Goal: Communication & Community: Share content

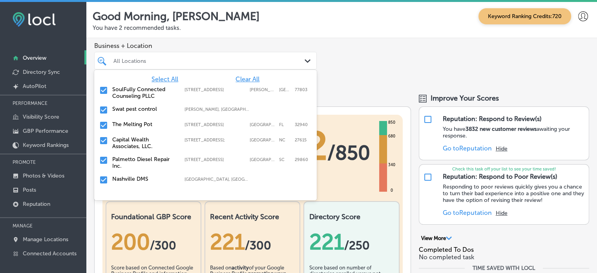
click at [183, 59] on div "All Locations" at bounding box center [209, 60] width 192 height 7
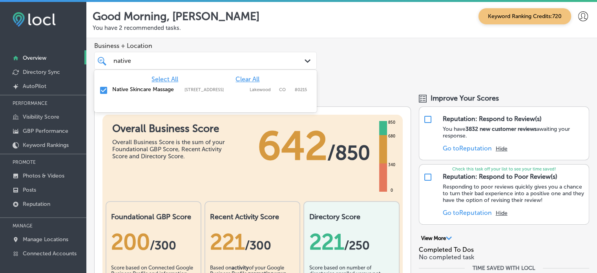
click at [246, 78] on span "Clear All" at bounding box center [247, 78] width 24 height 7
click at [299, 56] on div "native native Path Created with Sketch." at bounding box center [206, 61] width 222 height 12
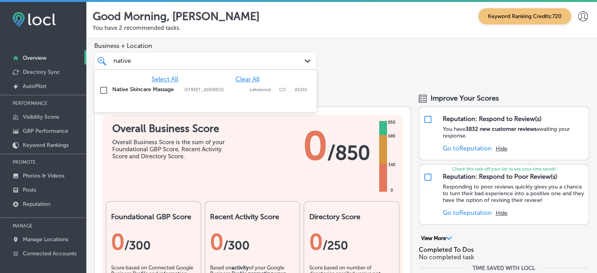
click at [288, 67] on div "native native Path Created with Sketch." at bounding box center [205, 61] width 222 height 18
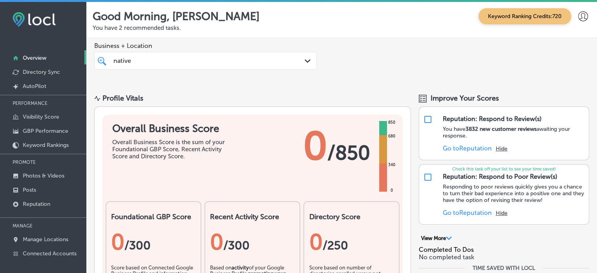
drag, startPoint x: 247, startPoint y: 58, endPoint x: 130, endPoint y: 61, distance: 116.9
click at [130, 61] on div "native native" at bounding box center [196, 60] width 167 height 11
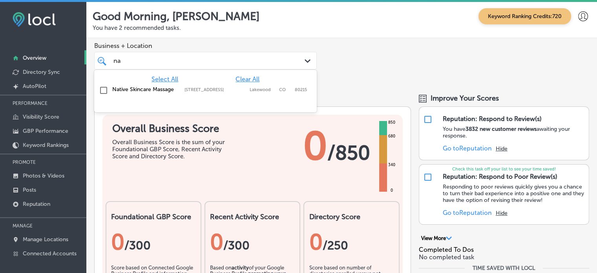
type input "n"
click at [133, 90] on label "Native Skincare Massage" at bounding box center [144, 89] width 64 height 7
type input "nativ"
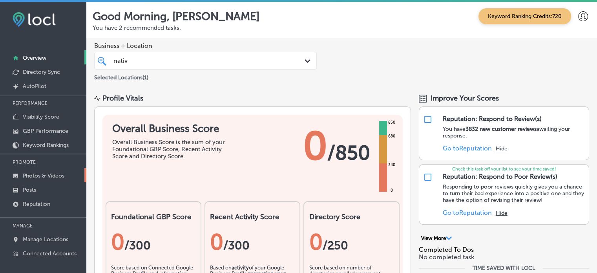
click at [40, 173] on p "Photos & Videos" at bounding box center [44, 175] width 42 height 7
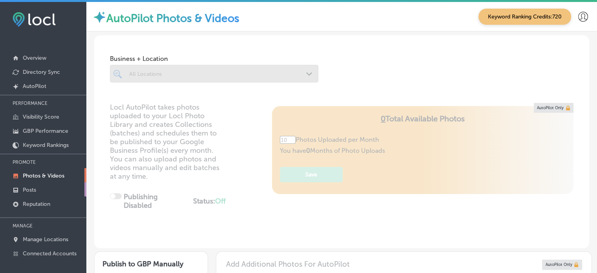
click at [35, 186] on p "Posts" at bounding box center [29, 189] width 13 height 7
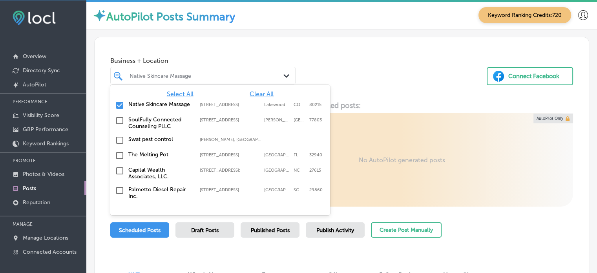
click at [189, 77] on div "Native Skincare Massage" at bounding box center [206, 75] width 155 height 7
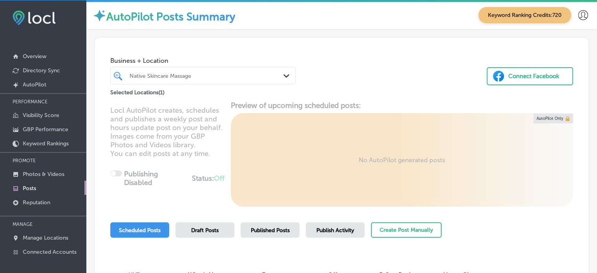
click at [189, 77] on div "Native Skincare Massage" at bounding box center [206, 75] width 155 height 7
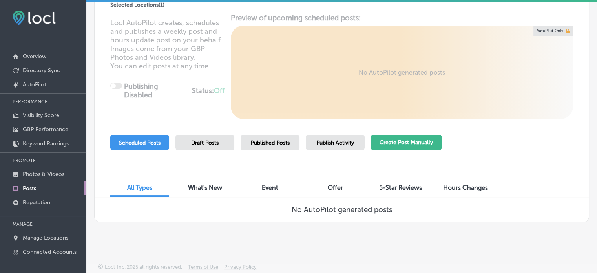
click at [395, 143] on button "Create Post Manually" at bounding box center [406, 142] width 71 height 15
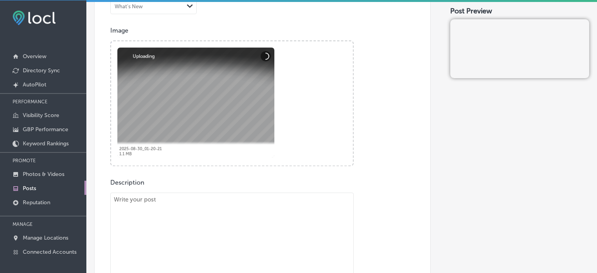
scroll to position [271, 0]
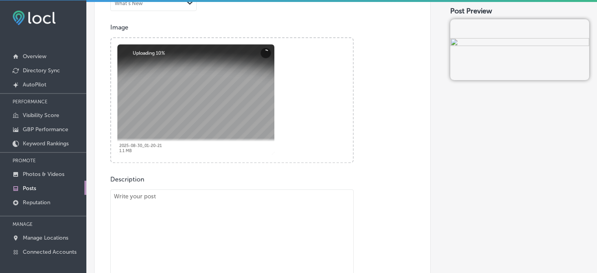
click at [237, 207] on textarea at bounding box center [231, 244] width 243 height 110
paste textarea ""Feel renewed with our restorative massage services at Native Skincare & Massag…"
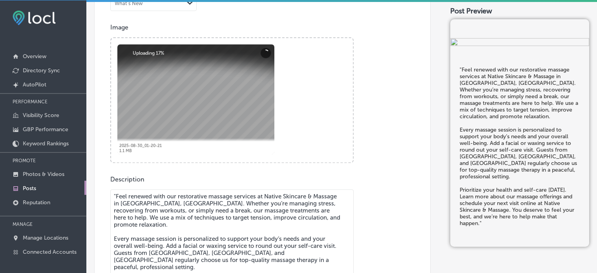
scroll to position [284, 0]
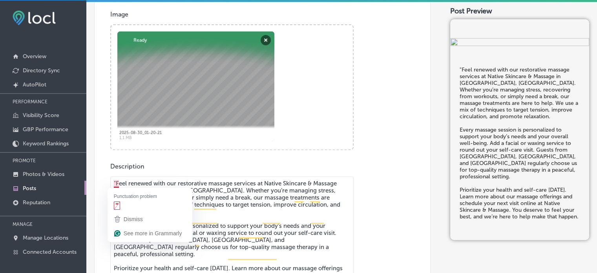
click at [114, 182] on textarea ""Feel renewed with our restorative massage services at Native Skincare & Massag…" at bounding box center [231, 231] width 243 height 110
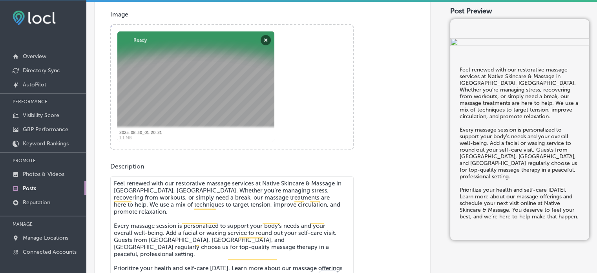
type textarea "Feel renewed with our restorative massage services at Native Skincare & Massage…"
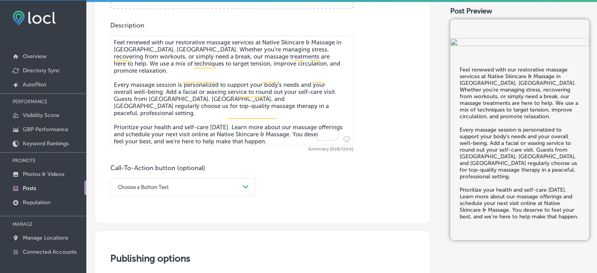
scroll to position [450, 0]
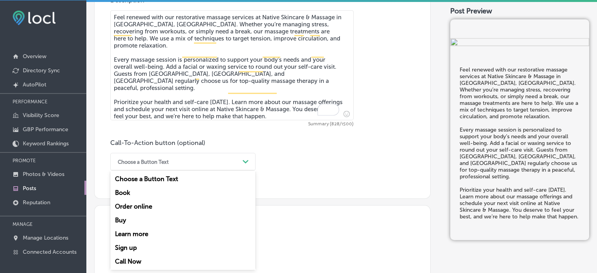
click at [224, 170] on div "option Choose a Button Text focused, 1 of 7. 7 results available. Use Up and Do…" at bounding box center [182, 162] width 145 height 18
click at [134, 233] on div "Learn more" at bounding box center [182, 234] width 145 height 14
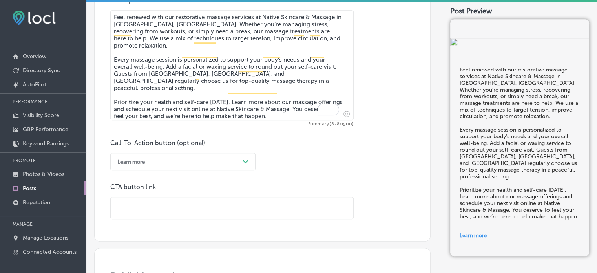
click at [214, 202] on input "text" at bounding box center [232, 208] width 242 height 22
paste input "[URL][DOMAIN_NAME]"
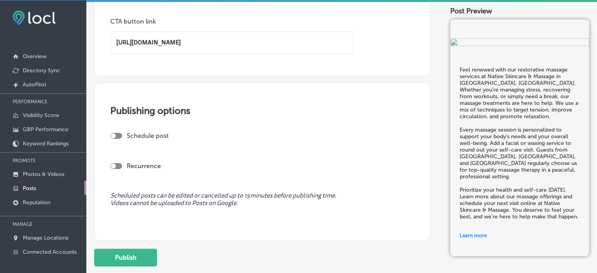
scroll to position [615, 0]
click at [119, 133] on div at bounding box center [116, 136] width 12 height 6
type input "[URL][DOMAIN_NAME]"
checkbox input "true"
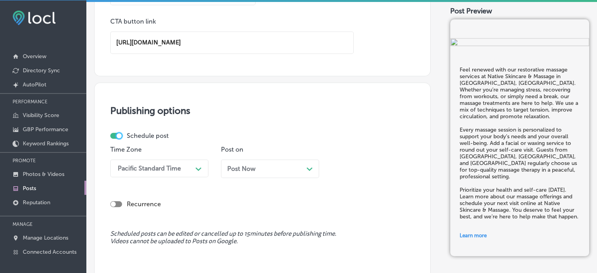
scroll to position [640, 0]
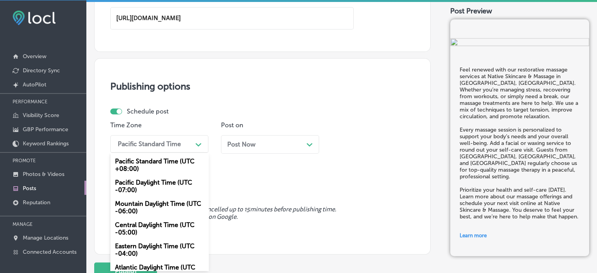
click at [151, 153] on div "option Pacific Standard Time (UTC +08:00) focused, 1 of 6. 6 results available.…" at bounding box center [159, 144] width 98 height 18
click at [151, 208] on div "Mountain Daylight Time (UTC -06:00)" at bounding box center [159, 207] width 98 height 21
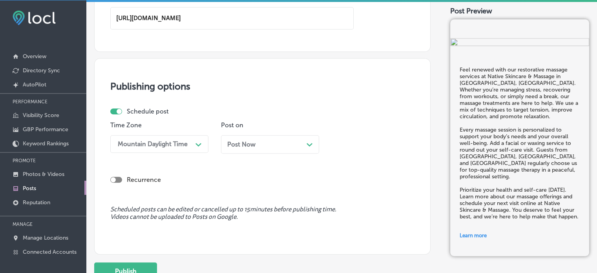
click at [267, 144] on div "Post Now Path Created with Sketch." at bounding box center [270, 143] width 86 height 7
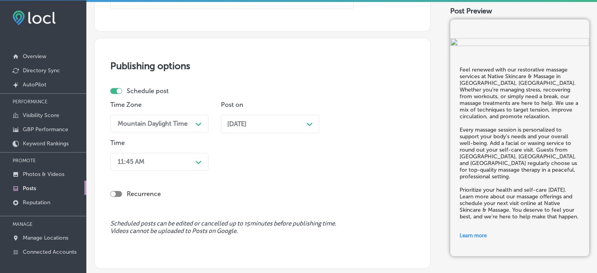
scroll to position [678, 0]
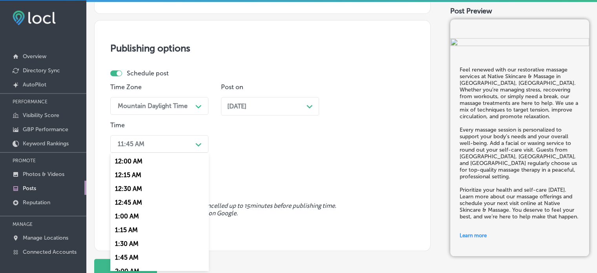
click at [198, 153] on div "option 12:00 AM focused, 1 of 96. 96 results available. Use Up and Down to choo…" at bounding box center [159, 144] width 98 height 18
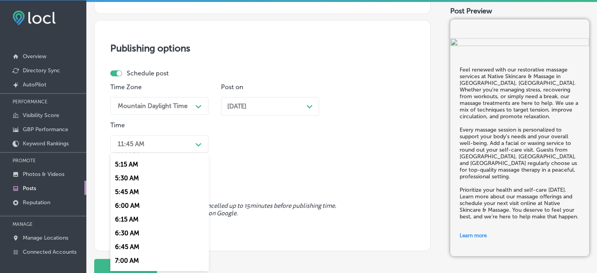
scroll to position [295, 0]
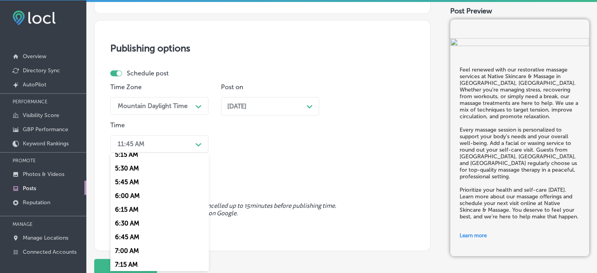
click at [127, 249] on div "7:00 AM" at bounding box center [159, 251] width 98 height 14
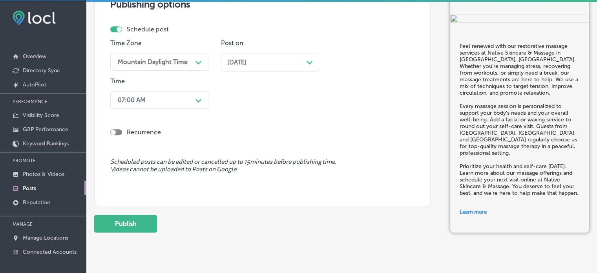
scroll to position [725, 0]
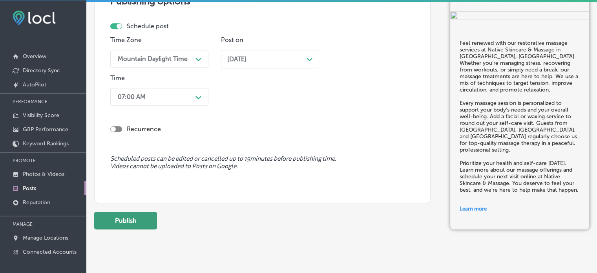
click at [138, 216] on button "Publish" at bounding box center [125, 220] width 63 height 18
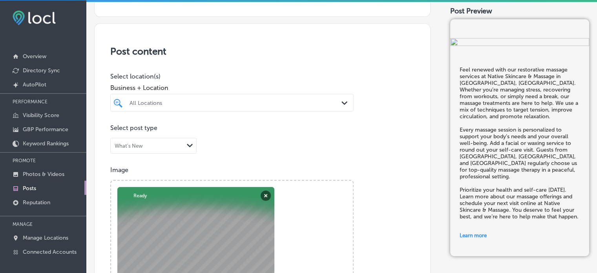
scroll to position [124, 0]
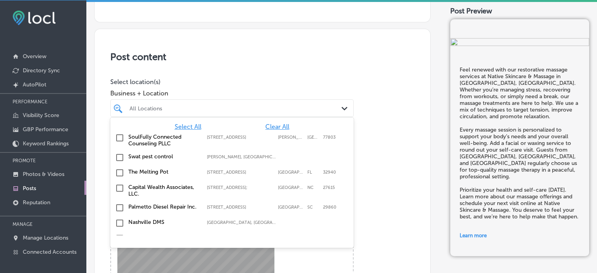
click at [196, 107] on div "All Locations" at bounding box center [235, 108] width 213 height 7
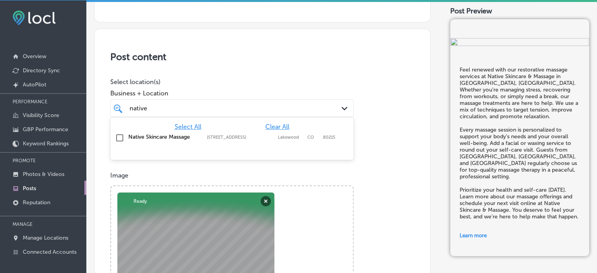
click at [135, 134] on label "Native Skincare Massage" at bounding box center [163, 136] width 71 height 7
type input "native"
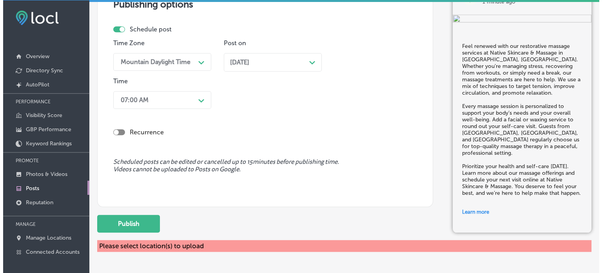
scroll to position [751, 0]
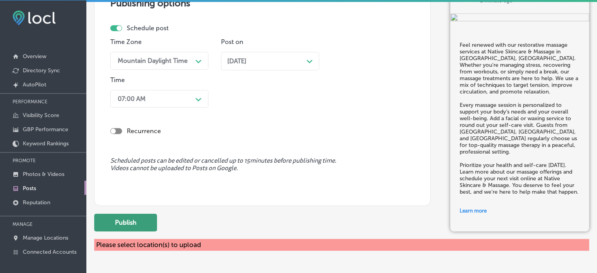
click at [127, 219] on button "Publish" at bounding box center [125, 222] width 63 height 18
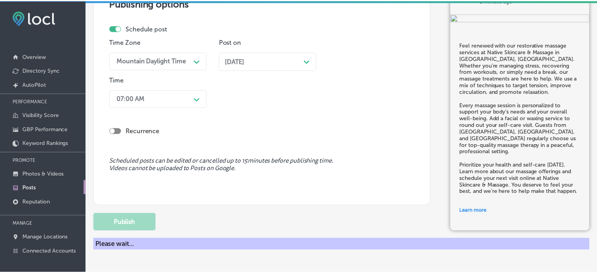
scroll to position [662, 0]
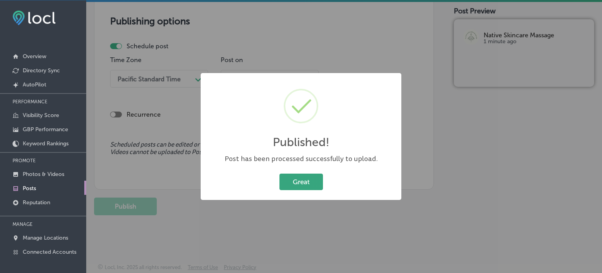
click at [301, 179] on button "Great" at bounding box center [302, 181] width 44 height 16
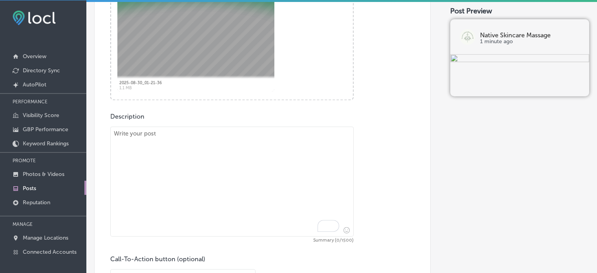
scroll to position [335, 0]
click at [245, 164] on textarea "To enrich screen reader interactions, please activate Accessibility in Grammarl…" at bounding box center [231, 181] width 243 height 110
paste textarea ""At Native Skincare & Massage in Lakewood, CO, we believe that glowing skin sta…"
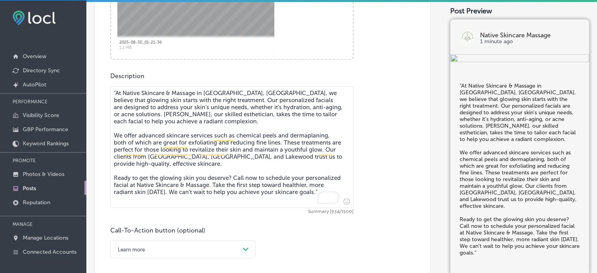
scroll to position [375, 0]
click at [115, 87] on textarea ""At Native Skincare & Massage in Lakewood, CO, we believe that glowing skin sta…" at bounding box center [231, 147] width 243 height 122
type textarea "At Native Skincare & Massage in Lakewood, CO, we believe that glowing skin star…"
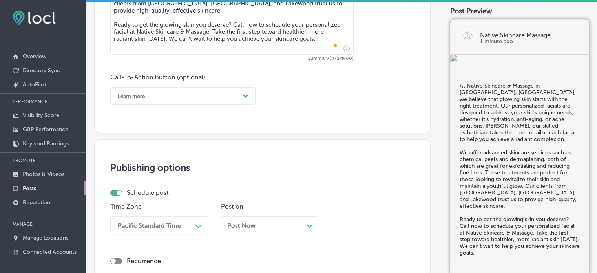
scroll to position [535, 0]
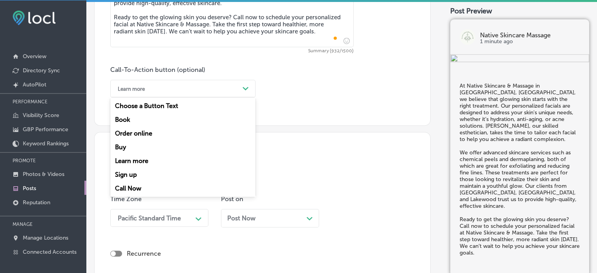
click at [201, 89] on div "Learn more" at bounding box center [177, 88] width 126 height 12
click at [134, 188] on div "Call Now" at bounding box center [182, 188] width 145 height 14
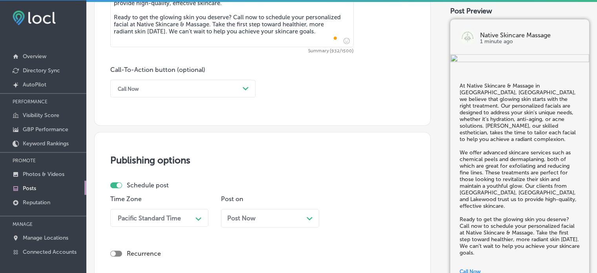
scroll to position [609, 0]
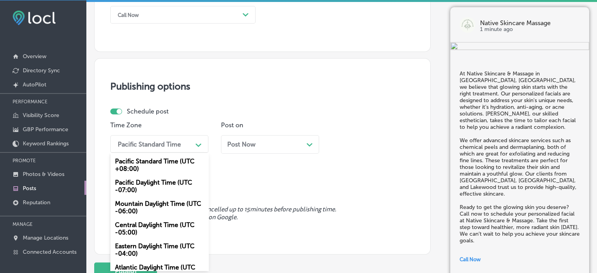
click at [183, 153] on div "option Mountain Daylight Time (UTC -06:00), selected. option Central Daylight T…" at bounding box center [159, 144] width 98 height 18
click at [169, 197] on div "Mountain Daylight Time (UTC -06:00)" at bounding box center [159, 207] width 98 height 21
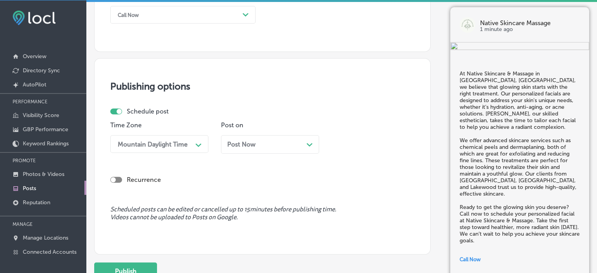
click at [253, 146] on span "Post Now" at bounding box center [241, 143] width 28 height 7
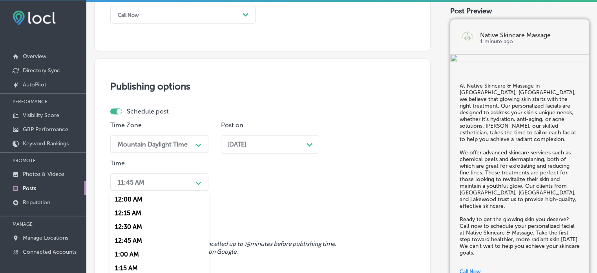
scroll to position [647, 0]
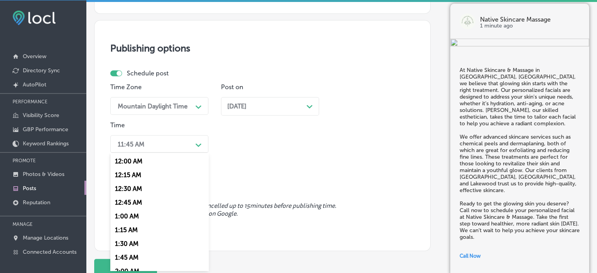
click at [166, 153] on div "option 7:00 AM, selected. option 12:15 AM focused, 2 of 96. 96 results availabl…" at bounding box center [159, 144] width 98 height 18
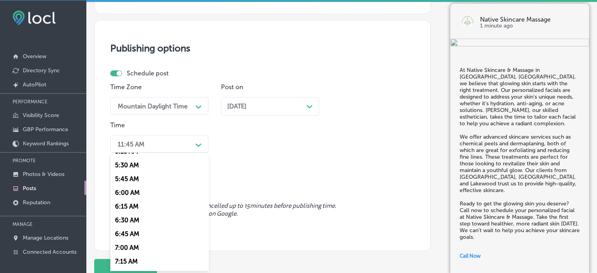
scroll to position [327, 0]
click at [126, 218] on div "7:00 AM" at bounding box center [159, 218] width 98 height 14
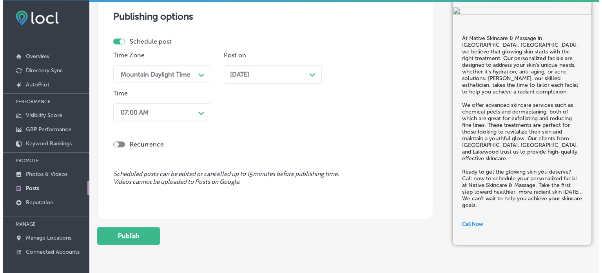
scroll to position [679, 0]
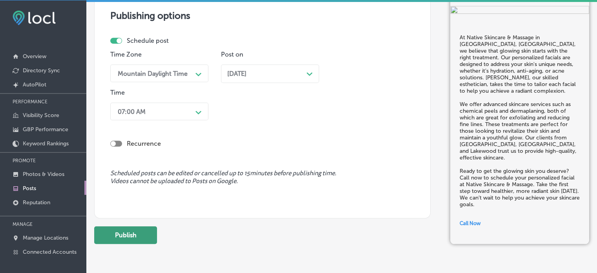
click at [132, 230] on button "Publish" at bounding box center [125, 235] width 63 height 18
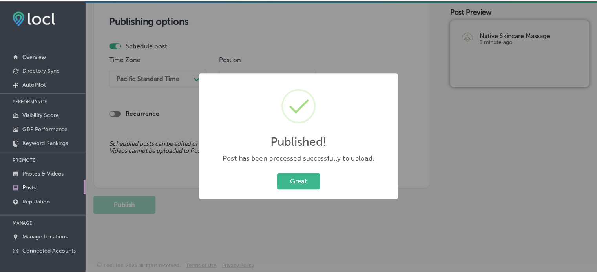
scroll to position [674, 0]
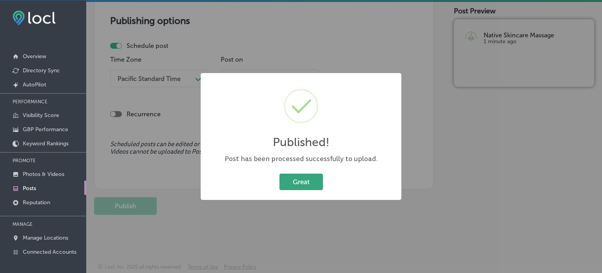
click at [305, 183] on button "Great" at bounding box center [302, 181] width 44 height 16
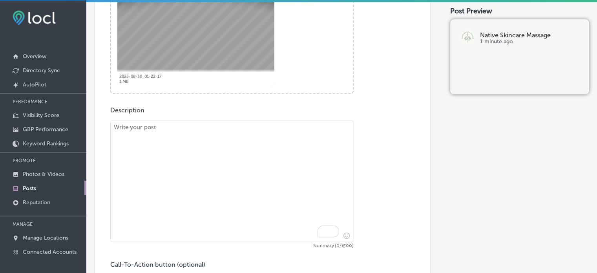
scroll to position [352, 0]
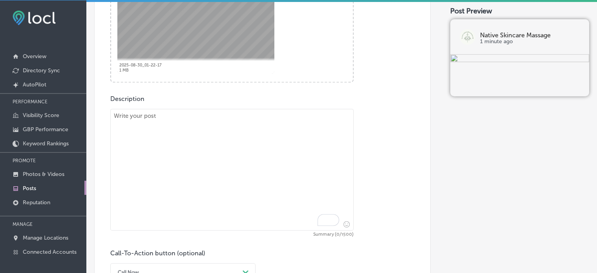
click at [247, 158] on textarea "To enrich screen reader interactions, please activate Accessibility in Grammarl…" at bounding box center [231, 170] width 243 height 122
paste textarea ""Stress can take a toll on both your body and skin. At Native Skincare & Massag…"
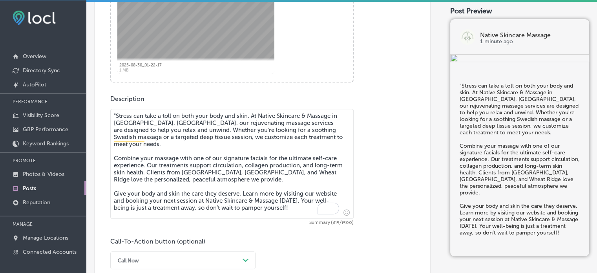
click at [117, 116] on textarea ""Stress can take a toll on both your body and skin. At Native Skincare & Massag…" at bounding box center [231, 164] width 243 height 110
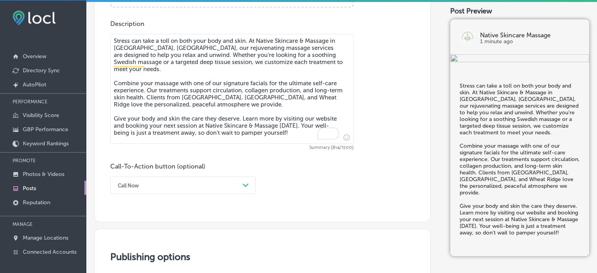
scroll to position [429, 0]
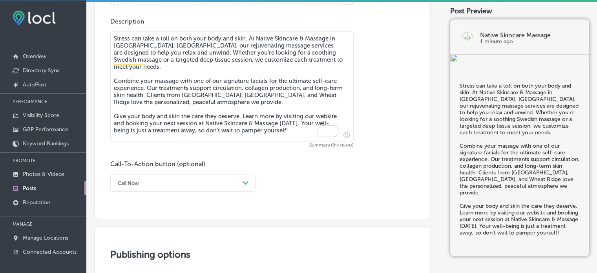
type textarea "Stress can take a toll on both your body and skin. At Native Skincare & Massage…"
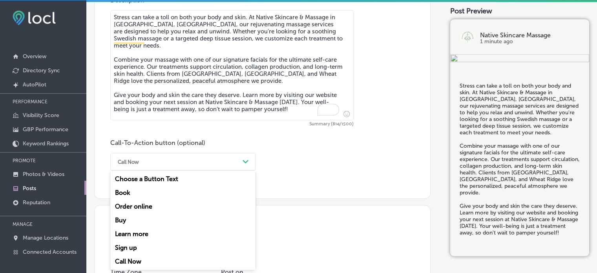
click at [193, 170] on div "option Call Now, selected. option Choose a Button Text focused, 1 of 7. 7 resul…" at bounding box center [182, 162] width 145 height 18
click at [144, 233] on div "Learn more" at bounding box center [182, 234] width 145 height 14
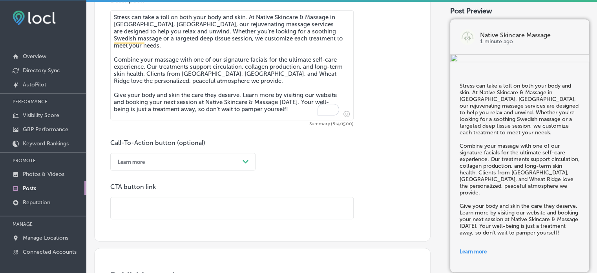
click at [215, 197] on input "text" at bounding box center [232, 208] width 242 height 22
paste input "https://nativeskincareandmassage.com/"
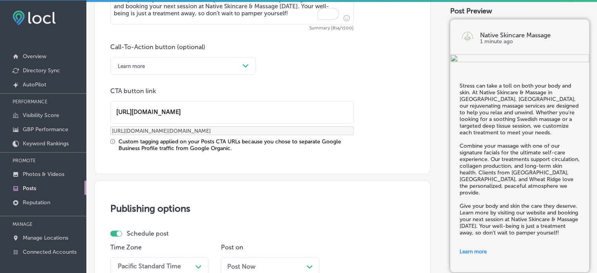
scroll to position [548, 0]
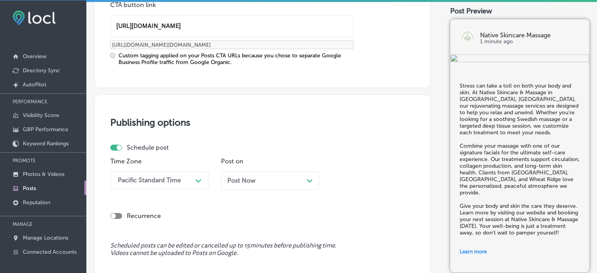
type input "https://nativeskincareandmassage.com/"
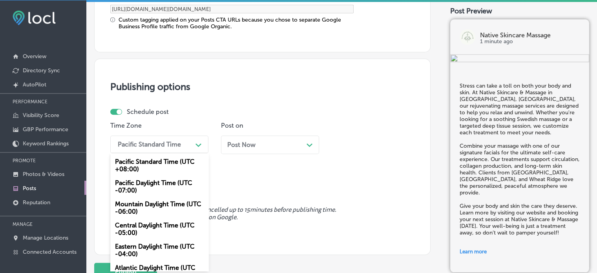
click at [190, 153] on div "option Mountain Daylight Time (UTC -06:00), selected. option Pacific Daylight T…" at bounding box center [159, 144] width 98 height 18
click at [135, 207] on div "Mountain Daylight Time (UTC -06:00)" at bounding box center [159, 207] width 98 height 21
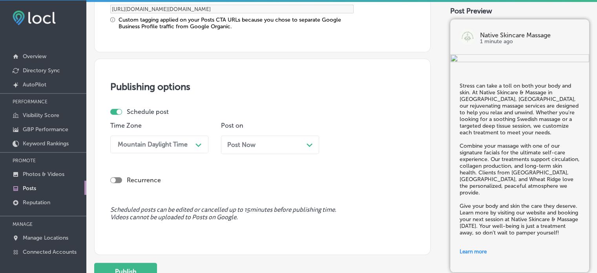
click at [276, 149] on div "Post Now Path Created with Sketch." at bounding box center [270, 144] width 98 height 18
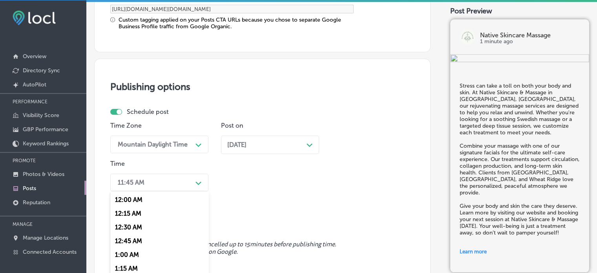
scroll to position [706, 0]
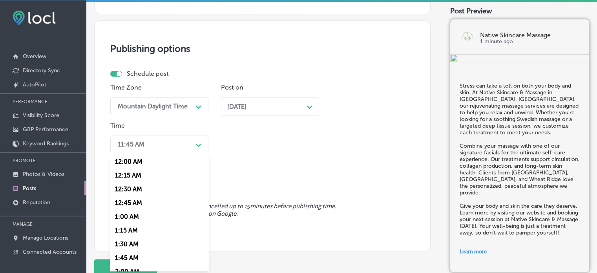
click at [171, 153] on div "option 7:00 AM, selected. option 12:30 AM focused, 3 of 96. 96 results availabl…" at bounding box center [159, 144] width 98 height 18
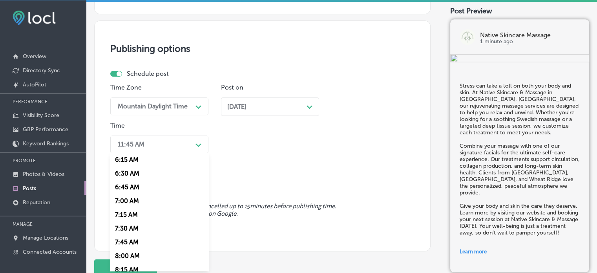
click at [129, 200] on div "7:00 AM" at bounding box center [159, 201] width 98 height 14
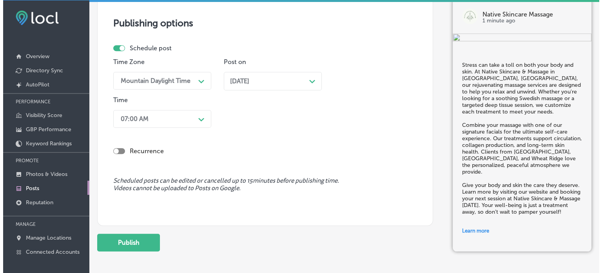
scroll to position [732, 0]
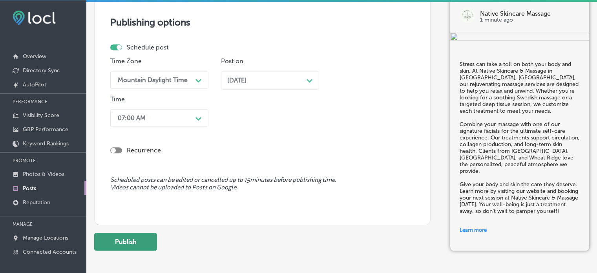
click at [132, 238] on button "Publish" at bounding box center [125, 242] width 63 height 18
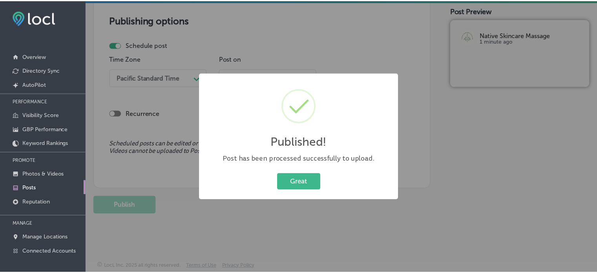
scroll to position [662, 0]
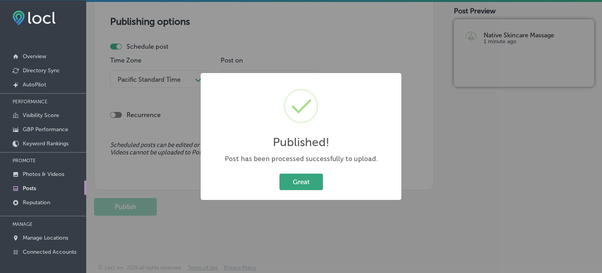
click at [306, 177] on button "Great" at bounding box center [302, 181] width 44 height 16
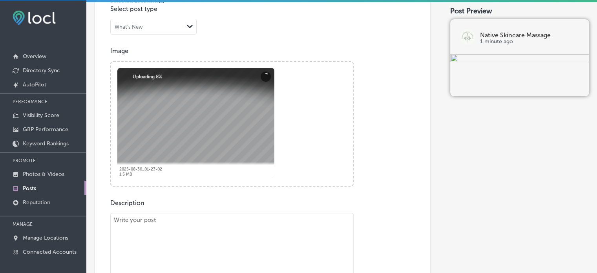
scroll to position [323, 0]
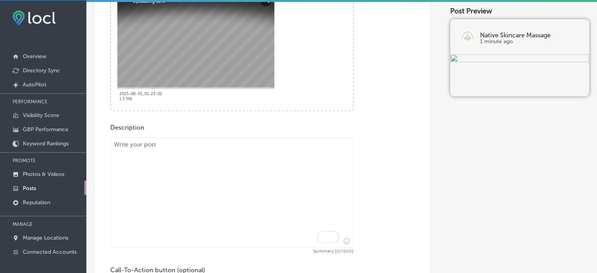
click at [246, 191] on textarea "To enrich screen reader interactions, please activate Accessibility in Grammarl…" at bounding box center [231, 192] width 243 height 110
paste textarea ""Healthy, glowing skin starts with a professional touch at Native Skincare & Ma…"
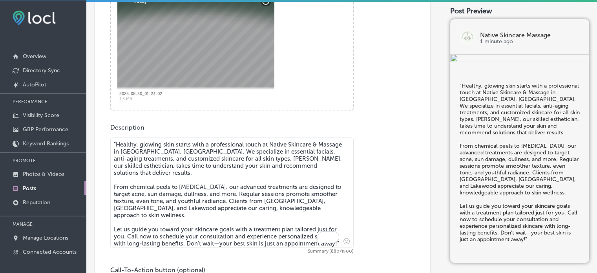
scroll to position [357, 0]
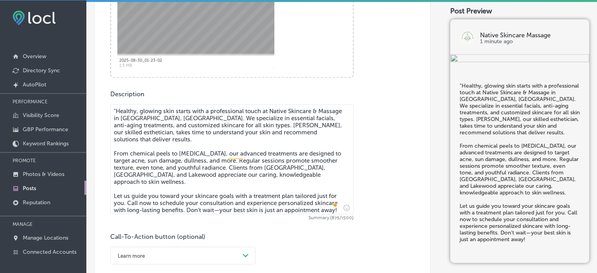
click at [116, 109] on textarea ""Healthy, glowing skin starts with a professional touch at Native Skincare & Ma…" at bounding box center [231, 159] width 243 height 110
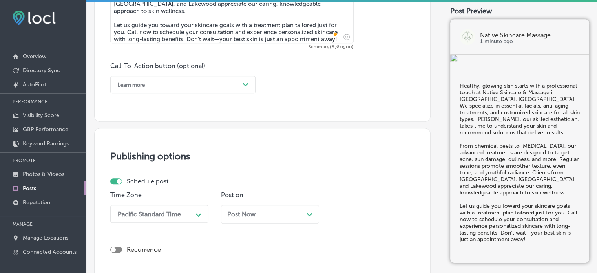
scroll to position [546, 0]
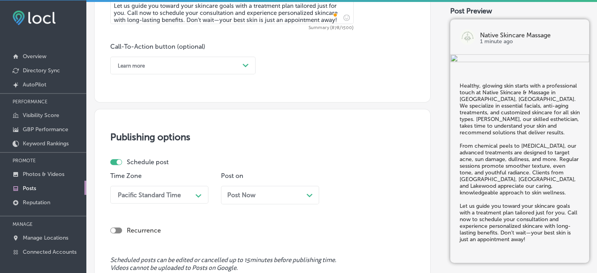
type textarea "Healthy, glowing skin starts with a professional touch at Native Skincare & Mas…"
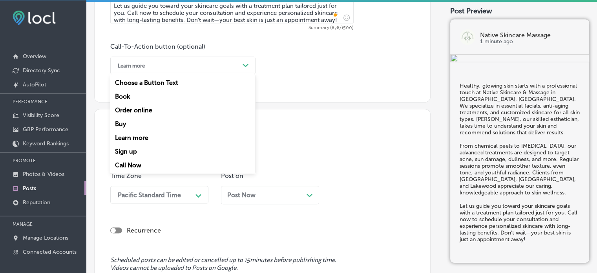
click at [201, 62] on div "Learn more" at bounding box center [177, 65] width 126 height 12
click at [129, 164] on div "Call Now" at bounding box center [182, 165] width 145 height 14
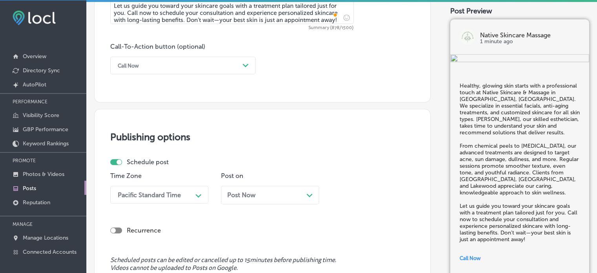
scroll to position [597, 0]
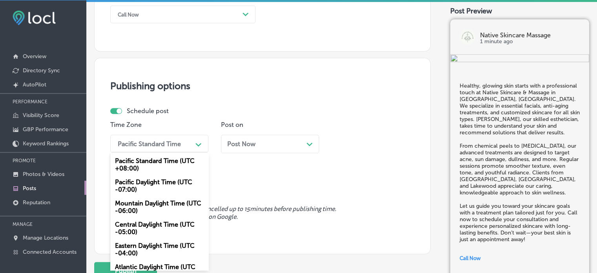
click at [162, 152] on div "option Mountain Daylight Time (UTC -06:00), selected. option Pacific Daylight T…" at bounding box center [159, 144] width 98 height 18
click at [151, 200] on div "Mountain Daylight Time (UTC -06:00)" at bounding box center [159, 206] width 98 height 21
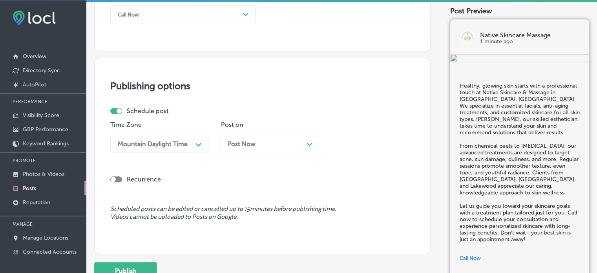
click at [274, 140] on div "Post Now Path Created with Sketch." at bounding box center [270, 143] width 86 height 7
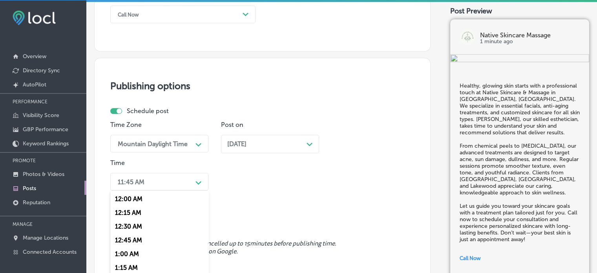
scroll to position [635, 0]
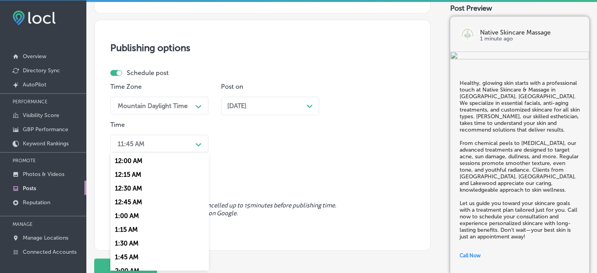
click at [182, 152] on div "option 7:00 AM, selected. option 12:15 AM focused, 2 of 96. 96 results availabl…" at bounding box center [159, 144] width 98 height 18
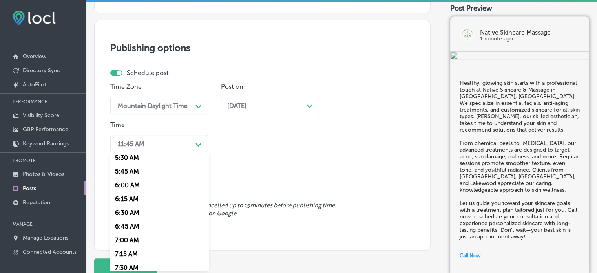
click at [121, 243] on div "7:00 AM" at bounding box center [159, 240] width 98 height 14
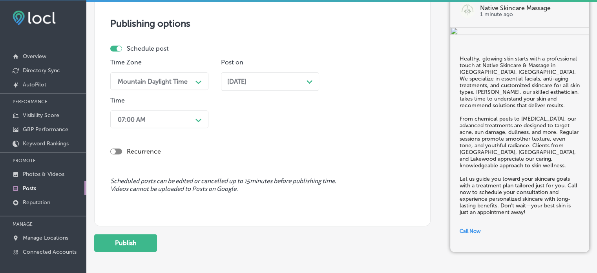
scroll to position [661, 0]
click at [142, 238] on button "Publish" at bounding box center [125, 242] width 63 height 18
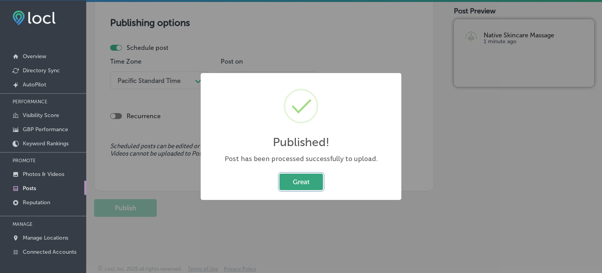
click at [307, 180] on button "Great" at bounding box center [302, 181] width 44 height 16
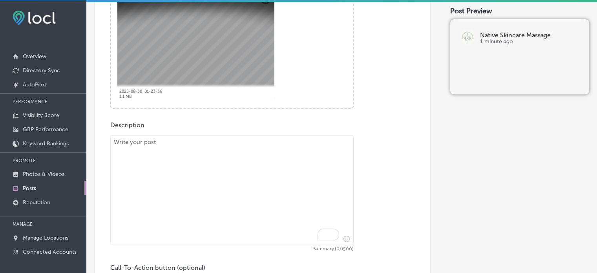
scroll to position [335, 0]
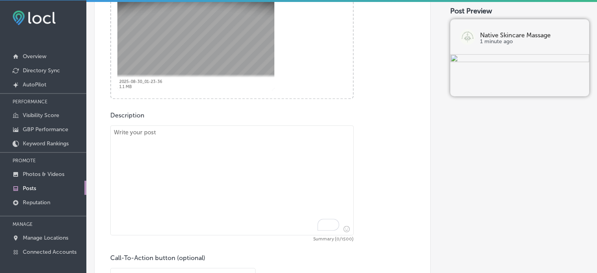
click at [206, 168] on textarea "To enrich screen reader interactions, please activate Accessibility in Grammarl…" at bounding box center [231, 180] width 243 height 110
paste textarea ""At Native Skincare & Massage in Lakewood, CO, we specialize in customized faci…"
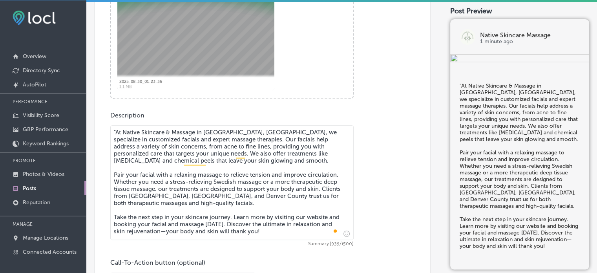
click at [116, 131] on textarea ""At Native Skincare & Massage in Lakewood, CO, we specialize in customized faci…" at bounding box center [231, 182] width 243 height 115
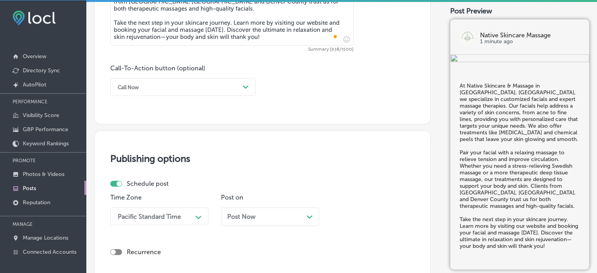
scroll to position [530, 0]
type textarea "At Native Skincare & Massage in Lakewood, CO, we specialize in customized facia…"
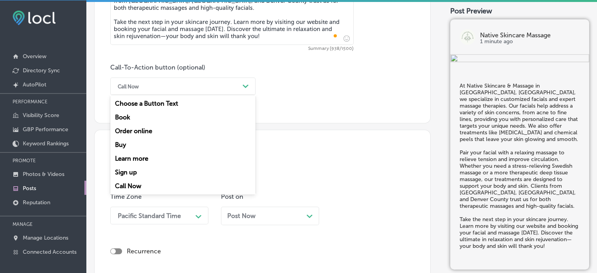
click at [205, 82] on div "Call Now" at bounding box center [177, 86] width 126 height 12
click at [131, 158] on div "Learn more" at bounding box center [182, 158] width 145 height 14
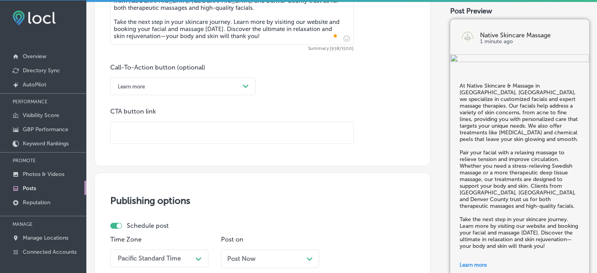
click at [220, 129] on input "text" at bounding box center [232, 133] width 242 height 22
paste input "https://nativeskincareandmassage.com/"
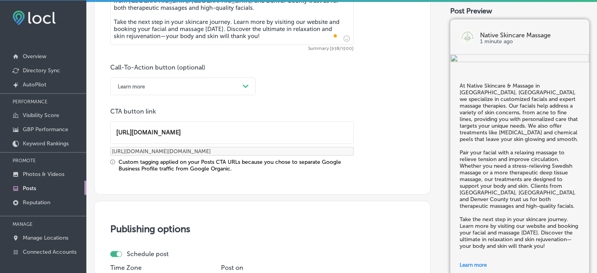
type input "https://nativeskincareandmassage.com/"
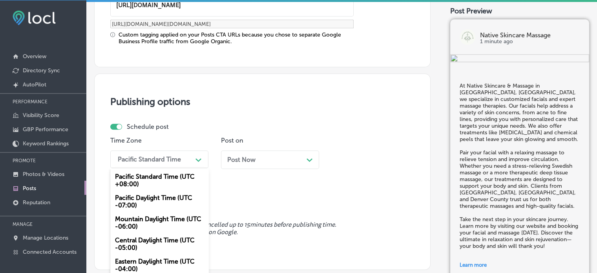
scroll to position [672, 0]
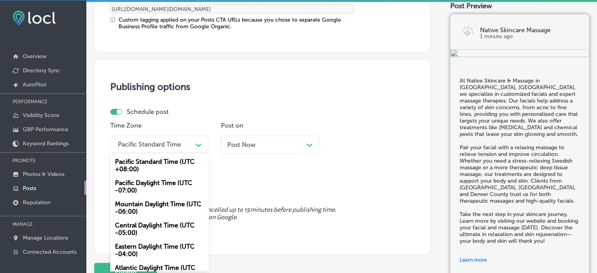
click at [175, 152] on div "option Mountain Daylight Time (UTC -06:00), selected. option Pacific Standard T…" at bounding box center [159, 144] width 98 height 18
click at [151, 207] on div "Mountain Daylight Time (UTC -06:00)" at bounding box center [159, 207] width 98 height 21
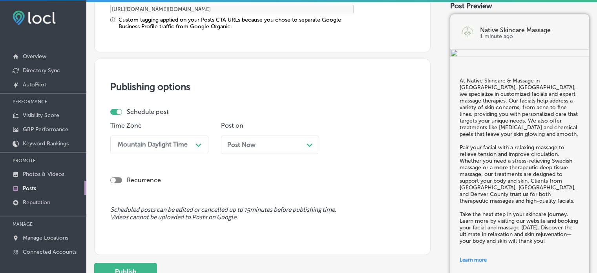
click at [295, 142] on div "Post Now Path Created with Sketch." at bounding box center [270, 144] width 86 height 7
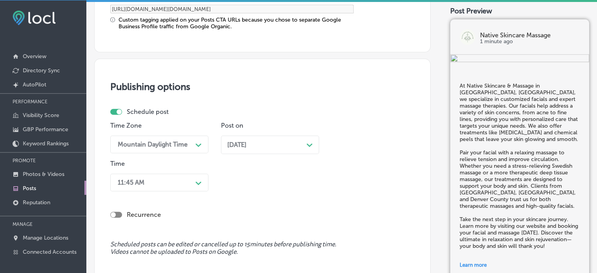
scroll to position [710, 0]
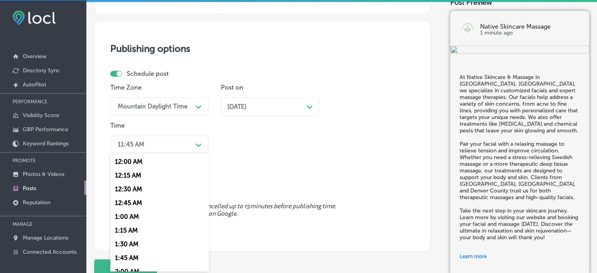
click at [181, 153] on div "option 7:00 AM, selected. option 12:15 AM focused, 2 of 96. 96 results availabl…" at bounding box center [159, 144] width 98 height 18
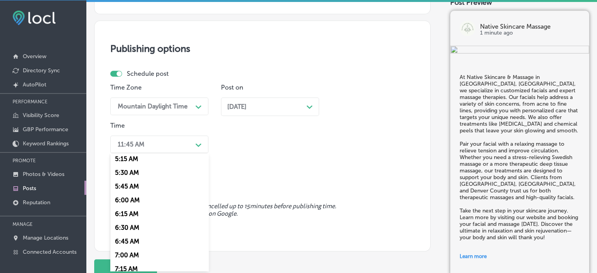
scroll to position [296, 0]
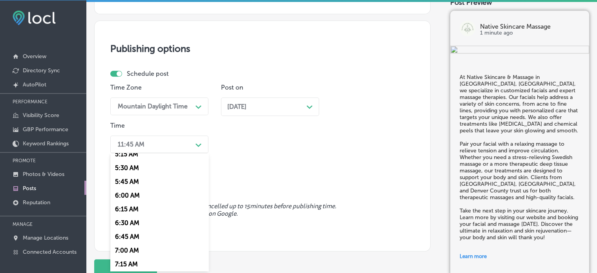
click at [129, 251] on div "7:00 AM" at bounding box center [159, 250] width 98 height 14
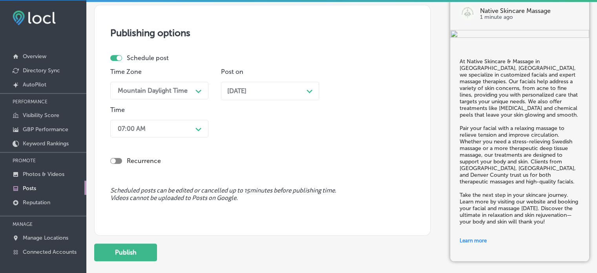
scroll to position [728, 0]
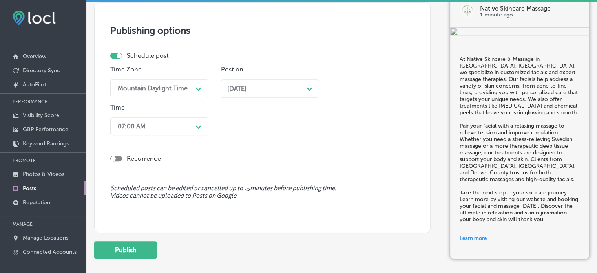
click at [129, 251] on button "Publish" at bounding box center [125, 250] width 63 height 18
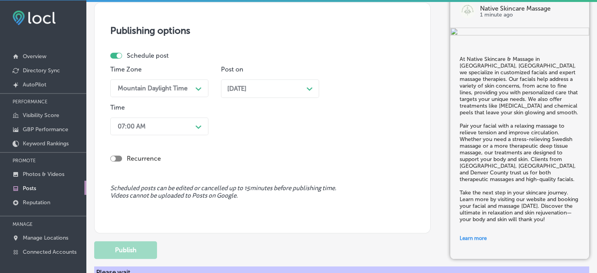
scroll to position [658, 0]
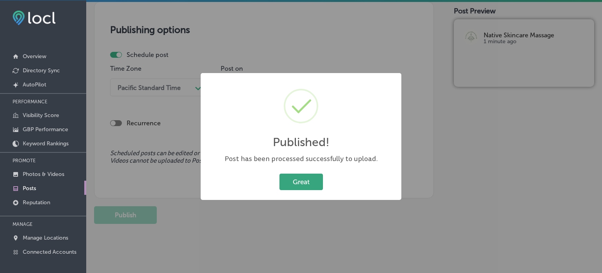
click at [309, 178] on button "Great" at bounding box center [302, 181] width 44 height 16
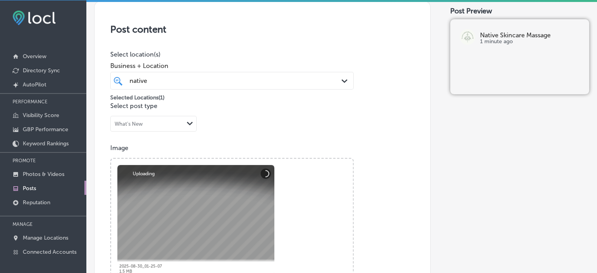
scroll to position [150, 0]
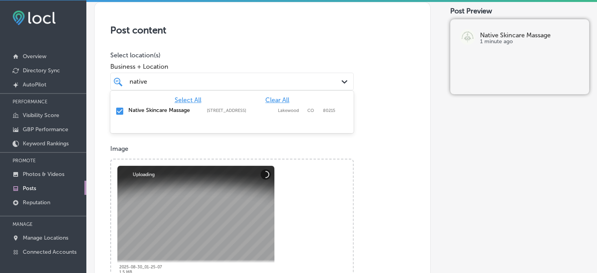
click at [288, 80] on div "native native" at bounding box center [222, 81] width 186 height 11
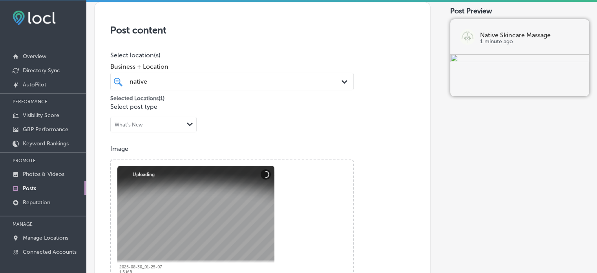
click at [293, 25] on h3 "Post content" at bounding box center [262, 29] width 304 height 11
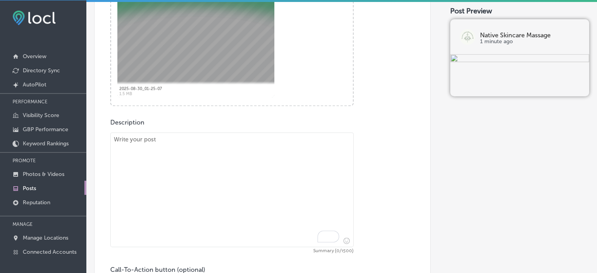
scroll to position [331, 0]
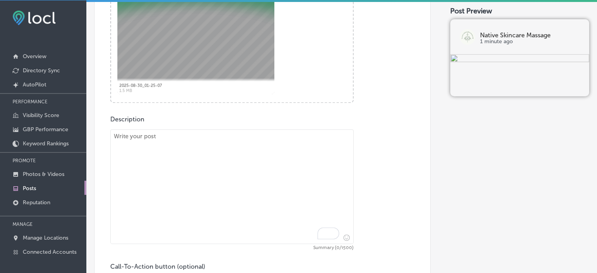
click at [276, 158] on textarea "To enrich screen reader interactions, please activate Accessibility in Grammarl…" at bounding box center [231, 186] width 243 height 115
paste textarea ""Looking to boost your skin’s glow this fall? At Native Skincare & Massage in L…"
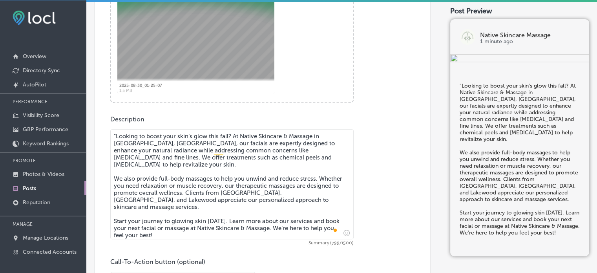
click at [115, 136] on textarea ""Looking to boost your skin’s glow this fall? At Native Skincare & Massage in L…" at bounding box center [231, 184] width 243 height 110
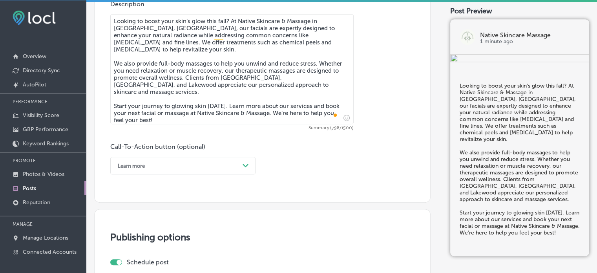
scroll to position [451, 0]
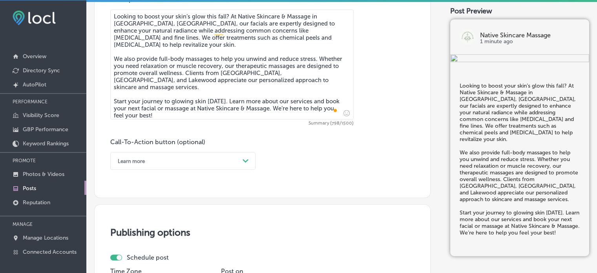
type textarea "Looking to boost your skin’s glow this fall? At Native Skincare & Massage in La…"
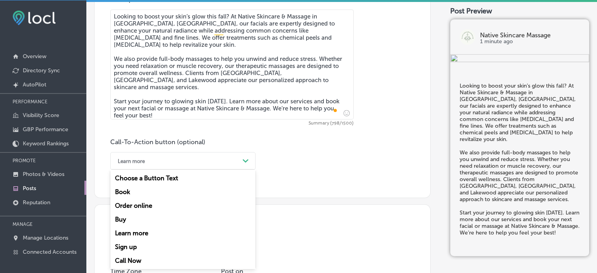
click at [216, 157] on div "Learn more" at bounding box center [177, 161] width 126 height 12
click at [137, 232] on div "Learn more" at bounding box center [182, 233] width 145 height 14
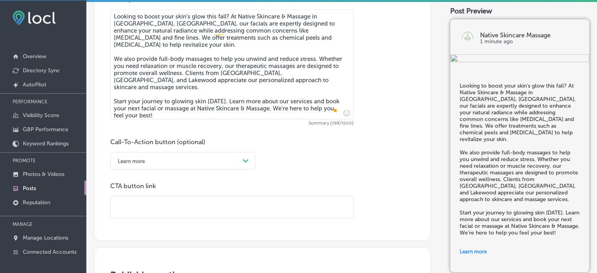
click at [233, 211] on input "text" at bounding box center [232, 207] width 242 height 22
paste input "https://nativeskincareandmassage.com/"
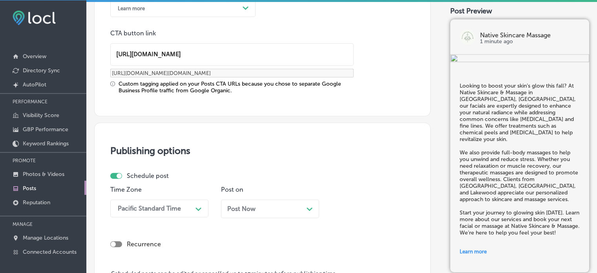
type input "https://nativeskincareandmassage.com/"
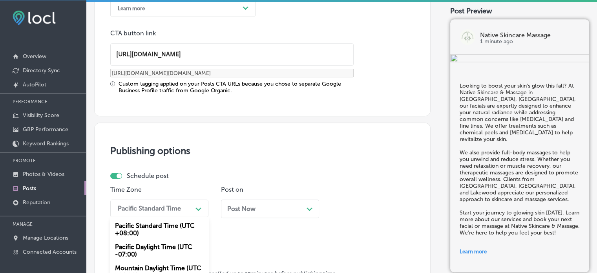
scroll to position [668, 0]
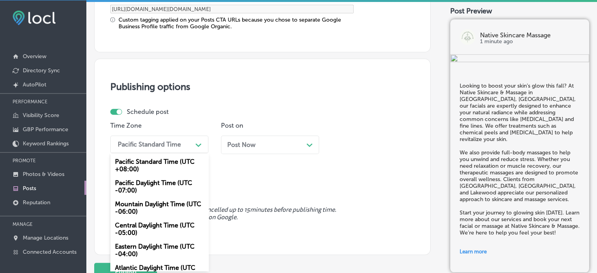
click at [177, 153] on div "option Mountain Daylight Time (UTC -06:00), selected. option Mountain Daylight …" at bounding box center [159, 144] width 98 height 18
click at [161, 199] on div "Mountain Daylight Time (UTC -06:00)" at bounding box center [159, 207] width 98 height 21
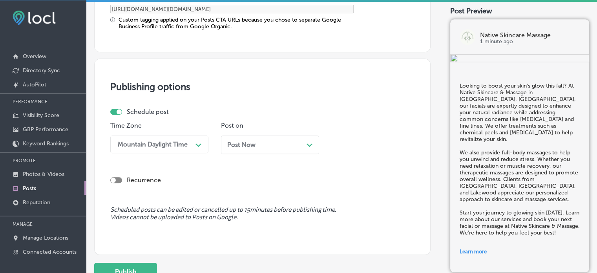
click at [261, 138] on div "Post Now Path Created with Sketch." at bounding box center [270, 144] width 98 height 18
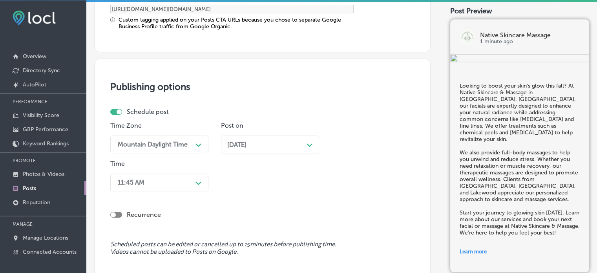
scroll to position [706, 0]
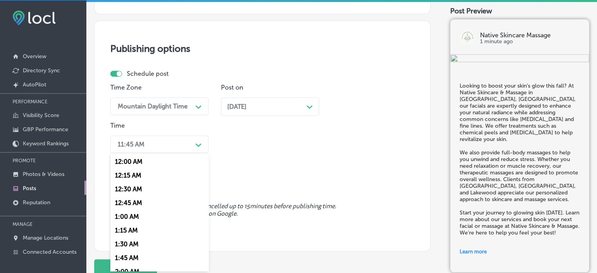
click at [182, 153] on div "option 7:00 AM, selected. option 12:30 AM focused, 3 of 96. 96 results availabl…" at bounding box center [159, 144] width 98 height 18
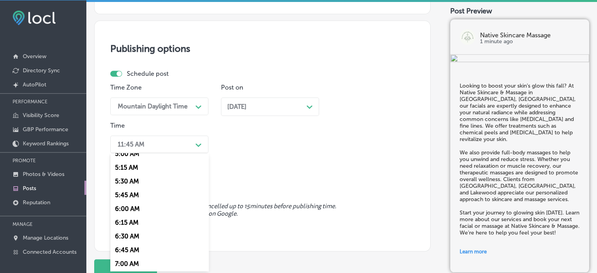
scroll to position [302, 0]
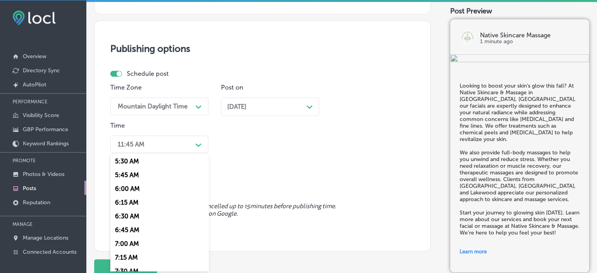
click at [125, 246] on div "7:00 AM" at bounding box center [159, 244] width 98 height 14
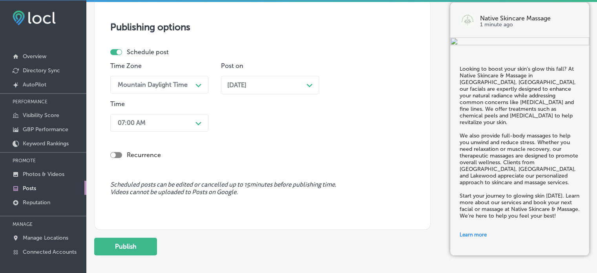
scroll to position [728, 0]
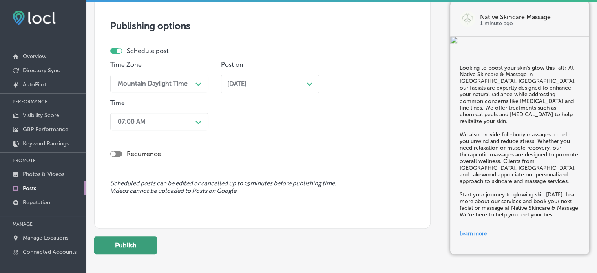
click at [131, 241] on button "Publish" at bounding box center [125, 245] width 63 height 18
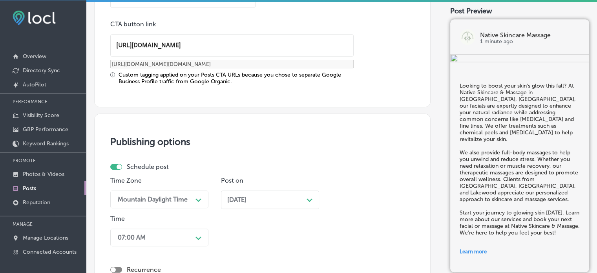
scroll to position [612, 0]
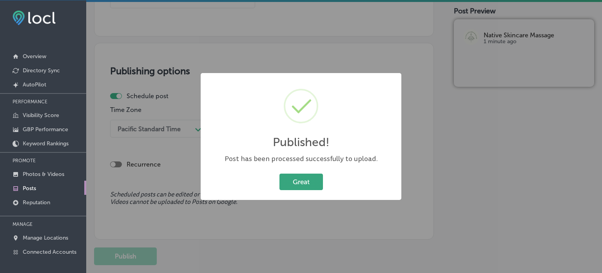
click at [315, 186] on button "Great" at bounding box center [302, 181] width 44 height 16
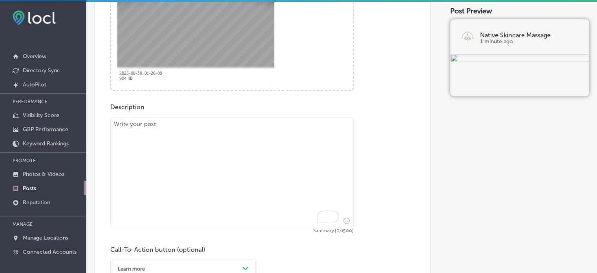
scroll to position [349, 0]
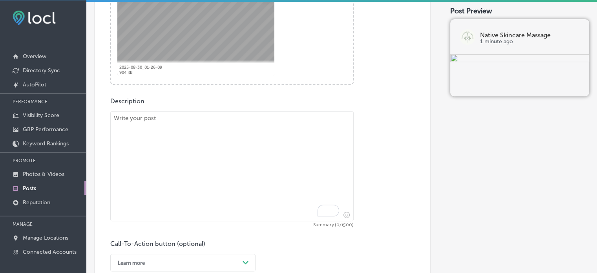
click at [246, 141] on textarea "To enrich screen reader interactions, please activate Accessibility in Grammarl…" at bounding box center [231, 166] width 243 height 110
paste textarea ""At Native Skincare & Massage in Lakewood, CO, we specialize in treating your s…"
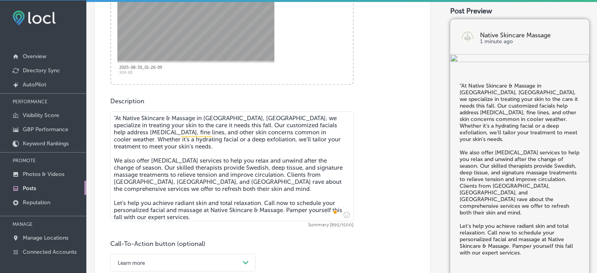
click at [116, 114] on textarea ""At Native Skincare & Massage in Lakewood, CO, we specialize in treating your s…" at bounding box center [231, 166] width 243 height 110
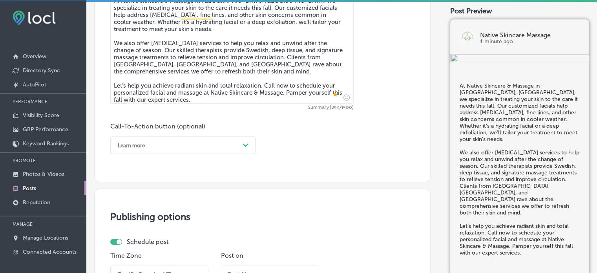
scroll to position [472, 0]
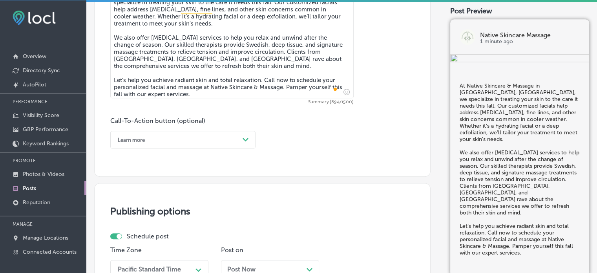
type textarea "At Native Skincare & Massage in Lakewood, CO, we specialize in treating your sk…"
click at [206, 134] on div "Learn more" at bounding box center [177, 139] width 126 height 12
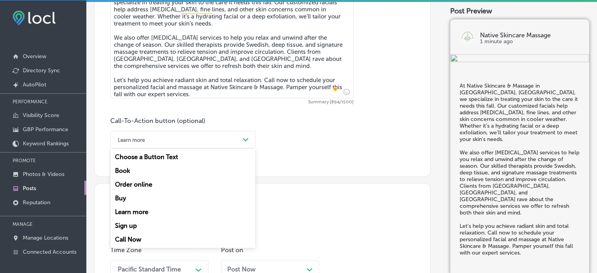
click at [129, 238] on div "Call Now" at bounding box center [182, 239] width 145 height 14
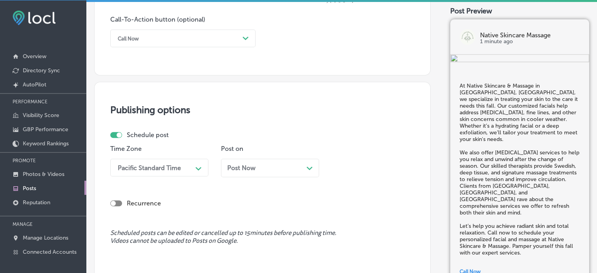
scroll to position [597, 0]
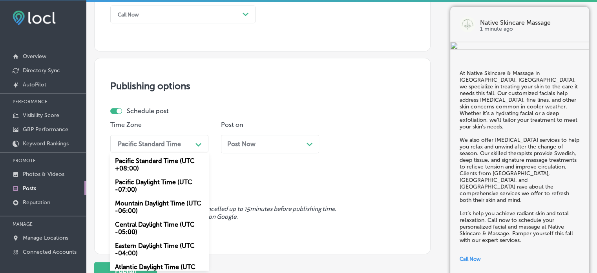
click at [174, 152] on div "option Mountain Daylight Time (UTC -06:00), selected. option Pacific Standard T…" at bounding box center [159, 144] width 98 height 18
click at [170, 202] on div "Mountain Daylight Time (UTC -06:00)" at bounding box center [159, 206] width 98 height 21
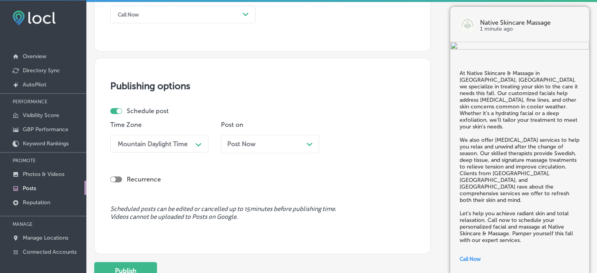
click at [249, 142] on span "Post Now" at bounding box center [241, 143] width 28 height 7
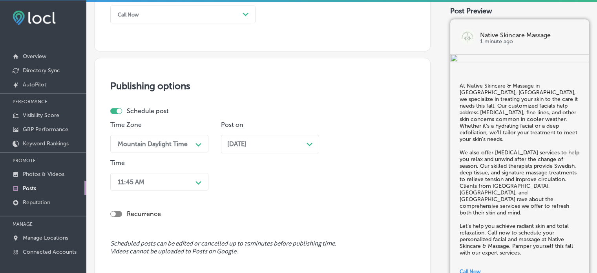
click at [179, 171] on div "Time 11:45 AM Path Created with Sketch." at bounding box center [159, 176] width 98 height 35
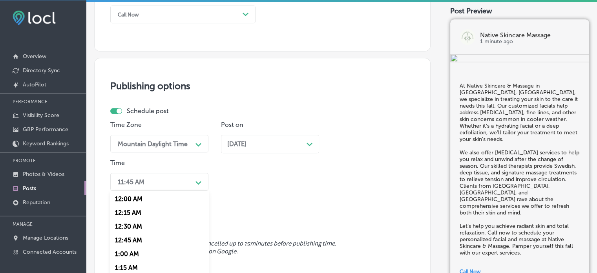
scroll to position [635, 0]
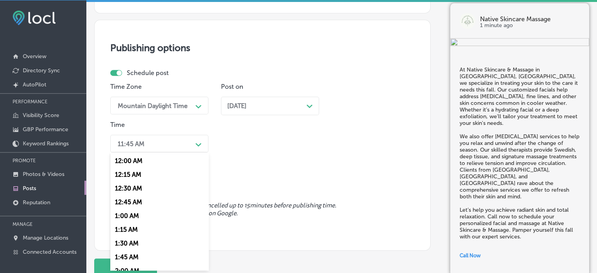
click at [179, 152] on div "option 7:00 AM, selected. option 12:30 AM focused, 3 of 96. 96 results availabl…" at bounding box center [159, 144] width 98 height 18
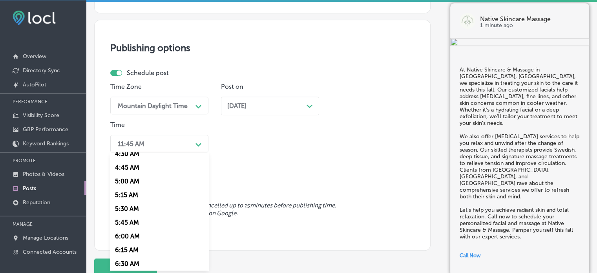
scroll to position [288, 0]
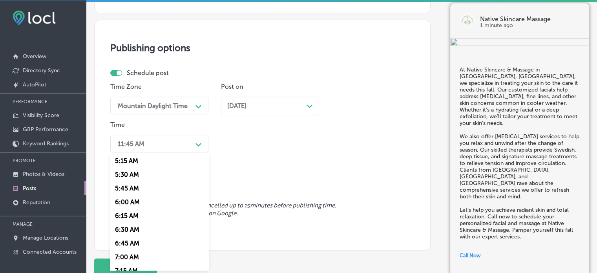
click at [129, 255] on div "7:00 AM" at bounding box center [159, 257] width 98 height 14
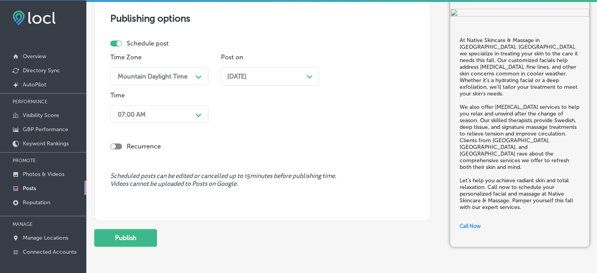
scroll to position [665, 0]
click at [132, 233] on button "Publish" at bounding box center [125, 237] width 63 height 18
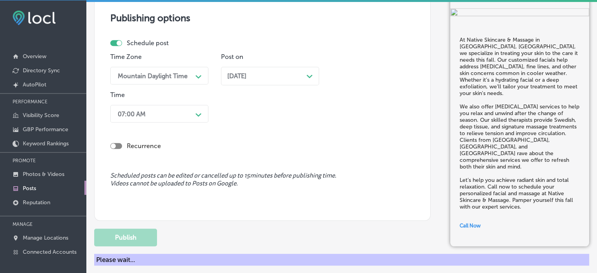
scroll to position [662, 0]
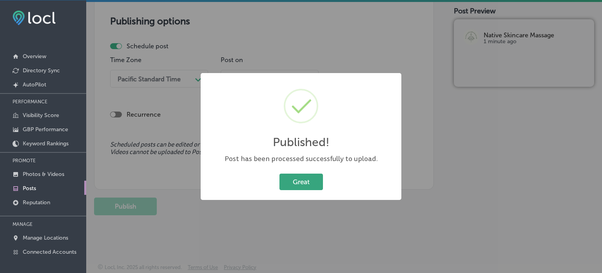
click at [311, 180] on button "Great" at bounding box center [302, 181] width 44 height 16
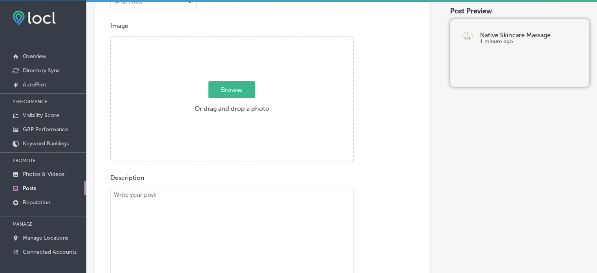
scroll to position [272, 0]
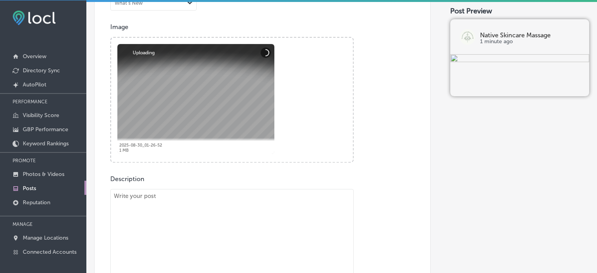
click at [277, 208] on textarea "To enrich screen reader interactions, please activate Accessibility in Grammarl…" at bounding box center [231, 244] width 243 height 110
paste textarea ""Autumn is the perfect time to refresh your skincare routine and boost your glo…"
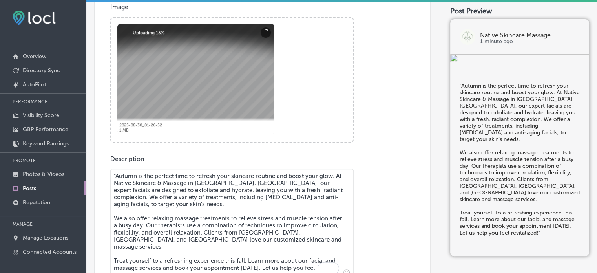
scroll to position [373, 0]
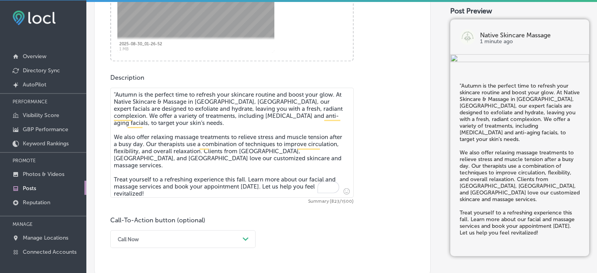
click at [116, 92] on textarea ""Autumn is the perfect time to refresh your skincare routine and boost your glo…" at bounding box center [231, 142] width 243 height 110
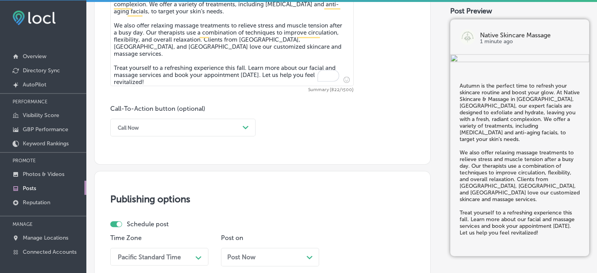
scroll to position [506, 0]
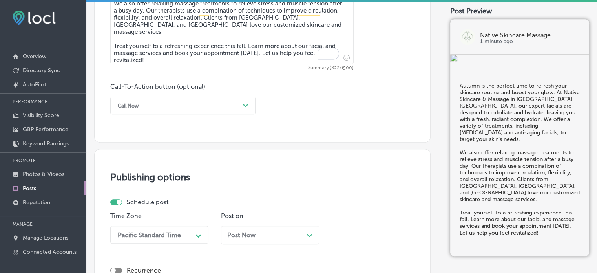
type textarea "Autumn is the perfect time to refresh your skincare routine and boost your glow…"
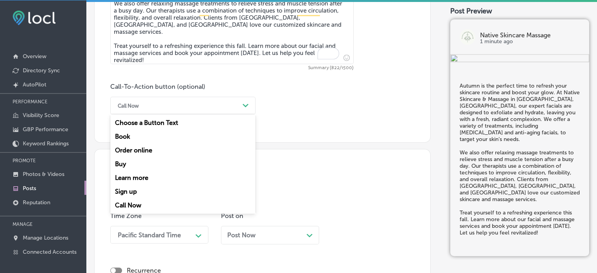
click at [222, 106] on div "Call Now" at bounding box center [177, 105] width 126 height 12
click at [135, 177] on div "Learn more" at bounding box center [182, 178] width 145 height 14
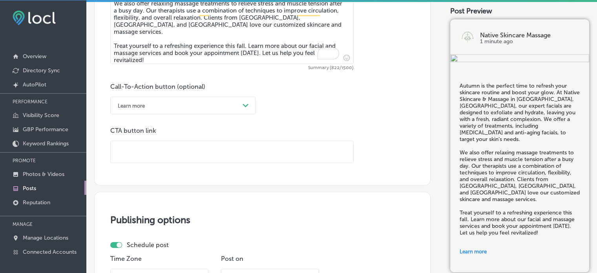
click at [193, 151] on input "text" at bounding box center [232, 152] width 242 height 22
paste input "https://nativeskincareandmassage.com/"
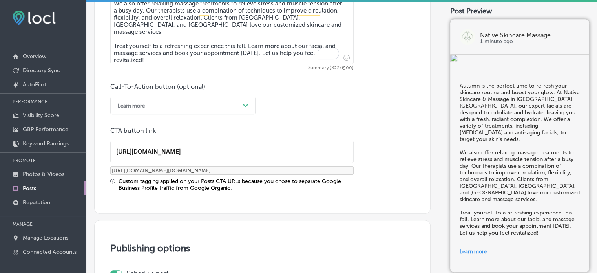
type input "https://nativeskincareandmassage.com/"
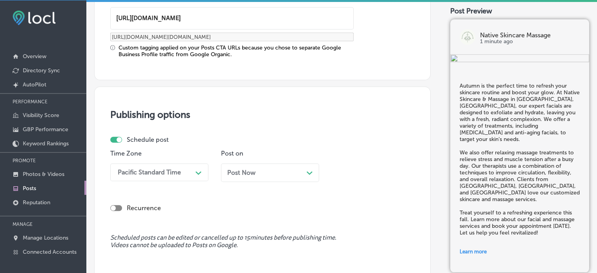
scroll to position [668, 0]
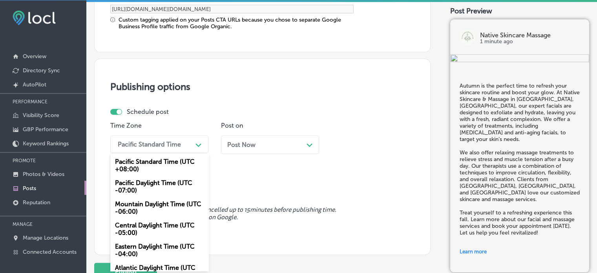
click at [185, 153] on div "option Mountain Daylight Time (UTC -06:00), selected. option Pacific Standard T…" at bounding box center [159, 144] width 98 height 18
click at [149, 203] on div "Mountain Daylight Time (UTC -06:00)" at bounding box center [159, 207] width 98 height 21
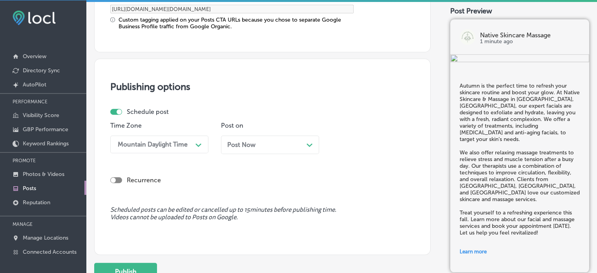
click at [286, 142] on div "Post Now Path Created with Sketch." at bounding box center [270, 144] width 86 height 7
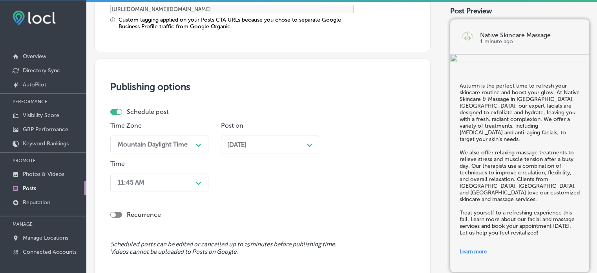
scroll to position [706, 0]
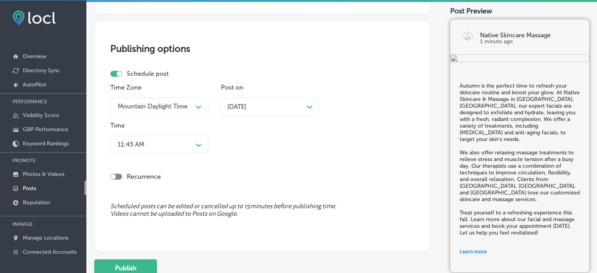
click at [187, 153] on div "11:45 AM Path Created with Sketch." at bounding box center [159, 144] width 98 height 18
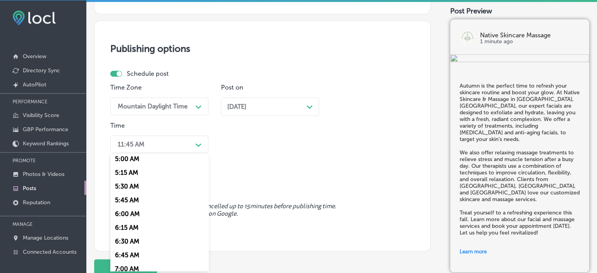
scroll to position [330, 0]
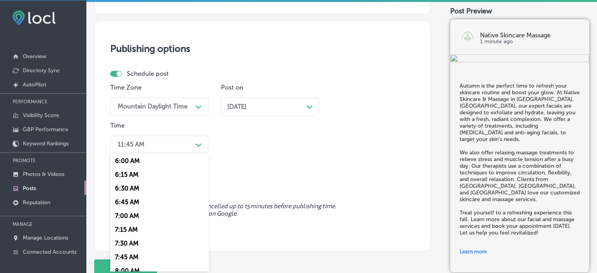
click at [124, 216] on div "7:00 AM" at bounding box center [159, 216] width 98 height 14
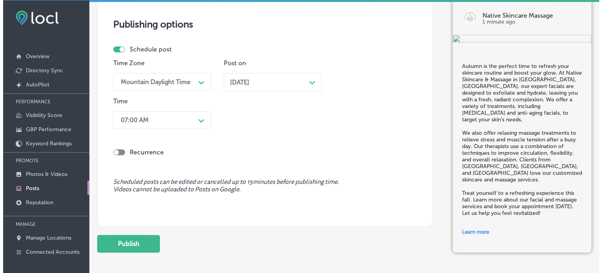
scroll to position [730, 0]
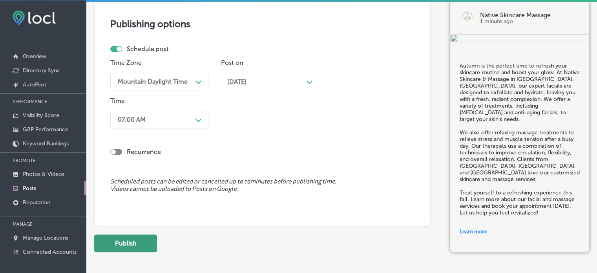
click at [130, 236] on button "Publish" at bounding box center [125, 243] width 63 height 18
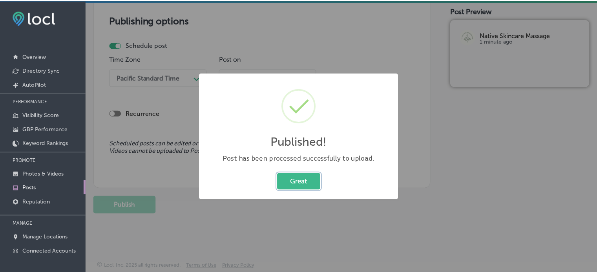
scroll to position [660, 0]
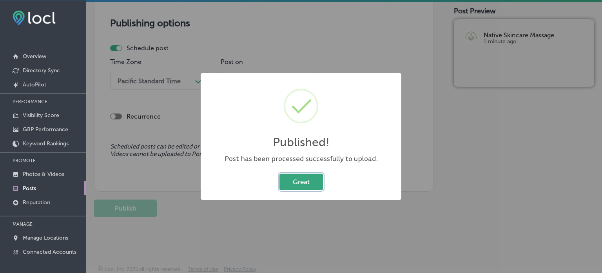
click at [303, 184] on button "Great" at bounding box center [302, 181] width 44 height 16
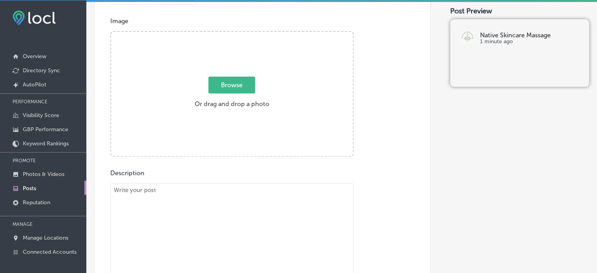
scroll to position [273, 0]
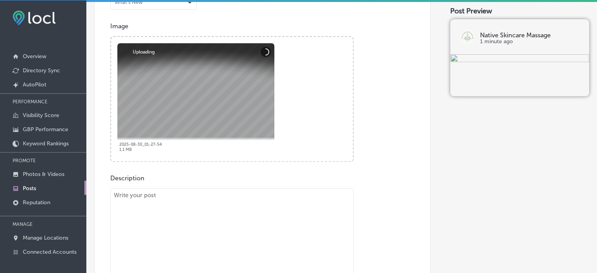
click at [257, 221] on textarea "To enrich screen reader interactions, please activate Accessibility in Grammarl…" at bounding box center [231, 243] width 243 height 110
paste textarea ""As the weather cools down, it’s the perfect time to rejuvenate your skin and b…"
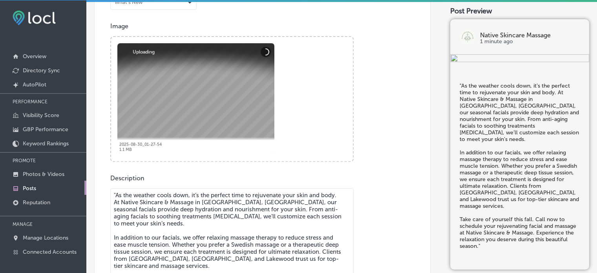
scroll to position [292, 0]
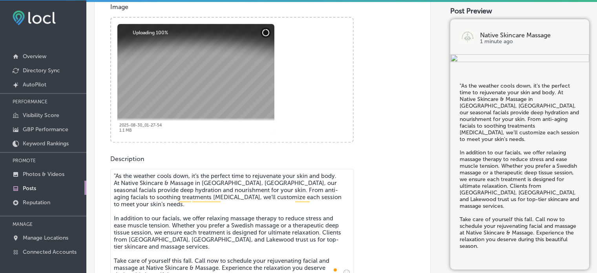
click at [116, 175] on textarea ""As the weather cools down, it’s the perfect time to rejuvenate your skin and b…" at bounding box center [231, 224] width 243 height 110
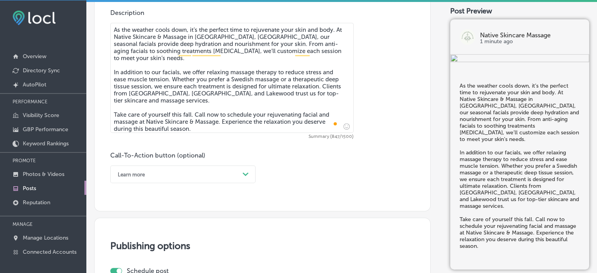
scroll to position [439, 0]
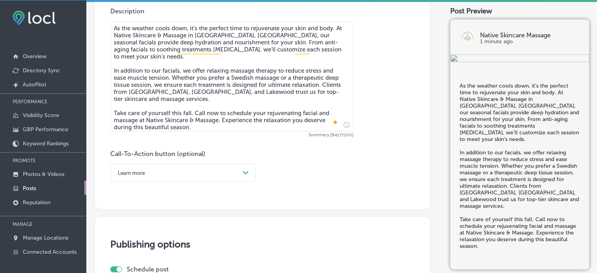
type textarea "As the weather cools down, it’s the perfect time to rejuvenate your skin and bo…"
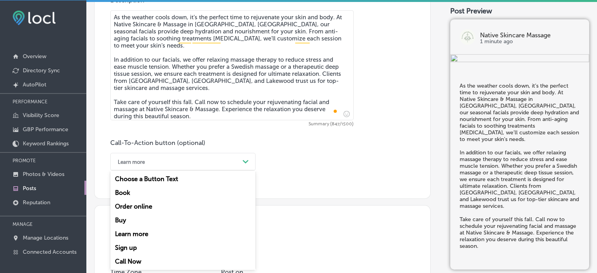
click at [234, 170] on div "option Learn more, selected. option Choose a Button Text focused, 1 of 7. 7 res…" at bounding box center [182, 162] width 145 height 18
click at [125, 261] on div "Call Now" at bounding box center [182, 261] width 145 height 14
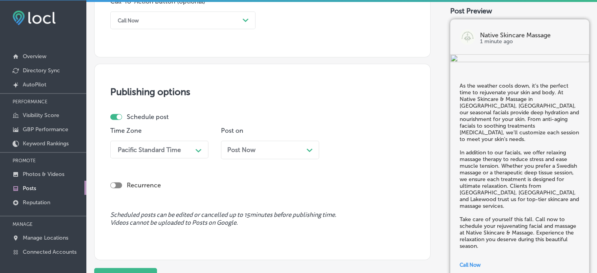
scroll to position [601, 0]
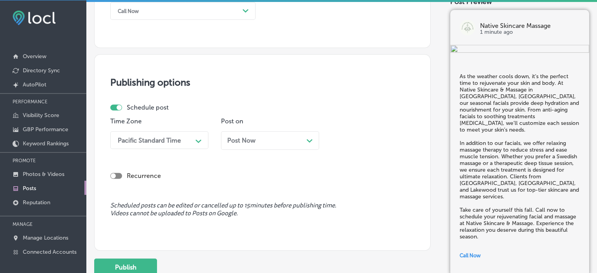
click at [170, 146] on div "Pacific Standard Time" at bounding box center [153, 140] width 78 height 14
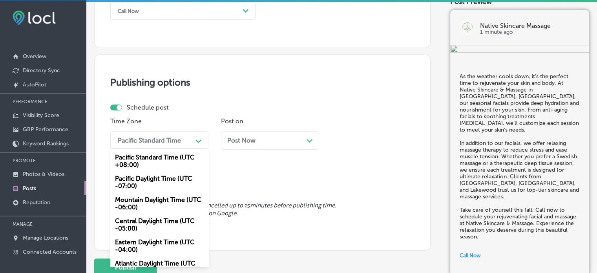
click at [151, 207] on div "Mountain Daylight Time (UTC -06:00)" at bounding box center [159, 203] width 98 height 21
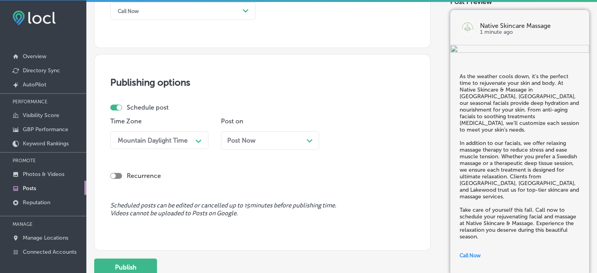
click at [295, 136] on div "Post Now Path Created with Sketch." at bounding box center [270, 139] width 86 height 7
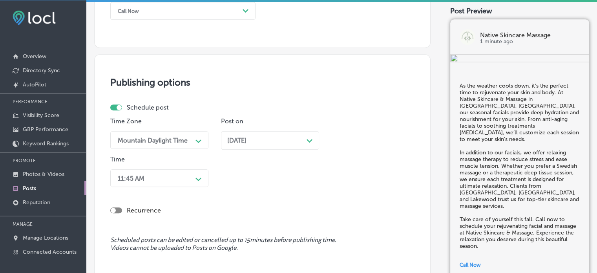
scroll to position [635, 0]
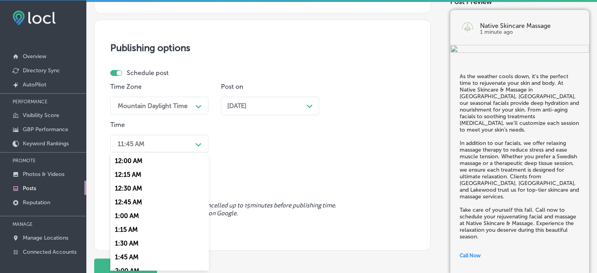
click at [177, 152] on div "option 7:00 AM, selected. option 12:15 AM focused, 2 of 96. 96 results availabl…" at bounding box center [159, 144] width 98 height 18
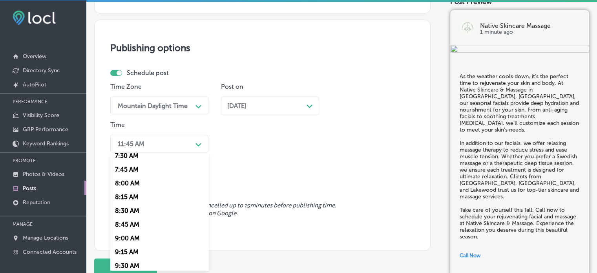
scroll to position [389, 0]
click at [130, 159] on div "7:00 AM" at bounding box center [159, 156] width 98 height 14
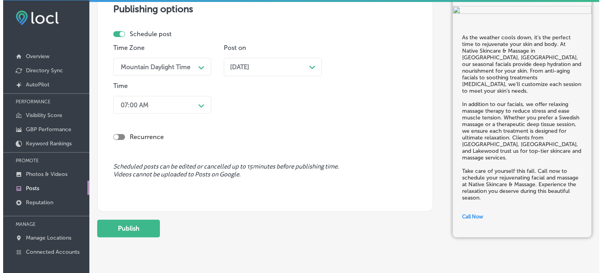
scroll to position [676, 0]
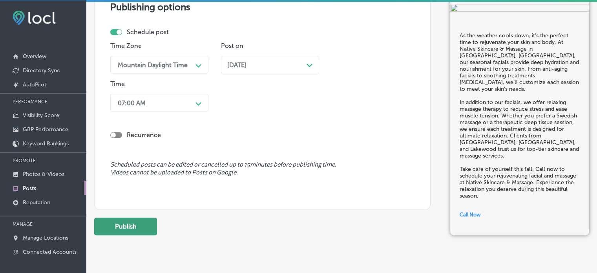
click at [135, 224] on button "Publish" at bounding box center [125, 226] width 63 height 18
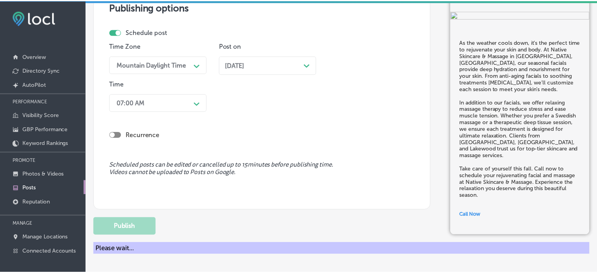
scroll to position [662, 0]
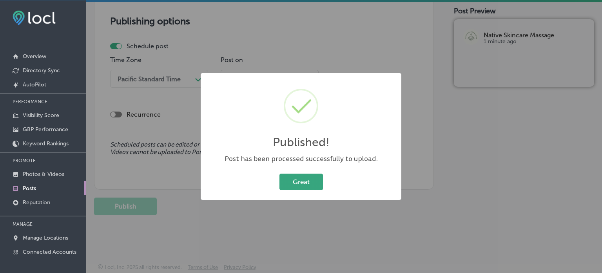
click at [311, 188] on button "Great" at bounding box center [302, 181] width 44 height 16
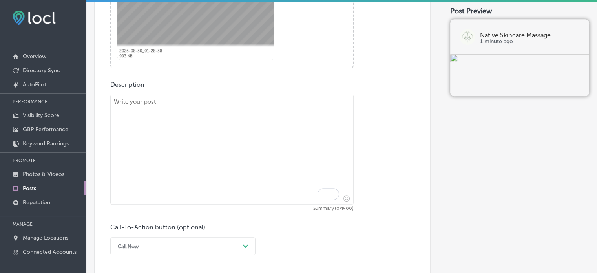
scroll to position [368, 0]
click at [249, 177] on textarea "To enrich screen reader interactions, please activate Accessibility in Grammarl…" at bounding box center [231, 148] width 243 height 110
paste textarea ""As the leaves change, so should your skincare routine. At Native Skincare & Ma…"
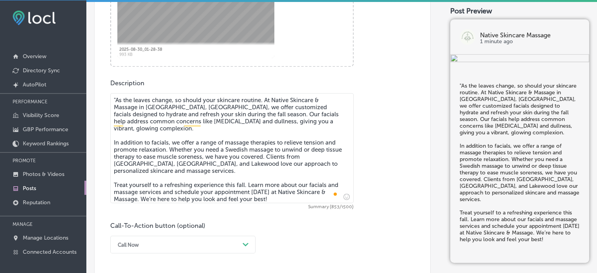
click at [116, 96] on textarea ""As the leaves change, so should your skincare routine. At Native Skincare & Ma…" at bounding box center [231, 148] width 243 height 110
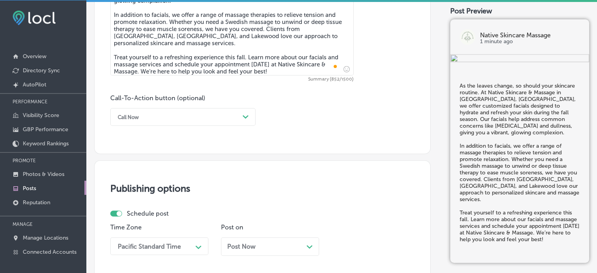
scroll to position [499, 0]
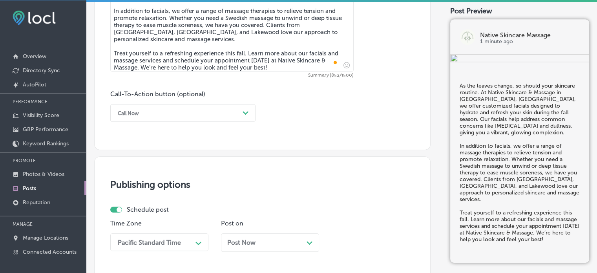
type textarea "As the leaves change, so should your skincare routine. At Native Skincare & Mas…"
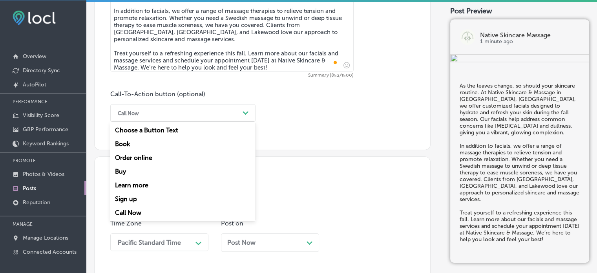
click at [180, 115] on div "Call Now" at bounding box center [177, 113] width 126 height 12
click at [224, 109] on div "Call Now" at bounding box center [177, 113] width 126 height 12
click at [137, 186] on div "Learn more" at bounding box center [182, 185] width 145 height 14
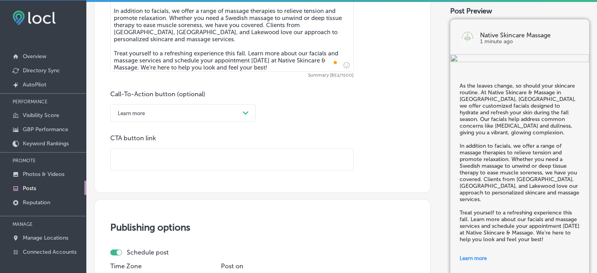
click at [213, 158] on input "text" at bounding box center [232, 159] width 242 height 22
paste input "https://nativeskincareandmassage.com/"
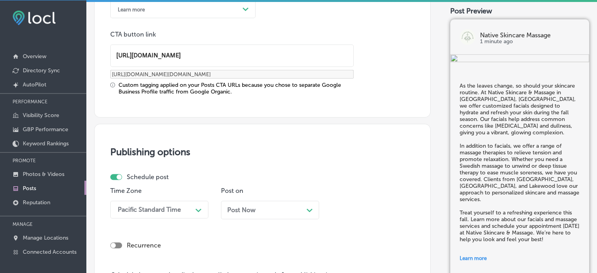
scroll to position [606, 0]
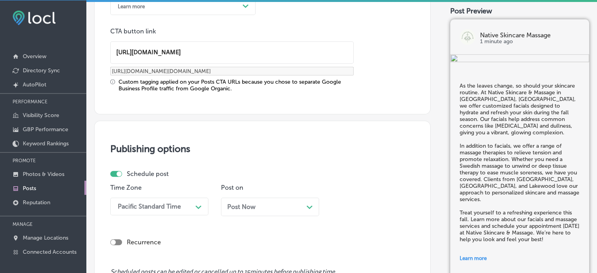
type input "https://nativeskincareandmassage.com/"
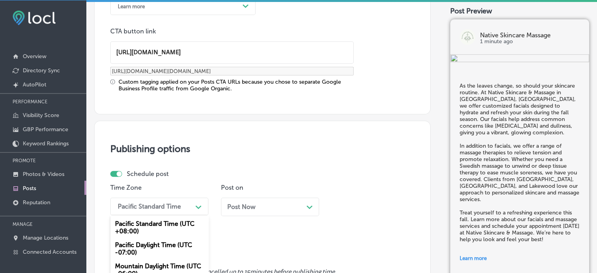
scroll to position [668, 0]
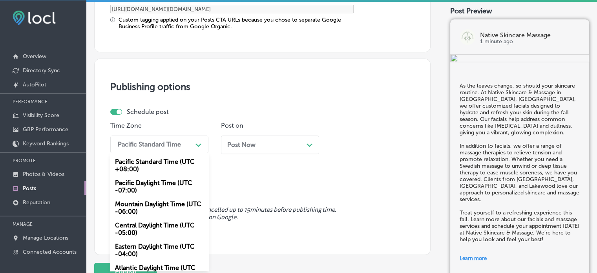
click at [182, 153] on div "option Mountain Daylight Time (UTC -06:00), selected. option Mountain Daylight …" at bounding box center [159, 144] width 98 height 18
click at [162, 211] on div "Mountain Daylight Time (UTC -06:00)" at bounding box center [159, 207] width 98 height 21
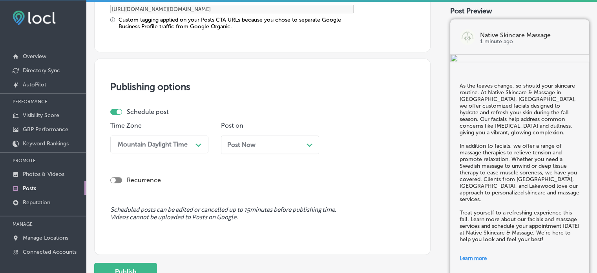
click at [272, 147] on div "Post Now Path Created with Sketch." at bounding box center [270, 144] width 98 height 18
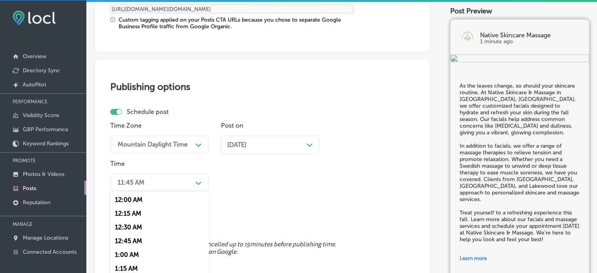
scroll to position [706, 0]
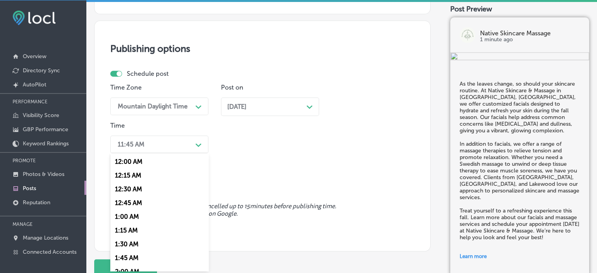
click at [182, 153] on div "option 7:00 AM, selected. option 12:15 AM focused, 2 of 96. 96 results availabl…" at bounding box center [159, 144] width 98 height 18
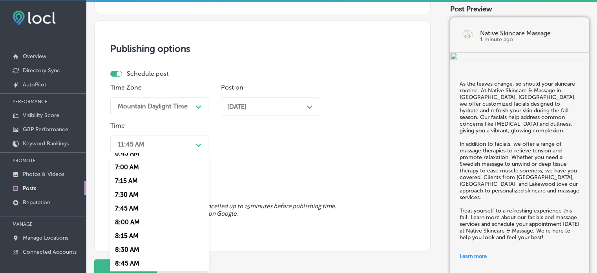
scroll to position [373, 0]
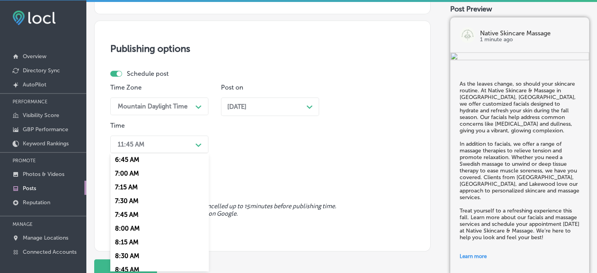
click at [133, 175] on div "7:00 AM" at bounding box center [159, 173] width 98 height 14
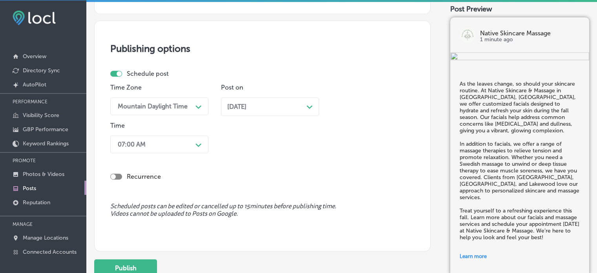
scroll to position [756, 0]
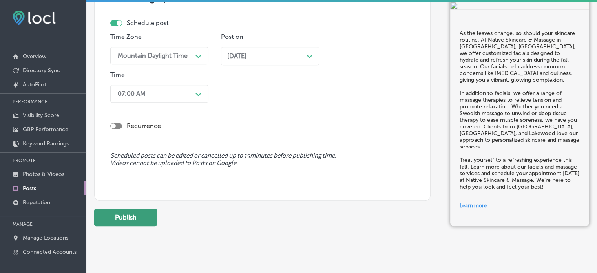
click at [138, 222] on button "Publish" at bounding box center [125, 217] width 63 height 18
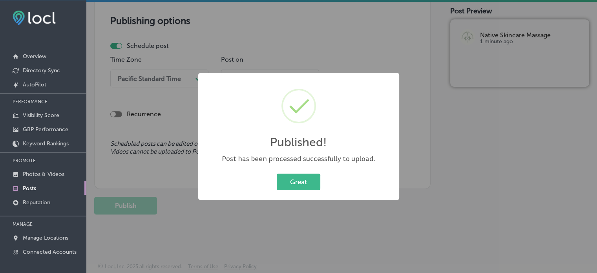
scroll to position [662, 0]
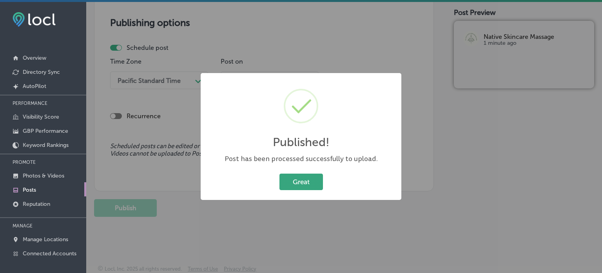
click at [306, 180] on button "Great" at bounding box center [302, 181] width 44 height 16
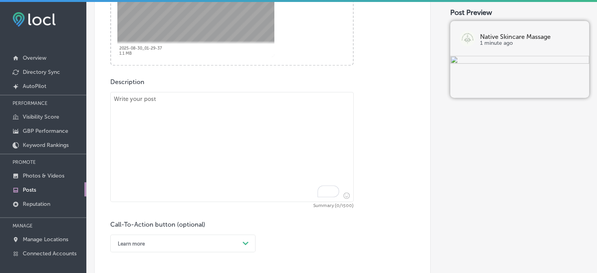
scroll to position [371, 0]
click at [240, 146] on textarea "To enrich screen reader interactions, please activate Accessibility in Grammarl…" at bounding box center [231, 146] width 243 height 110
paste textarea ""As we move into the cooler months, it’s essential to keep your skin hydrated a…"
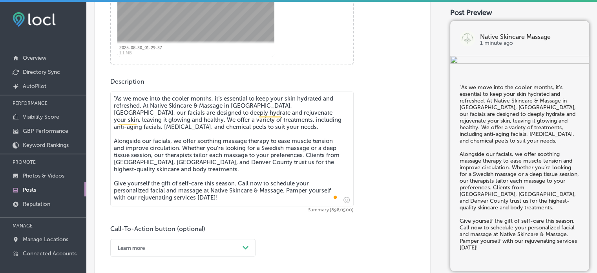
click at [116, 96] on textarea ""As we move into the cooler months, it’s essential to keep your skin hydrated a…" at bounding box center [231, 148] width 243 height 115
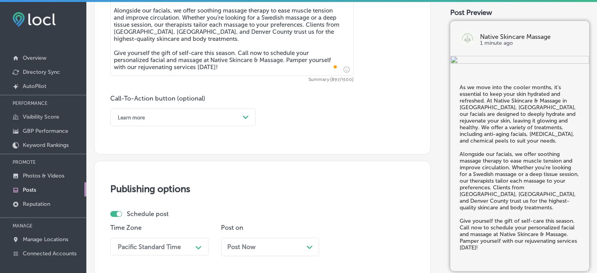
scroll to position [502, 0]
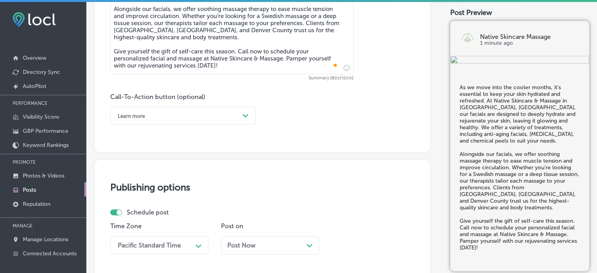
type textarea "As we move into the cooler months, it’s essential to keep your skin hydrated an…"
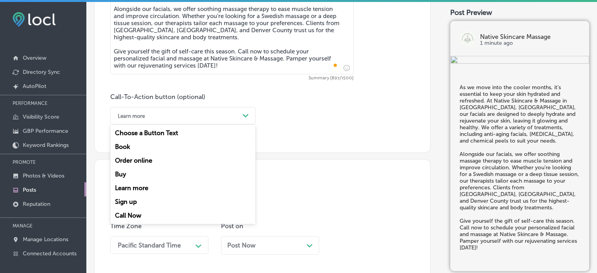
click at [212, 116] on div "Learn more" at bounding box center [177, 115] width 126 height 12
click at [236, 111] on div "Learn more" at bounding box center [177, 115] width 126 height 12
click at [132, 214] on div "Call Now" at bounding box center [182, 215] width 145 height 14
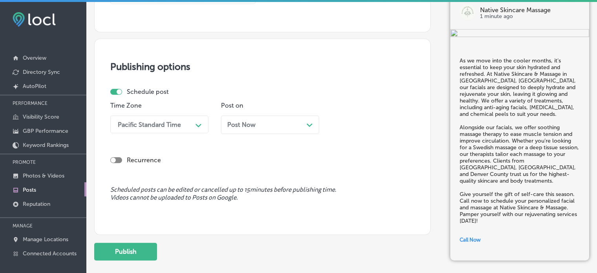
scroll to position [624, 0]
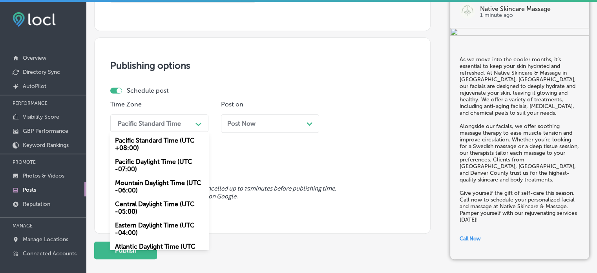
click at [182, 120] on div "Pacific Standard Time" at bounding box center [153, 123] width 78 height 14
click at [160, 178] on div "Mountain Daylight Time (UTC -06:00)" at bounding box center [159, 186] width 98 height 21
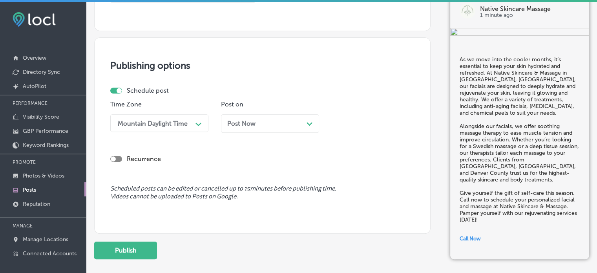
click at [305, 121] on div "Post Now Path Created with Sketch." at bounding box center [270, 123] width 86 height 7
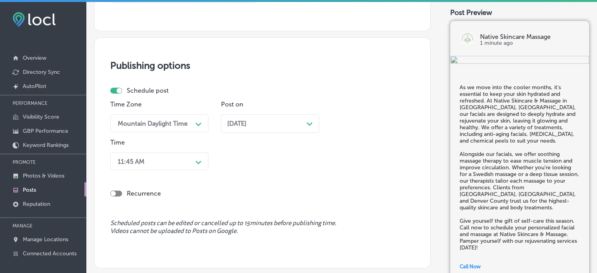
scroll to position [642, 0]
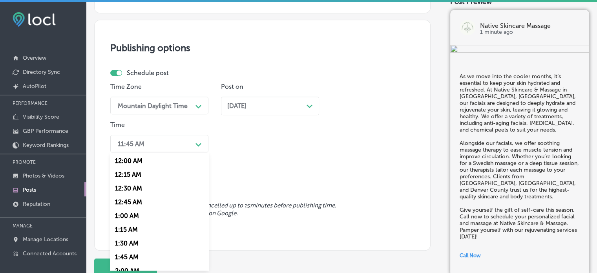
click at [179, 152] on div "option 7:00 AM, selected. option 12:00 AM focused, 1 of 96. 96 results availabl…" at bounding box center [159, 144] width 98 height 18
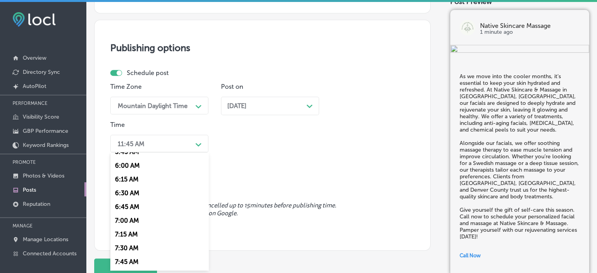
scroll to position [332, 0]
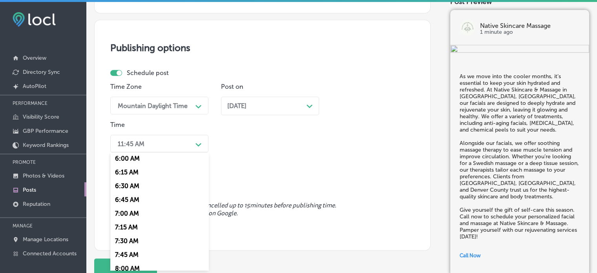
click at [133, 217] on div "7:00 AM" at bounding box center [159, 213] width 98 height 14
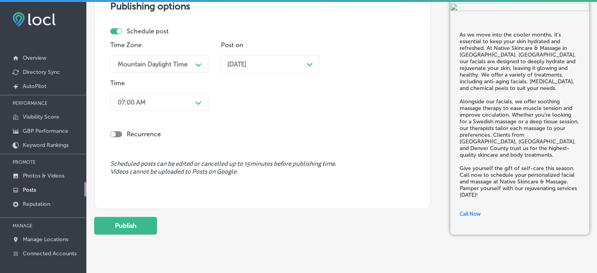
scroll to position [684, 0]
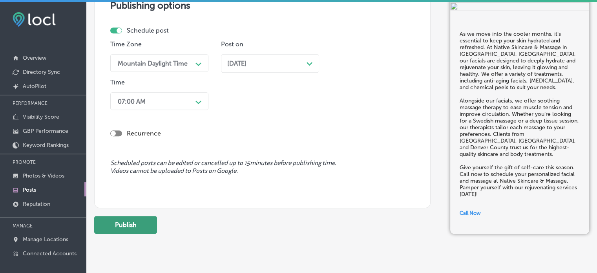
click at [140, 216] on button "Publish" at bounding box center [125, 225] width 63 height 18
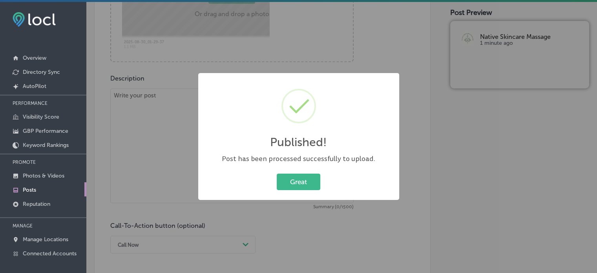
scroll to position [373, 0]
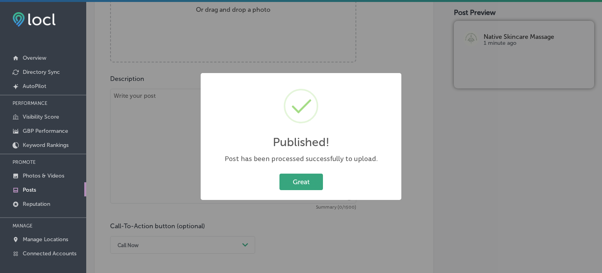
click at [313, 174] on button "Great" at bounding box center [302, 181] width 44 height 16
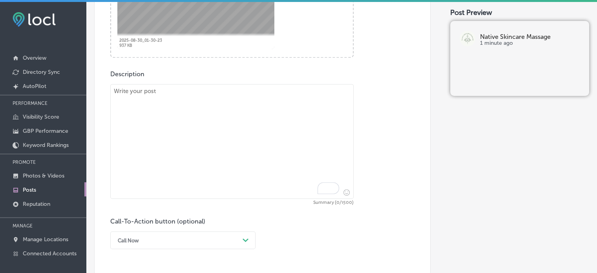
scroll to position [382, 0]
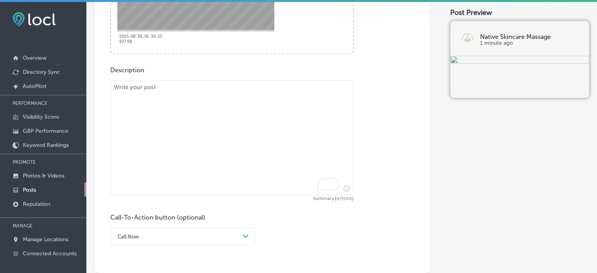
click at [252, 153] on textarea "To enrich screen reader interactions, please activate Accessibility in Grammarl…" at bounding box center [231, 137] width 243 height 115
paste textarea ""At Native Skincare & Massage in Lakewood, CO, we understand that self-care is …"
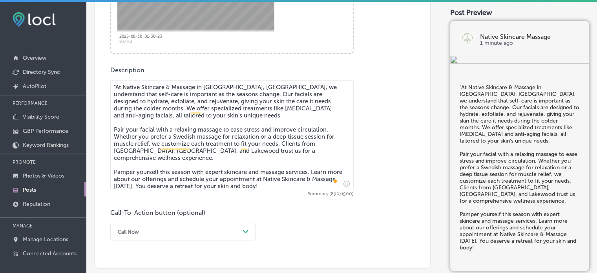
click at [118, 87] on textarea ""At Native Skincare & Massage in Lakewood, CO, we understand that self-care is …" at bounding box center [231, 135] width 243 height 110
type textarea "At Native Skincare & Massage in Lakewood, CO, we understand that self-care is i…"
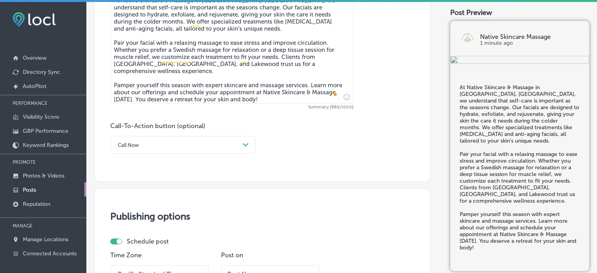
scroll to position [473, 0]
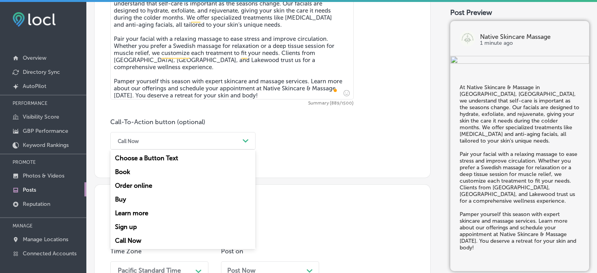
click at [204, 140] on div "Call Now" at bounding box center [177, 141] width 126 height 12
click at [147, 210] on div "Learn more" at bounding box center [182, 213] width 145 height 14
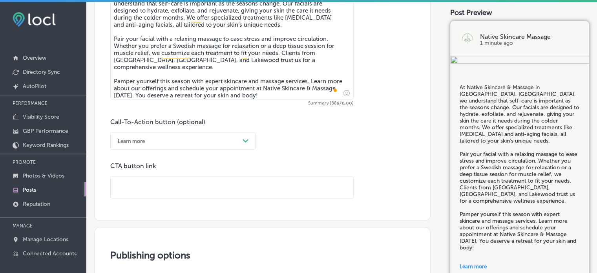
click at [223, 181] on input "text" at bounding box center [232, 187] width 242 height 22
paste input "https://nativeskincareandmassage.com/"
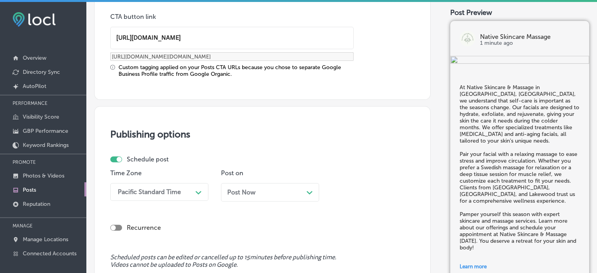
type input "https://nativeskincareandmassage.com/"
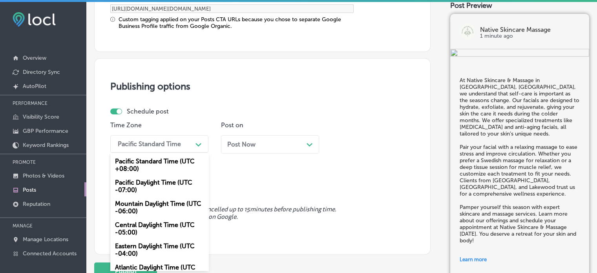
click at [183, 153] on div "option Mountain Daylight Time (UTC -06:00), selected. option Pacific Daylight T…" at bounding box center [159, 144] width 98 height 18
click at [153, 204] on div "Mountain Daylight Time (UTC -06:00)" at bounding box center [159, 207] width 98 height 21
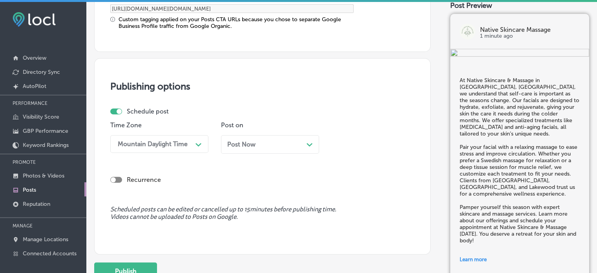
click at [271, 142] on div "Post Now Path Created with Sketch." at bounding box center [270, 143] width 86 height 7
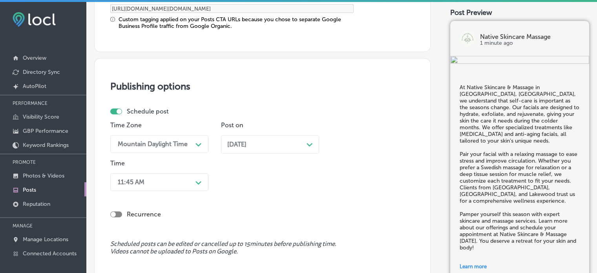
scroll to position [708, 0]
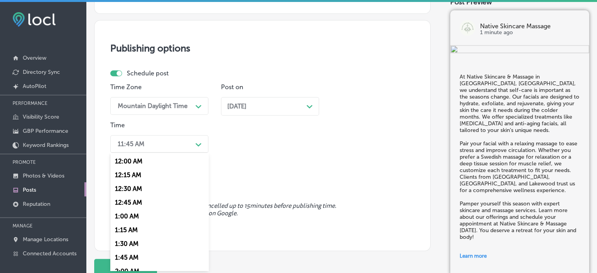
click at [171, 153] on div "option 7:00 AM, selected. option 12:30 AM focused, 3 of 96. 96 results availabl…" at bounding box center [159, 144] width 98 height 18
click at [134, 187] on div "7:00 AM" at bounding box center [159, 188] width 98 height 14
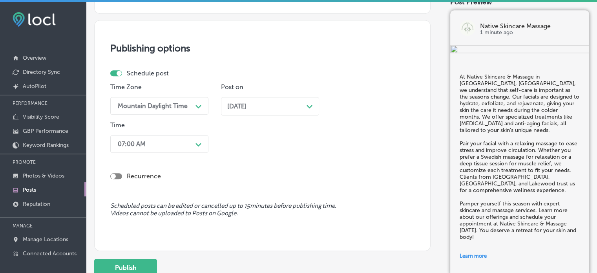
scroll to position [767, 0]
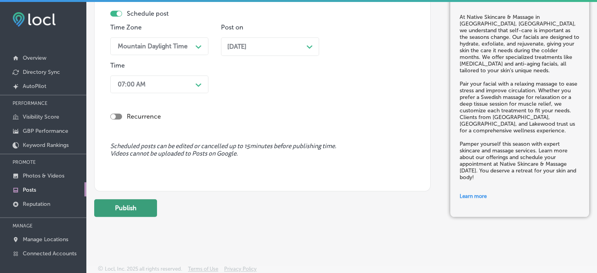
click at [134, 208] on button "Publish" at bounding box center [125, 208] width 63 height 18
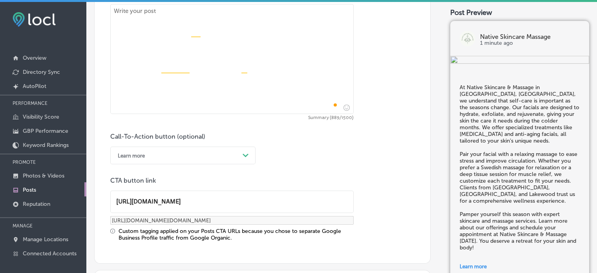
scroll to position [412, 0]
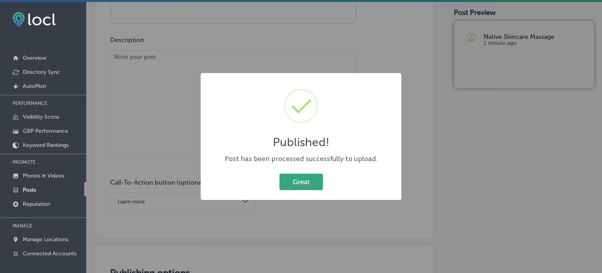
click at [303, 180] on button "Great" at bounding box center [302, 181] width 44 height 16
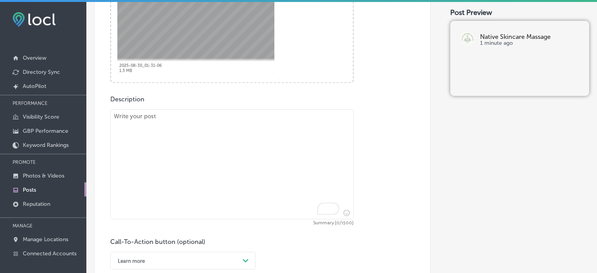
scroll to position [354, 0]
click at [256, 135] on textarea "To enrich screen reader interactions, please activate Accessibility in Grammarl…" at bounding box center [231, 163] width 243 height 110
paste textarea ""Native Skincare & Massage in Lakewood, CO is here to help you achieve glowing …"
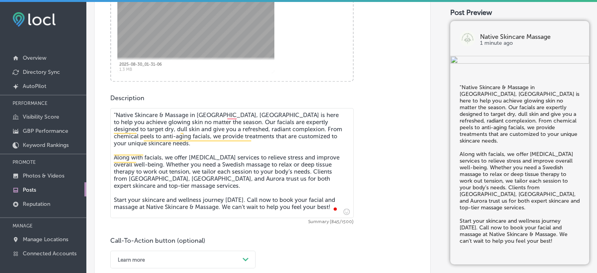
click at [118, 114] on textarea ""Native Skincare & Massage in Lakewood, CO is here to help you achieve glowing …" at bounding box center [231, 163] width 243 height 110
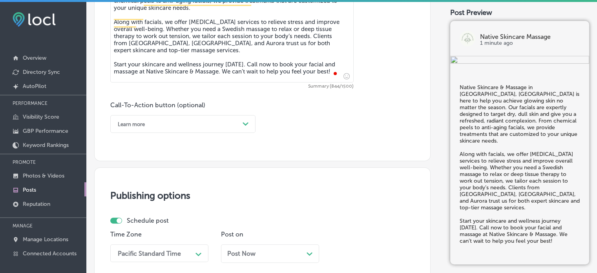
scroll to position [493, 0]
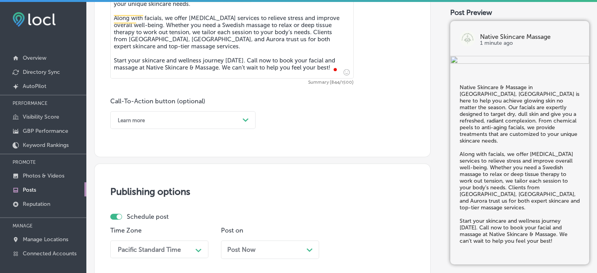
type textarea "Native Skincare & Massage in Lakewood, CO is here to help you achieve glowing s…"
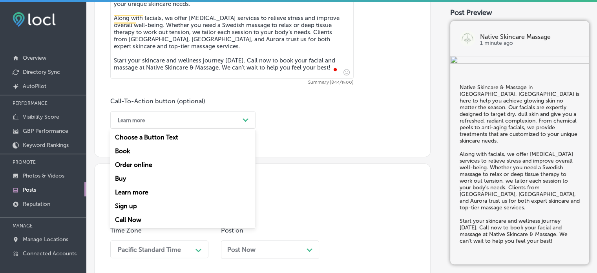
click at [219, 126] on div "Learn more Path Created with Sketch." at bounding box center [182, 120] width 145 height 18
click at [133, 220] on div "Call Now" at bounding box center [182, 220] width 145 height 14
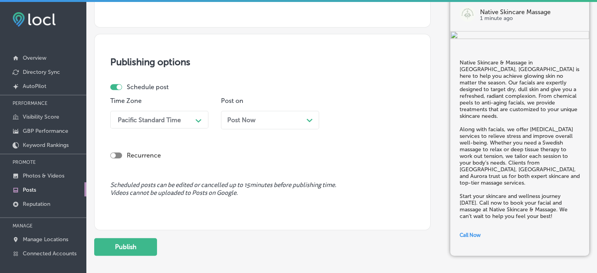
scroll to position [633, 0]
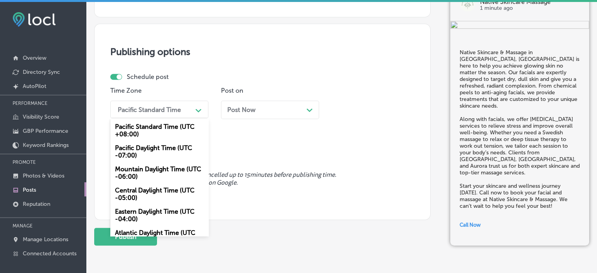
click at [169, 102] on div "Pacific Standard Time" at bounding box center [153, 109] width 78 height 14
click at [157, 167] on div "Mountain Daylight Time (UTC -06:00)" at bounding box center [159, 172] width 98 height 21
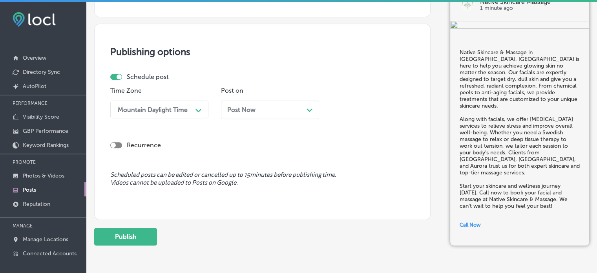
click at [251, 107] on span "Post Now" at bounding box center [241, 109] width 28 height 7
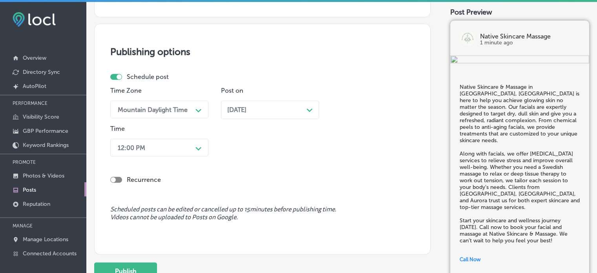
scroll to position [637, 0]
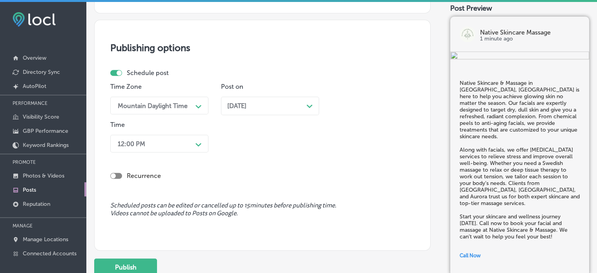
click at [185, 146] on div "12:00 PM" at bounding box center [153, 143] width 78 height 14
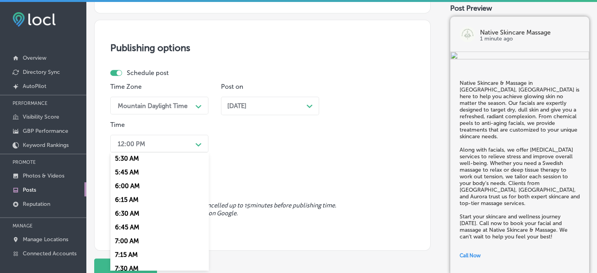
scroll to position [355, 0]
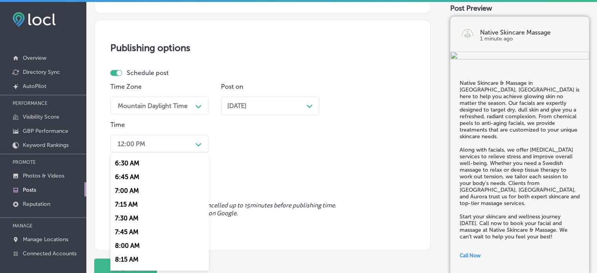
click at [128, 194] on div "7:00 AM" at bounding box center [159, 191] width 98 height 14
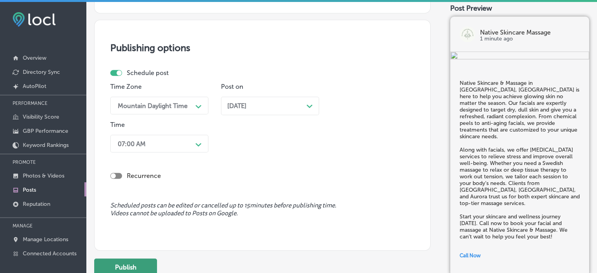
click at [134, 266] on button "Publish" at bounding box center [125, 267] width 63 height 18
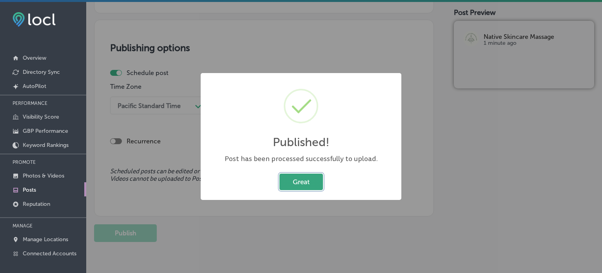
click at [311, 186] on button "Great" at bounding box center [302, 181] width 44 height 16
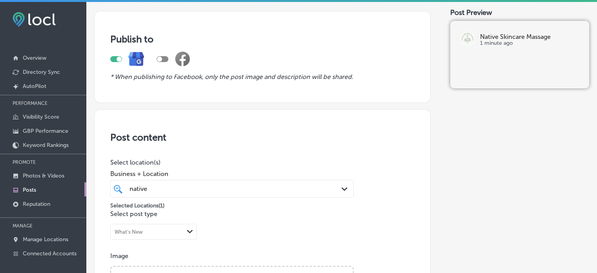
scroll to position [0, 0]
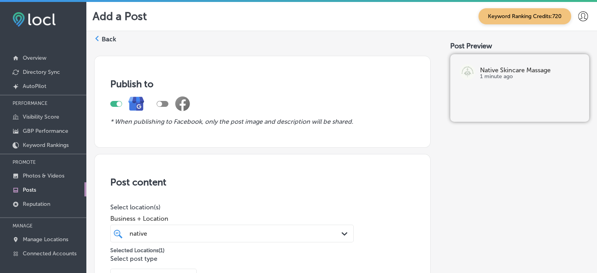
click at [104, 40] on label "Back" at bounding box center [109, 39] width 15 height 9
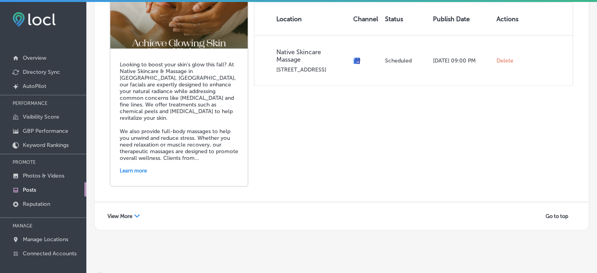
scroll to position [2, 0]
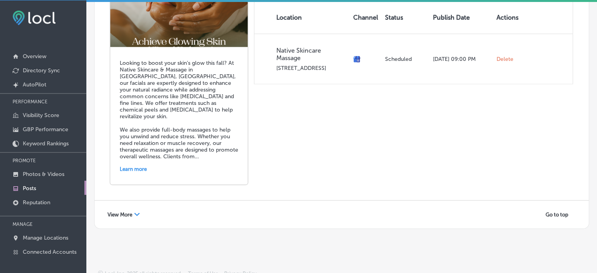
click at [126, 211] on span "View More" at bounding box center [119, 214] width 25 height 6
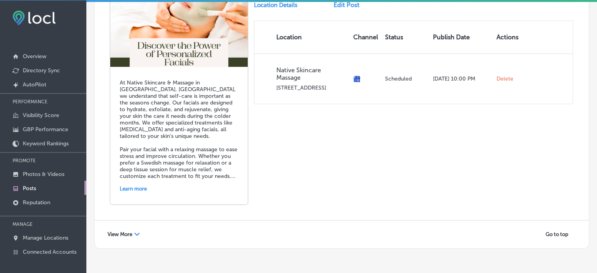
scroll to position [3461, 0]
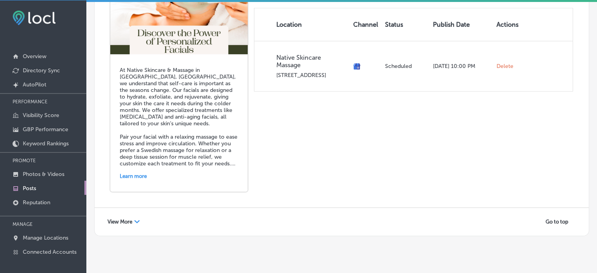
click at [127, 218] on span "View More" at bounding box center [119, 221] width 25 height 6
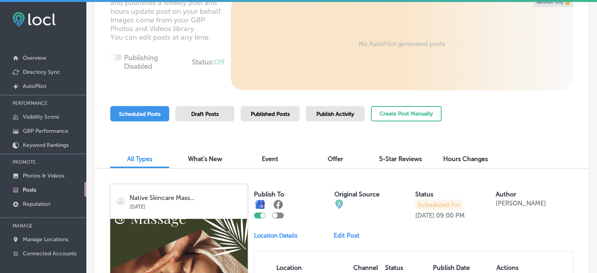
scroll to position [0, 0]
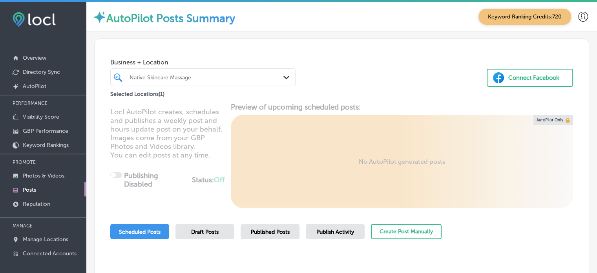
click at [198, 75] on div "Native Skincare Massage" at bounding box center [206, 77] width 155 height 7
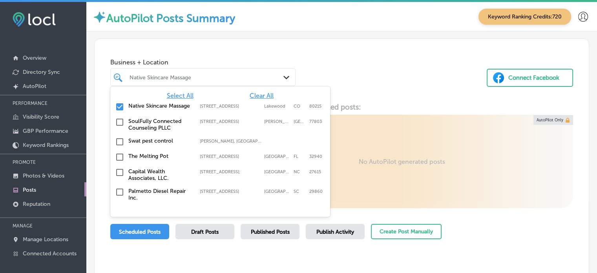
click at [255, 95] on span "Clear All" at bounding box center [261, 95] width 24 height 7
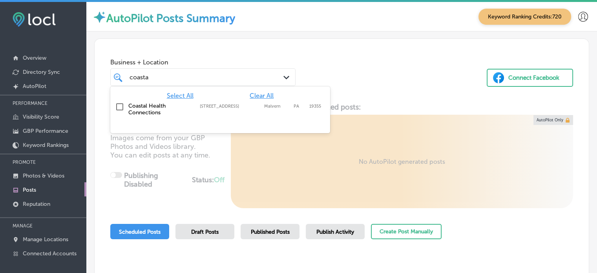
click at [153, 106] on label "Coastal Health Connections" at bounding box center [160, 108] width 64 height 13
type input "coasta"
click at [347, 49] on div "Business + Location option 627 Swedesford Rd, selected. option 627 Swedesford R…" at bounding box center [342, 69] width 494 height 60
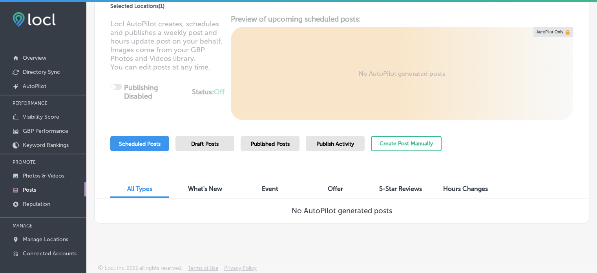
scroll to position [87, 0]
click at [411, 144] on button "Create Post Manually" at bounding box center [406, 143] width 71 height 15
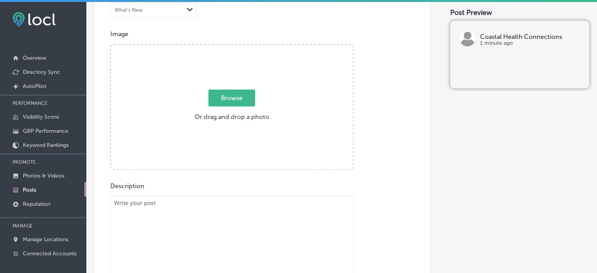
scroll to position [268, 0]
click at [280, 194] on textarea "To enrich screen reader interactions, please activate Accessibility in Grammarl…" at bounding box center [231, 249] width 243 height 110
paste textarea ""At Coastal Health Connections, we are dedicated to providing compassionate hom…"
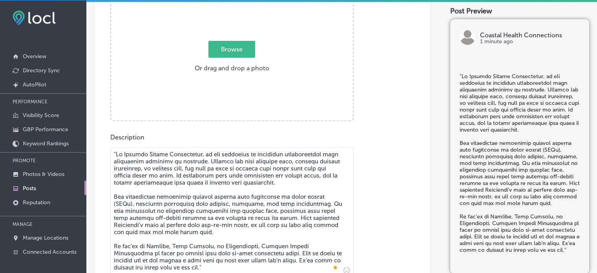
scroll to position [339, 0]
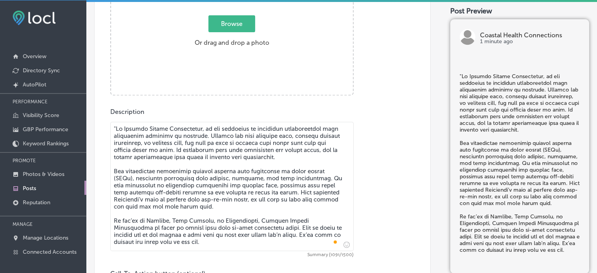
click at [117, 131] on textarea "To enrich screen reader interactions, please activate Accessibility in Grammarl…" at bounding box center [231, 186] width 243 height 129
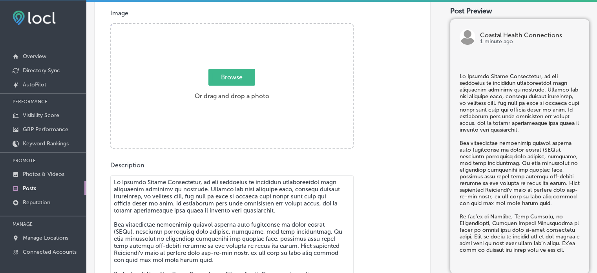
paste textarea "To enrich screen reader interactions, please activate Accessibility in Grammarl…"
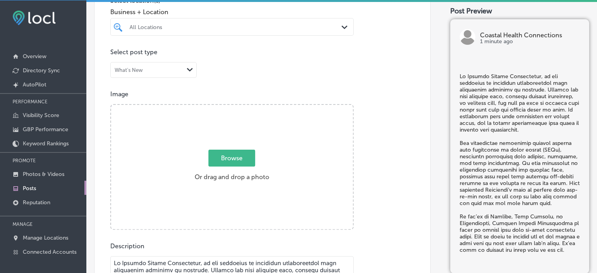
paste textarea "To enrich screen reader interactions, please activate Accessibility in Grammarl…"
type textarea "At Coastal Health Connections, we are dedicated to providing compassionate home…"
click at [409, 104] on div "Image Powered by PQINA Browse Or drag and drop a photo" at bounding box center [262, 159] width 304 height 139
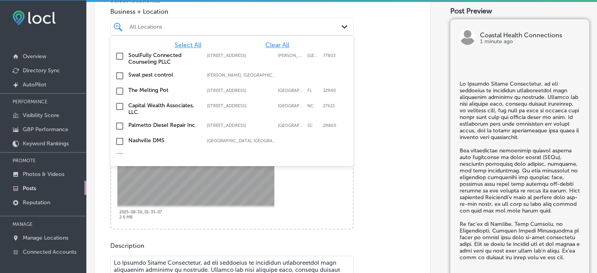
click at [254, 31] on div "All Locations" at bounding box center [232, 26] width 213 height 12
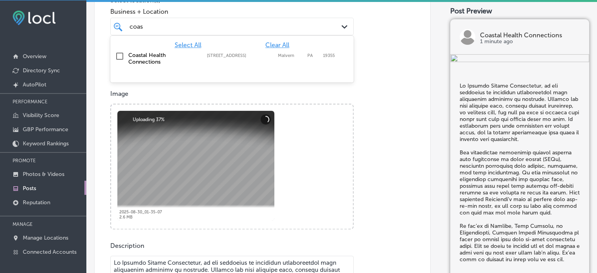
click at [147, 57] on label "Coastal Health Connections" at bounding box center [163, 58] width 71 height 13
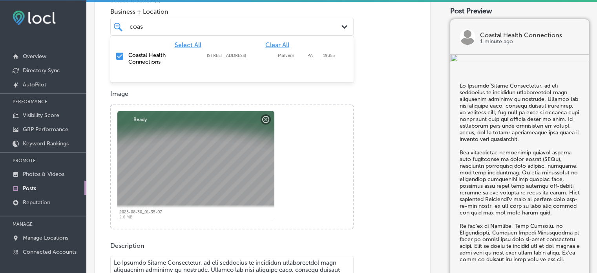
type input "coas"
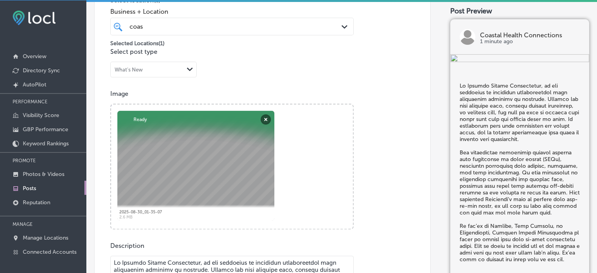
click at [373, 124] on div "Image Powered by PQINA Browse Or drag and drop a photo 2025-08-30_01-35-07 Abor…" at bounding box center [262, 159] width 304 height 139
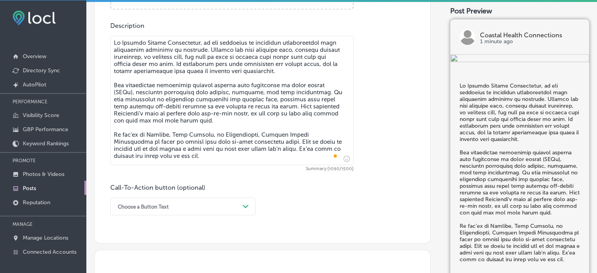
scroll to position [470, 0]
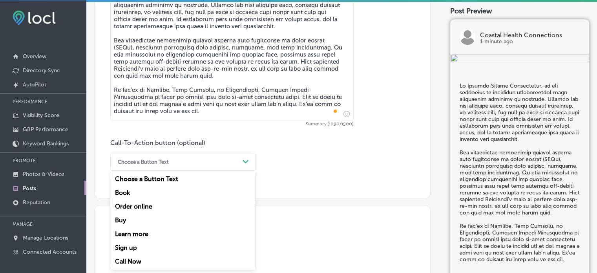
click at [207, 170] on div "option Order online focused, 3 of 7. 7 results available. Use Up and Down to ch…" at bounding box center [182, 162] width 145 height 18
click at [130, 262] on div "Call Now" at bounding box center [182, 261] width 145 height 14
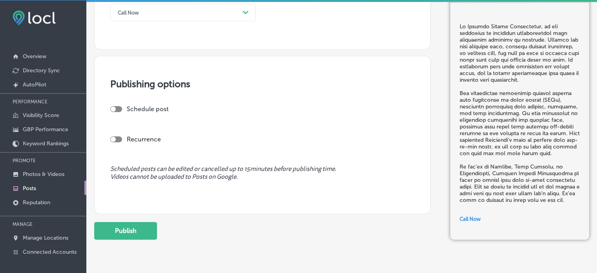
scroll to position [640, 0]
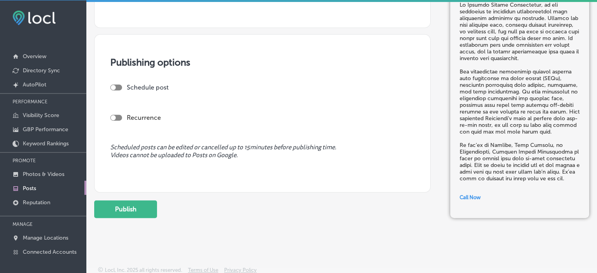
click at [121, 87] on div at bounding box center [116, 87] width 12 height 6
checkbox input "true"
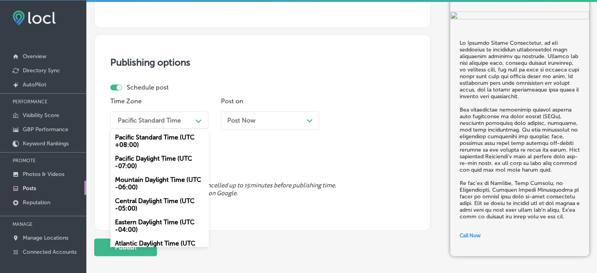
click at [177, 120] on div "Pacific Standard Time" at bounding box center [149, 119] width 63 height 7
click at [160, 179] on div "Mountain Daylight Time (UTC -06:00)" at bounding box center [159, 183] width 98 height 21
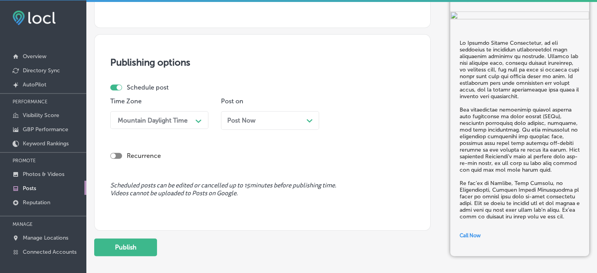
click at [269, 116] on div "Post Now Path Created with Sketch." at bounding box center [270, 119] width 86 height 7
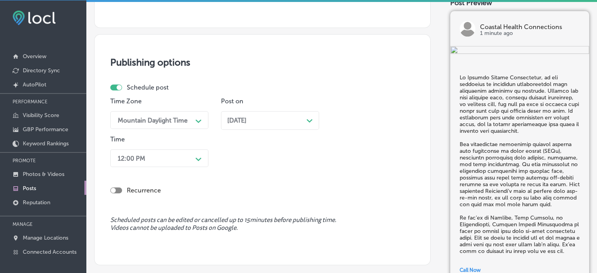
scroll to position [654, 0]
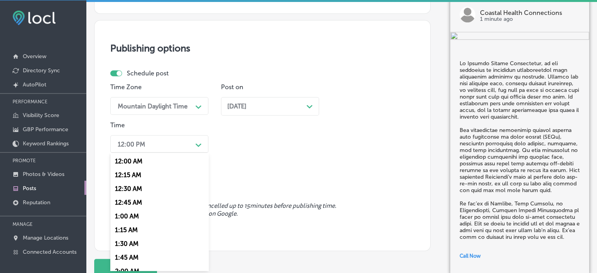
click at [199, 153] on div "option 12:00 AM focused, 1 of 96. 96 results available. Use Up and Down to choo…" at bounding box center [159, 144] width 98 height 18
click at [132, 255] on div "7:00 AM" at bounding box center [159, 257] width 98 height 14
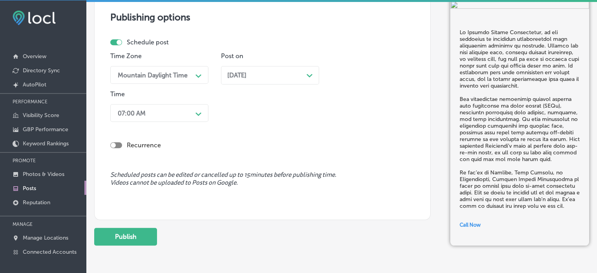
scroll to position [686, 0]
click at [134, 233] on button "Publish" at bounding box center [125, 236] width 63 height 18
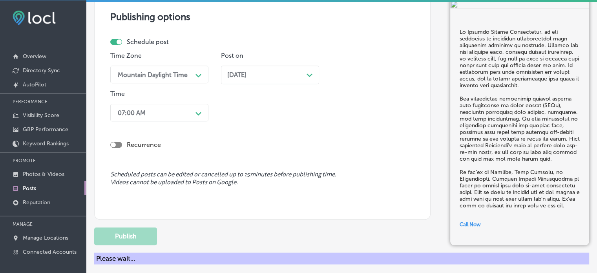
scroll to position [681, 0]
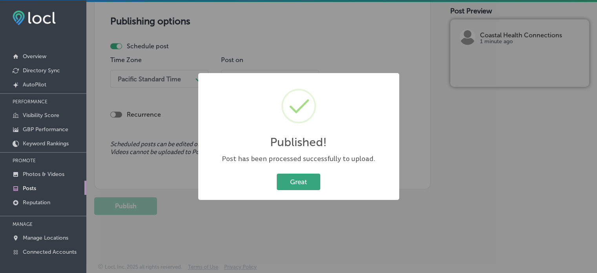
click at [300, 183] on button "Great" at bounding box center [299, 181] width 44 height 16
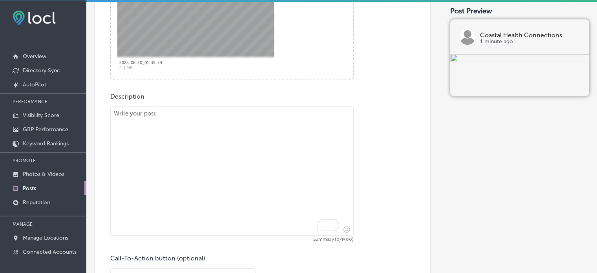
scroll to position [361, 0]
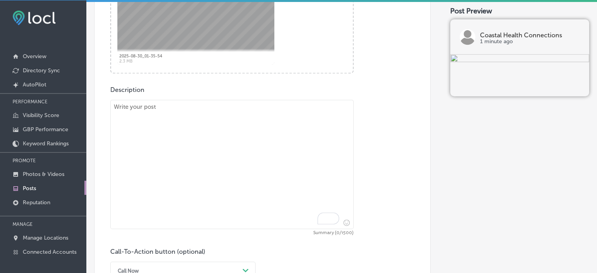
click at [240, 171] on textarea "To enrich screen reader interactions, please activate Accessibility in Grammarl…" at bounding box center [231, 164] width 243 height 129
paste textarea ""If you're seeking expert dementia care, Coastal Health Connections is here to …"
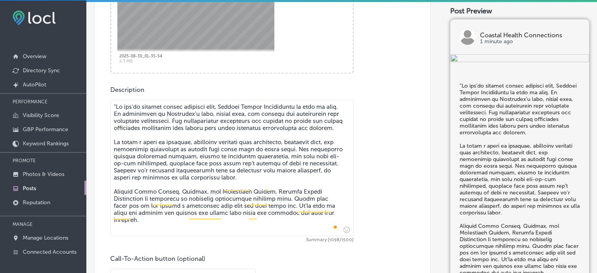
click at [116, 107] on textarea "To enrich screen reader interactions, please activate Accessibility in Grammarl…" at bounding box center [231, 168] width 243 height 136
click at [188, 166] on textarea "To enrich screen reader interactions, please activate Accessibility in Grammarl…" at bounding box center [231, 168] width 243 height 136
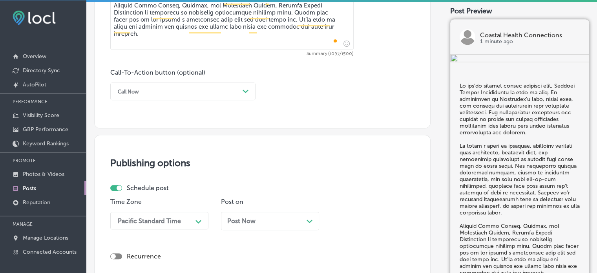
scroll to position [548, 0]
type textarea "If you're seeking expert dementia care, Coastal Health Connections is here to h…"
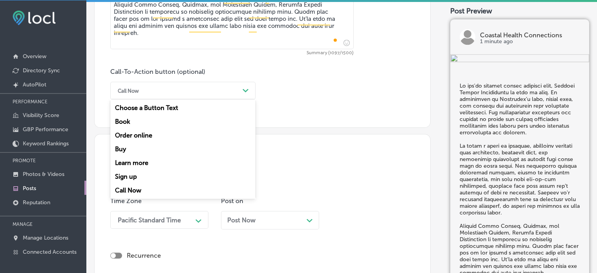
click at [193, 95] on div "Call Now" at bounding box center [177, 90] width 126 height 12
click at [146, 163] on div "Learn more" at bounding box center [182, 163] width 145 height 14
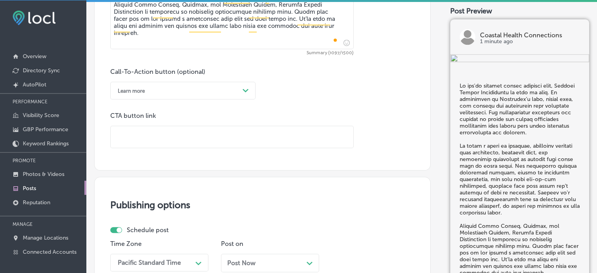
click at [218, 136] on input "text" at bounding box center [232, 137] width 242 height 22
paste input "https://www.coastalhealthconnections.com/"
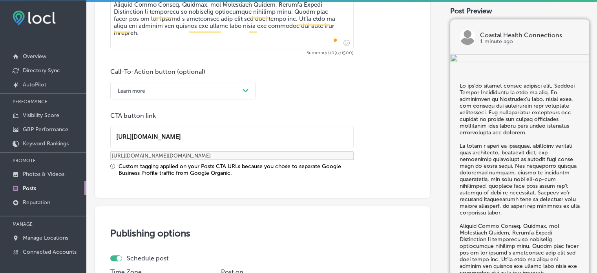
type input "https://www.coastalhealthconnections.com/"
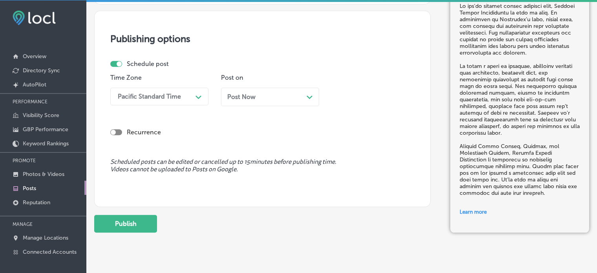
scroll to position [750, 0]
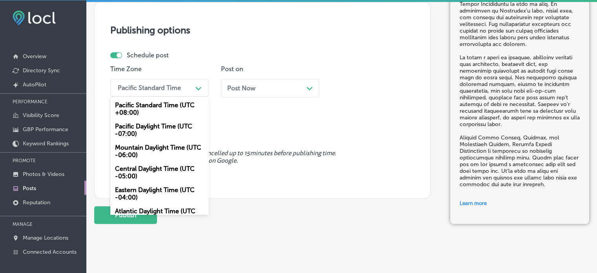
click at [166, 92] on div "Pacific Standard Time" at bounding box center [153, 88] width 78 height 14
click at [158, 143] on div "Mountain Daylight Time (UTC -06:00)" at bounding box center [159, 150] width 98 height 21
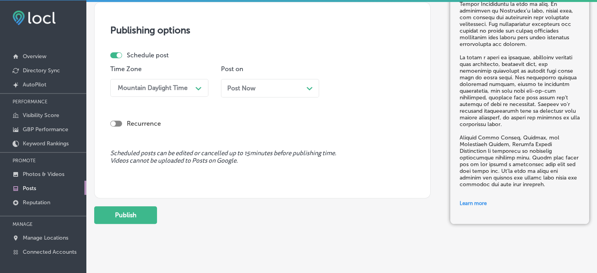
click at [247, 86] on span "Post Now" at bounding box center [241, 87] width 28 height 7
click at [351, 34] on h3 "Publishing options" at bounding box center [262, 29] width 304 height 11
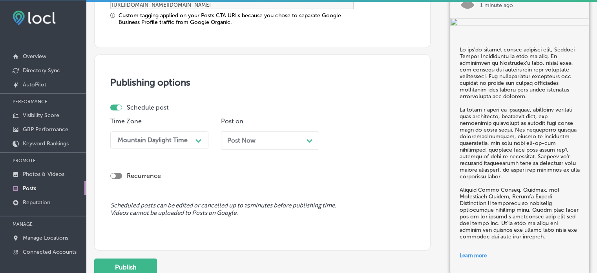
scroll to position [695, 0]
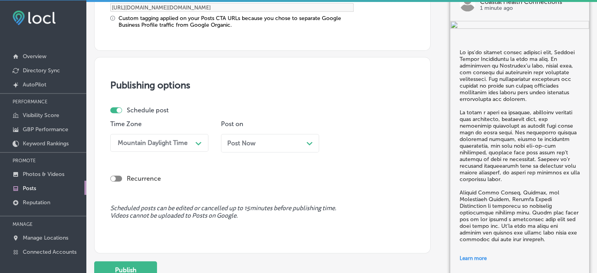
click at [292, 139] on div "Post Now Path Created with Sketch." at bounding box center [270, 142] width 86 height 7
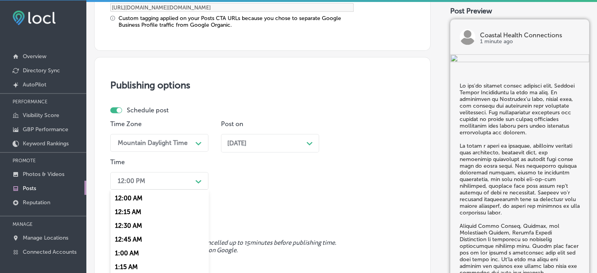
scroll to position [732, 0]
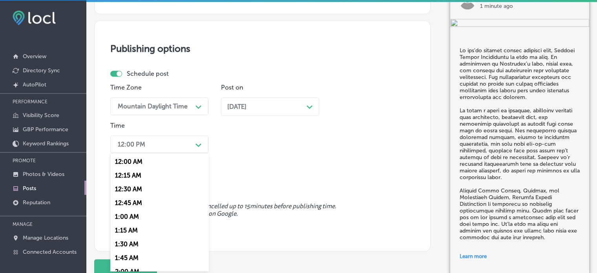
click at [154, 153] on div "option 7:00 AM, selected. option 12:30 AM focused, 3 of 96. 96 results availabl…" at bounding box center [159, 144] width 98 height 18
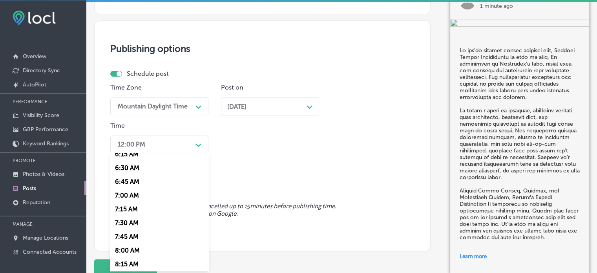
scroll to position [350, 0]
click at [131, 195] on div "7:00 AM" at bounding box center [159, 196] width 98 height 14
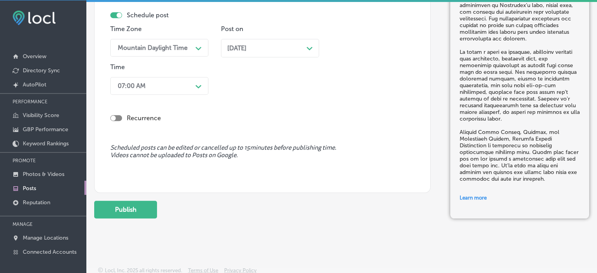
scroll to position [791, 0]
click at [138, 203] on button "Publish" at bounding box center [125, 209] width 63 height 18
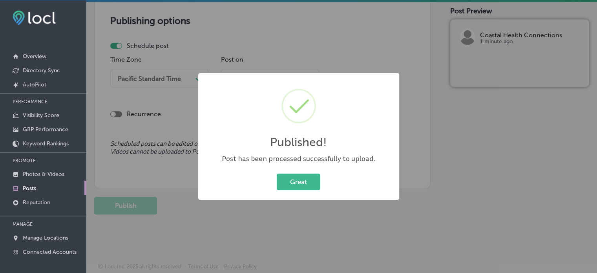
scroll to position [689, 0]
click at [297, 179] on button "Great" at bounding box center [299, 181] width 44 height 16
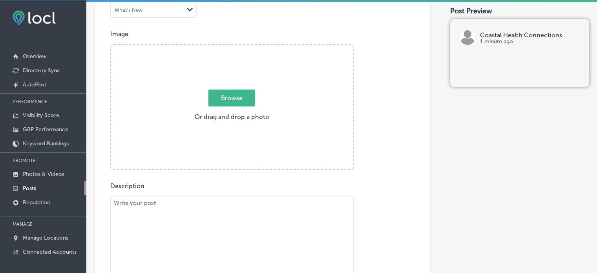
scroll to position [263, 0]
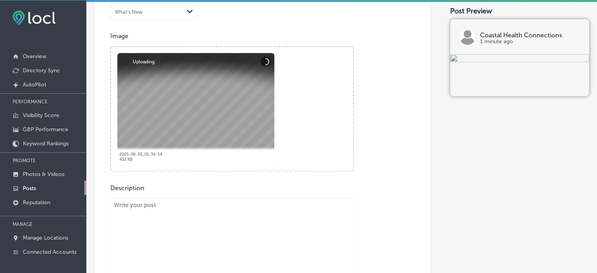
click at [248, 221] on textarea "To enrich screen reader interactions, please activate Accessibility in Grammarl…" at bounding box center [231, 266] width 243 height 136
paste textarea ""At Coastal Health Connections, we provide expert skilled nursing services to i…"
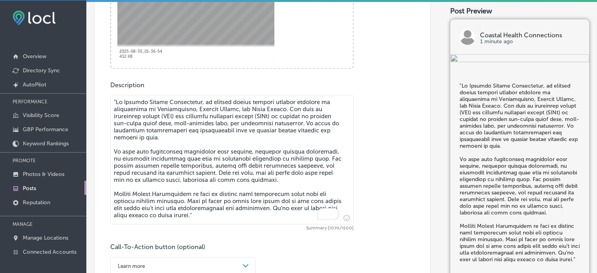
scroll to position [365, 0]
click at [115, 100] on textarea "To enrich screen reader interactions, please activate Accessibility in Grammarl…" at bounding box center [231, 159] width 243 height 129
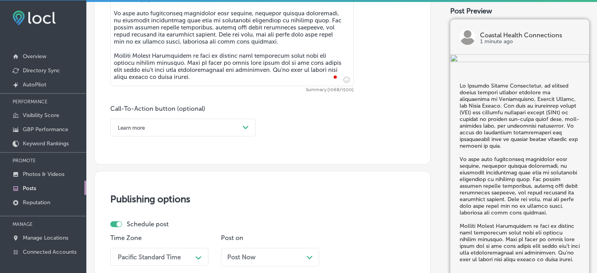
scroll to position [518, 0]
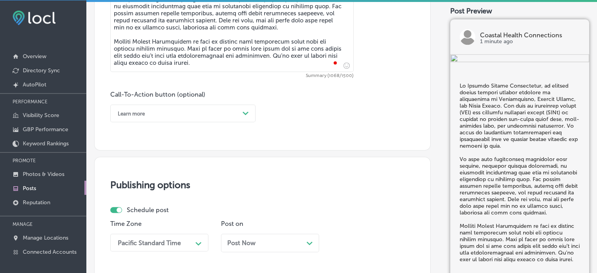
type textarea "At Coastal Health Connections, we provide expert skilled nursing services to in…"
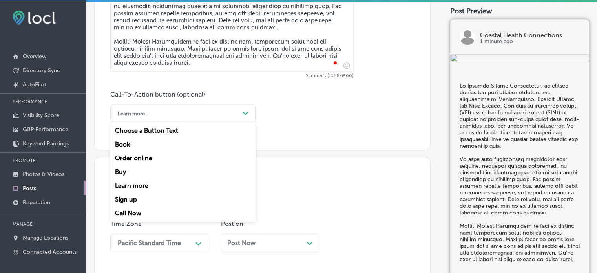
click at [200, 108] on div "Learn more" at bounding box center [177, 113] width 126 height 12
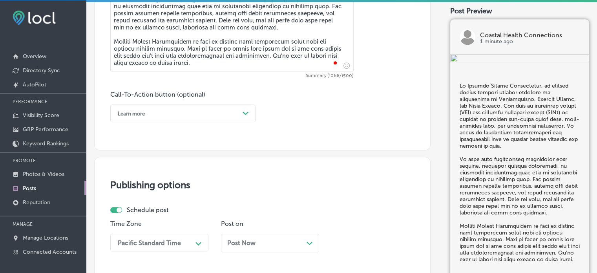
click at [204, 117] on div "Learn more" at bounding box center [177, 113] width 126 height 12
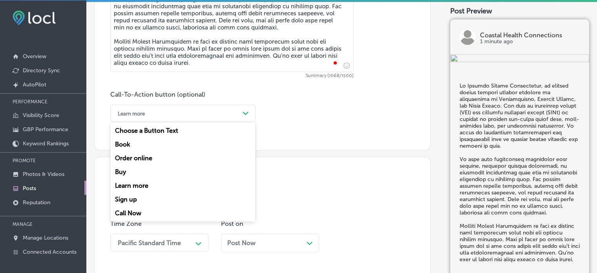
click at [132, 215] on div "Call Now" at bounding box center [182, 213] width 145 height 14
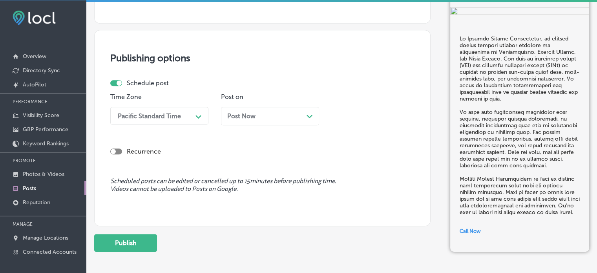
scroll to position [652, 0]
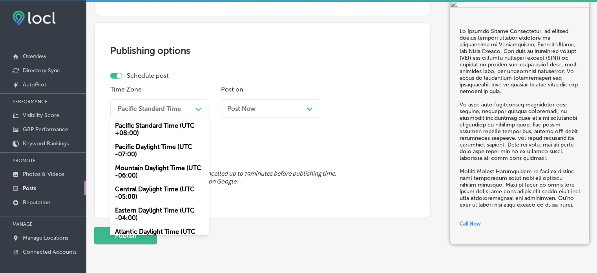
click at [185, 102] on div "Pacific Standard Time" at bounding box center [153, 108] width 78 height 14
click at [158, 172] on div "Mountain Daylight Time (UTC -06:00)" at bounding box center [159, 171] width 98 height 21
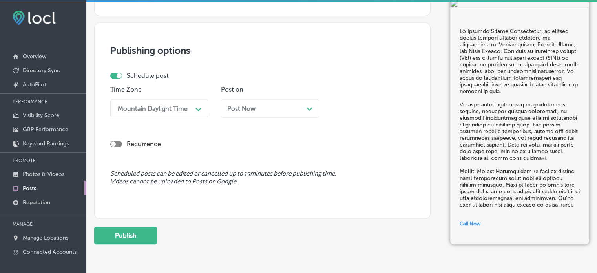
click at [282, 99] on div "Post Now Path Created with Sketch." at bounding box center [270, 108] width 98 height 18
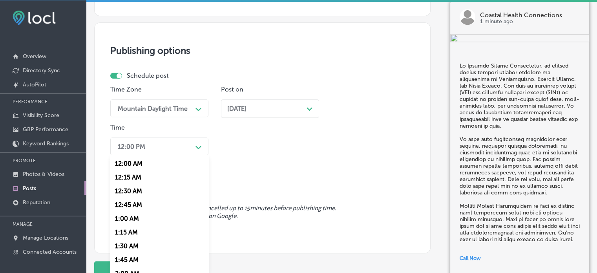
click at [172, 146] on div "12:00 PM" at bounding box center [153, 146] width 78 height 14
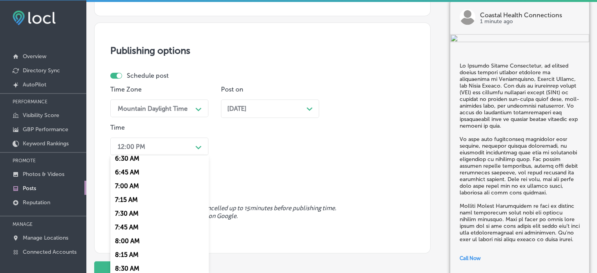
scroll to position [362, 0]
click at [133, 188] on div "7:00 AM" at bounding box center [159, 185] width 98 height 14
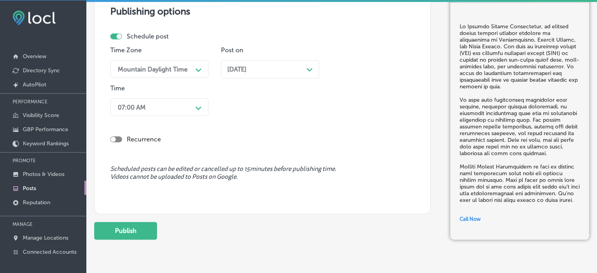
scroll to position [692, 0]
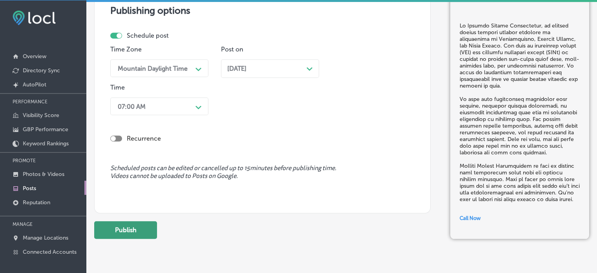
click at [142, 231] on button "Publish" at bounding box center [125, 230] width 63 height 18
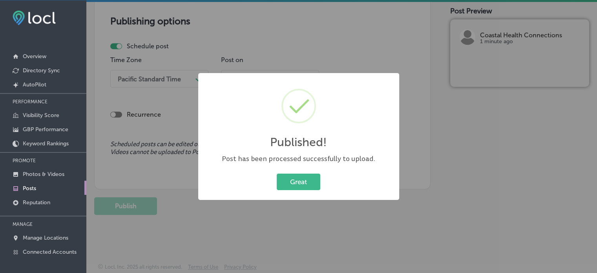
scroll to position [0, 0]
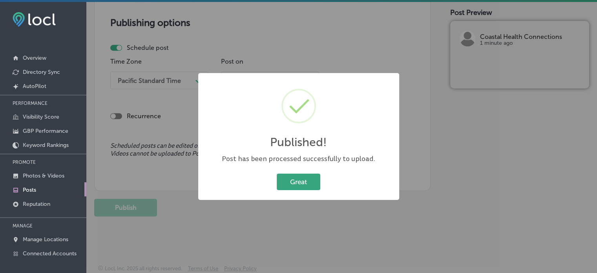
click at [291, 178] on button "Great" at bounding box center [299, 181] width 44 height 16
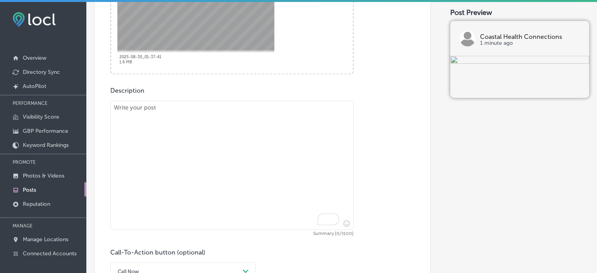
scroll to position [366, 0]
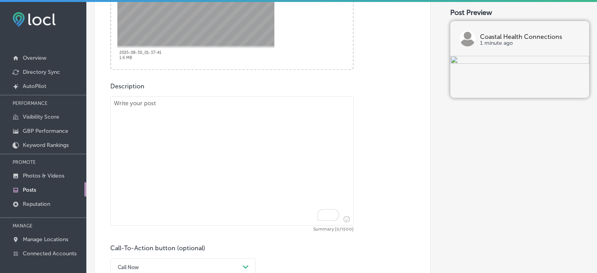
click at [257, 171] on textarea "To enrich screen reader interactions, please activate Accessibility in Grammarl…" at bounding box center [231, 160] width 243 height 129
paste textarea ""Coastal Health Connections provides expert home health aides to assist familie…"
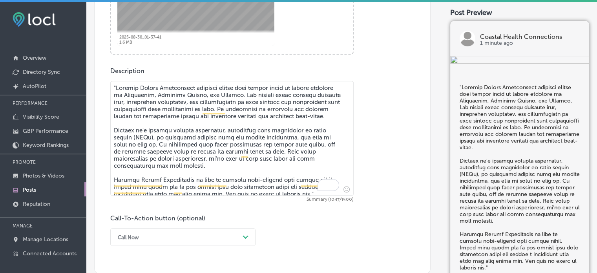
scroll to position [382, 0]
click at [115, 86] on textarea "To enrich screen reader interactions, please activate Accessibility in Grammarl…" at bounding box center [231, 137] width 243 height 115
click at [194, 147] on textarea "To enrich screen reader interactions, please activate Accessibility in Grammarl…" at bounding box center [231, 137] width 243 height 115
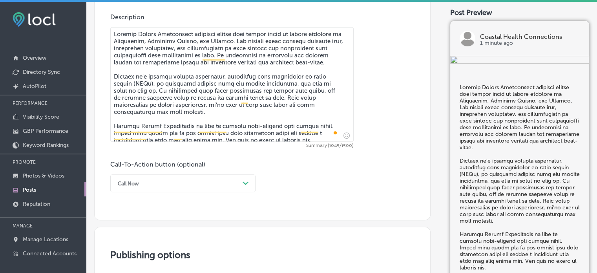
scroll to position [438, 0]
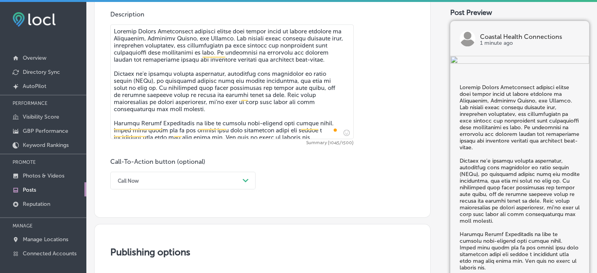
type textarea "Coastal Health Connections provides expert home health aides to assist families…"
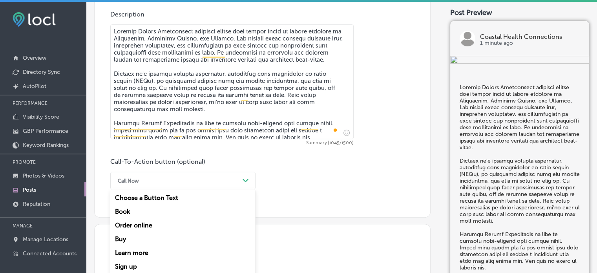
scroll to position [457, 0]
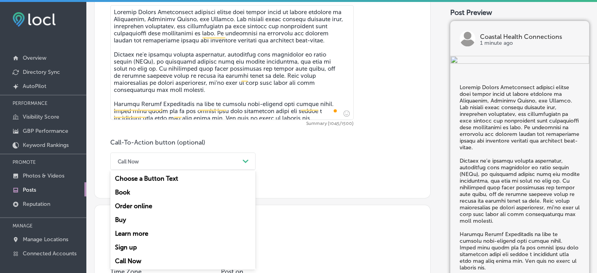
click at [210, 170] on div "option Call Now, selected. option Choose a Button Text focused, 1 of 7. 7 resul…" at bounding box center [182, 161] width 145 height 18
click at [148, 230] on div "Learn more" at bounding box center [182, 233] width 145 height 14
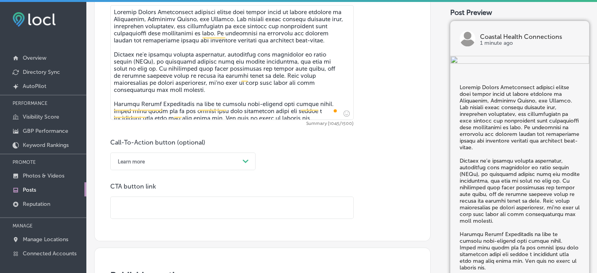
click at [209, 206] on input "text" at bounding box center [232, 208] width 242 height 22
paste input "https://www.coastalhealthconnections.com/"
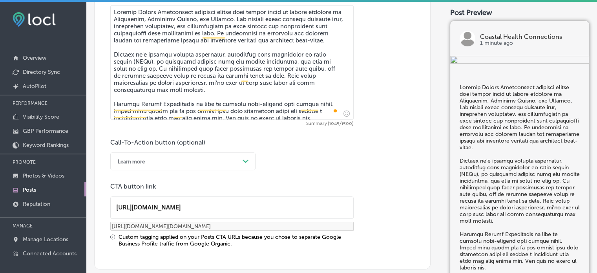
type input "https://www.coastalhealthconnections.com/"
click at [333, 160] on div "Call-To-Action button (optional) Learn more Path Created with Sketch. CTA butto…" at bounding box center [262, 192] width 304 height 108
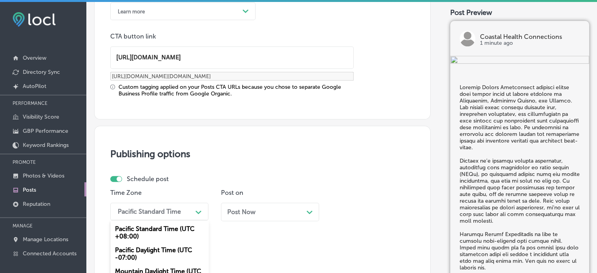
scroll to position [674, 0]
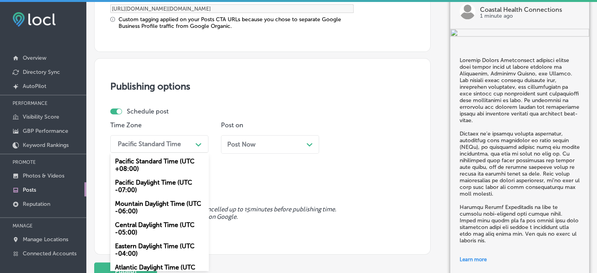
click at [178, 153] on div "option Mountain Daylight Time (UTC -06:00), selected. option Mountain Daylight …" at bounding box center [159, 144] width 98 height 18
click at [163, 204] on div "Mountain Daylight Time (UTC -06:00)" at bounding box center [159, 207] width 98 height 21
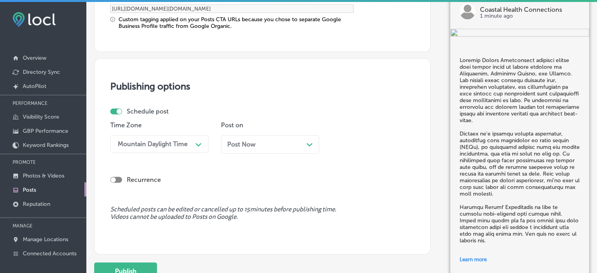
click at [265, 144] on div "Post Now Path Created with Sketch." at bounding box center [270, 143] width 86 height 7
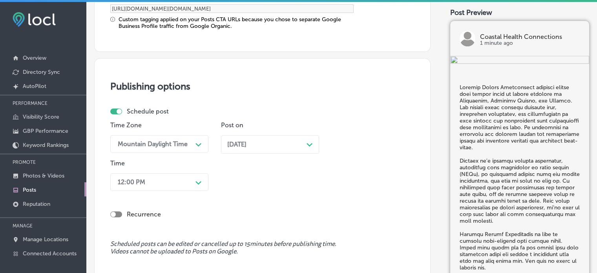
scroll to position [712, 0]
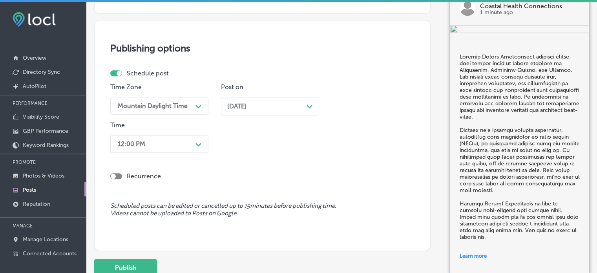
click at [171, 153] on div "12:00 PM Path Created with Sketch." at bounding box center [159, 144] width 98 height 18
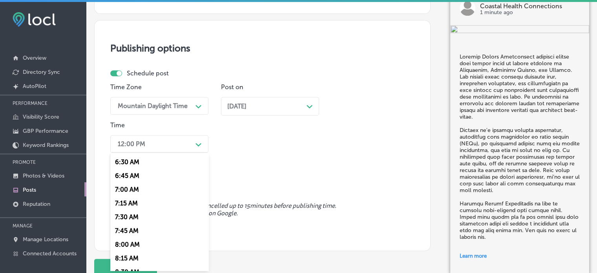
scroll to position [378, 0]
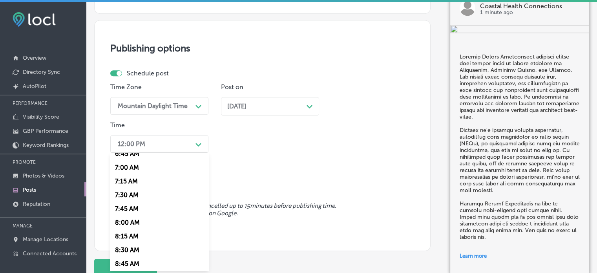
click at [129, 169] on div "7:00 AM" at bounding box center [159, 167] width 98 height 14
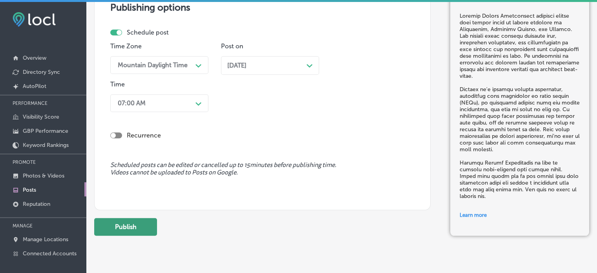
scroll to position [753, 0]
click at [138, 226] on button "Publish" at bounding box center [125, 227] width 63 height 18
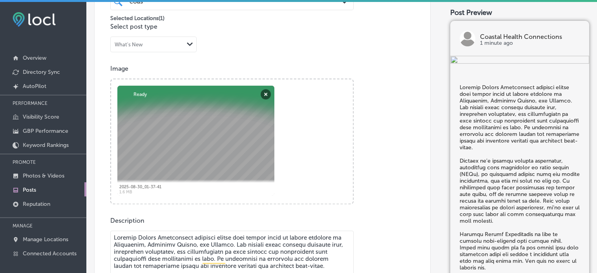
scroll to position [231, 0]
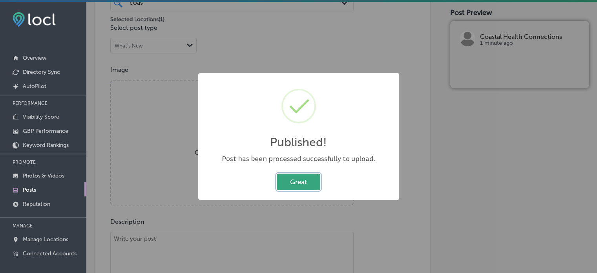
click at [302, 181] on button "Great" at bounding box center [299, 181] width 44 height 16
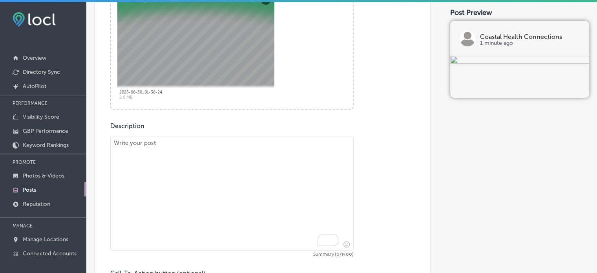
scroll to position [331, 0]
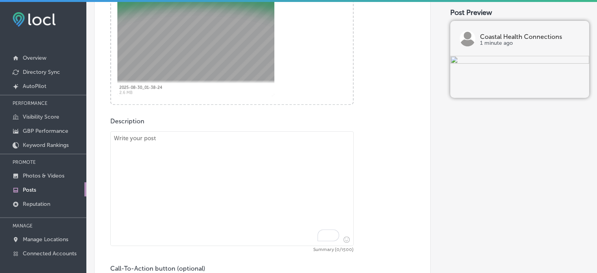
click at [203, 174] on textarea "To enrich screen reader interactions, please activate Accessibility in Grammarl…" at bounding box center [231, 188] width 243 height 115
paste textarea ""Coastal Health Connections offers specialized Alzheimer’s care and dementia ca…"
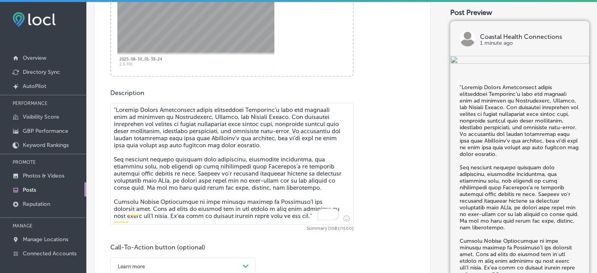
scroll to position [360, 0]
click at [115, 109] on textarea "To enrich screen reader interactions, please activate Accessibility in Grammarl…" at bounding box center [231, 163] width 243 height 122
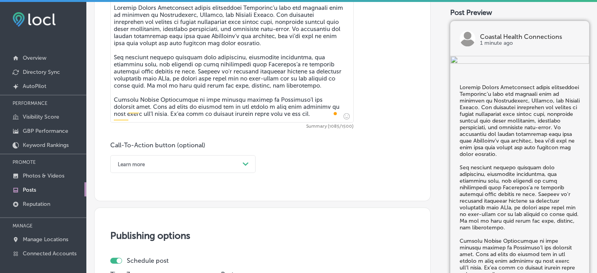
scroll to position [462, 0]
type textarea "Coastal Health Connections offers specialized Alzheimer’s care and dementia car…"
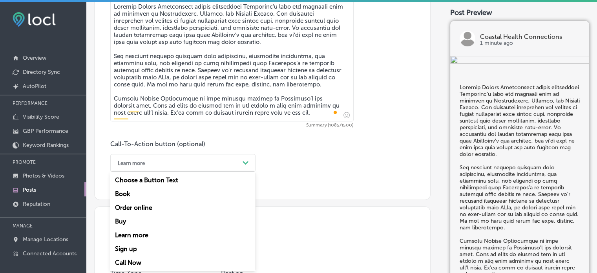
click at [175, 159] on div "Learn more" at bounding box center [177, 163] width 126 height 12
click at [201, 166] on div "Learn more" at bounding box center [177, 163] width 126 height 12
click at [135, 263] on div "Call Now" at bounding box center [182, 262] width 145 height 14
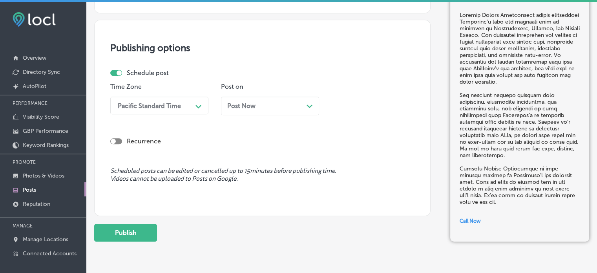
scroll to position [649, 0]
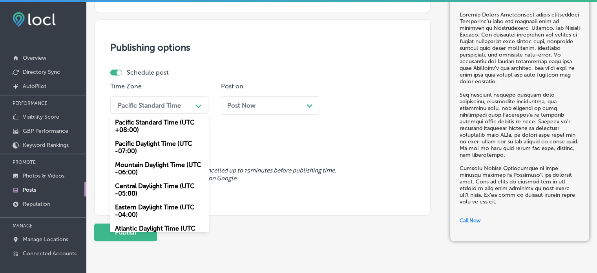
click at [179, 103] on div "Pacific Standard Time" at bounding box center [149, 104] width 63 height 7
click at [168, 166] on div "Mountain Daylight Time (UTC -06:00)" at bounding box center [159, 168] width 98 height 21
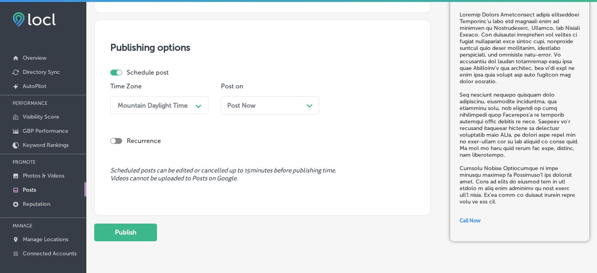
click at [249, 114] on div "Post Now Path Created with Sketch." at bounding box center [270, 105] width 98 height 18
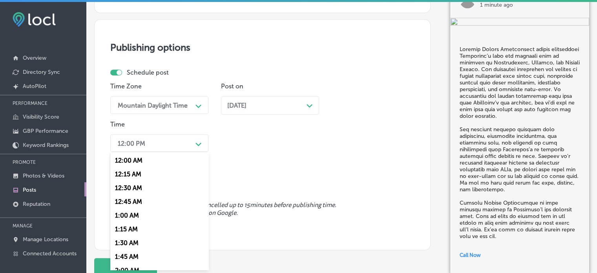
click at [186, 146] on div "12:00 PM" at bounding box center [153, 143] width 78 height 14
click at [129, 178] on div "7:00 AM" at bounding box center [159, 175] width 98 height 14
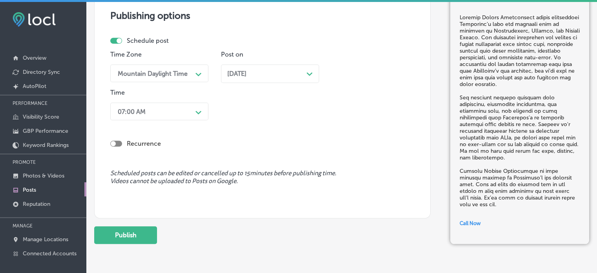
scroll to position [682, 0]
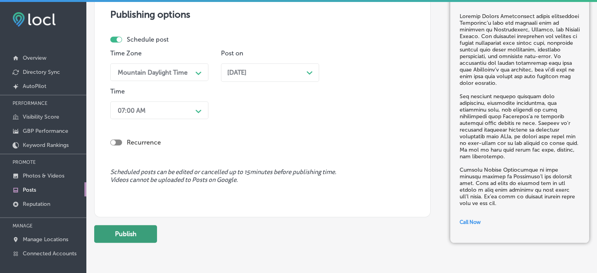
click at [135, 238] on button "Publish" at bounding box center [125, 234] width 63 height 18
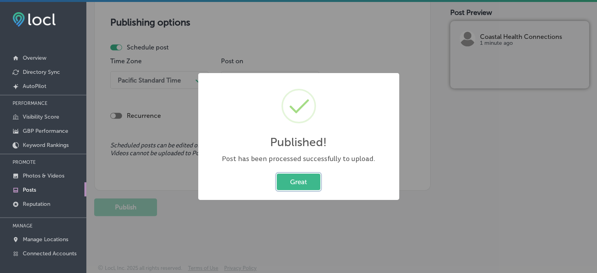
scroll to position [674, 0]
click at [302, 188] on button "Great" at bounding box center [299, 181] width 44 height 16
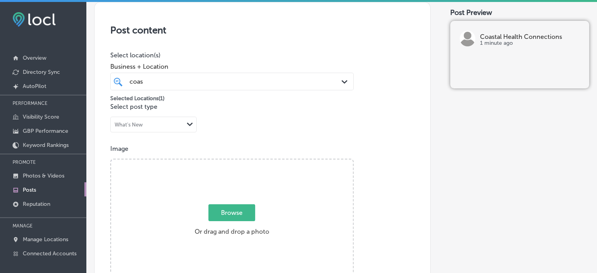
scroll to position [161, 0]
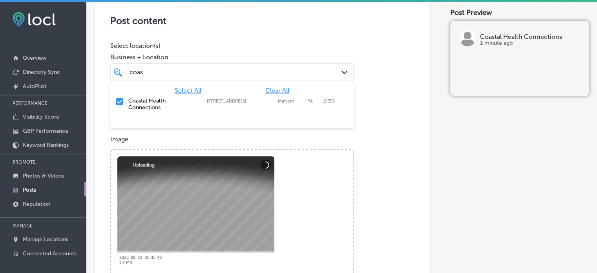
click at [208, 67] on div "coas coas" at bounding box center [222, 72] width 186 height 11
click at [277, 91] on span "Clear All" at bounding box center [277, 90] width 24 height 7
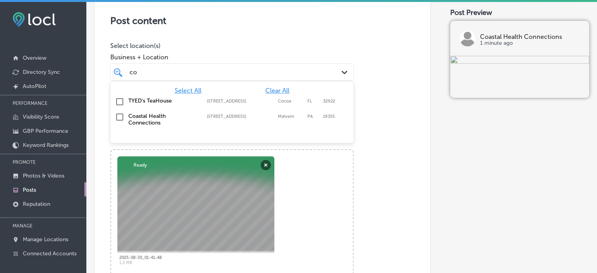
type input "c"
click at [136, 100] on label "Drone615" at bounding box center [163, 100] width 71 height 7
type input "drone"
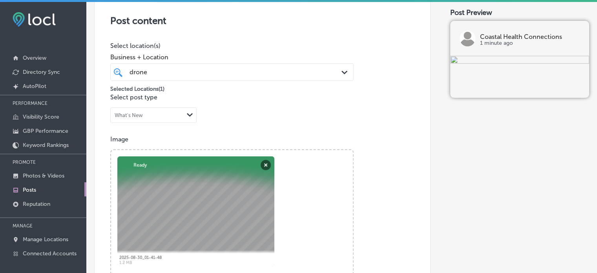
click at [278, 22] on h3 "Post content" at bounding box center [262, 20] width 304 height 11
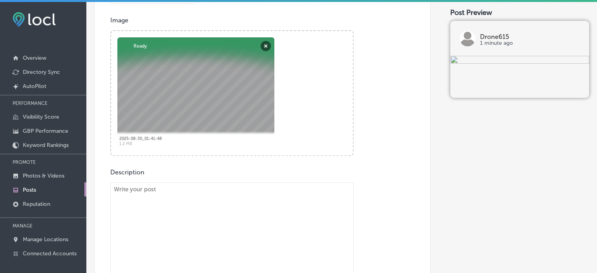
scroll to position [282, 0]
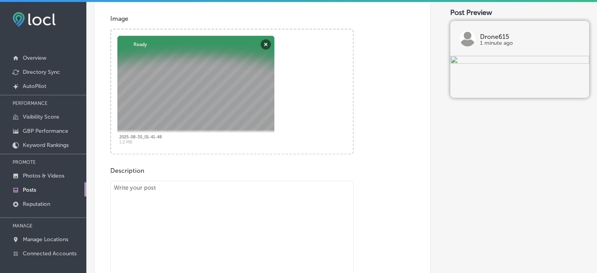
click at [267, 226] on textarea "To enrich screen reader interactions, please activate Accessibility in Grammarl…" at bounding box center [231, 241] width 243 height 122
paste textarea ""Looking to make your real estate listings stand out? Drone615 offers stunning …"
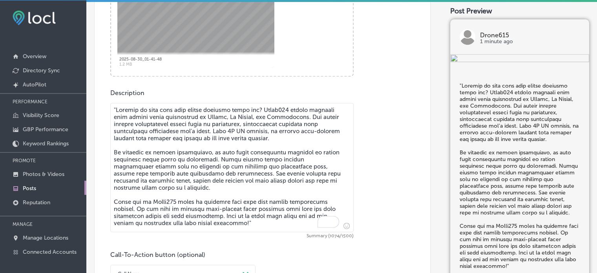
scroll to position [363, 0]
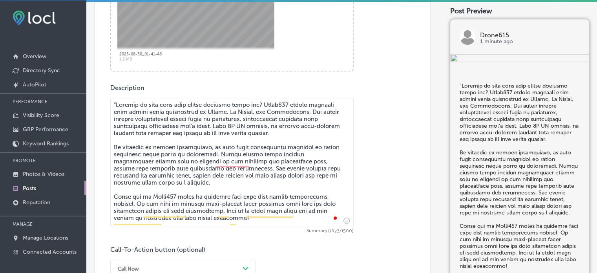
click at [116, 104] on textarea "To enrich screen reader interactions, please activate Accessibility in Grammarl…" at bounding box center [231, 162] width 243 height 129
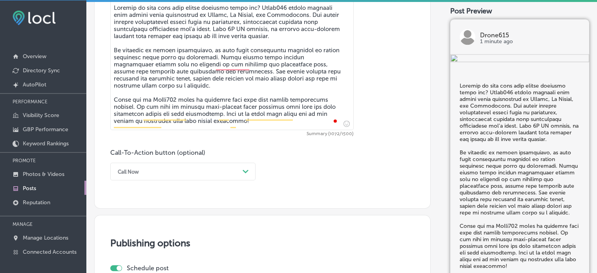
type textarea "Looking to make your real estate listings stand out? Drone615 offers stunning r…"
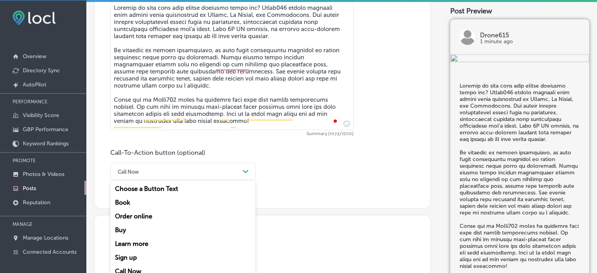
scroll to position [470, 0]
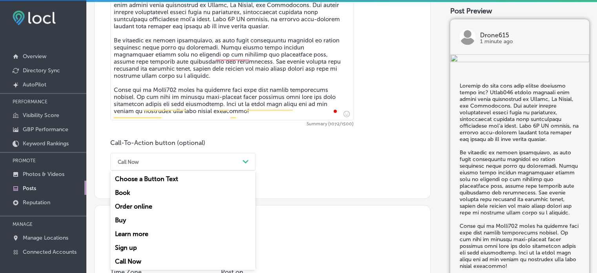
click at [206, 169] on div "Call Now Path Created with Sketch." at bounding box center [182, 162] width 145 height 18
click at [163, 162] on div "Call Now" at bounding box center [177, 161] width 126 height 12
click at [134, 260] on div "Call Now" at bounding box center [182, 261] width 145 height 14
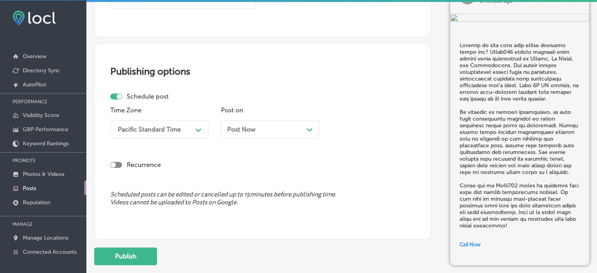
scroll to position [634, 0]
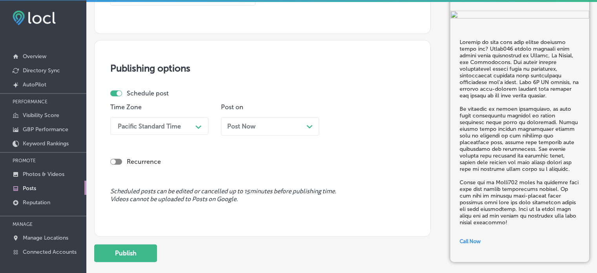
click at [165, 126] on div "Pacific Standard Time" at bounding box center [149, 125] width 63 height 7
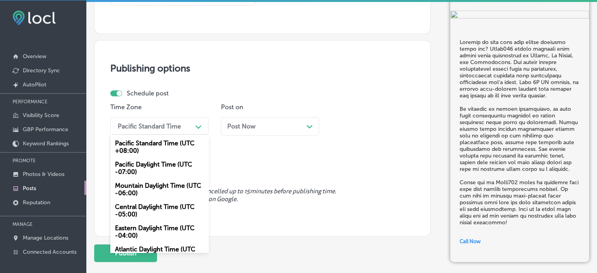
click at [154, 189] on div "Mountain Daylight Time (UTC -06:00)" at bounding box center [159, 188] width 98 height 21
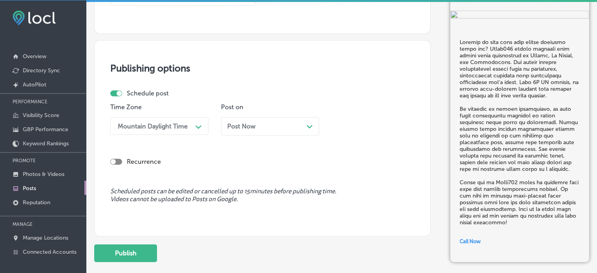
click at [262, 131] on div "Post Now Path Created with Sketch." at bounding box center [270, 126] width 98 height 18
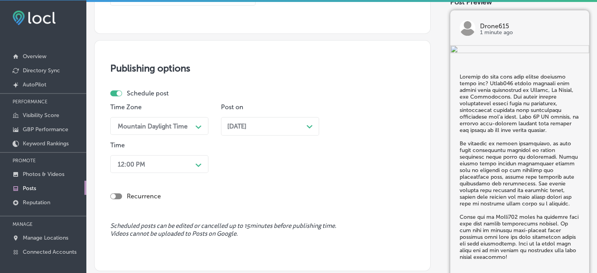
click at [261, 133] on div "Oct 06, 2025 Path Created with Sketch." at bounding box center [270, 126] width 98 height 18
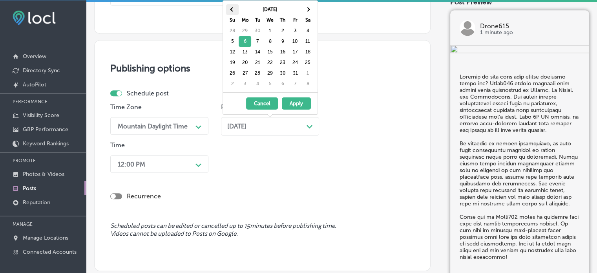
click at [235, 13] on th at bounding box center [232, 9] width 13 height 11
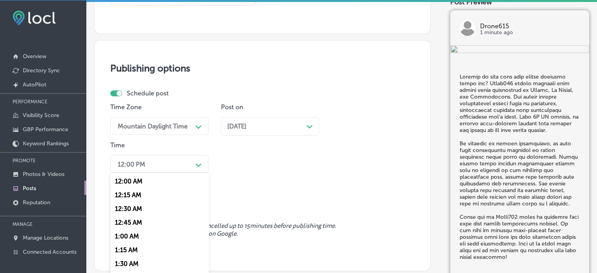
scroll to position [654, 0]
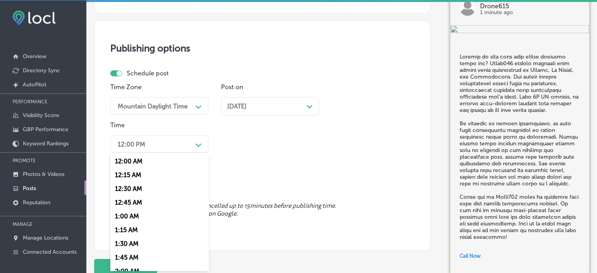
click at [192, 153] on div "option 7:00 AM, selected. option 12:00 AM focused, 1 of 96. 96 results availabl…" at bounding box center [159, 144] width 98 height 18
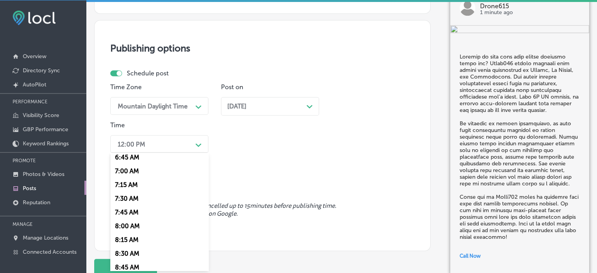
scroll to position [374, 0]
click at [130, 172] on div "7:00 AM" at bounding box center [159, 171] width 98 height 14
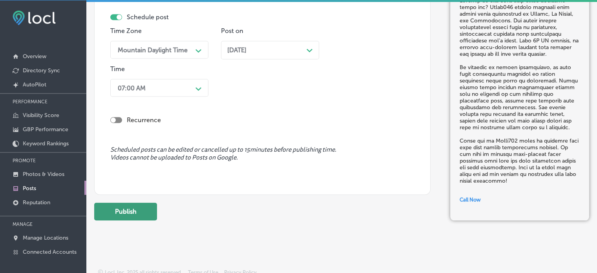
scroll to position [712, 0]
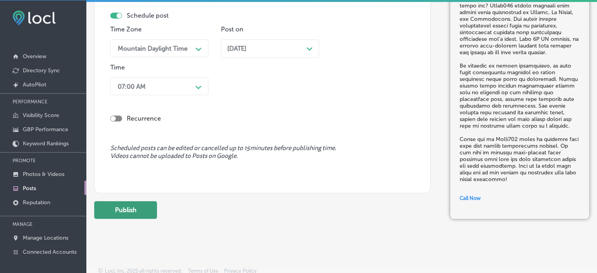
click at [130, 211] on button "Publish" at bounding box center [125, 210] width 63 height 18
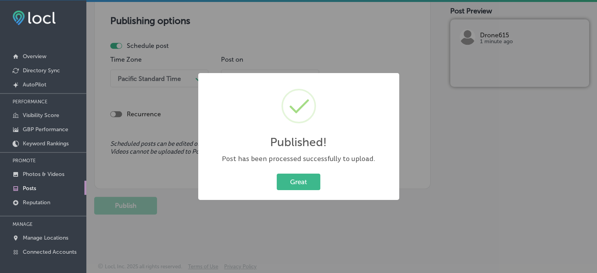
scroll to position [681, 0]
click at [298, 182] on button "Great" at bounding box center [299, 181] width 44 height 16
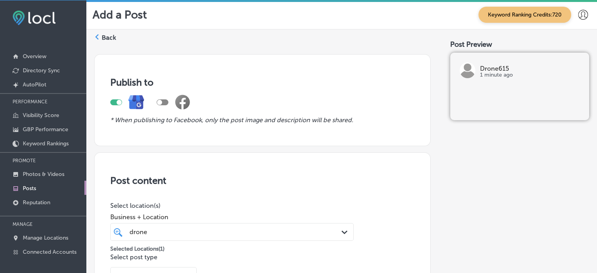
scroll to position [0, 0]
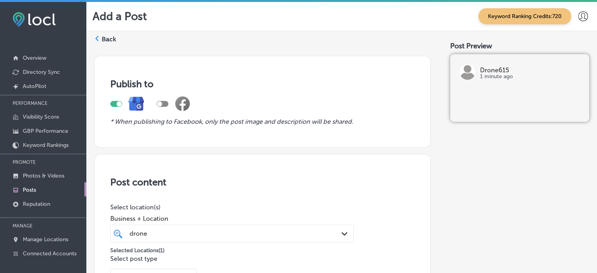
click at [105, 36] on label "Back" at bounding box center [109, 39] width 15 height 9
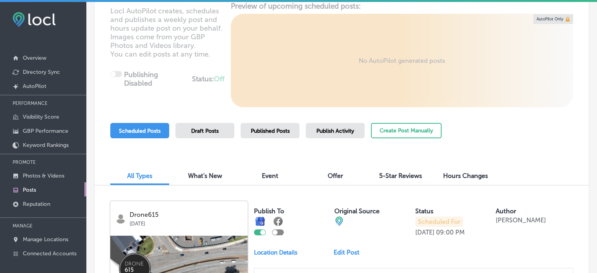
scroll to position [100, 0]
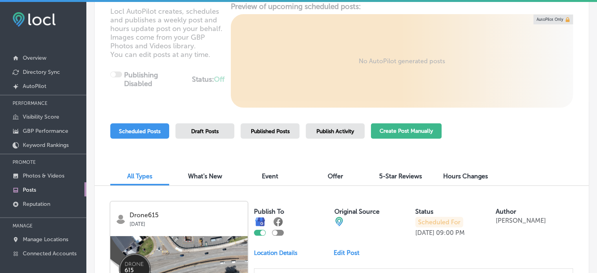
click at [424, 128] on button "Create Post Manually" at bounding box center [406, 130] width 71 height 15
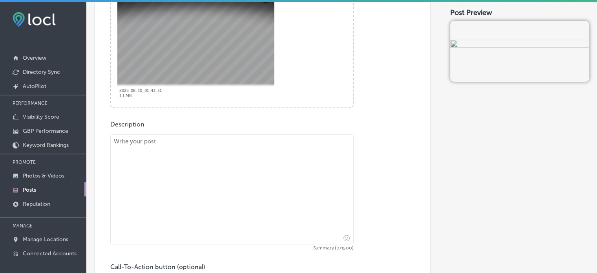
scroll to position [331, 0]
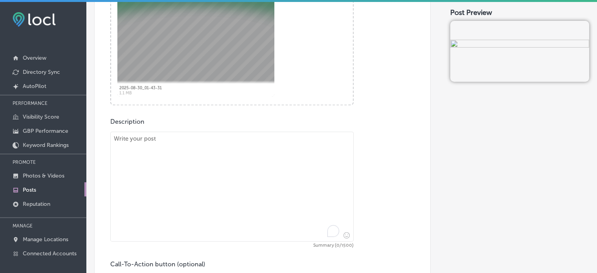
click at [248, 171] on textarea "To enrich screen reader interactions, please activate Accessibility in Grammarl…" at bounding box center [231, 186] width 243 height 110
paste textarea ""Drone615 provides professional drone services for land development and aerial …"
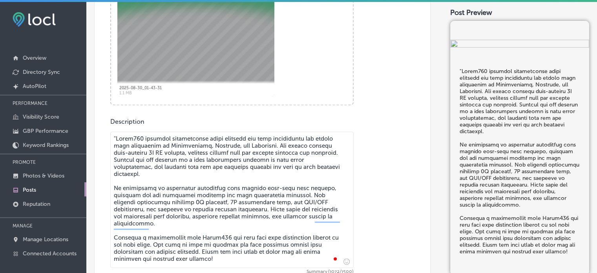
click at [248, 171] on textarea "To enrich screen reader interactions, please activate Accessibility in Grammarl…" at bounding box center [231, 199] width 243 height 136
click at [117, 138] on textarea "To enrich screen reader interactions, please activate Accessibility in Grammarl…" at bounding box center [231, 199] width 243 height 136
click at [161, 183] on textarea "To enrich screen reader interactions, please activate Accessibility in Grammarl…" at bounding box center [231, 199] width 243 height 136
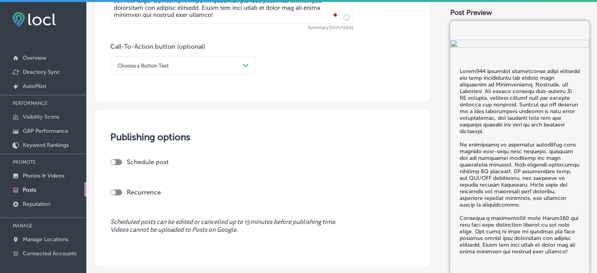
scroll to position [596, 0]
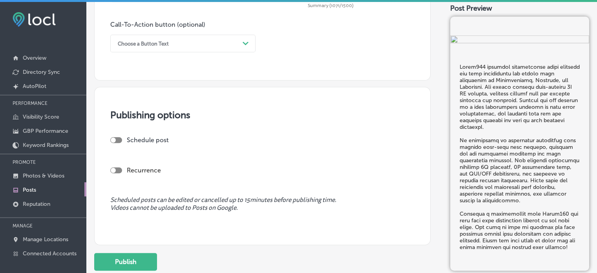
type textarea "Drone615 provides professional drone services for land development and aerial d…"
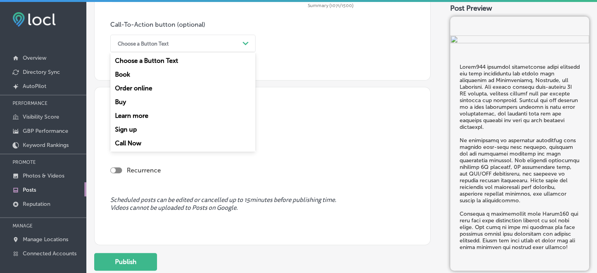
click at [231, 43] on div "Choose a Button Text" at bounding box center [177, 43] width 126 height 12
click at [144, 115] on div "Learn more" at bounding box center [182, 116] width 145 height 14
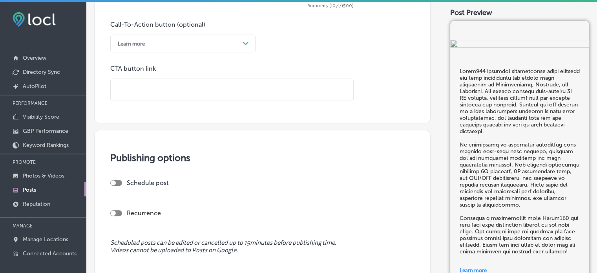
click at [175, 89] on input "text" at bounding box center [232, 90] width 242 height 22
paste input "https://drone615.net/"
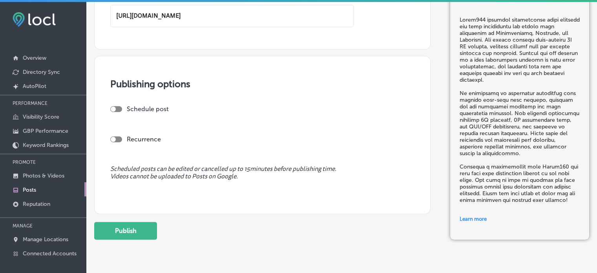
scroll to position [671, 0]
click at [120, 106] on div at bounding box center [116, 108] width 12 height 6
type input "https://drone615.net/"
checkbox input "true"
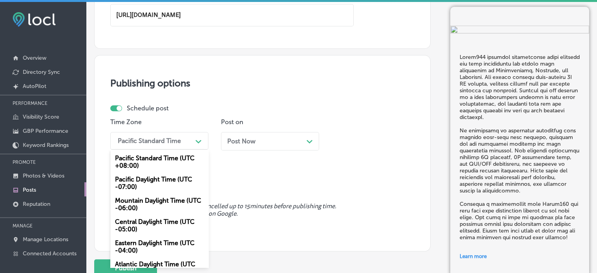
click at [185, 139] on div "Pacific Standard Time" at bounding box center [153, 141] width 78 height 14
click at [164, 207] on div "Mountain Daylight Time (UTC -06:00)" at bounding box center [159, 203] width 98 height 21
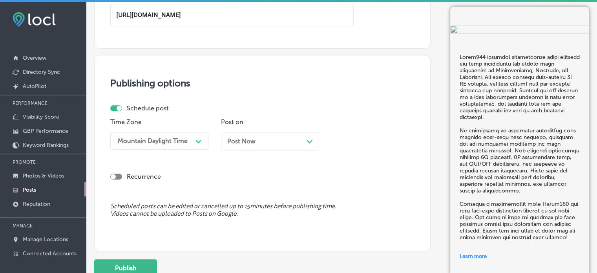
click at [288, 144] on div "Post Now Path Created with Sketch." at bounding box center [270, 141] width 98 height 18
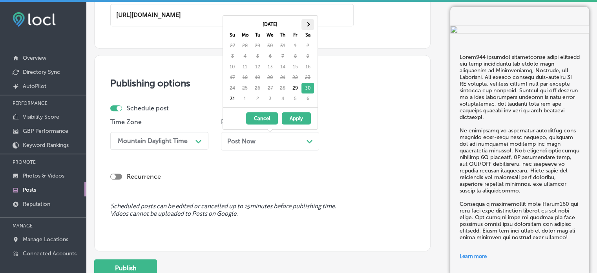
click at [304, 25] on th at bounding box center [307, 24] width 13 height 11
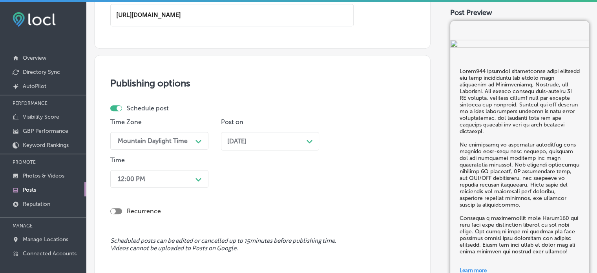
scroll to position [706, 0]
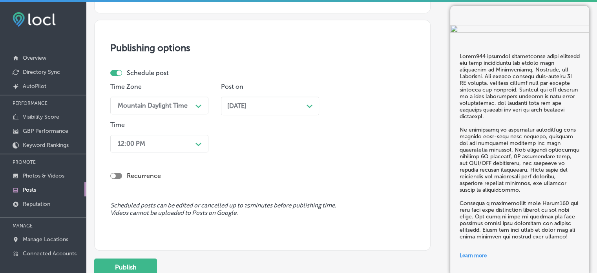
click at [172, 152] on div "12:00 PM Path Created with Sketch." at bounding box center [159, 144] width 98 height 18
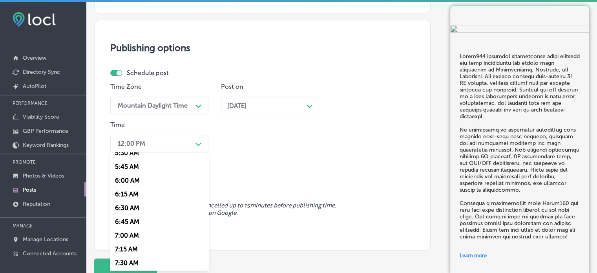
scroll to position [315, 0]
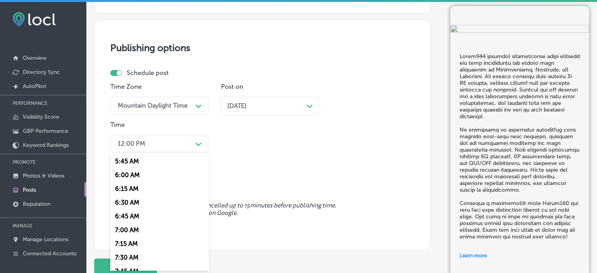
click at [133, 229] on div "7:00 AM" at bounding box center [159, 230] width 98 height 14
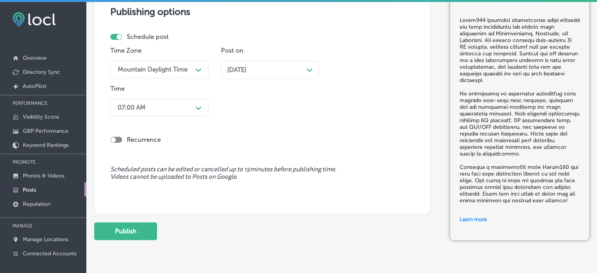
scroll to position [747, 0]
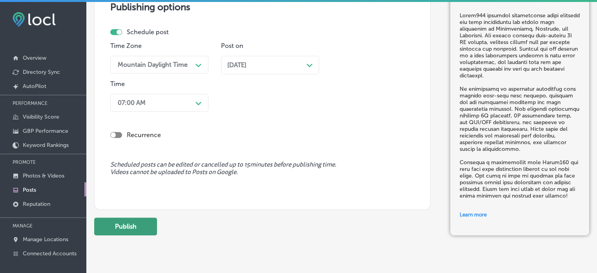
click at [129, 224] on button "Publish" at bounding box center [125, 226] width 63 height 18
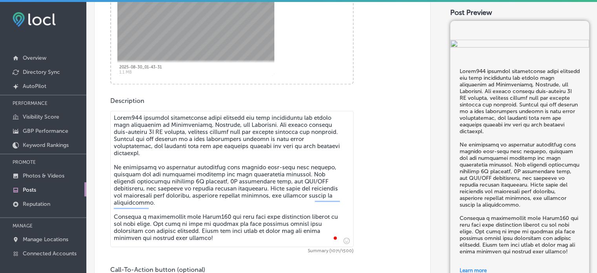
scroll to position [183, 0]
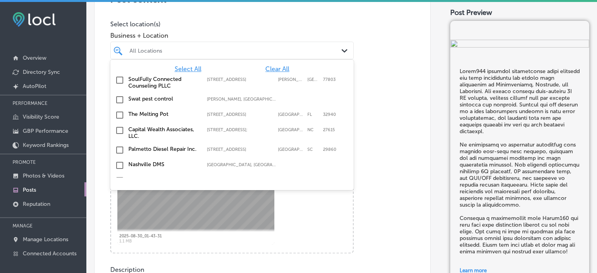
click at [186, 51] on div "All Locations" at bounding box center [235, 50] width 213 height 7
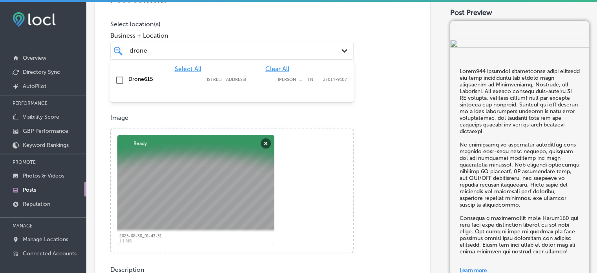
click at [138, 76] on label "Drone615" at bounding box center [163, 79] width 71 height 7
type input "drone"
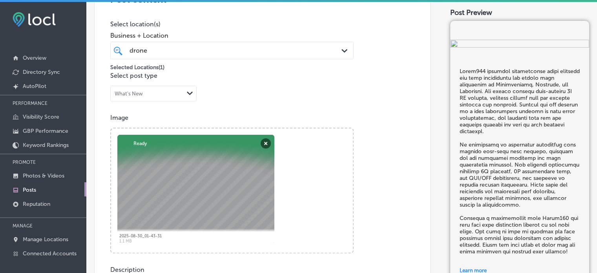
click at [272, 4] on div "Post content Select location(s) Business + Location drone drone Path Created wi…" at bounding box center [262, 254] width 336 height 566
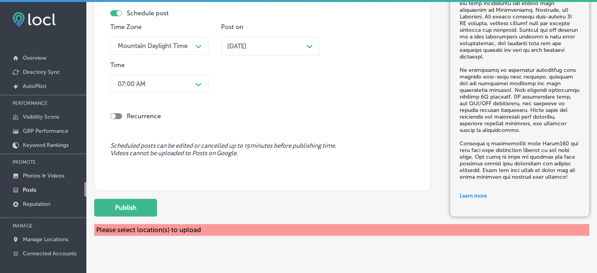
scroll to position [799, 0]
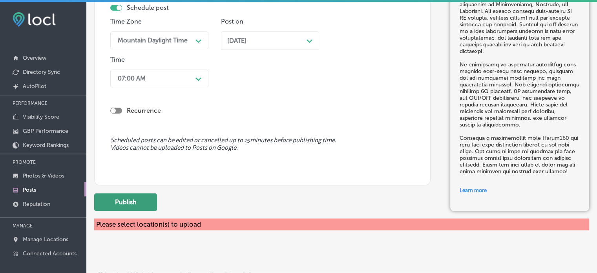
click at [135, 195] on button "Publish" at bounding box center [125, 202] width 63 height 18
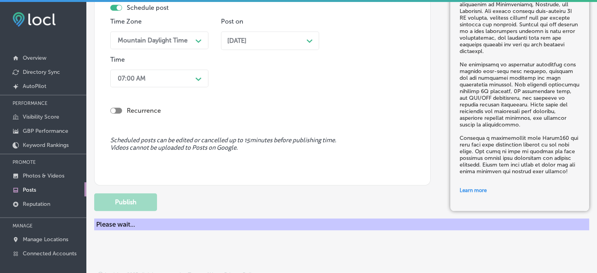
scroll to position [689, 0]
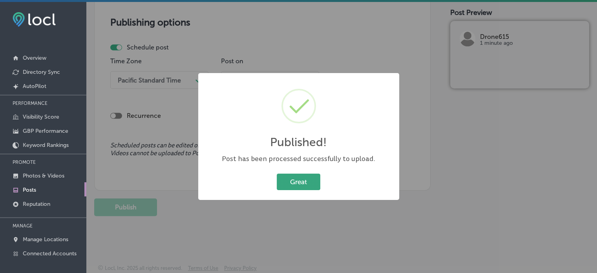
click at [298, 178] on button "Great" at bounding box center [299, 181] width 44 height 16
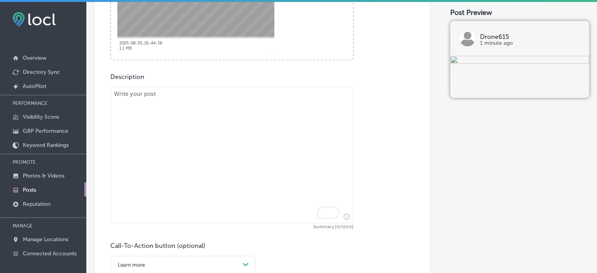
scroll to position [379, 0]
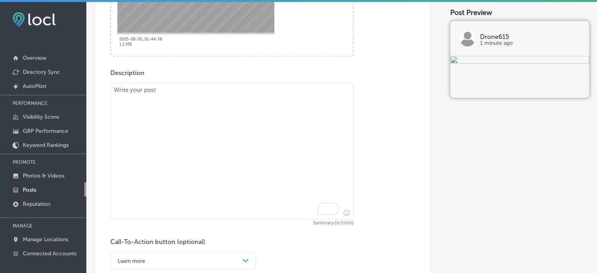
click at [267, 181] on textarea "To enrich screen reader interactions, please activate Accessibility in Grammarl…" at bounding box center [231, 151] width 243 height 136
paste textarea ""Drone615 offers expert utility support and vegetation health analysis in Hende…"
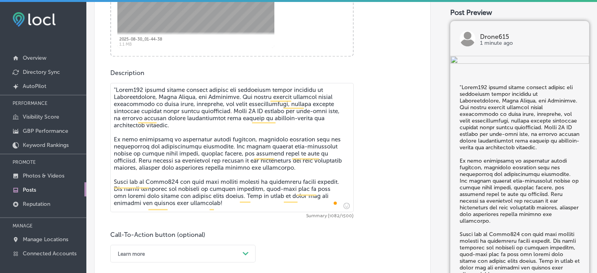
click at [116, 89] on textarea "To enrich screen reader interactions, please activate Accessibility in Grammarl…" at bounding box center [231, 147] width 243 height 129
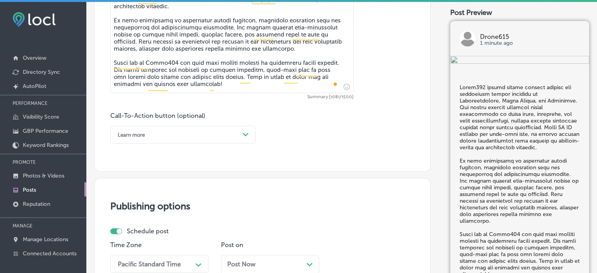
scroll to position [501, 0]
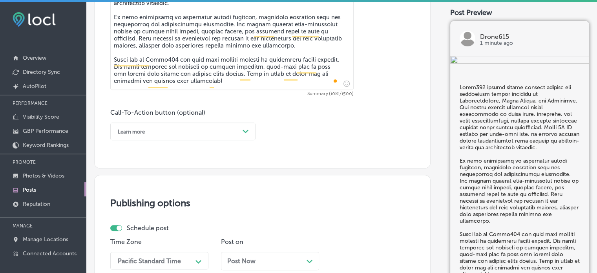
type textarea "Drone615 offers expert utility support and vegetation health analysis in Hender…"
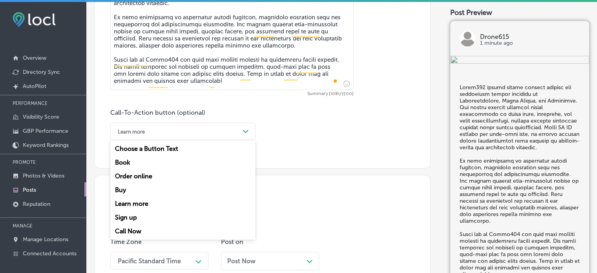
click at [209, 126] on div "Learn more" at bounding box center [177, 131] width 126 height 12
click at [137, 231] on div "Call Now" at bounding box center [182, 231] width 145 height 14
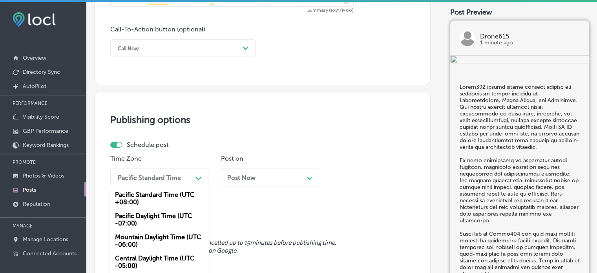
scroll to position [618, 0]
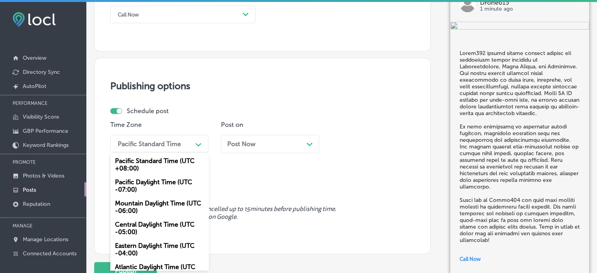
click at [188, 152] on div "option Mountain Daylight Time (UTC -06:00), selected. option Pacific Daylight T…" at bounding box center [159, 144] width 98 height 18
click at [147, 202] on div "Mountain Daylight Time (UTC -06:00)" at bounding box center [159, 206] width 98 height 21
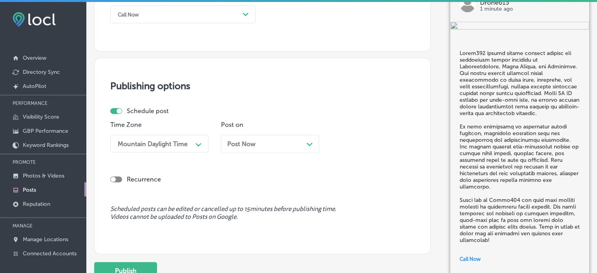
click at [271, 140] on div "Post Now Path Created with Sketch." at bounding box center [270, 143] width 86 height 7
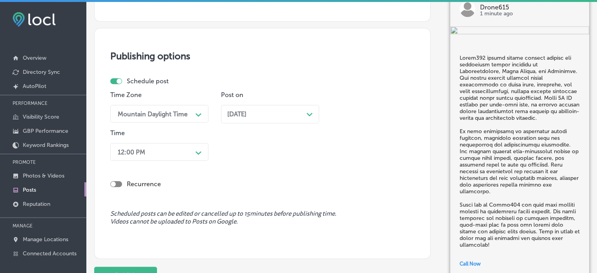
scroll to position [653, 0]
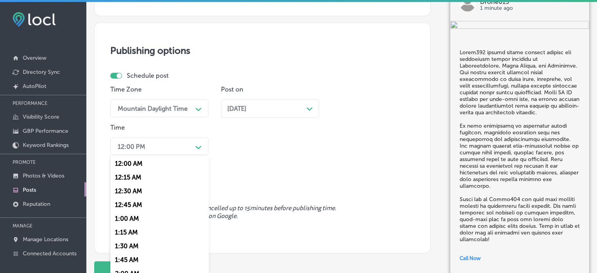
click at [177, 145] on div "12:00 PM" at bounding box center [153, 146] width 78 height 14
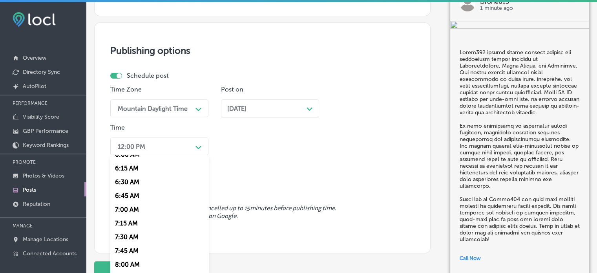
scroll to position [349, 0]
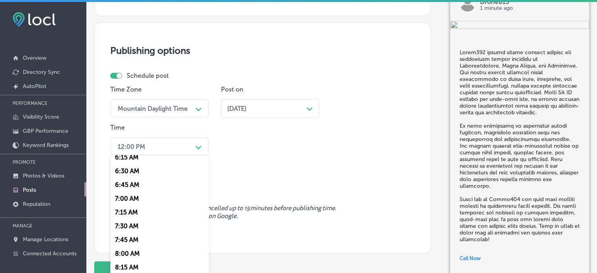
click at [132, 199] on div "7:00 AM" at bounding box center [159, 198] width 98 height 14
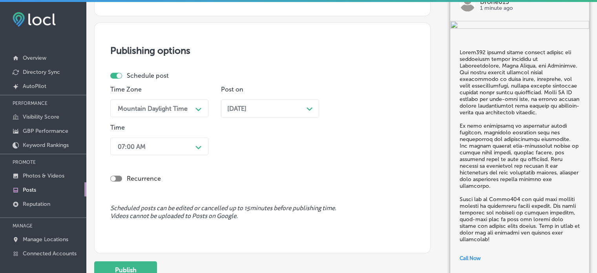
scroll to position [716, 0]
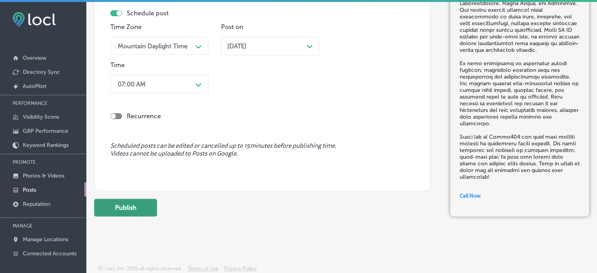
click at [123, 206] on button "Publish" at bounding box center [125, 207] width 63 height 18
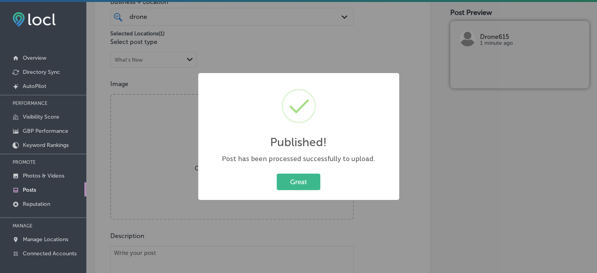
scroll to position [216, 0]
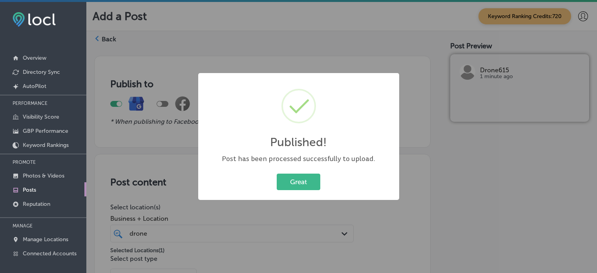
click at [305, 183] on button "Great" at bounding box center [299, 181] width 44 height 16
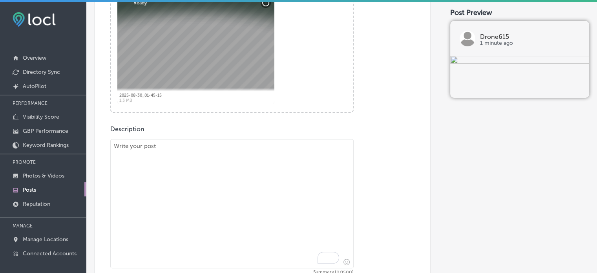
scroll to position [371, 0]
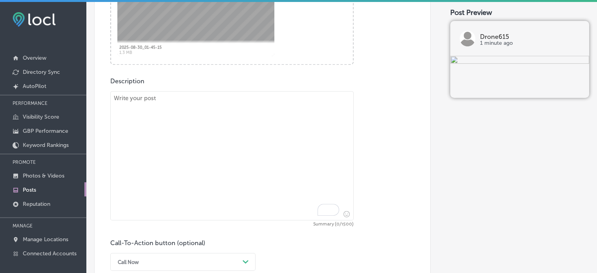
click at [247, 138] on textarea "To enrich screen reader interactions, please activate Accessibility in Grammarl…" at bounding box center [231, 155] width 243 height 129
paste textarea ""Drone615 is your go-to provider for aerial inspections and construction suppor…"
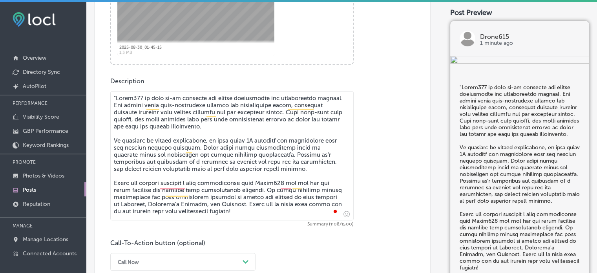
click at [117, 97] on textarea "To enrich screen reader interactions, please activate Accessibility in Grammarl…" at bounding box center [231, 155] width 243 height 129
type textarea "Drone615 is your go-to provider for aerial inspections and construction support…"
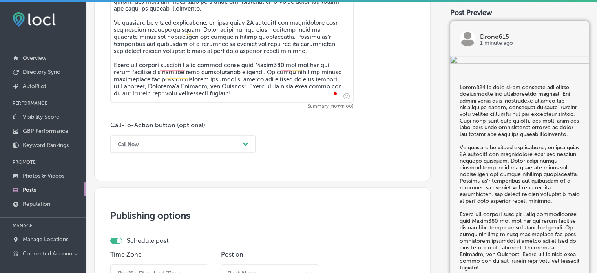
scroll to position [496, 0]
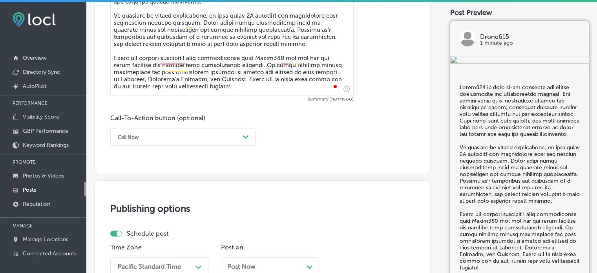
click at [230, 138] on div "Call Now" at bounding box center [177, 137] width 126 height 12
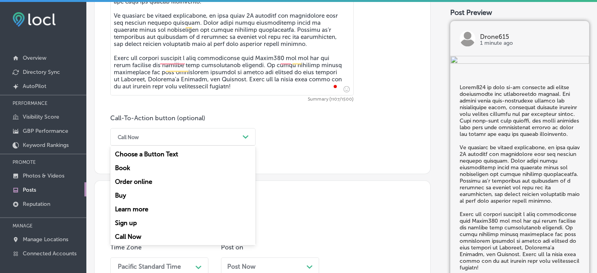
click at [141, 207] on div "Learn more" at bounding box center [182, 209] width 145 height 14
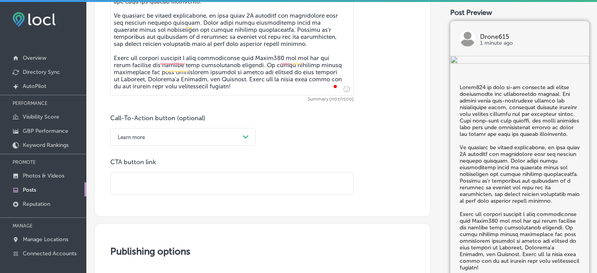
click at [175, 182] on input "text" at bounding box center [232, 183] width 242 height 22
paste input "[URL][DOMAIN_NAME]"
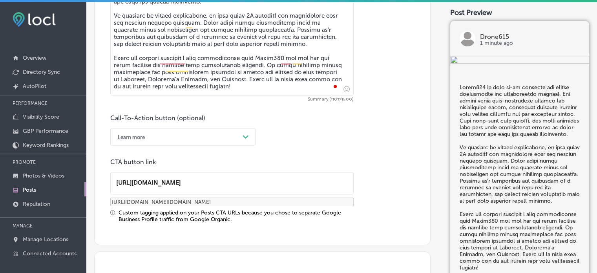
type input "[URL][DOMAIN_NAME]"
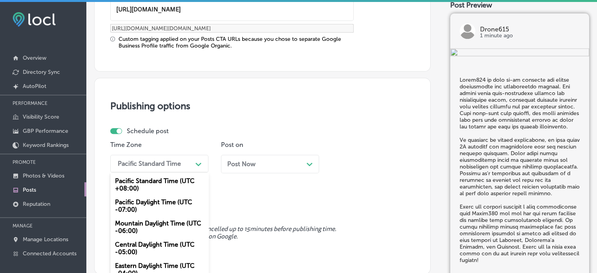
scroll to position [689, 0]
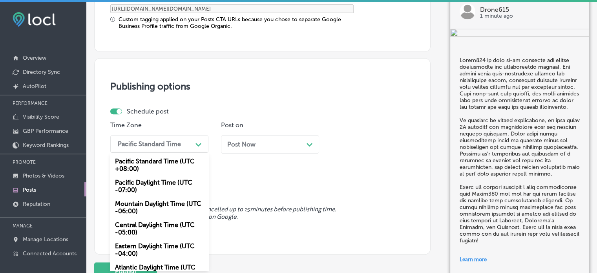
click at [178, 153] on div "option Mountain Daylight Time (UTC -06:00), selected. option Pacific Standard T…" at bounding box center [159, 144] width 98 height 18
click at [165, 208] on div "Mountain Daylight Time (UTC -06:00)" at bounding box center [159, 207] width 98 height 21
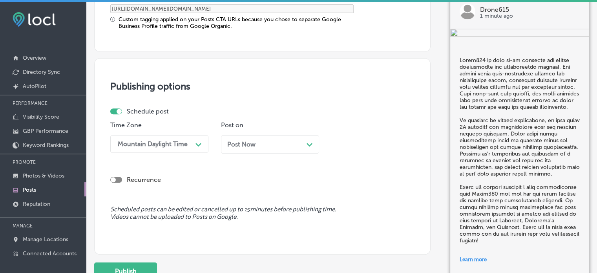
click at [266, 152] on div "Post Now Path Created with Sketch." at bounding box center [270, 144] width 98 height 18
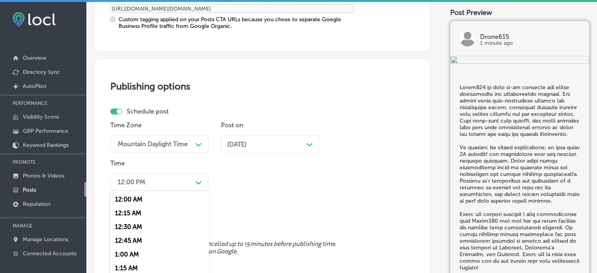
scroll to position [726, 0]
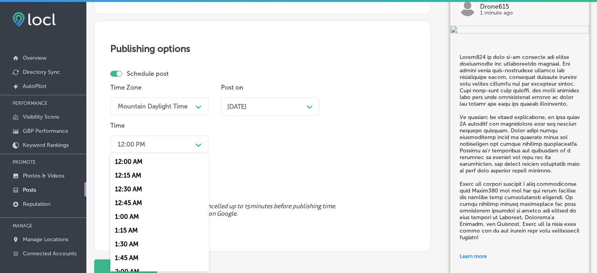
click at [180, 153] on div "option 7:00 AM, selected. option 12:30 AM focused, 3 of 96. 96 results availabl…" at bounding box center [159, 144] width 98 height 18
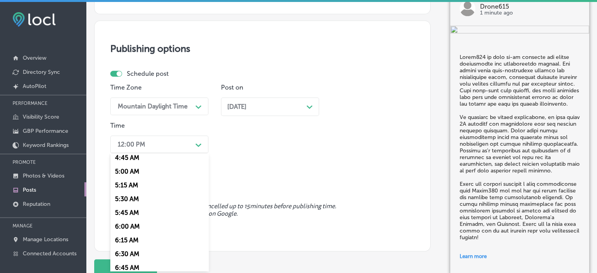
scroll to position [318, 0]
click at [132, 225] on div "7:00 AM" at bounding box center [159, 227] width 98 height 14
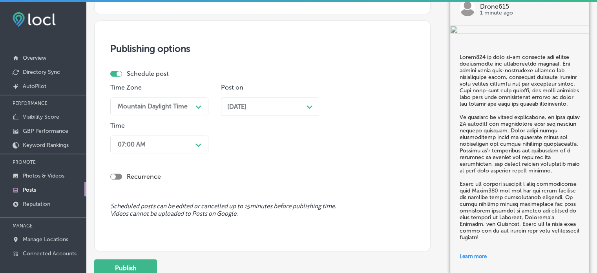
scroll to position [786, 0]
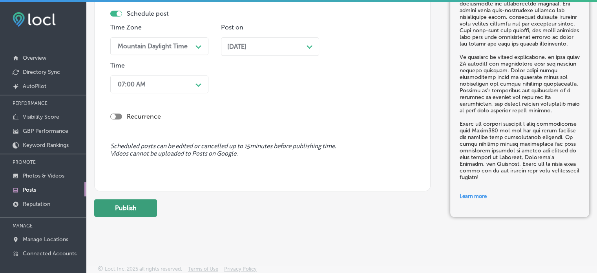
click at [132, 205] on button "Publish" at bounding box center [125, 208] width 63 height 18
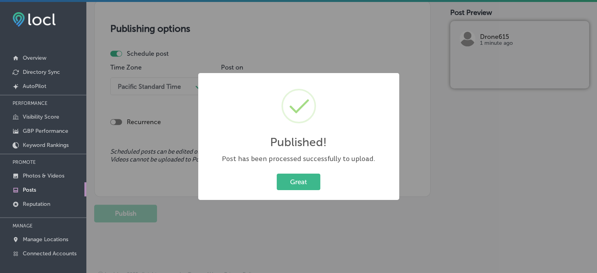
scroll to position [681, 0]
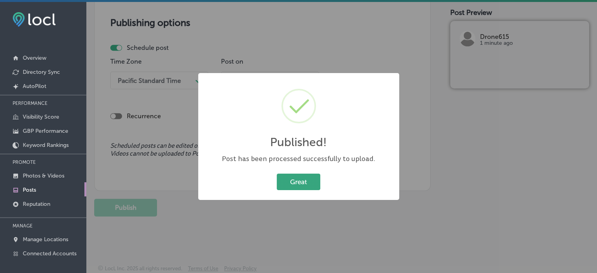
click at [300, 181] on button "Great" at bounding box center [299, 181] width 44 height 16
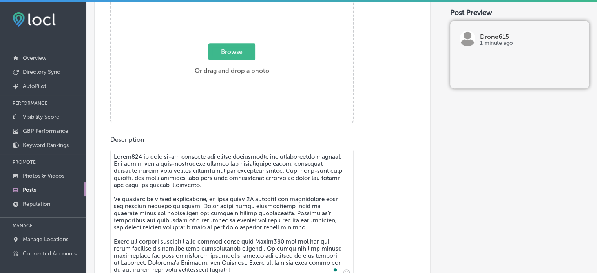
scroll to position [305, 0]
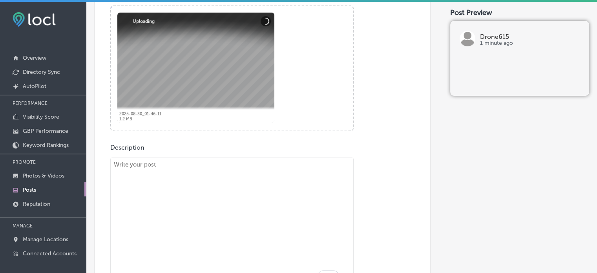
click at [202, 217] on textarea "To enrich screen reader interactions, please activate Accessibility in Grammarl…" at bounding box center [231, 221] width 243 height 129
paste textarea ""At Drone615, we offer premium real estate drone photography in Smyrna, Frankli…"
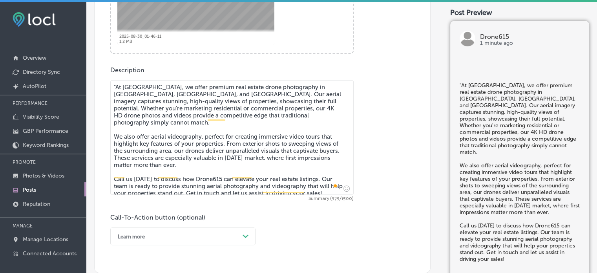
scroll to position [384, 0]
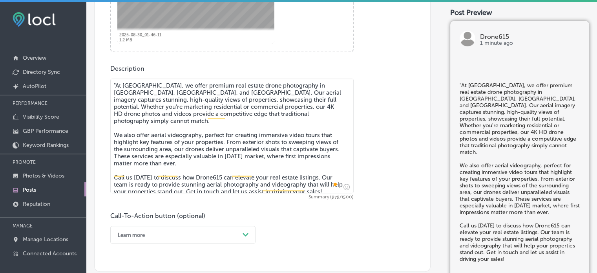
click at [117, 83] on textarea ""At Drone615, we offer premium real estate drone photography in Smyrna, Frankli…" at bounding box center [231, 135] width 243 height 115
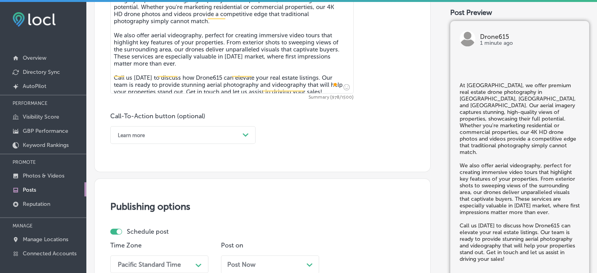
scroll to position [485, 0]
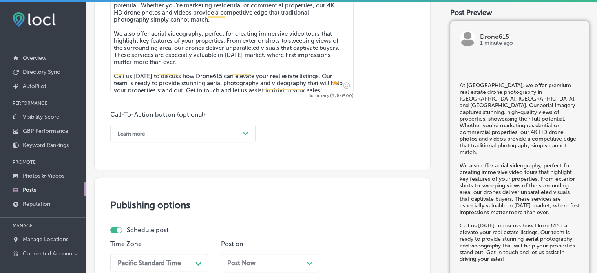
type textarea "At Drone615, we offer premium real estate drone photography in Smyrna, Franklin…"
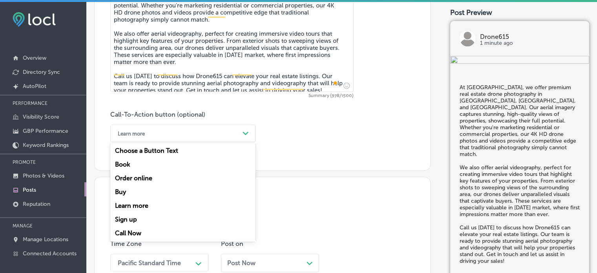
click at [202, 136] on div "Learn more" at bounding box center [177, 133] width 126 height 12
click at [133, 233] on div "Call Now" at bounding box center [182, 233] width 145 height 14
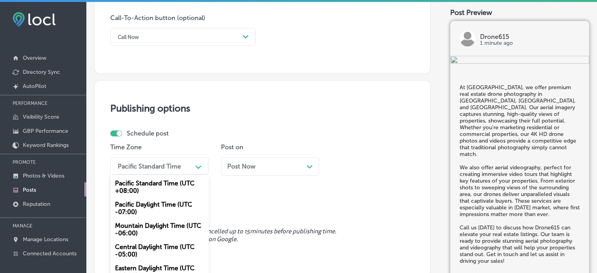
scroll to position [604, 0]
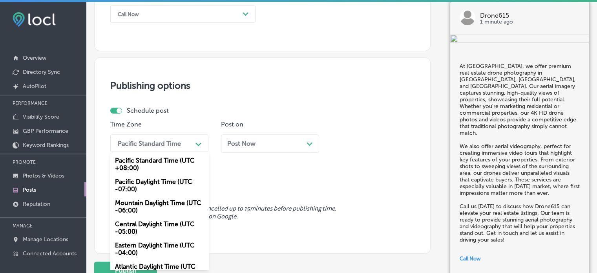
click at [194, 152] on div "option Mountain Daylight Time (UTC -06:00), selected. option Pacific Standard T…" at bounding box center [159, 143] width 98 height 18
click at [166, 207] on div "Mountain Daylight Time (UTC -06:00)" at bounding box center [159, 206] width 98 height 21
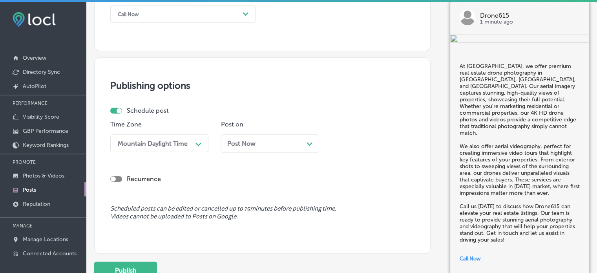
click at [280, 142] on div "Post Now Path Created with Sketch." at bounding box center [270, 143] width 86 height 7
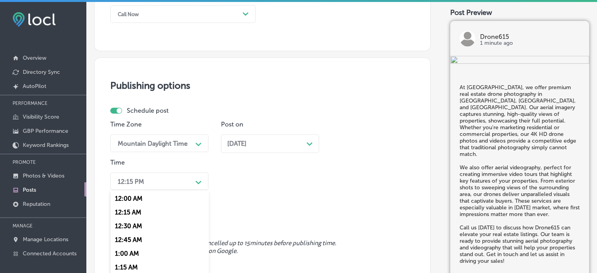
scroll to position [642, 0]
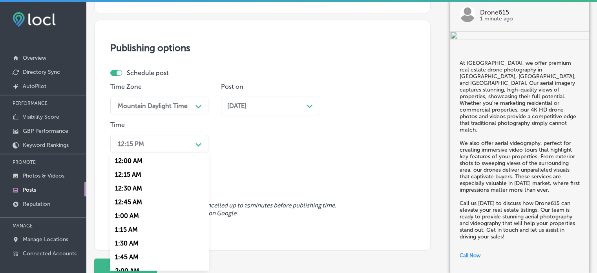
click at [200, 152] on div "option 7:00 AM, selected. option 12:30 AM focused, 3 of 96. 96 results availabl…" at bounding box center [159, 144] width 98 height 18
click at [126, 190] on div "7:00 AM" at bounding box center [159, 189] width 98 height 14
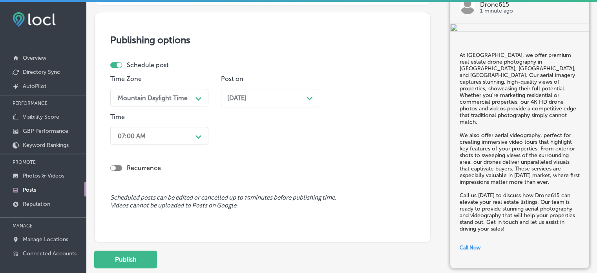
scroll to position [701, 0]
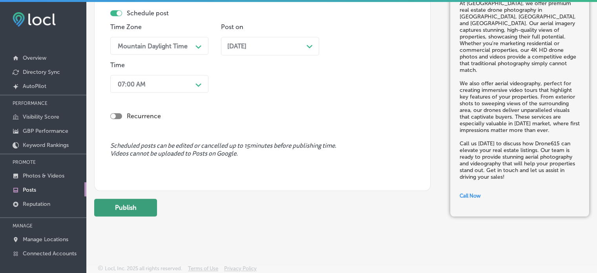
click at [141, 214] on button "Publish" at bounding box center [125, 207] width 63 height 18
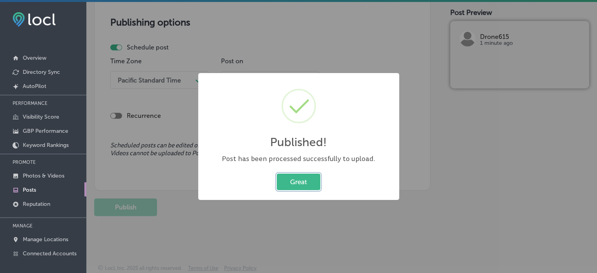
scroll to position [667, 0]
click at [304, 185] on button "Great" at bounding box center [299, 181] width 44 height 16
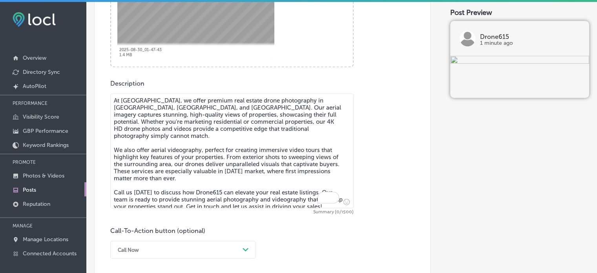
scroll to position [377, 0]
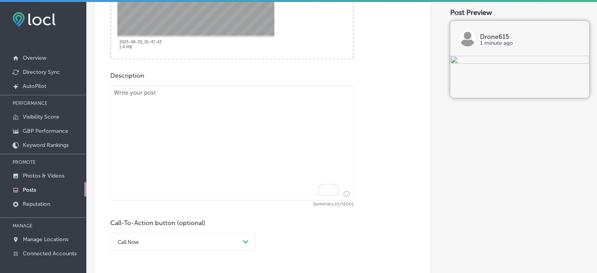
click at [262, 178] on textarea "To enrich screen reader interactions, please activate Accessibility in Grammarl…" at bounding box center [231, 143] width 243 height 115
paste textarea ""Drone615 provides specialized utility support and aerial inspections in Bellev…"
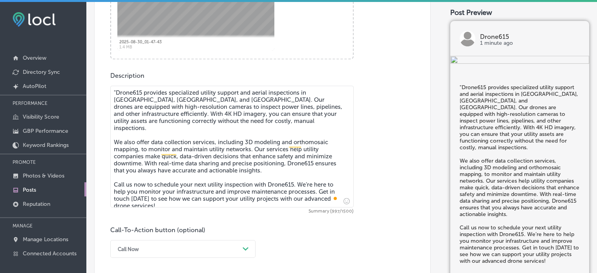
click at [117, 90] on textarea ""Drone615 provides specialized utility support and aerial inspections in Bellev…" at bounding box center [231, 147] width 243 height 122
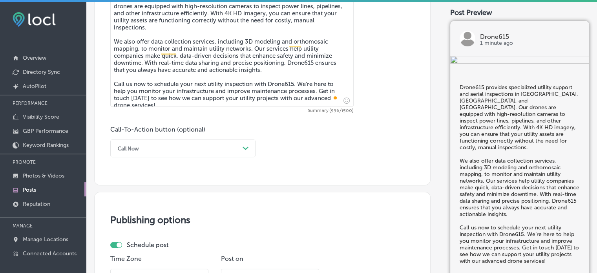
scroll to position [485, 0]
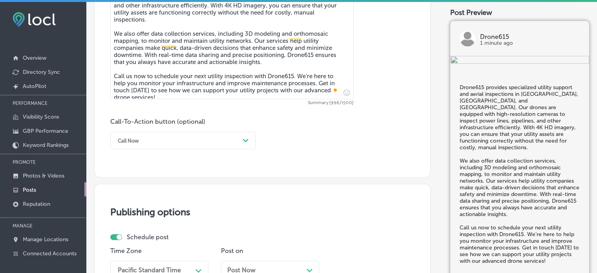
type textarea "Drone615 provides specialized utility support and aerial inspections in Bellevu…"
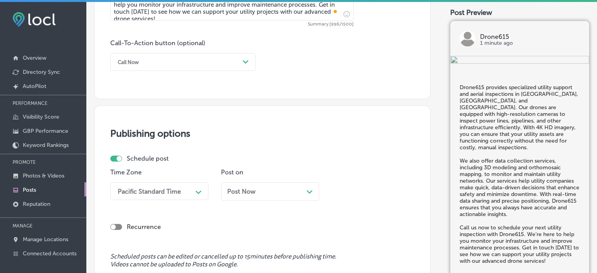
scroll to position [568, 0]
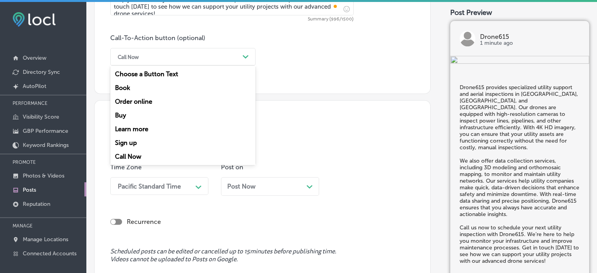
click at [175, 58] on div "Call Now" at bounding box center [177, 57] width 126 height 12
click at [134, 155] on div "Call Now" at bounding box center [182, 156] width 145 height 14
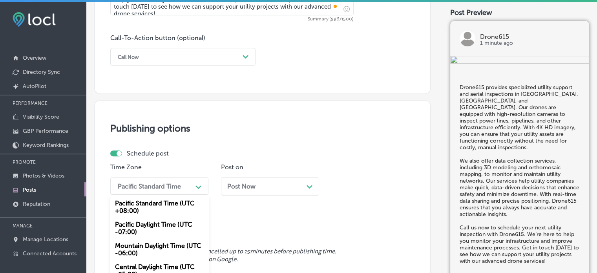
scroll to position [611, 0]
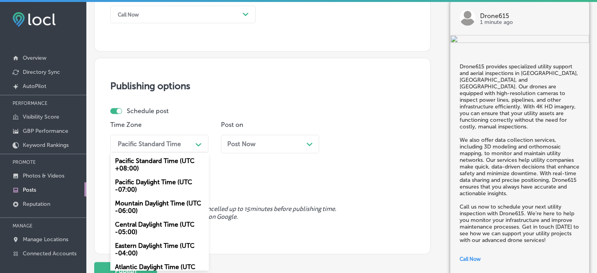
click at [167, 152] on div "option Mountain Daylight Time (UTC -06:00), selected. option Pacific Daylight T…" at bounding box center [159, 144] width 98 height 18
click at [154, 202] on div "Mountain Daylight Time (UTC -06:00)" at bounding box center [159, 206] width 98 height 21
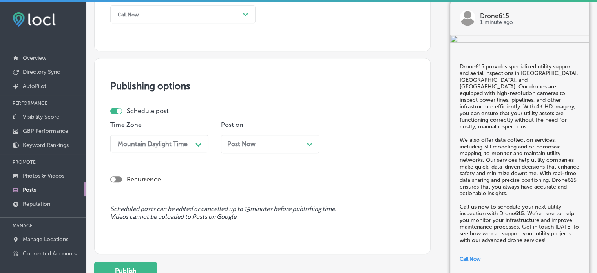
click at [279, 144] on div "Post Now Path Created with Sketch." at bounding box center [270, 143] width 86 height 7
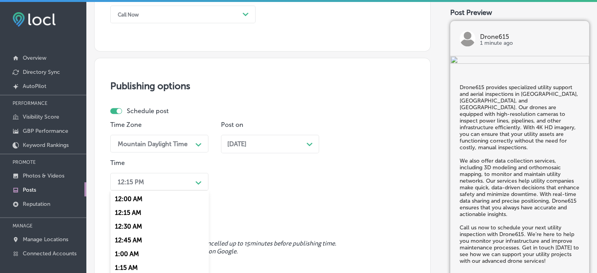
scroll to position [649, 0]
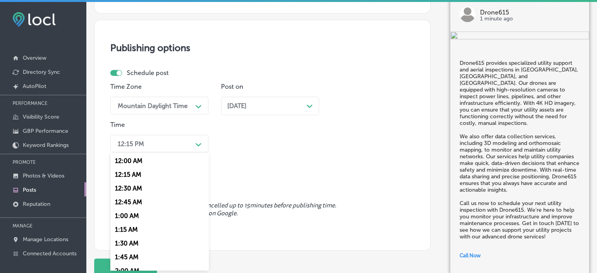
click at [145, 152] on div "option 7:00 AM, selected. option 12:30 AM focused, 3 of 96. 96 results availabl…" at bounding box center [159, 144] width 98 height 18
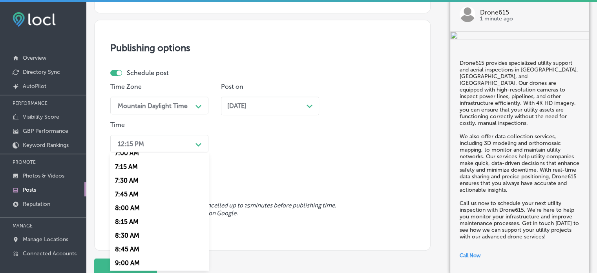
scroll to position [392, 0]
click at [131, 155] on div "7:00 AM" at bounding box center [159, 153] width 98 height 14
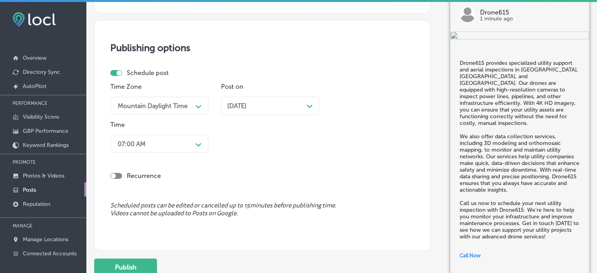
scroll to position [709, 0]
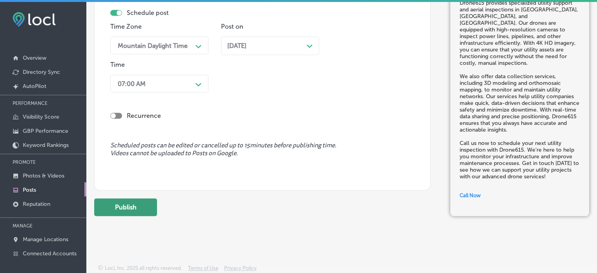
click at [135, 207] on button "Publish" at bounding box center [125, 207] width 63 height 18
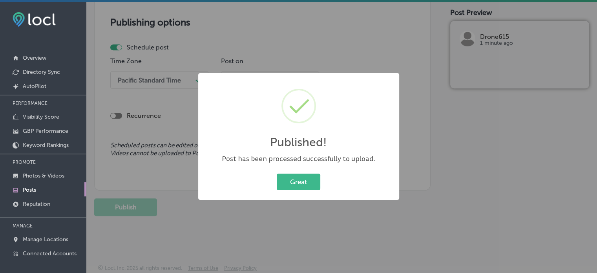
scroll to position [674, 0]
click at [315, 176] on button "Great" at bounding box center [299, 181] width 44 height 16
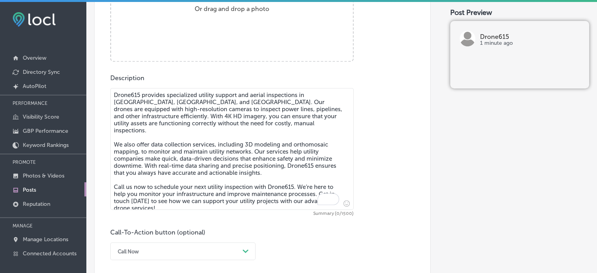
scroll to position [374, 0]
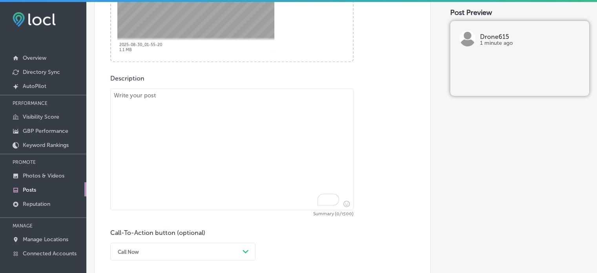
click at [276, 147] on textarea "To enrich screen reader interactions, please activate Accessibility in Grammarl…" at bounding box center [231, 149] width 243 height 122
paste textarea ""Drone615 offers top-notch agricultural monitoring and vegetation health servic…"
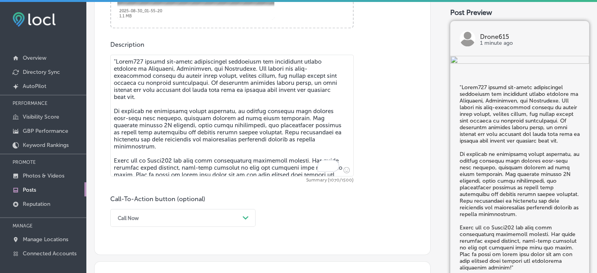
scroll to position [410, 0]
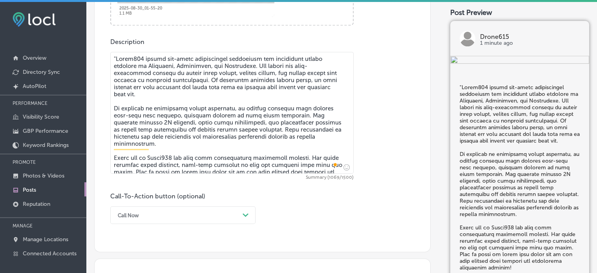
click at [116, 58] on textarea "To enrich screen reader interactions, please activate Accessibility in Grammarl…" at bounding box center [231, 113] width 243 height 122
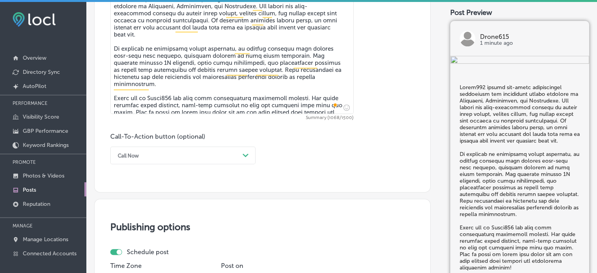
scroll to position [471, 0]
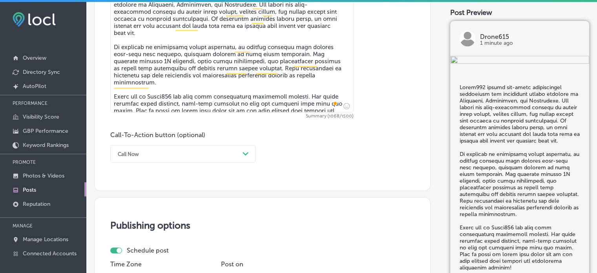
type textarea "Drone615 offers top-notch agricultural monitoring and vegetation health service…"
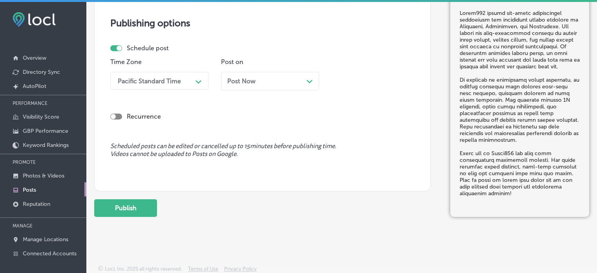
scroll to position [674, 0]
click at [174, 73] on div "Pacific Standard Time" at bounding box center [153, 80] width 78 height 14
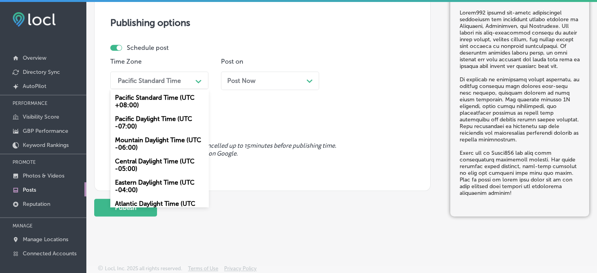
click at [158, 148] on div "Mountain Daylight Time (UTC -06:00)" at bounding box center [159, 143] width 98 height 21
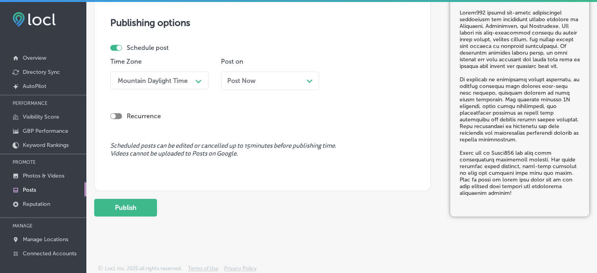
click at [277, 77] on div "Post Now Path Created with Sketch." at bounding box center [270, 80] width 86 height 7
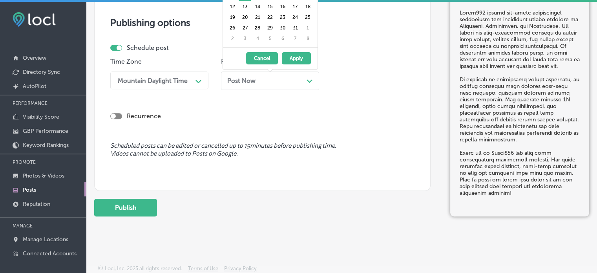
click at [333, 42] on div "Publishing options Schedule post Time Zone Mountain Daylight Time Path Created …" at bounding box center [262, 93] width 336 height 196
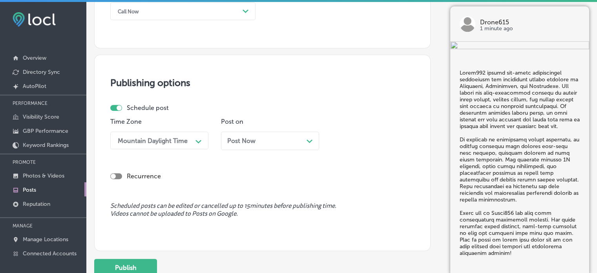
scroll to position [613, 0]
click at [292, 146] on div "Post Now Path Created with Sketch." at bounding box center [270, 141] width 98 height 18
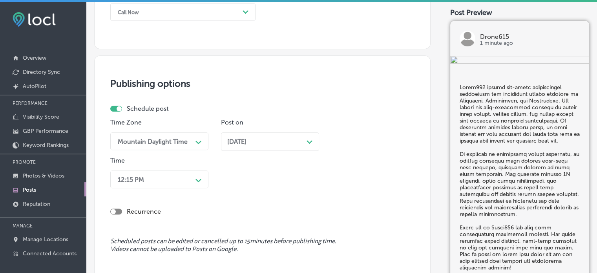
click at [180, 179] on div "12:15 PM Path Created with Sketch." at bounding box center [159, 179] width 98 height 18
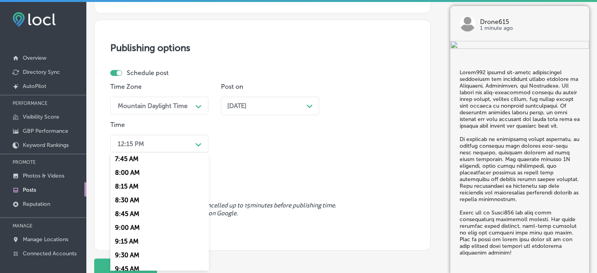
scroll to position [367, 0]
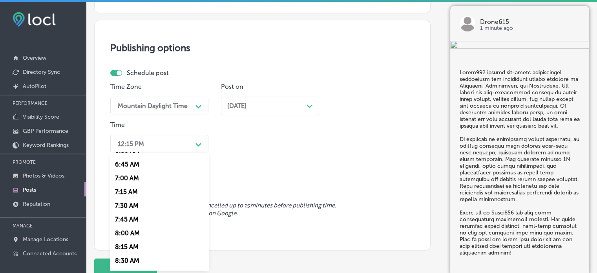
click at [127, 180] on div "7:00 AM" at bounding box center [159, 178] width 98 height 14
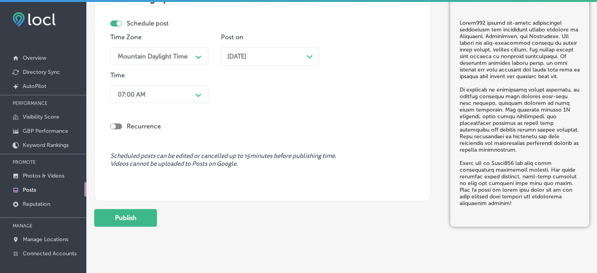
scroll to position [699, 0]
click at [127, 213] on button "Publish" at bounding box center [125, 217] width 63 height 18
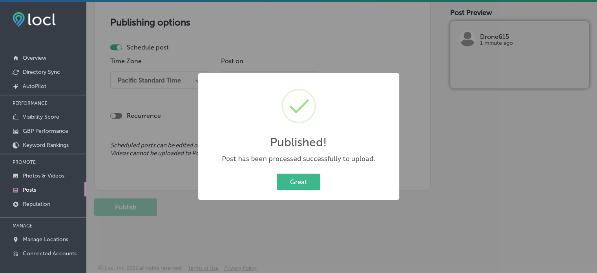
scroll to position [674, 0]
click at [303, 179] on button "Great" at bounding box center [299, 181] width 44 height 16
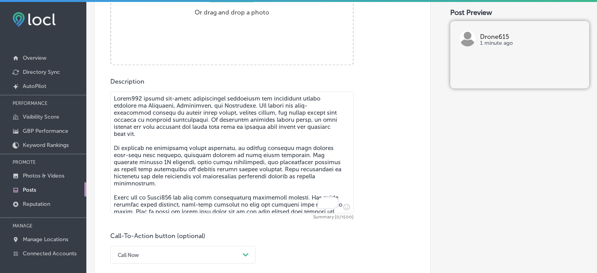
scroll to position [350, 0]
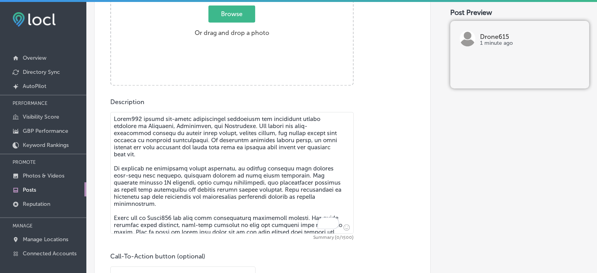
click at [217, 145] on textarea "To enrich screen reader interactions, please activate Accessibility in Grammarl…" at bounding box center [231, 173] width 243 height 122
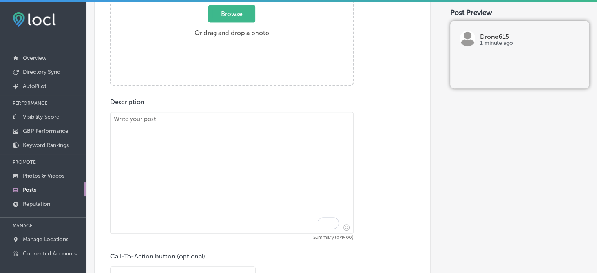
paste textarea "To enrich screen reader interactions, please activate Accessibility in Grammarl…"
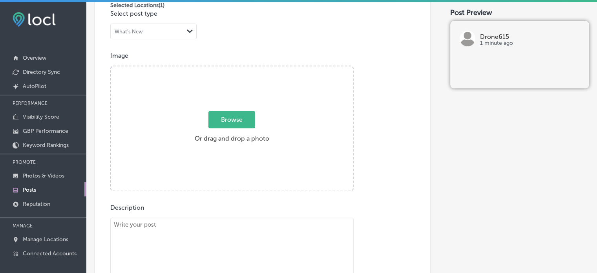
scroll to position [242, 0]
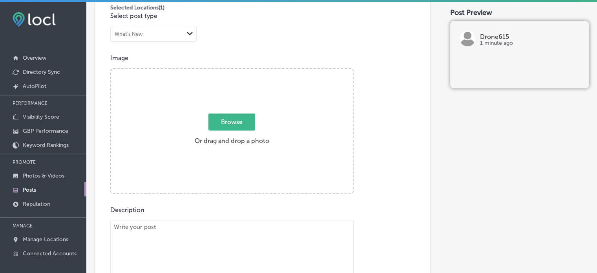
paste textarea "To enrich screen reader interactions, please activate Accessibility in Grammarl…"
drag, startPoint x: 263, startPoint y: 53, endPoint x: 257, endPoint y: 118, distance: 65.8
click at [257, 118] on div "Post content Select location(s) Business + Location drone drone Path Created wi…" at bounding box center [262, 159] width 336 height 497
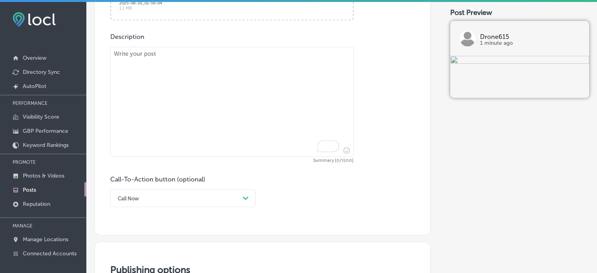
scroll to position [422, 0]
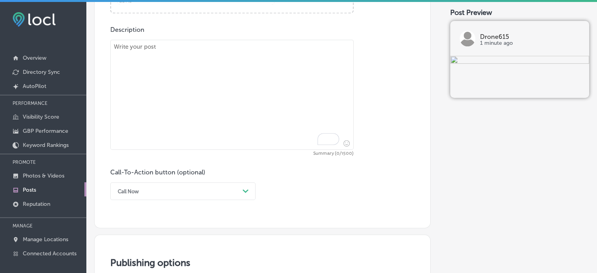
click at [237, 94] on textarea "To enrich screen reader interactions, please activate Accessibility in Grammarl…" at bounding box center [231, 95] width 243 height 110
paste textarea ""Drone615 specializes in providing detailed aerial inspections for construction…"
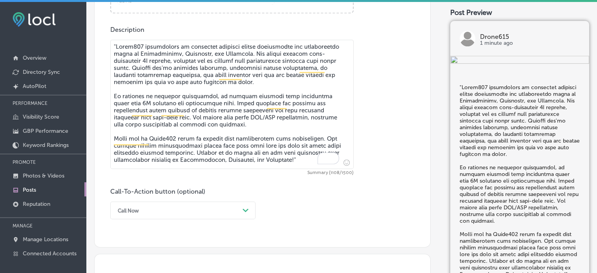
scroll to position [437, 0]
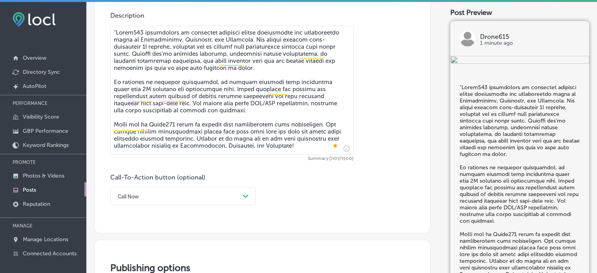
click at [113, 31] on textarea "To enrich screen reader interactions, please activate Accessibility in Grammarl…" at bounding box center [231, 89] width 243 height 129
type textarea "Drone615 specializes in providing detailed aerial inspections for construction …"
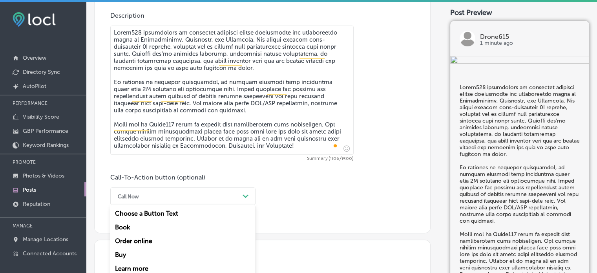
click at [213, 196] on div "option Call Now, selected. option Book focused, 2 of 7. 7 results available. Us…" at bounding box center [182, 196] width 145 height 18
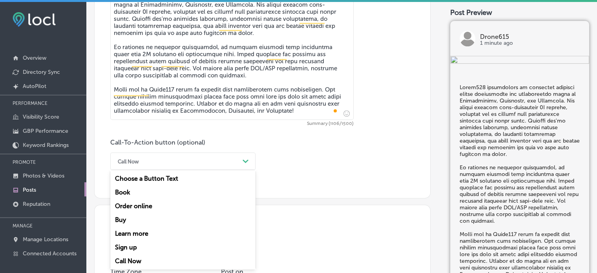
click at [146, 233] on div "Learn more" at bounding box center [182, 233] width 145 height 14
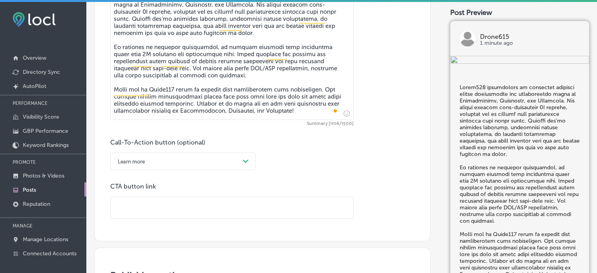
click at [220, 204] on input "text" at bounding box center [232, 208] width 242 height 22
paste input "[URL][DOMAIN_NAME]"
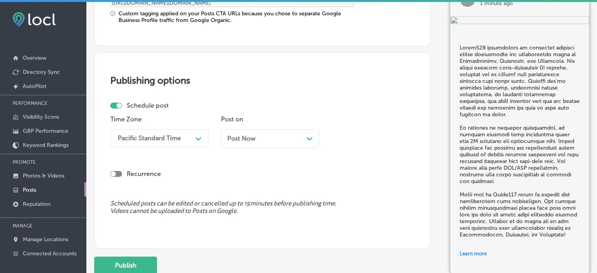
scroll to position [700, 0]
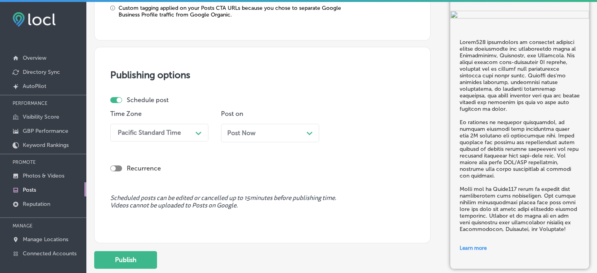
type input "[URL][DOMAIN_NAME]"
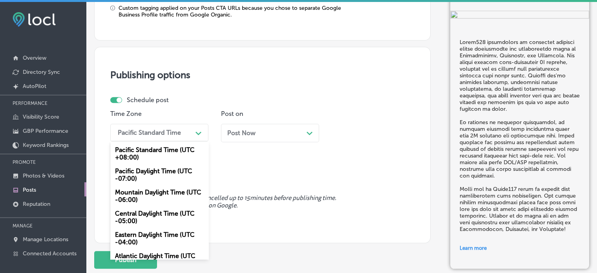
click at [169, 129] on div "Pacific Standard Time" at bounding box center [149, 132] width 63 height 7
click at [159, 195] on div "Mountain Daylight Time (UTC -06:00)" at bounding box center [159, 195] width 98 height 21
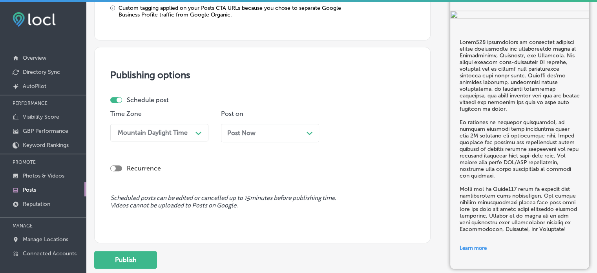
click at [281, 129] on div "Post Now Path Created with Sketch." at bounding box center [270, 132] width 86 height 7
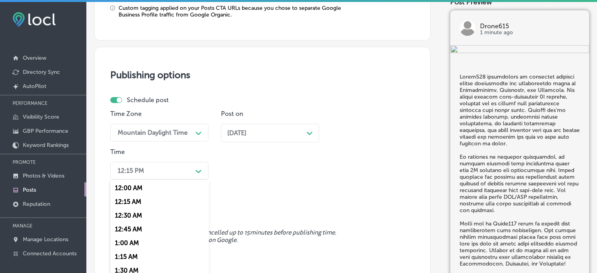
scroll to position [726, 0]
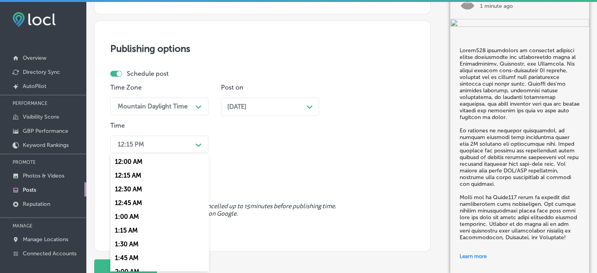
click at [178, 153] on div "option 7:00 AM, selected. option 12:15 AM focused, 2 of 96. 96 results availabl…" at bounding box center [159, 144] width 98 height 18
click at [129, 229] on div "7:00 AM" at bounding box center [159, 231] width 98 height 14
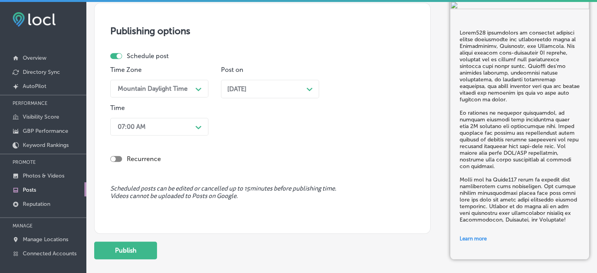
scroll to position [786, 0]
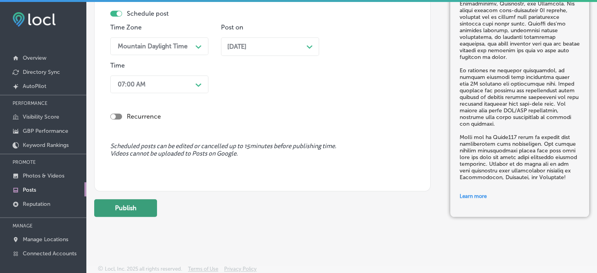
click at [143, 208] on button "Publish" at bounding box center [125, 208] width 63 height 18
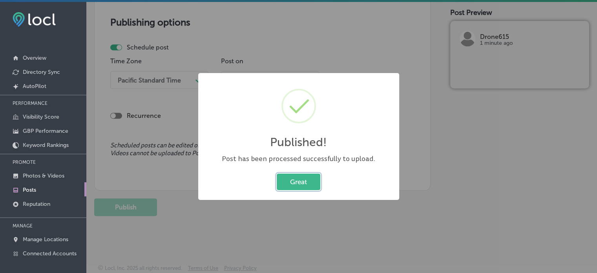
scroll to position [681, 0]
click at [291, 184] on button "Great" at bounding box center [299, 181] width 44 height 16
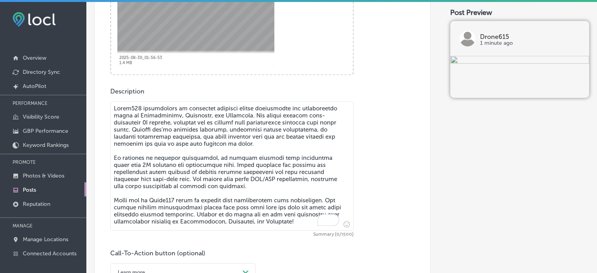
scroll to position [372, 0]
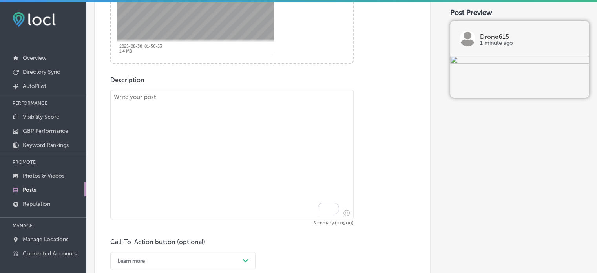
click at [271, 171] on textarea "To enrich screen reader interactions, please activate Accessibility in Grammarl…" at bounding box center [231, 154] width 243 height 129
paste textarea ""Drone615 offers expert land development and mapping services in Gallatin, Hend…"
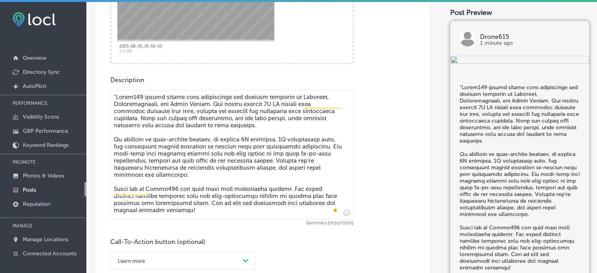
click at [118, 94] on textarea "To enrich screen reader interactions, please activate Accessibility in Grammarl…" at bounding box center [231, 154] width 243 height 129
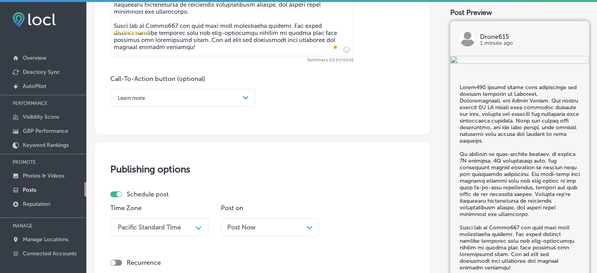
scroll to position [543, 0]
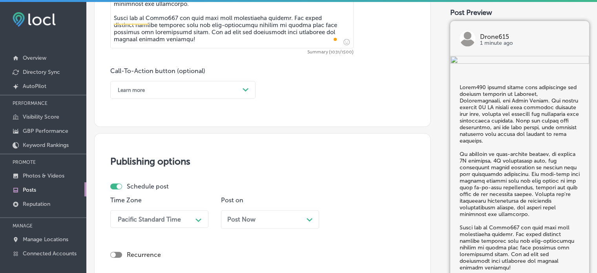
type textarea "Drone615 offers expert land development and mapping services in Gallatin, Hende…"
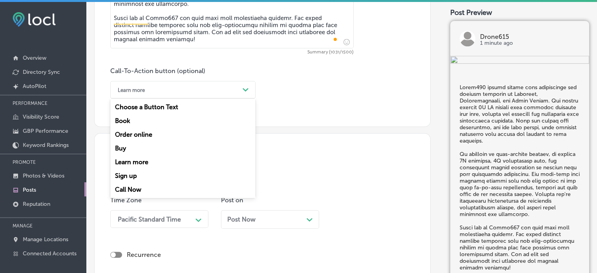
click at [232, 91] on div "Learn more" at bounding box center [177, 90] width 126 height 12
click at [153, 166] on div "Learn more" at bounding box center [182, 162] width 145 height 14
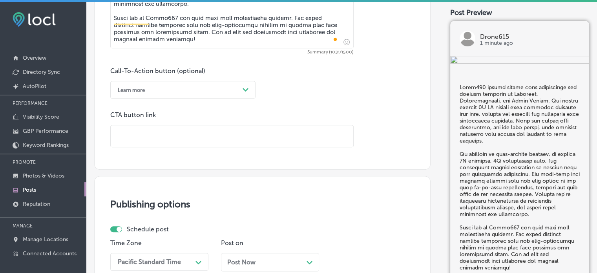
click at [210, 144] on input "text" at bounding box center [232, 136] width 242 height 22
paste input "[URL][DOMAIN_NAME]"
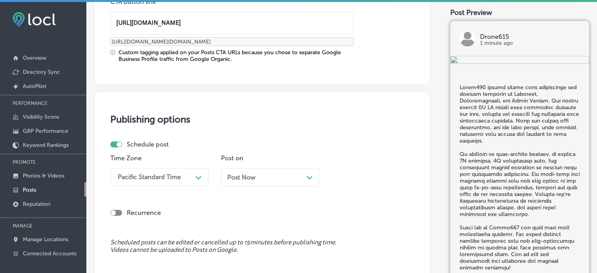
type input "[URL][DOMAIN_NAME]"
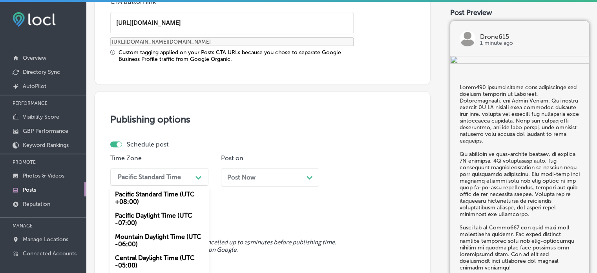
scroll to position [689, 0]
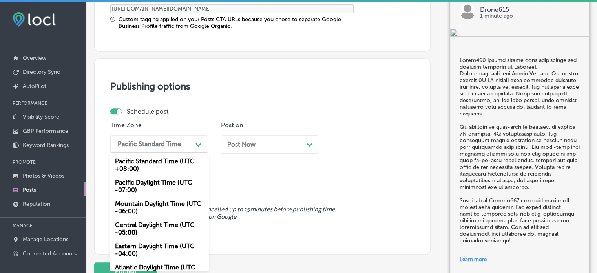
click at [183, 153] on div "option Mountain Daylight Time (UTC -06:00), selected. option Pacific Daylight T…" at bounding box center [159, 144] width 98 height 18
click at [151, 201] on div "Mountain Daylight Time (UTC -06:00)" at bounding box center [159, 207] width 98 height 21
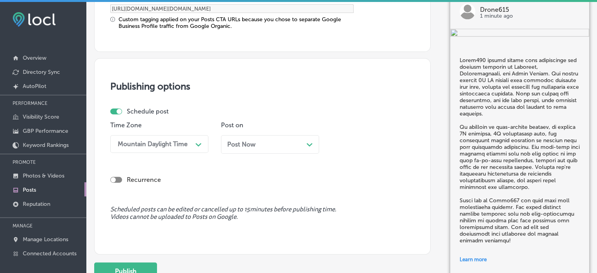
click at [275, 145] on div "Post Now Path Created with Sketch." at bounding box center [270, 143] width 86 height 7
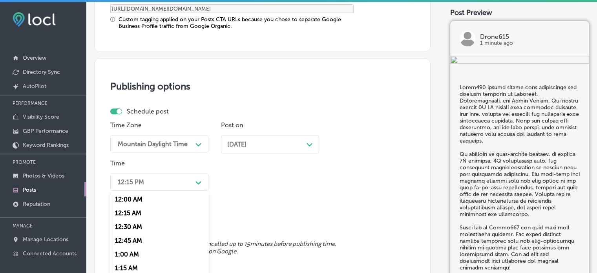
scroll to position [726, 0]
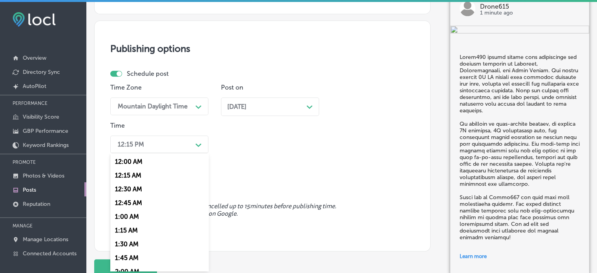
click at [181, 153] on div "option 7:00 AM, selected. option 12:30 AM focused, 3 of 96. 96 results availabl…" at bounding box center [159, 144] width 98 height 18
click at [130, 232] on div "7:00 AM" at bounding box center [159, 231] width 98 height 14
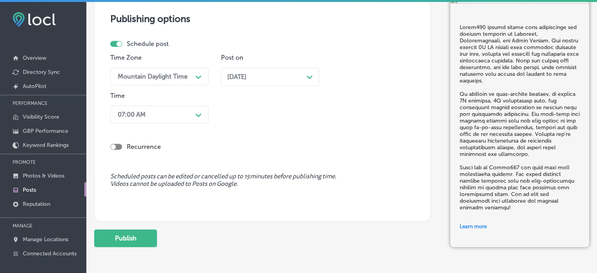
scroll to position [757, 0]
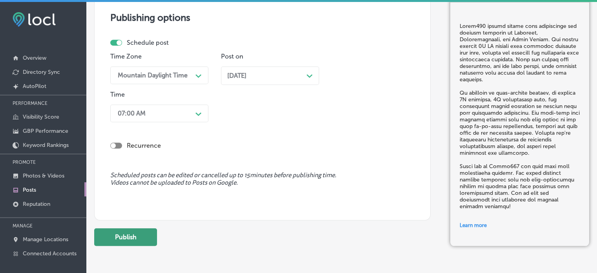
click at [153, 231] on button "Publish" at bounding box center [125, 237] width 63 height 18
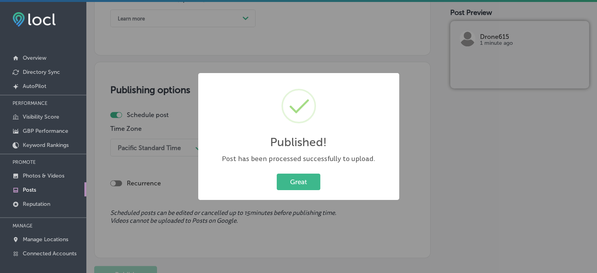
scroll to position [2, 0]
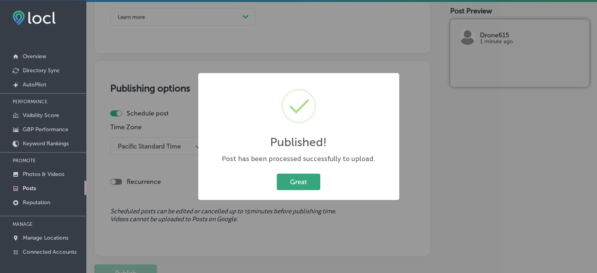
click at [288, 188] on button "Great" at bounding box center [299, 181] width 44 height 16
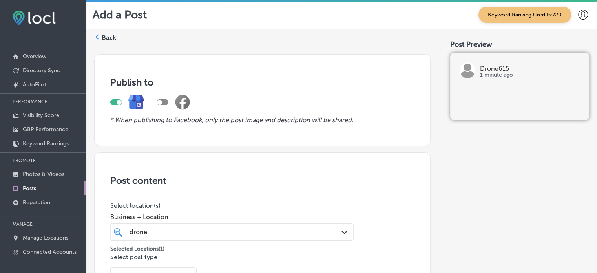
scroll to position [0, 0]
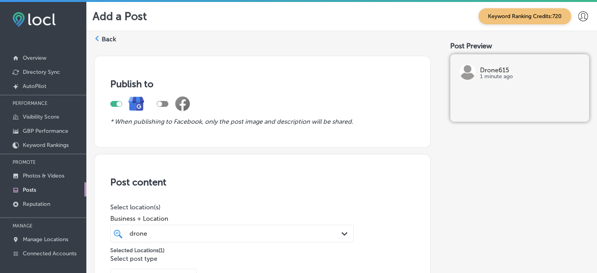
click at [110, 35] on label "Back" at bounding box center [109, 39] width 15 height 9
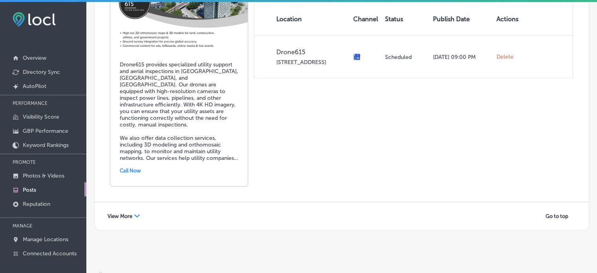
scroll to position [1776, 0]
click at [127, 213] on span "View More" at bounding box center [119, 216] width 25 height 6
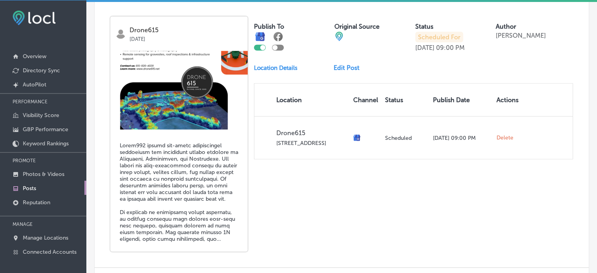
scroll to position [1975, 0]
click at [344, 64] on link "Edit Post" at bounding box center [349, 67] width 32 height 7
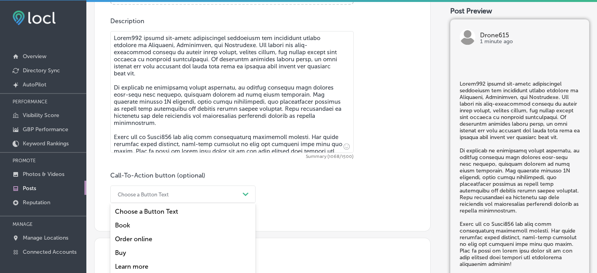
scroll to position [469, 0]
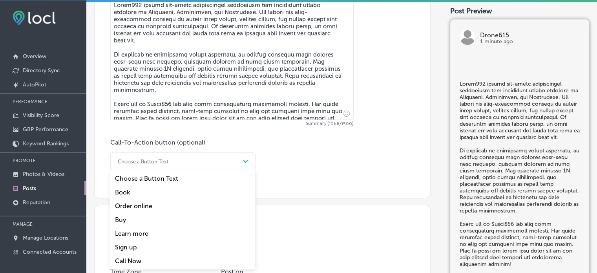
click at [229, 170] on div "option Book focused, 2 of 7. 7 results available. Use Up and Down to choose opt…" at bounding box center [182, 161] width 145 height 18
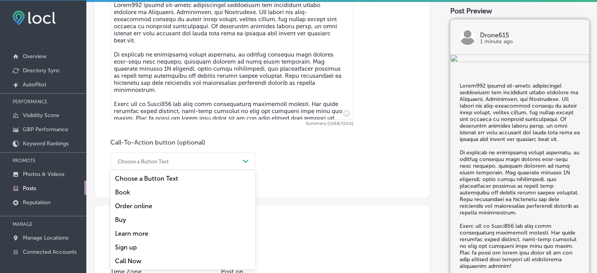
click at [142, 230] on div "Learn more" at bounding box center [182, 233] width 145 height 14
click at [233, 157] on div "Learn more" at bounding box center [177, 161] width 126 height 12
click at [133, 258] on div "Call Now" at bounding box center [182, 261] width 145 height 14
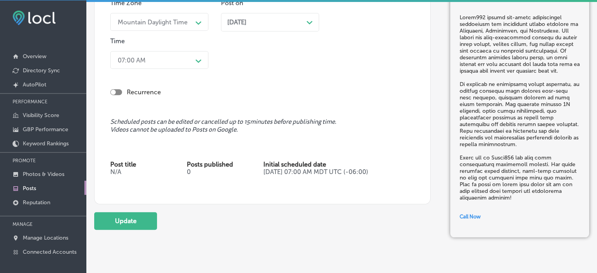
scroll to position [761, 0]
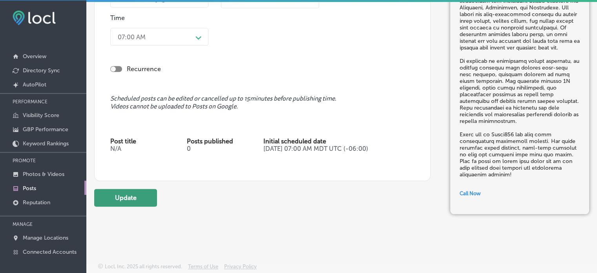
click at [143, 196] on button "Update" at bounding box center [125, 198] width 63 height 18
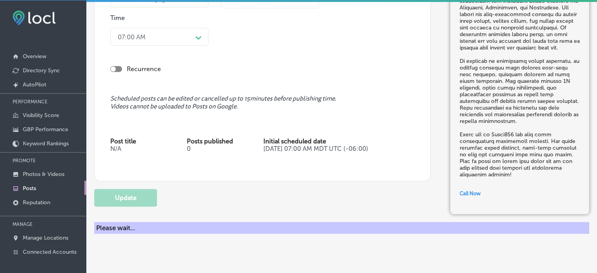
checkbox input "true"
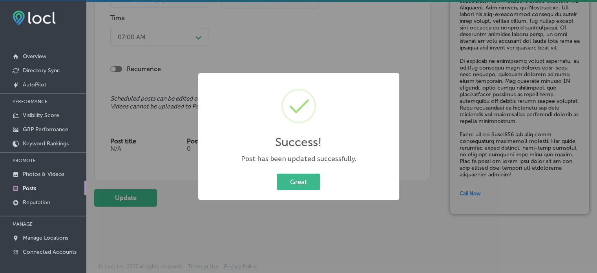
click at [313, 172] on div "Great Cancel" at bounding box center [298, 181] width 185 height 20
click at [310, 184] on button "Great" at bounding box center [299, 181] width 44 height 16
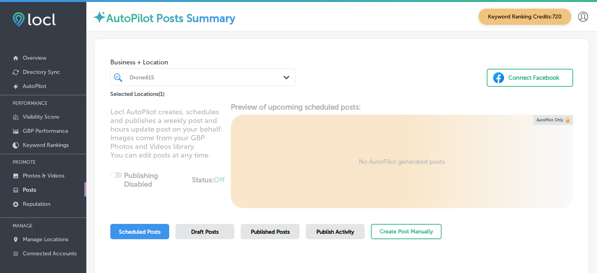
click at [184, 76] on div "Drone615" at bounding box center [206, 77] width 155 height 7
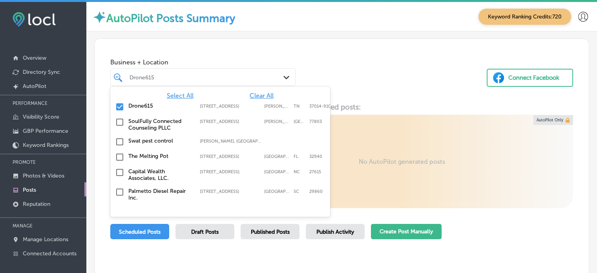
click at [397, 227] on button "Create Post Manually" at bounding box center [406, 231] width 71 height 15
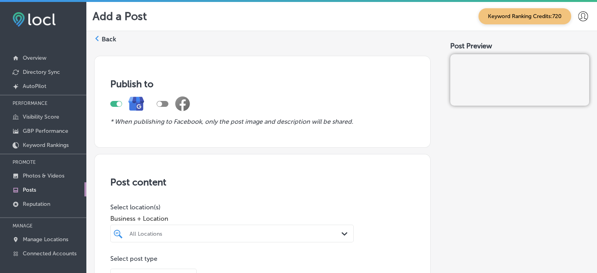
scroll to position [20, 0]
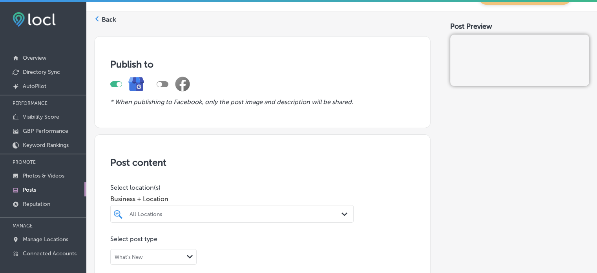
click at [106, 16] on label "Back" at bounding box center [109, 19] width 15 height 9
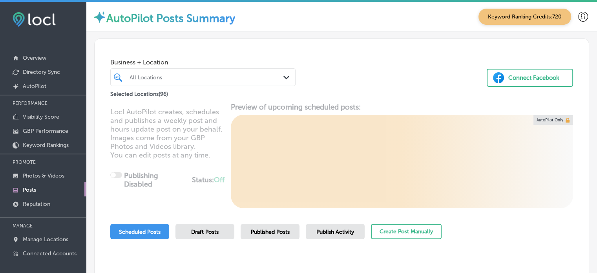
click at [198, 81] on div at bounding box center [195, 77] width 133 height 11
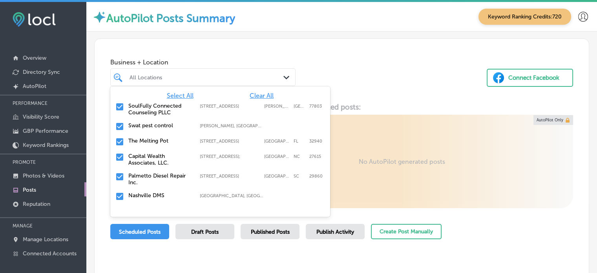
click at [251, 95] on span "Clear All" at bounding box center [261, 95] width 24 height 7
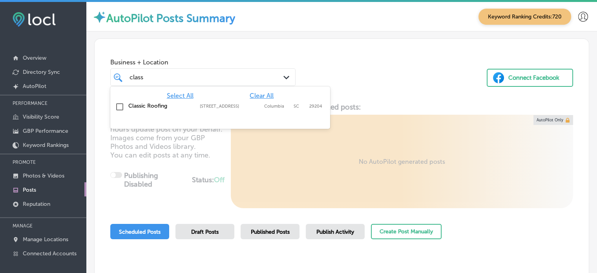
click at [155, 107] on label "Classic Roofing" at bounding box center [160, 105] width 64 height 7
type input "class"
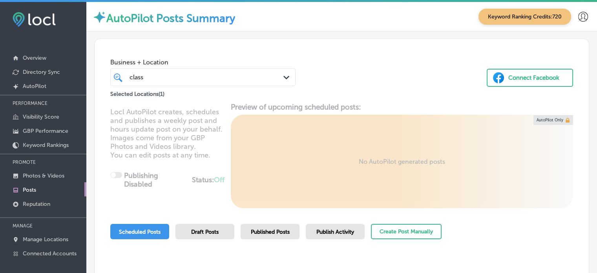
click at [407, 65] on div "Business + Location class class Path Created with Sketch. Selected Locations ( …" at bounding box center [342, 69] width 494 height 60
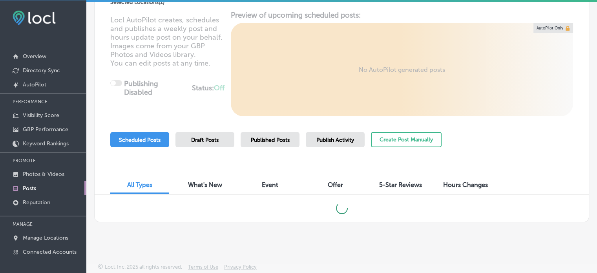
scroll to position [87, 0]
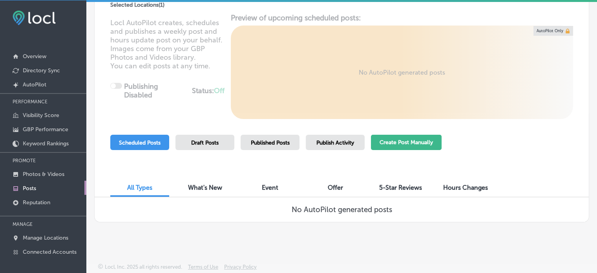
click at [413, 144] on button "Create Post Manually" at bounding box center [406, 142] width 71 height 15
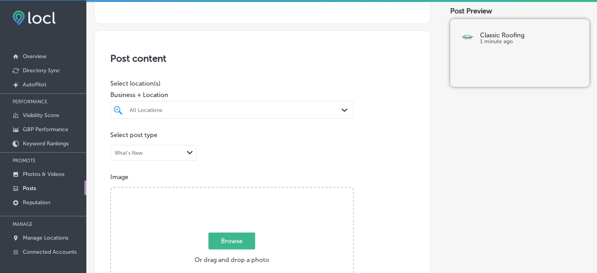
scroll to position [125, 0]
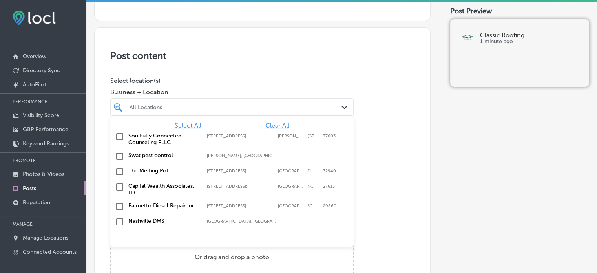
click at [320, 104] on div "All Locations" at bounding box center [235, 107] width 213 height 7
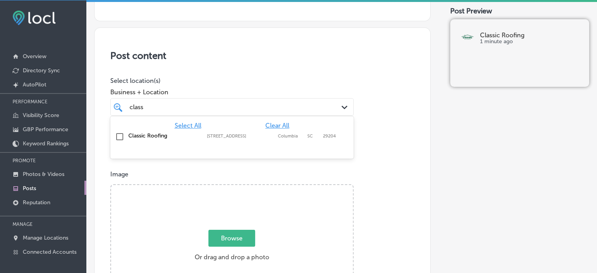
click at [151, 133] on label "Classic Roofing" at bounding box center [163, 135] width 71 height 7
type input "class"
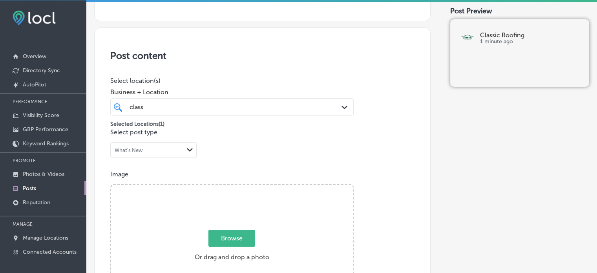
click at [233, 80] on p "Select location(s)" at bounding box center [231, 80] width 243 height 7
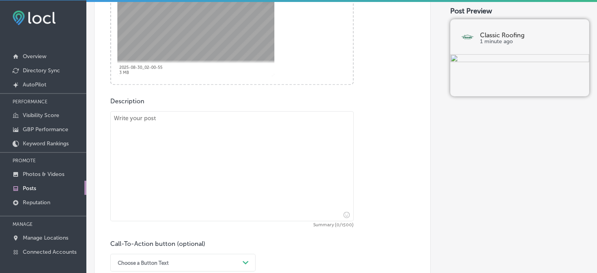
scroll to position [357, 0]
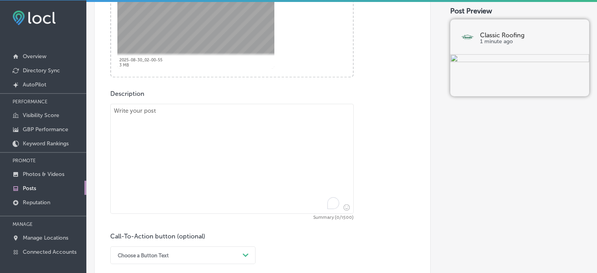
click at [237, 166] on textarea "To enrich screen reader interactions, please activate Accessibility in Grammarl…" at bounding box center [231, 159] width 243 height 110
paste textarea ""If you're looking for top-notch roof installations and fascia board services, …"
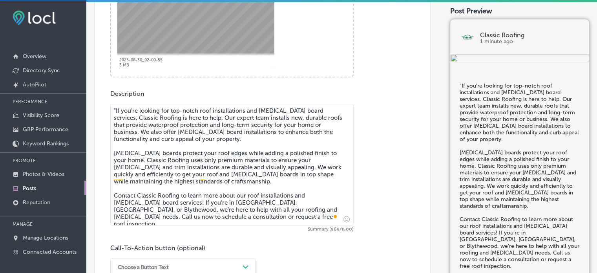
click at [116, 110] on textarea ""If you're looking for top-notch roof installations and fascia board services, …" at bounding box center [231, 165] width 243 height 122
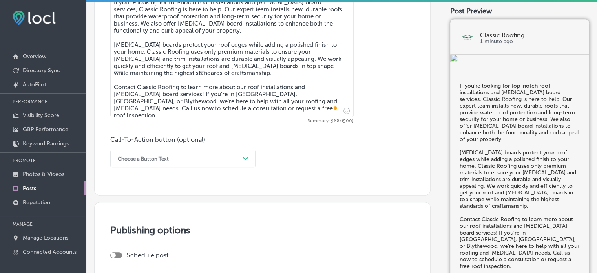
scroll to position [488, 0]
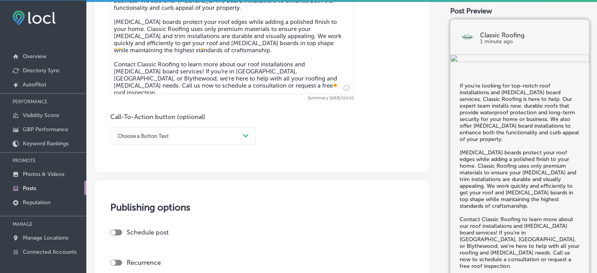
type textarea "If you're looking for top-notch roof installations and fascia board services, C…"
click at [199, 142] on div "Choose a Button Text Path Created with Sketch." at bounding box center [182, 136] width 145 height 18
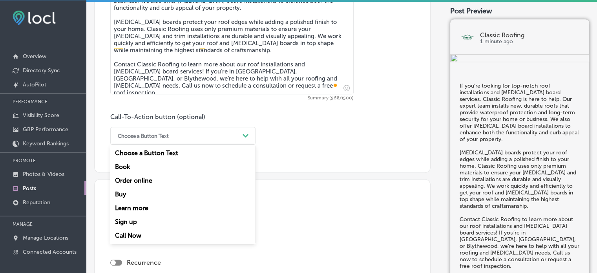
click at [143, 233] on div "Call Now" at bounding box center [182, 235] width 145 height 14
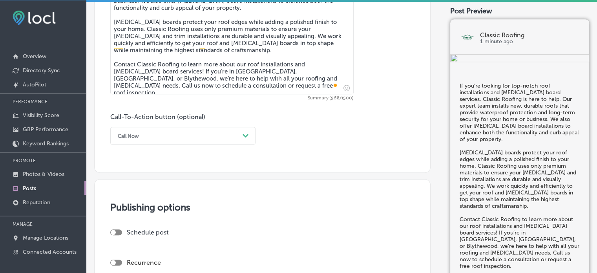
scroll to position [636, 0]
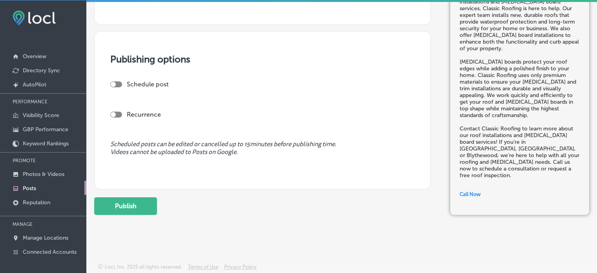
click at [117, 78] on div "Publishing options Schedule post Recurrence Scheduled posts can be edited or ca…" at bounding box center [262, 110] width 336 height 158
click at [119, 83] on div at bounding box center [116, 84] width 12 height 6
checkbox input "true"
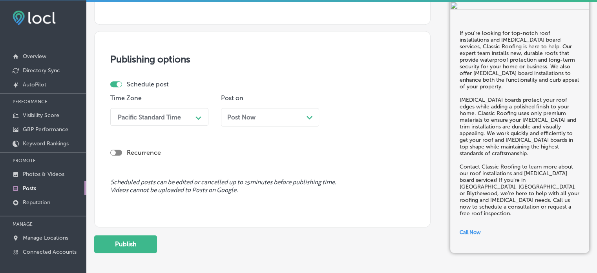
click at [191, 116] on div "Pacific Standard Time" at bounding box center [153, 117] width 78 height 14
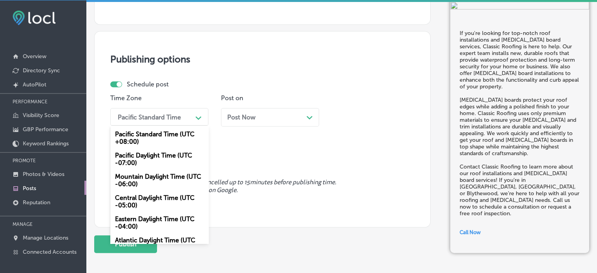
click at [160, 178] on div "Mountain Daylight Time (UTC -06:00)" at bounding box center [159, 179] width 98 height 21
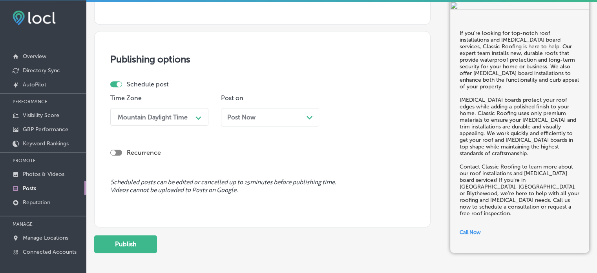
click at [277, 112] on div "Post Now Path Created with Sketch." at bounding box center [270, 117] width 98 height 18
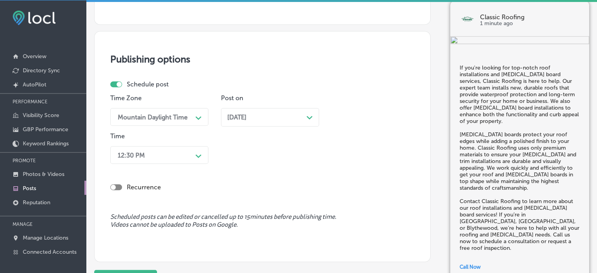
click at [193, 143] on div "Time 12:30 PM Path Created with Sketch." at bounding box center [159, 149] width 98 height 35
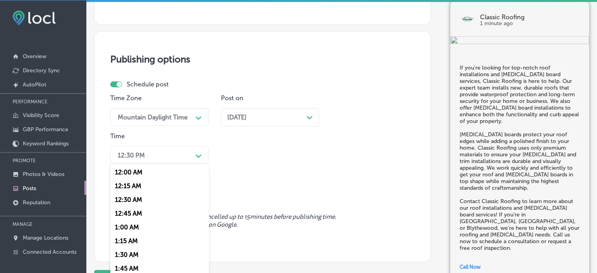
click at [194, 151] on div "12:30 PM Path Created with Sketch." at bounding box center [159, 155] width 98 height 18
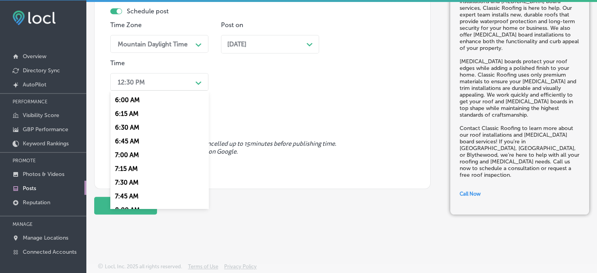
scroll to position [329, 0]
click at [134, 153] on div "7:00 AM" at bounding box center [159, 154] width 98 height 14
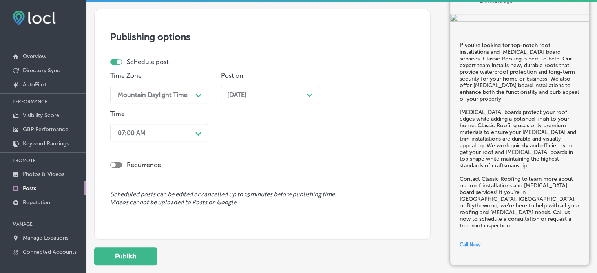
scroll to position [709, 0]
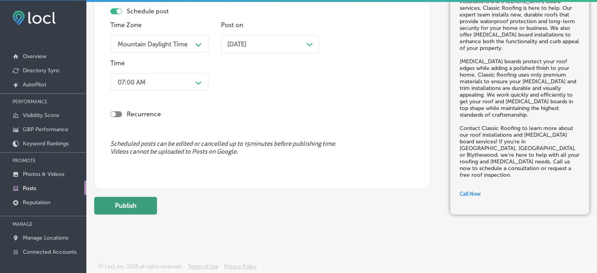
click at [132, 208] on button "Publish" at bounding box center [125, 206] width 63 height 18
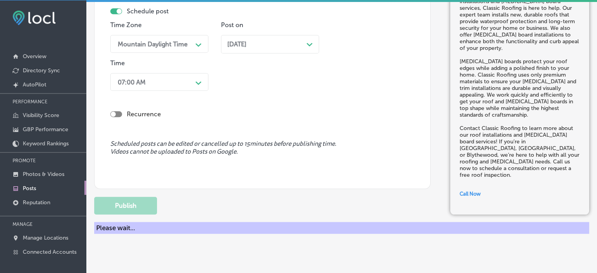
scroll to position [674, 0]
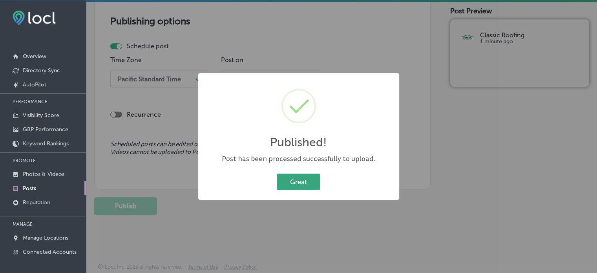
click at [305, 182] on button "Great" at bounding box center [299, 181] width 44 height 16
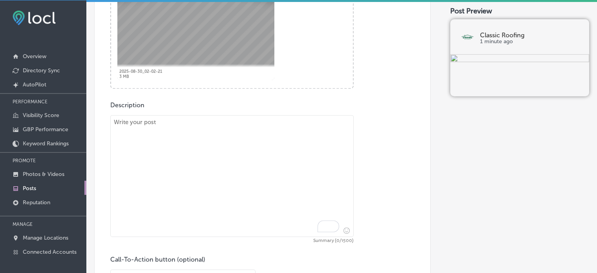
scroll to position [348, 0]
click at [278, 176] on textarea "To enrich screen reader interactions, please activate Accessibility in Grammarl…" at bounding box center [231, 173] width 243 height 122
paste textarea ""Classic Roofing is your go-to roofing contractor offering expert roof repairs …"
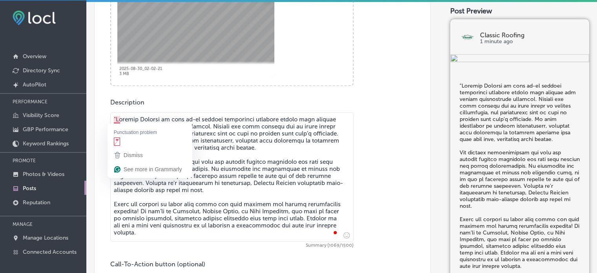
click at [116, 117] on textarea "To enrich screen reader interactions, please activate Accessibility in Grammarl…" at bounding box center [231, 176] width 243 height 129
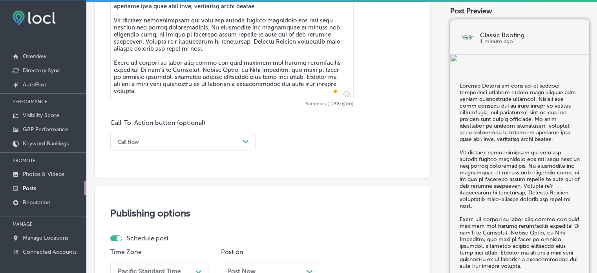
scroll to position [516, 0]
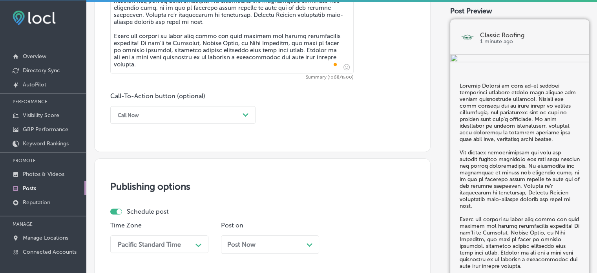
type textarea "Classic Roofing is your go-to roofing contractor offering expert roof repairs a…"
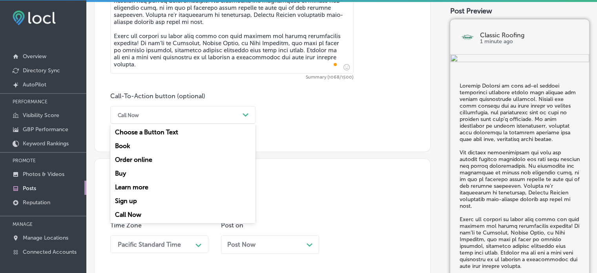
click at [195, 114] on div "Call Now" at bounding box center [177, 115] width 126 height 12
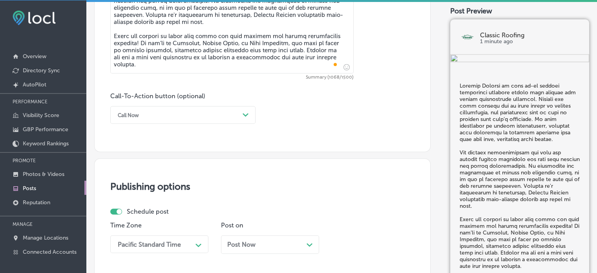
click at [158, 121] on div "Call Now Path Created with Sketch." at bounding box center [182, 115] width 145 height 18
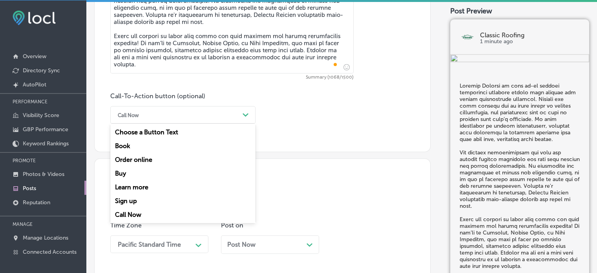
click at [142, 185] on div "Learn more" at bounding box center [182, 187] width 145 height 14
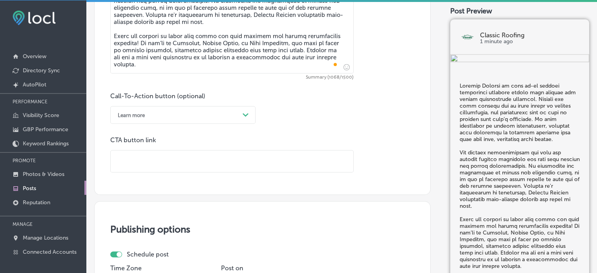
click at [152, 169] on input "text" at bounding box center [232, 161] width 242 height 22
paste input "https://classicroofingsc.com/"
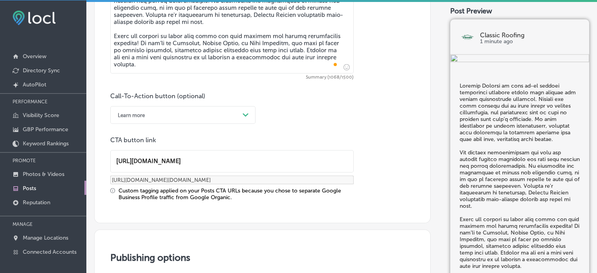
type input "https://classicroofingsc.com/"
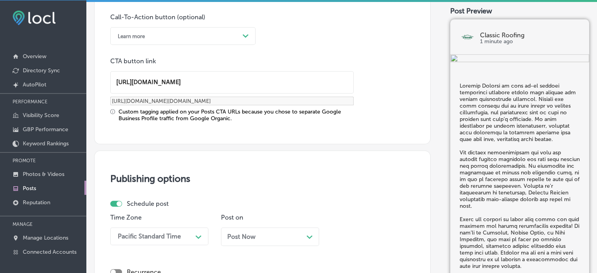
scroll to position [752, 0]
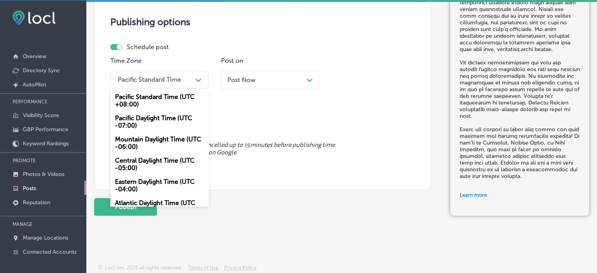
click at [184, 74] on div "Pacific Standard Time" at bounding box center [153, 80] width 78 height 14
click at [157, 138] on div "Mountain Daylight Time (UTC -06:00)" at bounding box center [159, 142] width 98 height 21
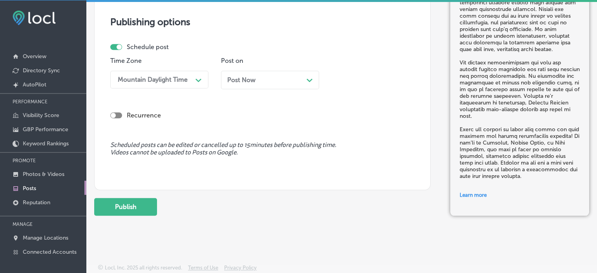
click at [266, 78] on div "Post Now Path Created with Sketch." at bounding box center [270, 79] width 86 height 7
click at [276, 106] on div "Recurrence" at bounding box center [262, 109] width 304 height 28
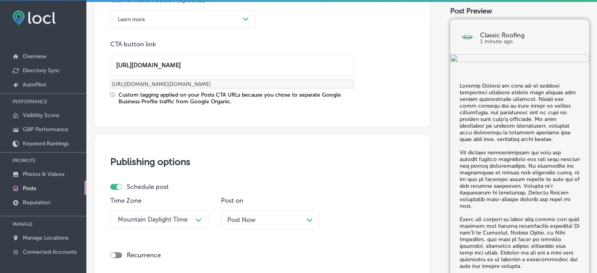
click at [280, 221] on div "Post Now Path Created with Sketch." at bounding box center [270, 219] width 86 height 7
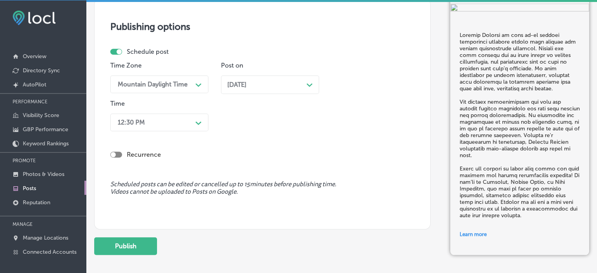
scroll to position [748, 0]
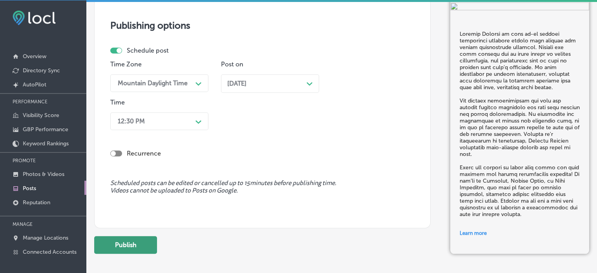
click at [133, 241] on button "Publish" at bounding box center [125, 245] width 63 height 18
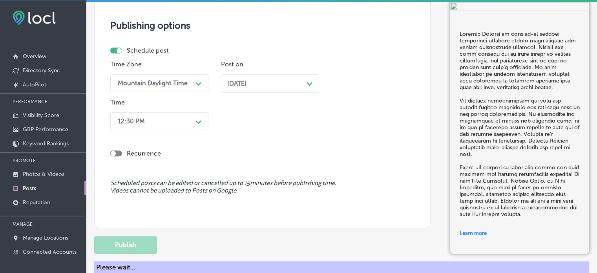
scroll to position [677, 0]
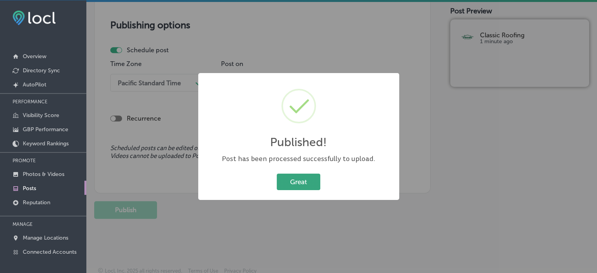
click at [305, 182] on button "Great" at bounding box center [299, 181] width 44 height 16
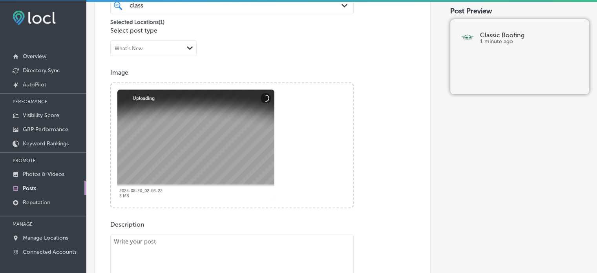
scroll to position [350, 0]
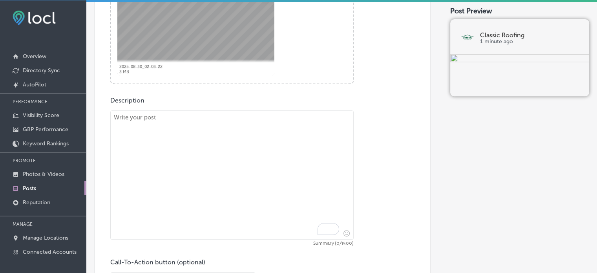
click at [251, 178] on textarea "To enrich screen reader interactions, please activate Accessibility in Grammarl…" at bounding box center [231, 174] width 243 height 129
paste textarea ""If you need a roof replacement or waterproof roofing solutions, Classic Roofin…"
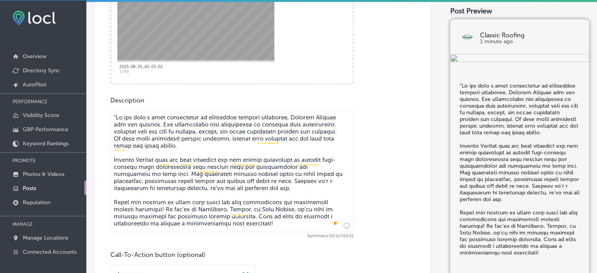
click at [115, 116] on textarea "To enrich screen reader interactions, please activate Accessibility in Grammarl…" at bounding box center [231, 171] width 243 height 122
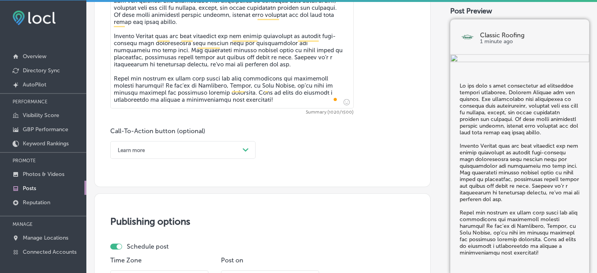
scroll to position [474, 0]
type textarea "If you need a roof replacement or waterproof roofing solutions, Classic Roofing…"
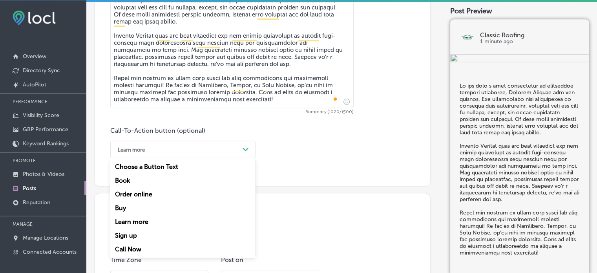
click at [211, 149] on div "Learn more" at bounding box center [177, 149] width 126 height 12
click at [168, 144] on div "Learn more" at bounding box center [177, 149] width 126 height 12
click at [129, 247] on div "Call Now" at bounding box center [182, 249] width 145 height 14
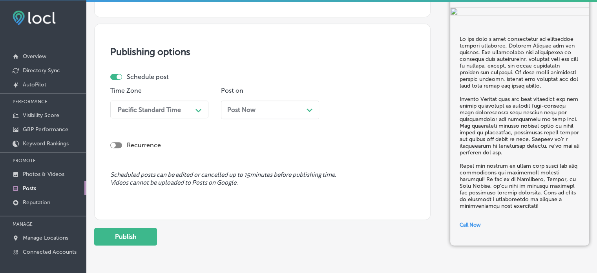
scroll to position [648, 0]
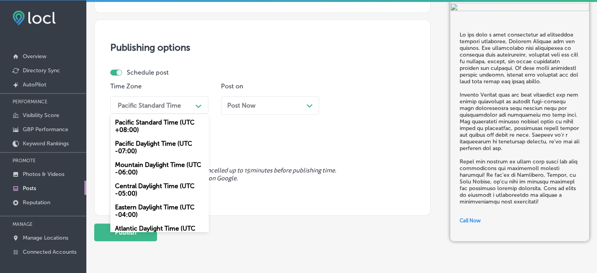
click at [169, 109] on div "Pacific Standard Time" at bounding box center [153, 105] width 78 height 14
click at [154, 162] on div "Mountain Daylight Time (UTC -06:00)" at bounding box center [159, 168] width 98 height 21
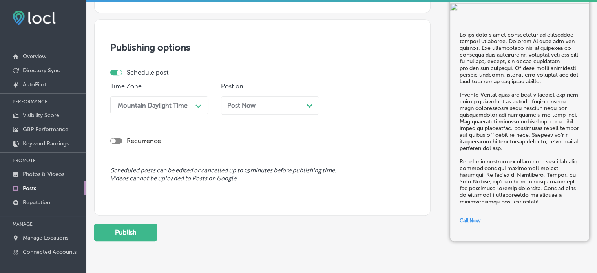
click at [278, 102] on div "Post Now Path Created with Sketch." at bounding box center [270, 105] width 86 height 7
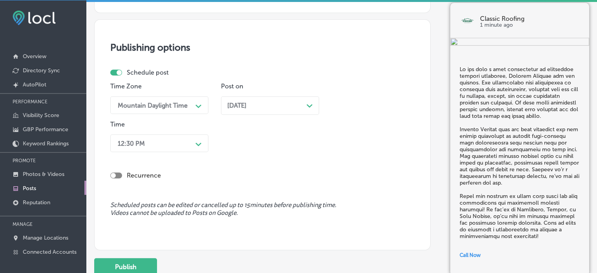
click at [165, 131] on div "Time 12:30 PM Path Created with Sketch." at bounding box center [159, 137] width 98 height 35
click at [167, 138] on div "12:30 PM" at bounding box center [153, 143] width 78 height 14
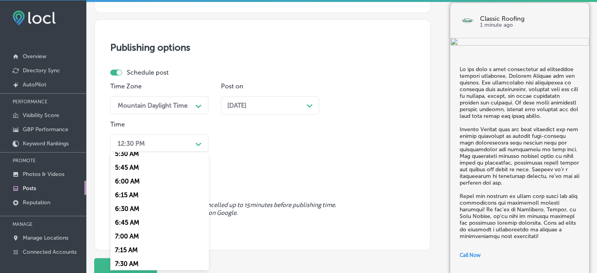
scroll to position [310, 0]
click at [136, 234] on div "7:00 AM" at bounding box center [159, 234] width 98 height 14
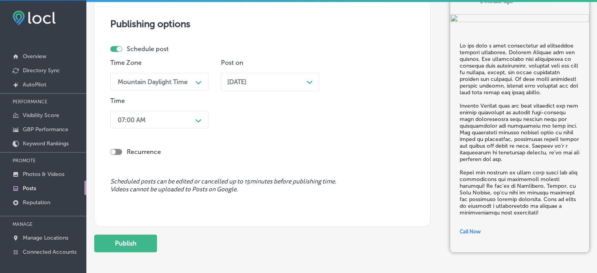
scroll to position [672, 0]
click at [144, 237] on button "Publish" at bounding box center [125, 242] width 63 height 18
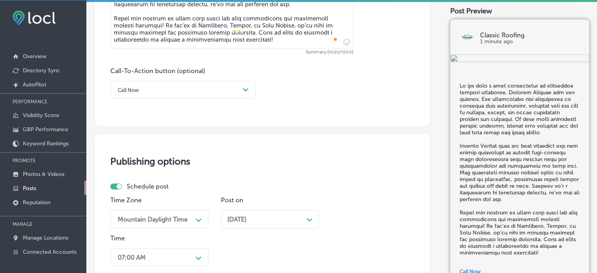
scroll to position [533, 0]
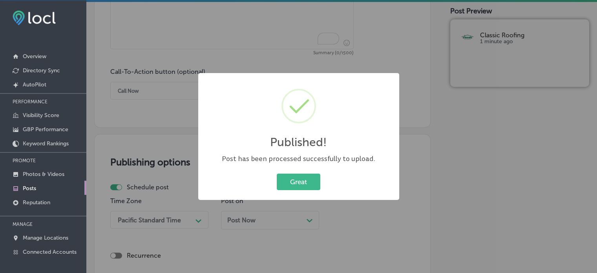
click at [301, 172] on div "Great Cancel" at bounding box center [298, 181] width 185 height 20
click at [301, 182] on button "Great" at bounding box center [299, 181] width 44 height 16
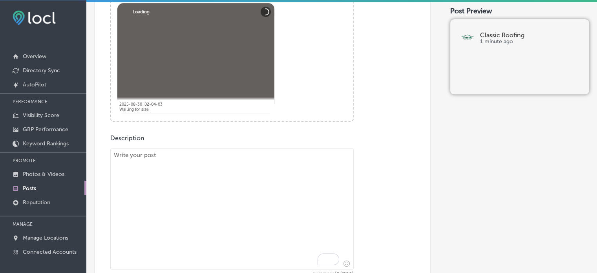
scroll to position [322, 0]
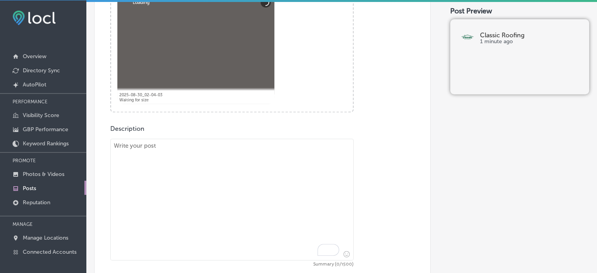
click at [240, 176] on textarea "To enrich screen reader interactions, please activate Accessibility in Grammarl…" at bounding box center [231, 199] width 243 height 122
paste textarea ""Classic Roofing is proud to serve Irmo, St. Andrews, Dentsville, and nearby ar…"
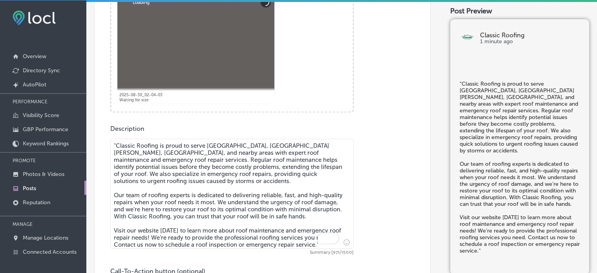
scroll to position [331, 0]
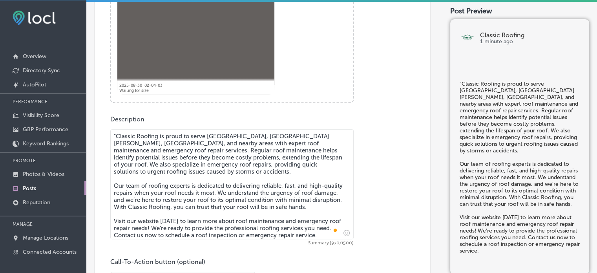
click at [115, 133] on textarea ""Classic Roofing is proud to serve Irmo, St. Andrews, Dentsville, and nearby ar…" at bounding box center [231, 184] width 243 height 110
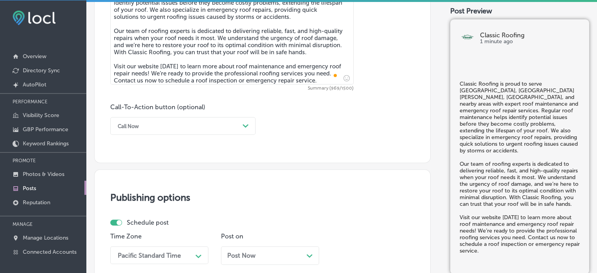
scroll to position [499, 0]
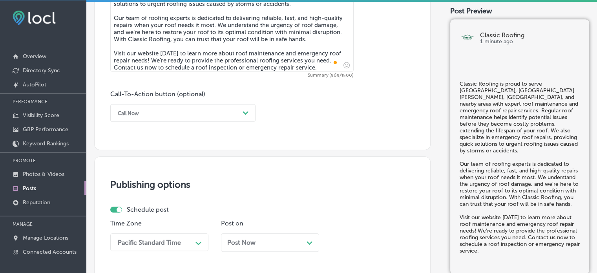
type textarea "Classic Roofing is proud to serve Irmo, St. Andrews, Dentsville, and nearby are…"
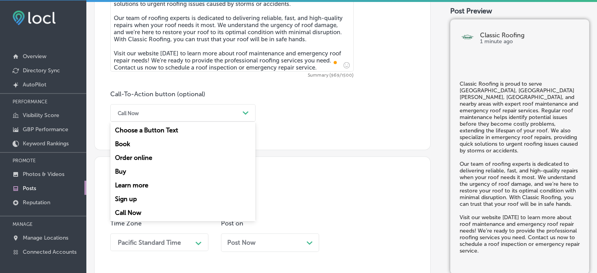
click at [204, 109] on div "Call Now" at bounding box center [177, 113] width 126 height 12
click at [143, 182] on div "Learn more" at bounding box center [182, 185] width 145 height 14
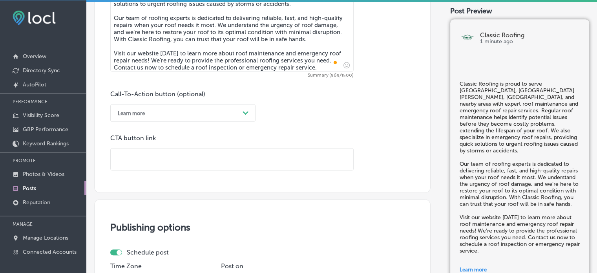
click at [200, 156] on input "text" at bounding box center [232, 159] width 242 height 22
paste input "https://classicroofingsc.com/"
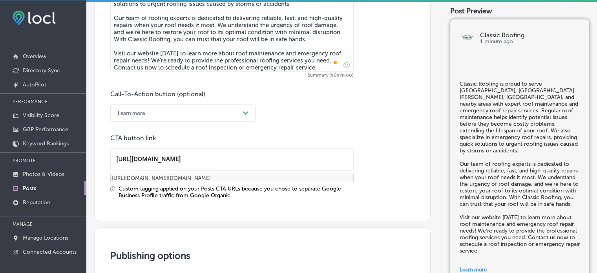
type input "https://classicroofingsc.com/"
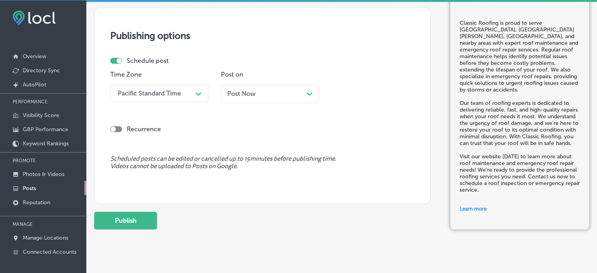
scroll to position [733, 0]
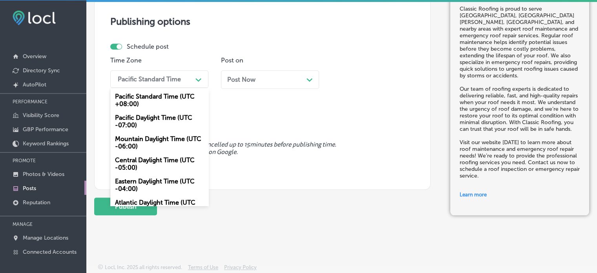
click at [160, 84] on div "Pacific Standard Time" at bounding box center [153, 79] width 78 height 14
click at [157, 132] on div "Mountain Daylight Time (UTC -06:00)" at bounding box center [159, 142] width 98 height 21
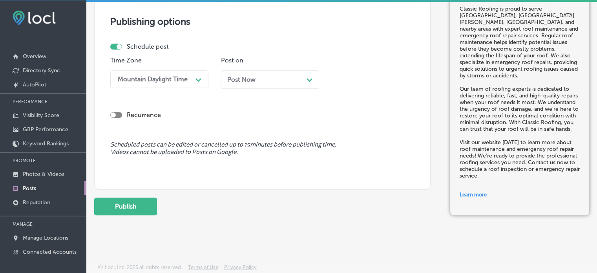
click at [255, 73] on div "Post Now Path Created with Sketch." at bounding box center [270, 79] width 98 height 18
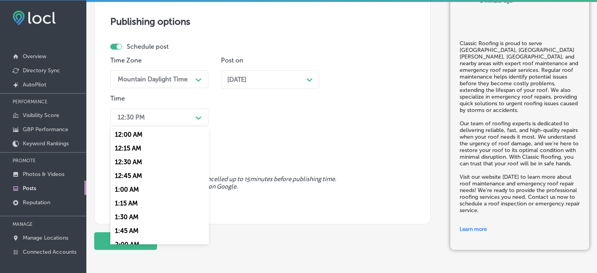
click at [167, 118] on div "12:30 PM" at bounding box center [153, 117] width 78 height 14
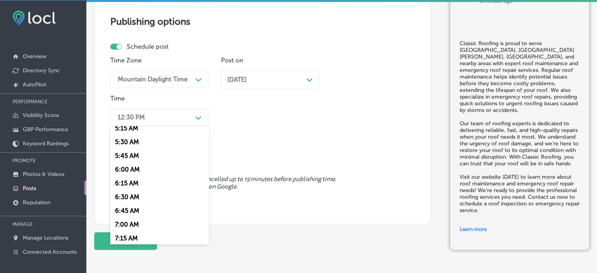
scroll to position [295, 0]
click at [132, 229] on div "7:00 AM" at bounding box center [159, 224] width 98 height 14
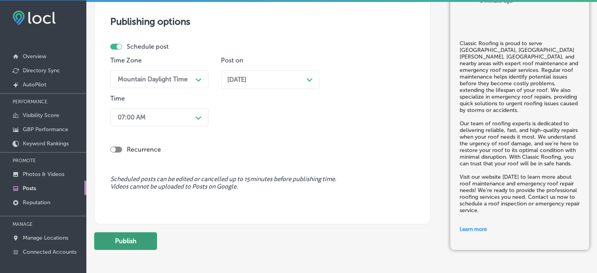
click at [138, 244] on button "Publish" at bounding box center [125, 241] width 63 height 18
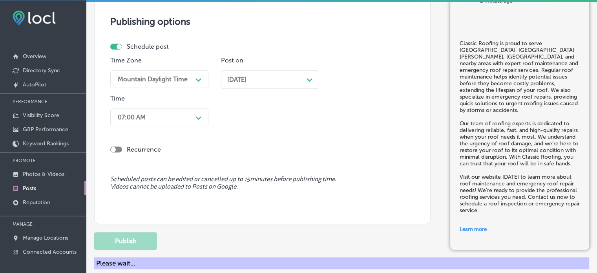
scroll to position [662, 0]
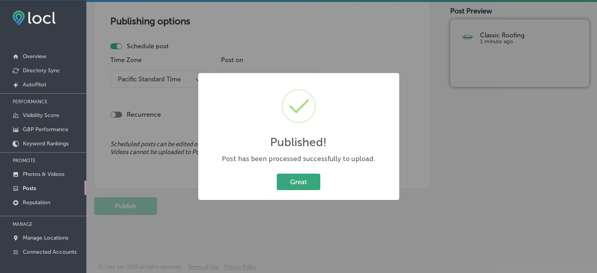
click at [292, 186] on button "Great" at bounding box center [299, 181] width 44 height 16
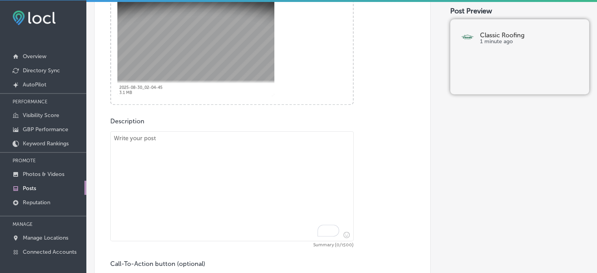
scroll to position [337, 0]
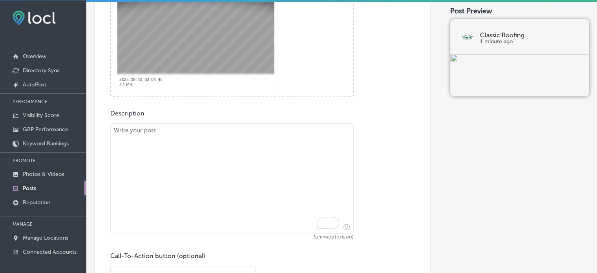
click at [237, 184] on textarea "To enrich screen reader interactions, please activate Accessibility in Grammarl…" at bounding box center [231, 178] width 243 height 110
paste textarea ""Classic Roofing offers top-quality roof installations and waterproof roofing s…"
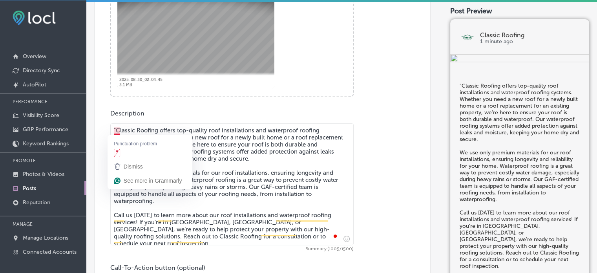
click at [116, 130] on textarea ""Classic Roofing offers top-quality roof installations and waterproof roofing s…" at bounding box center [231, 184] width 243 height 122
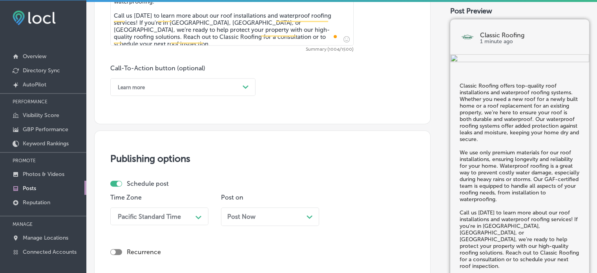
scroll to position [548, 0]
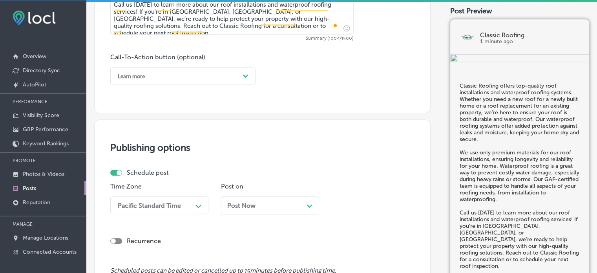
type textarea "Classic Roofing offers top-quality roof installations and waterproof roofing sy…"
click at [168, 75] on div "Learn more" at bounding box center [177, 76] width 126 height 12
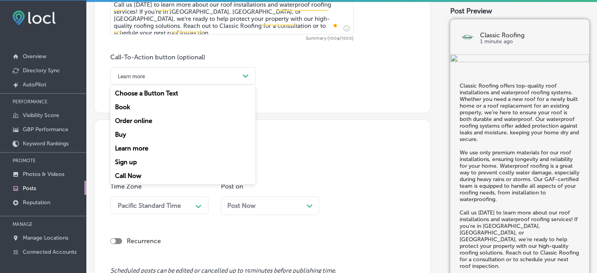
click at [133, 175] on div "Call Now" at bounding box center [182, 176] width 145 height 14
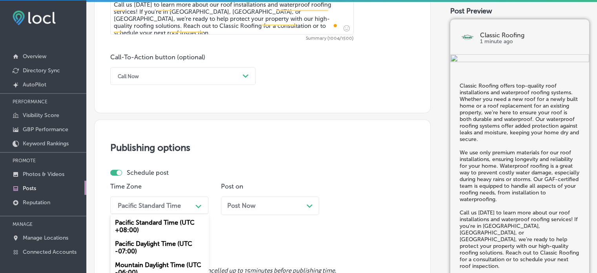
click at [164, 204] on div "option Mountain Daylight Time (UTC -06:00), selected. option Mountain Daylight …" at bounding box center [159, 205] width 98 height 18
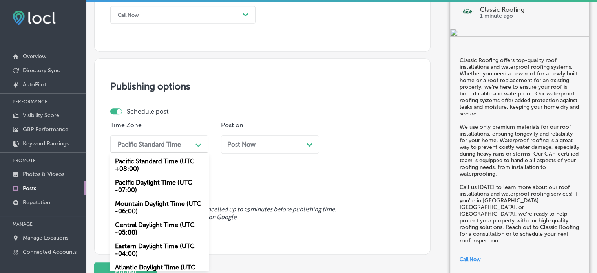
click at [157, 207] on div "Mountain Daylight Time (UTC -06:00)" at bounding box center [159, 207] width 98 height 21
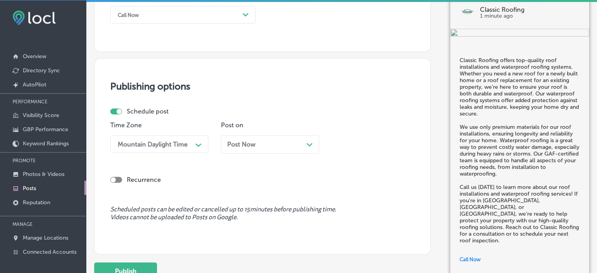
click at [258, 140] on div "Post Now Path Created with Sketch." at bounding box center [270, 143] width 86 height 7
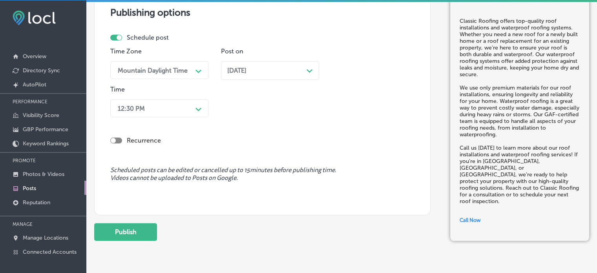
scroll to position [686, 0]
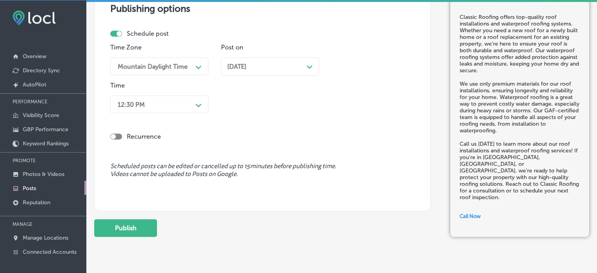
click at [155, 104] on div "12:30 PM" at bounding box center [153, 104] width 78 height 14
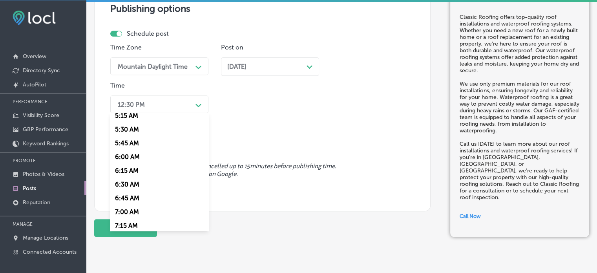
scroll to position [341, 0]
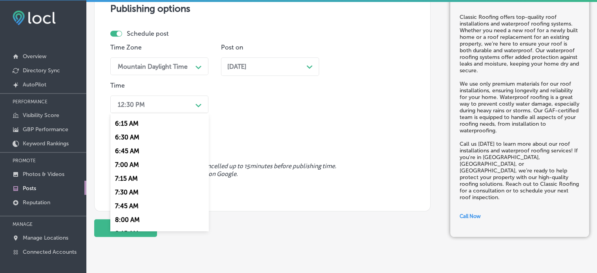
click at [130, 165] on div "7:00 AM" at bounding box center [159, 165] width 98 height 14
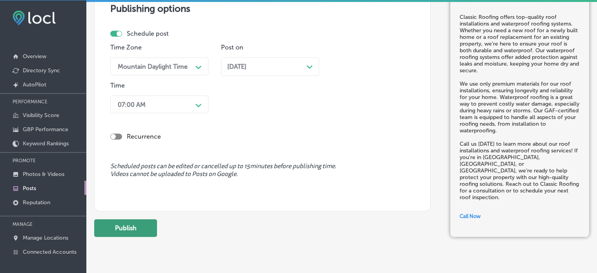
click at [133, 229] on button "Publish" at bounding box center [125, 228] width 63 height 18
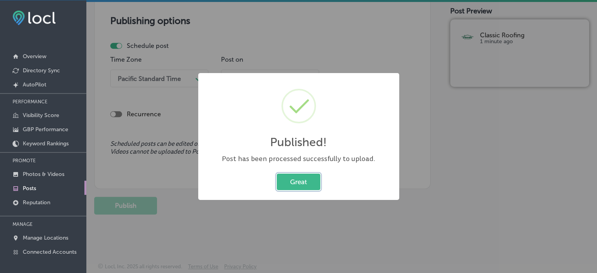
scroll to position [674, 0]
click at [300, 179] on button "Great" at bounding box center [299, 181] width 44 height 16
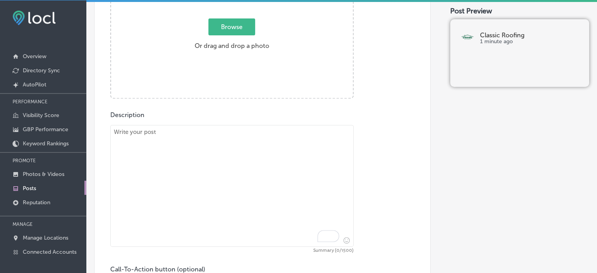
scroll to position [0, 0]
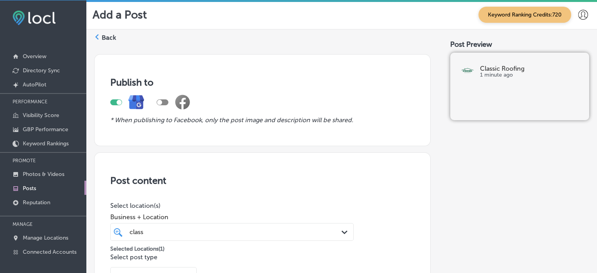
click at [106, 37] on label "Back" at bounding box center [109, 37] width 15 height 9
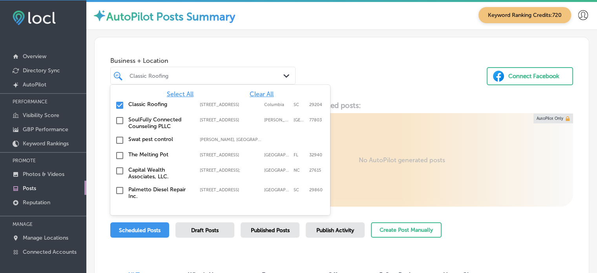
click at [177, 76] on div "Classic Roofing" at bounding box center [206, 75] width 155 height 7
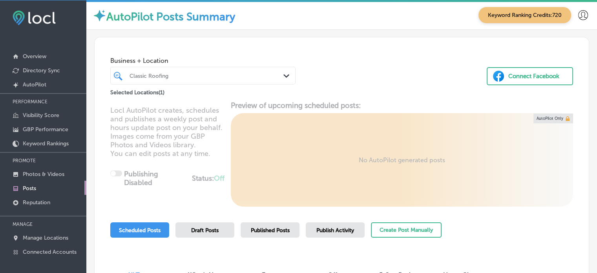
click at [231, 64] on span "Business + Location" at bounding box center [202, 60] width 185 height 7
click at [262, 78] on div "Classic Roofing" at bounding box center [206, 75] width 155 height 7
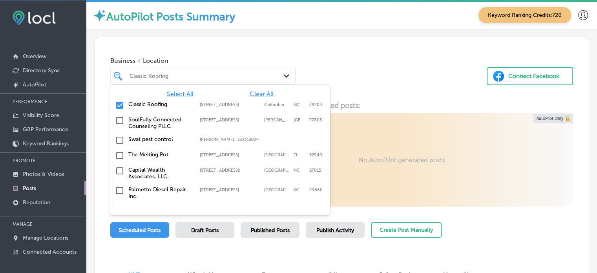
click at [256, 95] on span "Clear All" at bounding box center [261, 93] width 24 height 7
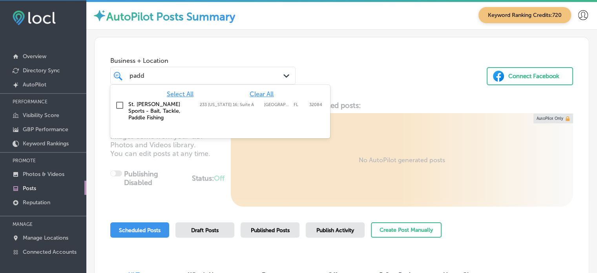
click at [149, 109] on label "St. [PERSON_NAME] Sports - Bait, Tackle, Paddle Fishing" at bounding box center [160, 111] width 64 height 20
type input "padd"
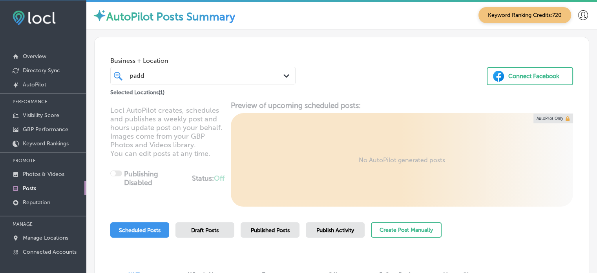
scroll to position [87, 0]
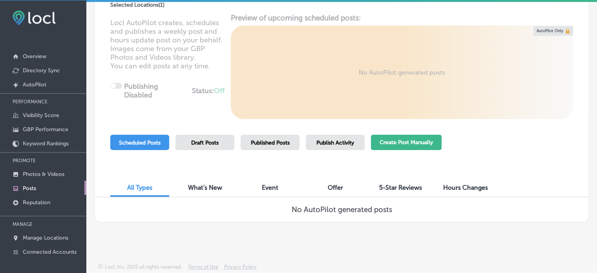
click at [391, 136] on button "Create Post Manually" at bounding box center [406, 142] width 71 height 15
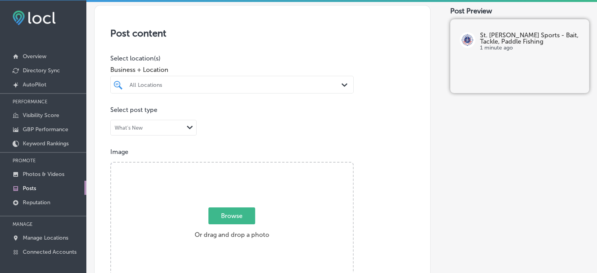
scroll to position [148, 0]
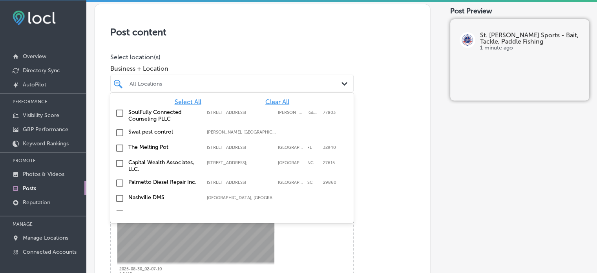
click at [243, 81] on div "All Locations" at bounding box center [235, 83] width 213 height 7
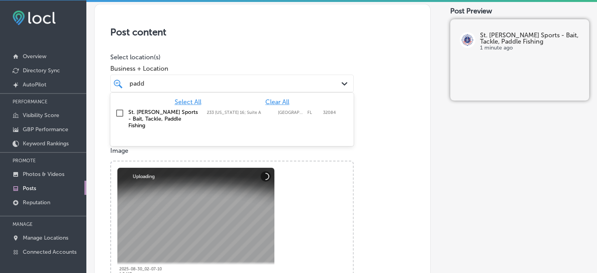
click at [157, 116] on label "St. [PERSON_NAME] Sports - Bait, Tackle, Paddle Fishing" at bounding box center [163, 119] width 71 height 20
type input "padd"
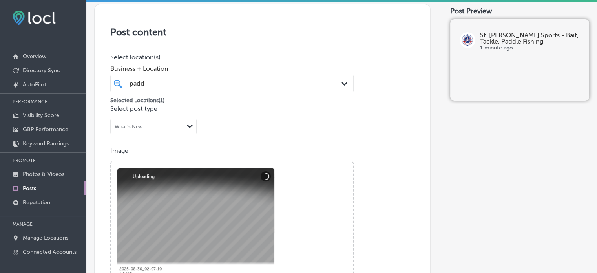
click at [267, 35] on h3 "Post content" at bounding box center [262, 31] width 304 height 11
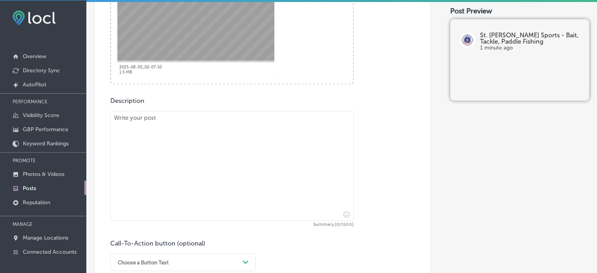
scroll to position [350, 0]
click at [297, 142] on textarea at bounding box center [231, 166] width 243 height 110
paste textarea ""Looking for the best bait in town? At St. Augustine Paddle Sports, we offer to…"
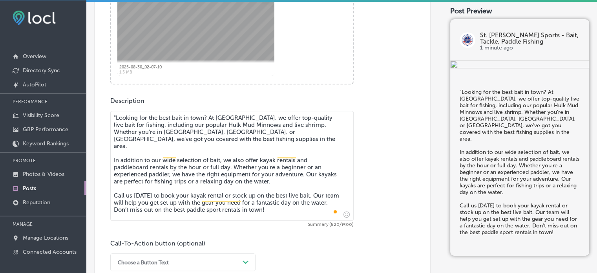
click at [115, 115] on textarea ""Looking for the best bait in town? At St. Augustine Paddle Sports, we offer to…" at bounding box center [231, 166] width 243 height 110
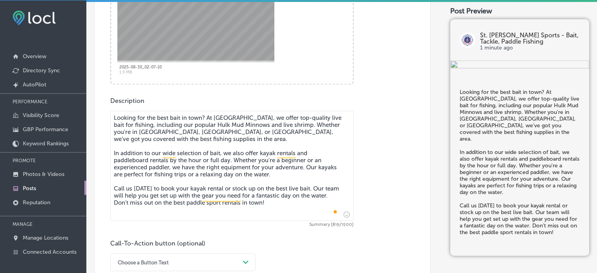
type textarea "Looking for the best bait in town? At St. Augustine Paddle Sports, we offer top…"
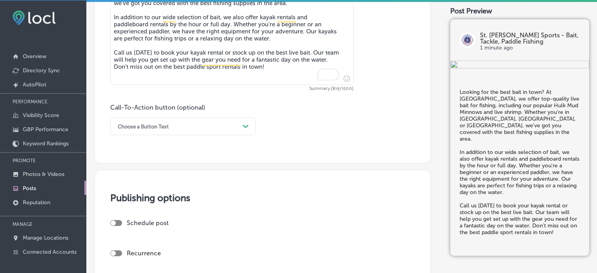
scroll to position [491, 0]
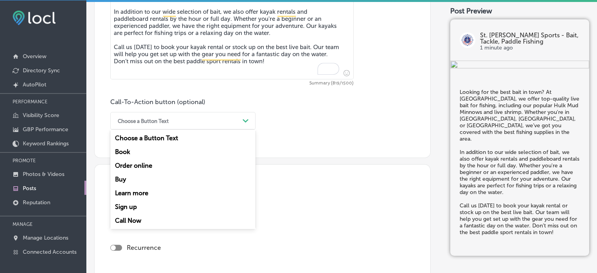
click at [209, 122] on div "Choose a Button Text" at bounding box center [177, 121] width 126 height 12
click at [136, 227] on div "Call Now" at bounding box center [182, 220] width 145 height 14
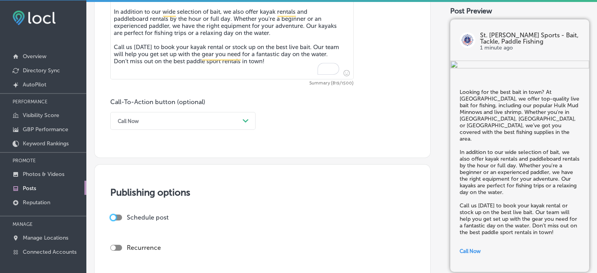
click at [115, 215] on div at bounding box center [113, 217] width 5 height 5
checkbox input "true"
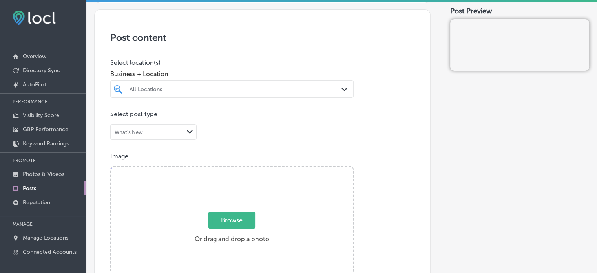
scroll to position [147, 0]
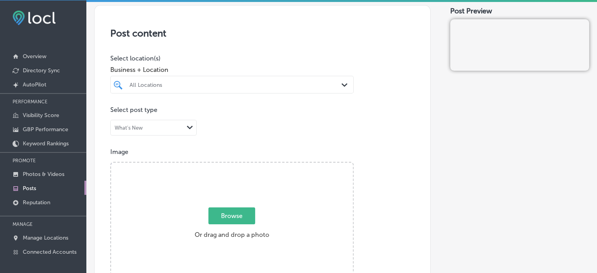
click at [238, 81] on div "All Locations" at bounding box center [235, 84] width 213 height 7
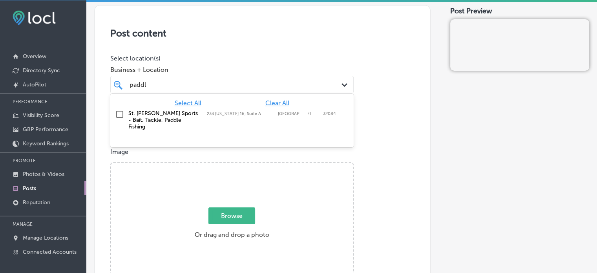
click at [159, 116] on label "St. [PERSON_NAME] Sports - Bait, Tackle, Paddle Fishing" at bounding box center [163, 120] width 71 height 20
type input "paddl"
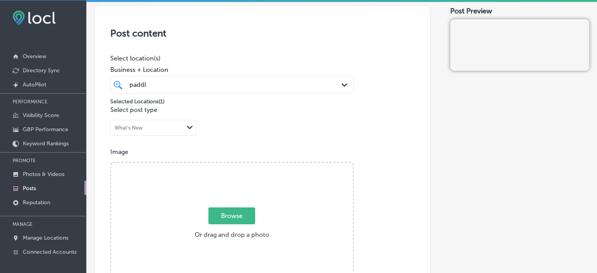
click at [242, 39] on div "Post content Select location(s) Business + Location paddl paddl Path Created wi…" at bounding box center [262, 253] width 336 height 497
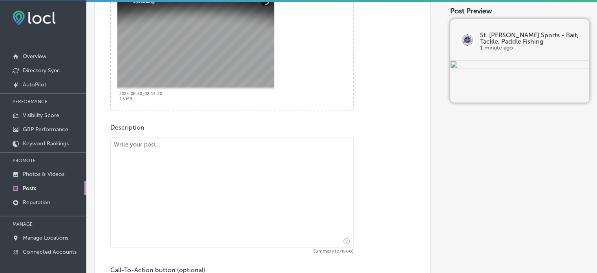
scroll to position [324, 0]
click at [244, 196] on textarea at bounding box center [231, 191] width 243 height 110
paste textarea ""Looking for the best bait in town? At St. Augustine Paddle Sports, we offer to…"
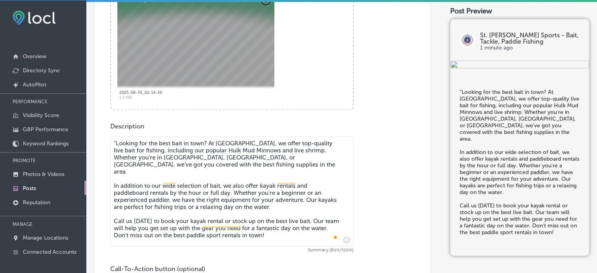
click at [116, 142] on textarea ""Looking for the best bait in town? At St. Augustine Paddle Sports, we offer to…" at bounding box center [231, 191] width 243 height 110
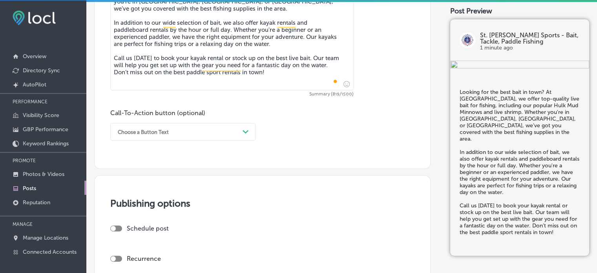
scroll to position [488, 0]
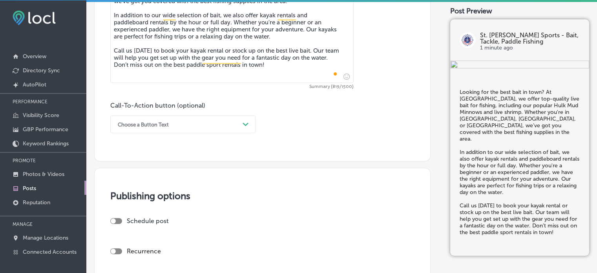
type textarea "Looking for the best bait in town? At St. Augustine Paddle Sports, we offer top…"
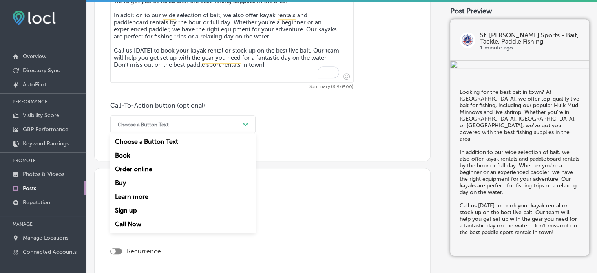
click at [199, 126] on div "Choose a Button Text" at bounding box center [177, 124] width 126 height 12
click at [131, 221] on div "Call Now" at bounding box center [182, 224] width 145 height 14
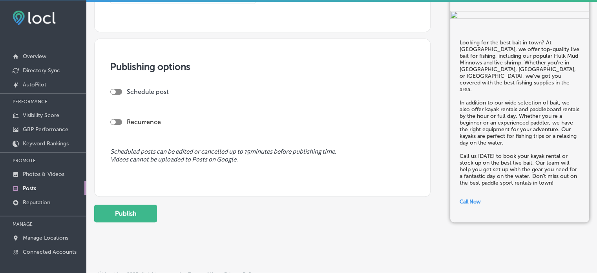
scroll to position [624, 0]
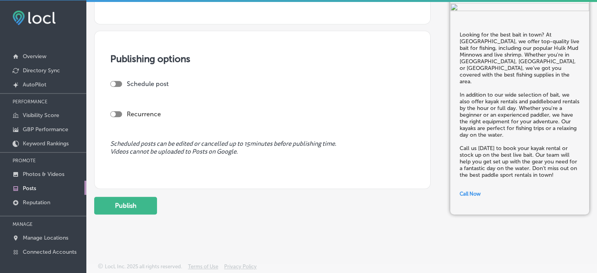
click at [116, 82] on div at bounding box center [116, 84] width 12 height 6
checkbox input "true"
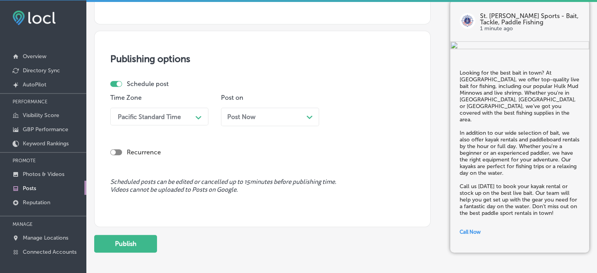
click at [184, 115] on div "Pacific Standard Time" at bounding box center [153, 116] width 78 height 14
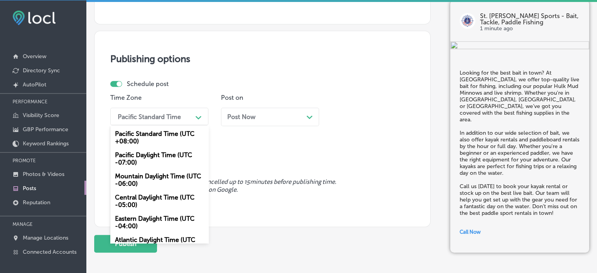
click at [161, 180] on div "Mountain Daylight Time (UTC -06:00)" at bounding box center [159, 179] width 98 height 21
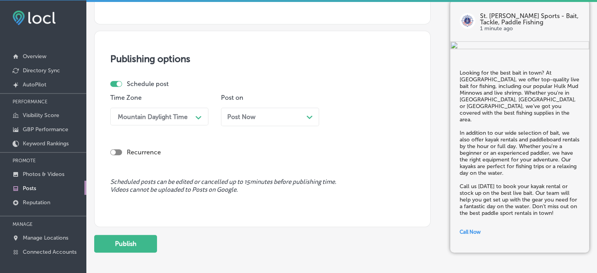
click at [279, 114] on div "Post Now Path Created with Sketch." at bounding box center [270, 116] width 86 height 7
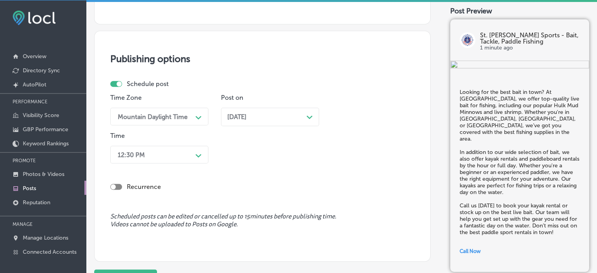
click at [187, 142] on div "Time 12:30 PM Path Created with Sketch." at bounding box center [159, 149] width 98 height 35
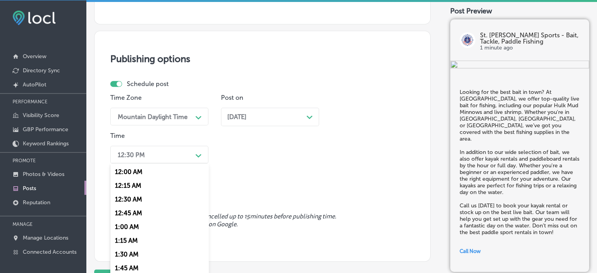
scroll to position [635, 0]
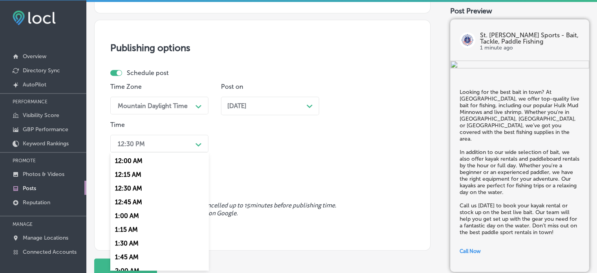
click at [187, 149] on div "12:30 PM" at bounding box center [153, 143] width 78 height 14
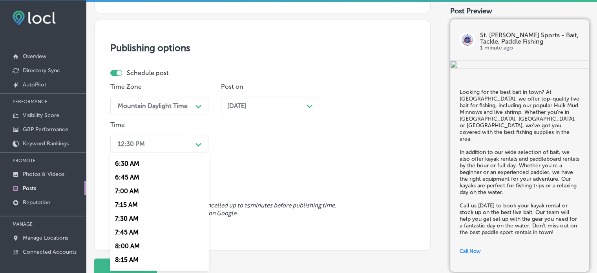
scroll to position [345, 0]
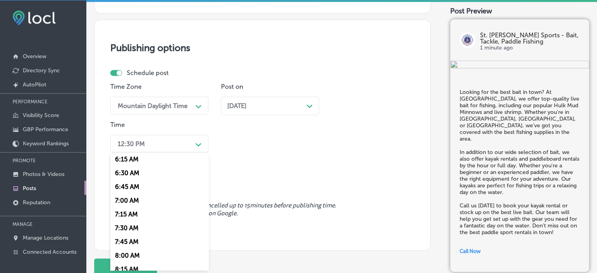
click at [131, 200] on div "7:00 AM" at bounding box center [159, 200] width 98 height 14
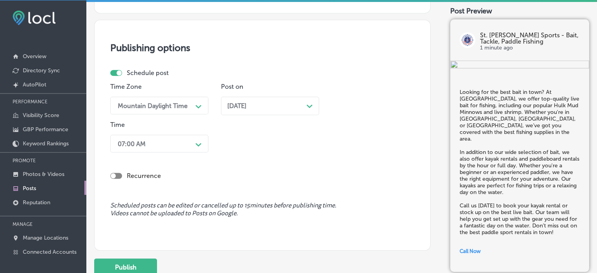
scroll to position [661, 0]
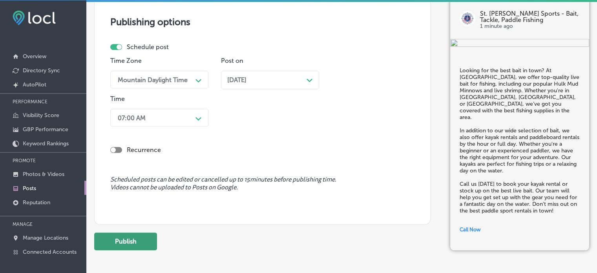
click at [130, 237] on button "Publish" at bounding box center [125, 241] width 63 height 18
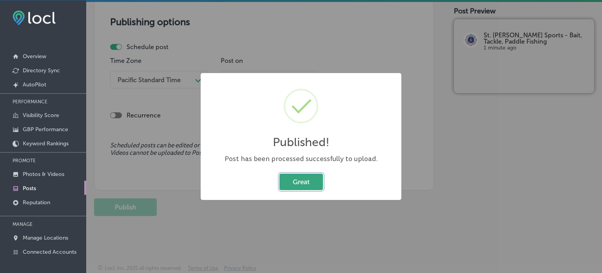
click at [309, 182] on button "Great" at bounding box center [302, 181] width 44 height 16
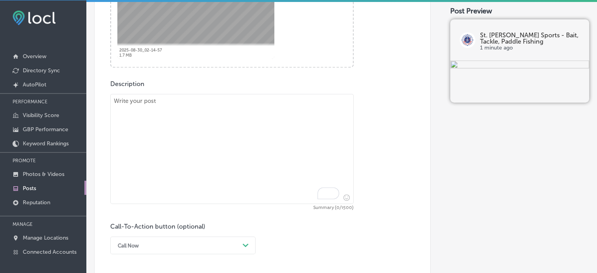
scroll to position [370, 0]
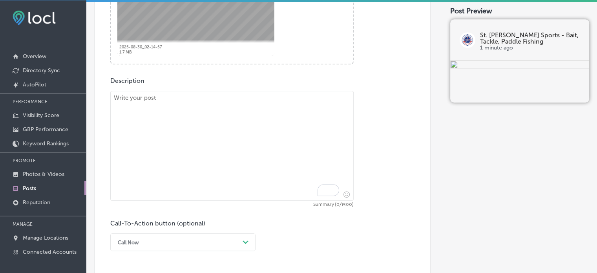
click at [264, 133] on textarea "To enrich screen reader interactions, please activate Accessibility in Grammarl…" at bounding box center [231, 146] width 243 height 110
paste textarea ""If you're looking for paddle boards for rent near, St. Augustine Paddle Sports…"
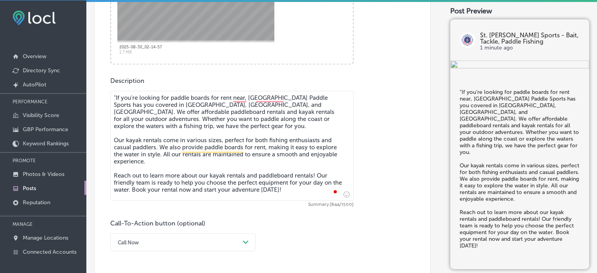
click at [117, 101] on textarea ""If you're looking for paddle boards for rent near, St. Augustine Paddle Sports…" at bounding box center [231, 146] width 243 height 110
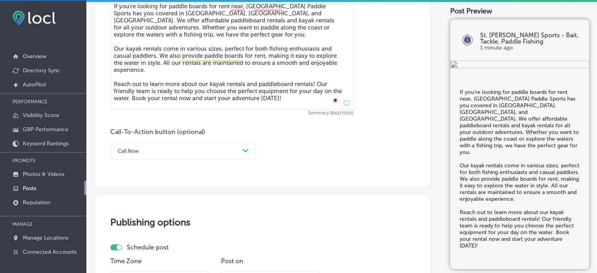
scroll to position [464, 0]
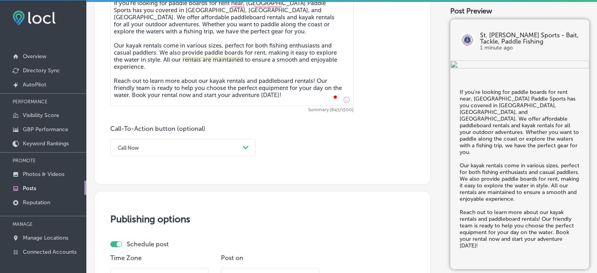
type textarea "If you're looking for paddle boards for rent near, St. Augustine Paddle Sports …"
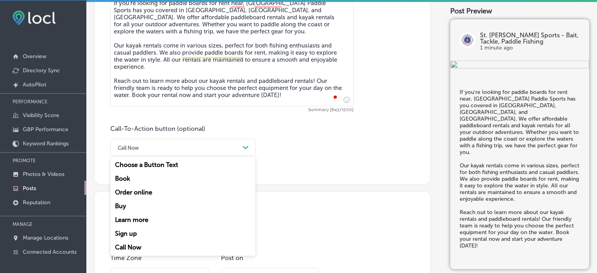
click at [195, 147] on div "Call Now" at bounding box center [177, 147] width 126 height 12
click at [142, 221] on div "Learn more" at bounding box center [182, 220] width 145 height 14
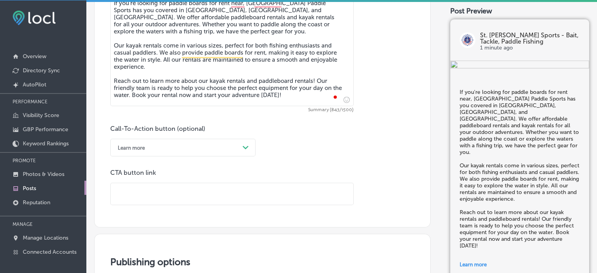
click at [154, 195] on input "text" at bounding box center [232, 194] width 242 height 22
paste input "https://staugustinepaddlesports.com/"
type input "https://staugustinepaddlesports.com/"
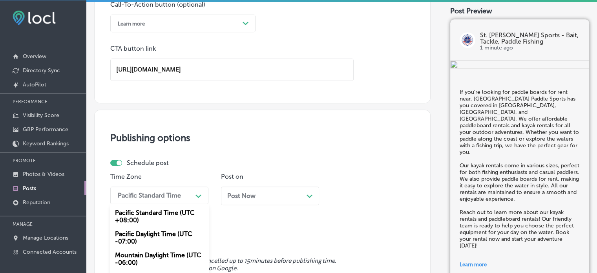
scroll to position [640, 0]
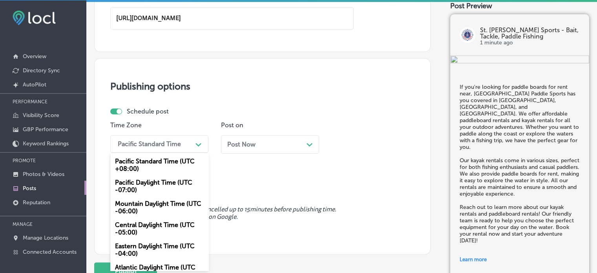
click at [178, 153] on div "option Mountain Daylight Time (UTC -06:00), selected. option Pacific Daylight T…" at bounding box center [159, 144] width 98 height 18
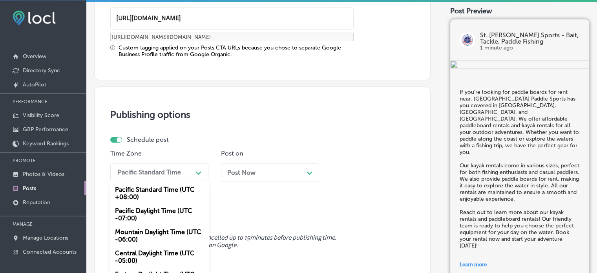
click at [154, 233] on div "Mountain Daylight Time (UTC -06:00)" at bounding box center [159, 235] width 98 height 21
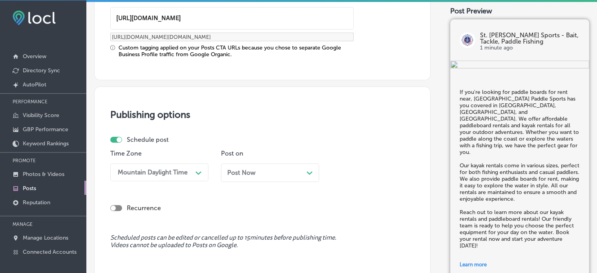
click at [269, 175] on div "Post Now Path Created with Sketch." at bounding box center [270, 172] width 98 height 18
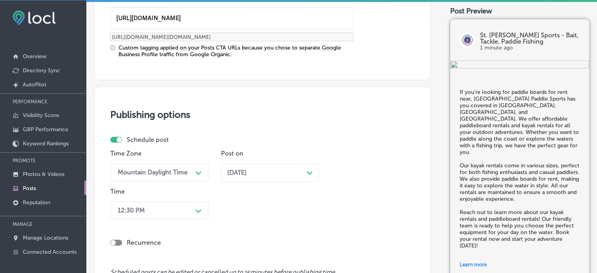
click at [171, 218] on div "Time 12:30 PM Path Created with Sketch." at bounding box center [159, 204] width 98 height 35
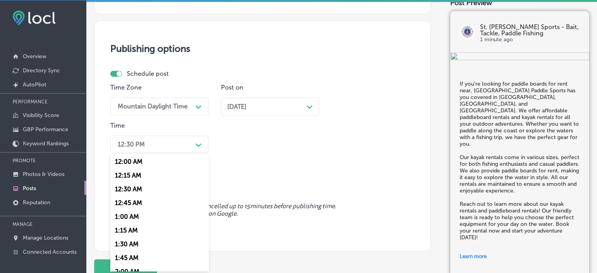
click at [190, 153] on div "option 7:00 AM, selected. option 1:00 AM focused, 5 of 96. 96 results available…" at bounding box center [159, 144] width 98 height 18
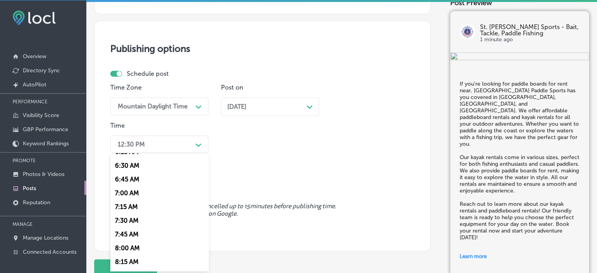
scroll to position [353, 0]
click at [126, 193] on div "7:00 AM" at bounding box center [159, 193] width 98 height 14
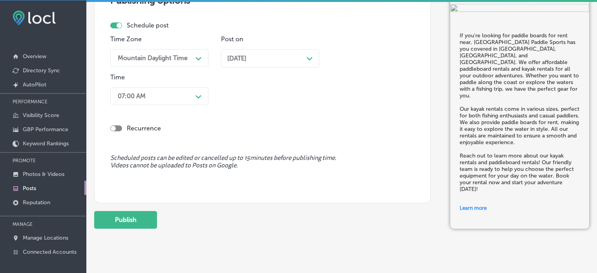
scroll to position [754, 0]
click at [126, 217] on button "Publish" at bounding box center [125, 219] width 63 height 18
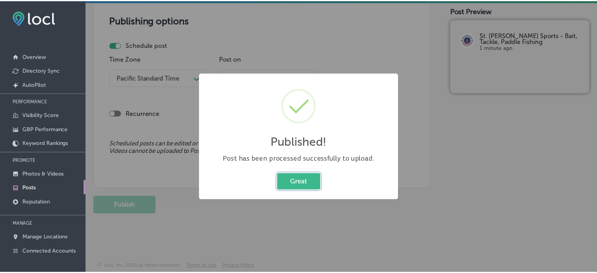
scroll to position [662, 0]
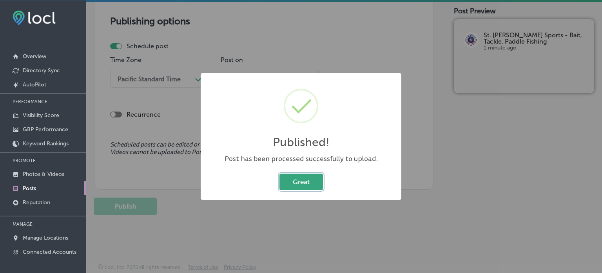
click at [305, 184] on button "Great" at bounding box center [302, 181] width 44 height 16
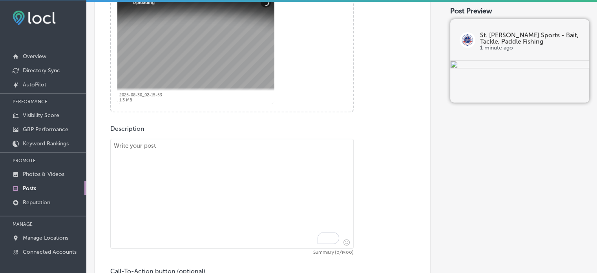
scroll to position [323, 0]
click at [227, 183] on textarea "To enrich screen reader interactions, please activate Accessibility in Grammarl…" at bounding box center [231, 192] width 243 height 110
paste textarea ""For an unforgettable fishing experience, join us for a guided kayak fishing tr…"
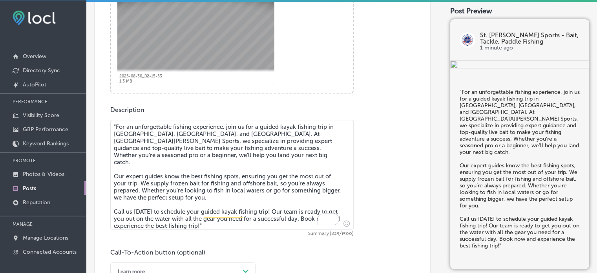
scroll to position [341, 0]
click at [115, 124] on textarea ""For an unforgettable fishing experience, join us for a guided kayak fishing tr…" at bounding box center [231, 174] width 243 height 110
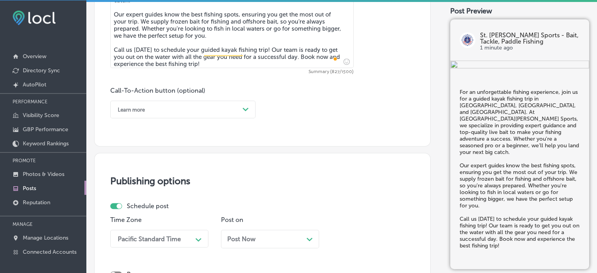
scroll to position [520, 0]
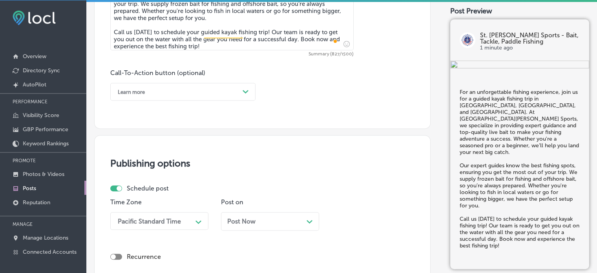
type textarea "For an unforgettable fishing experience, join us for a guided kayak fishing tri…"
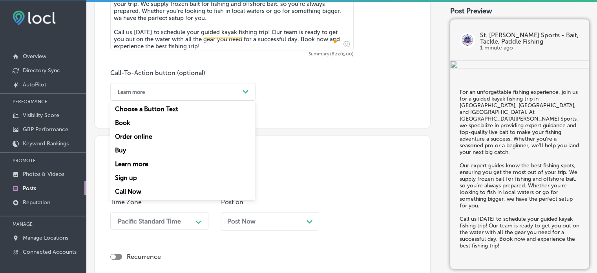
click at [186, 84] on div "Learn more Path Created with Sketch." at bounding box center [182, 92] width 145 height 18
click at [138, 188] on div "Call Now" at bounding box center [182, 191] width 145 height 14
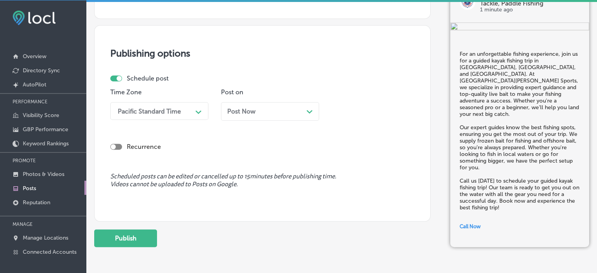
scroll to position [634, 0]
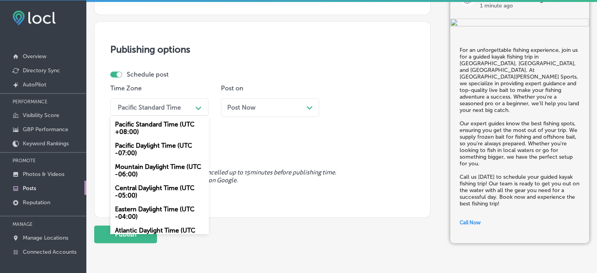
click at [173, 110] on div "Pacific Standard Time" at bounding box center [153, 107] width 78 height 14
click at [165, 164] on div "Mountain Daylight Time (UTC -06:00)" at bounding box center [159, 170] width 98 height 21
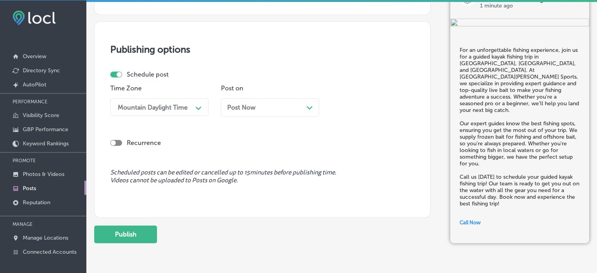
click at [265, 102] on div "Post Now Path Created with Sketch." at bounding box center [270, 107] width 98 height 18
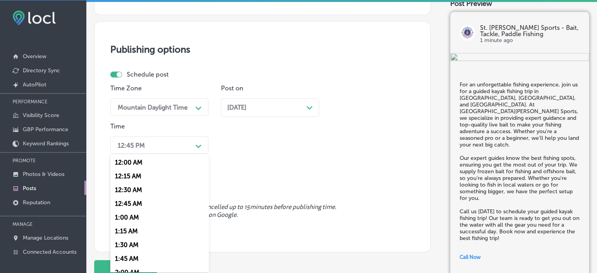
click at [171, 142] on div "12:45 PM" at bounding box center [153, 145] width 78 height 14
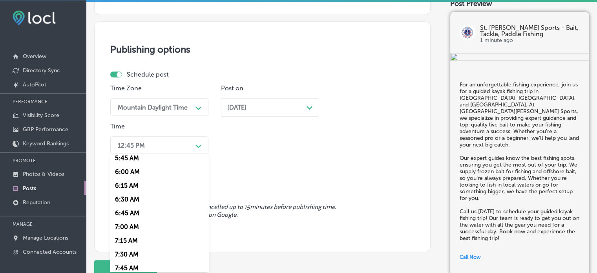
click at [129, 230] on div "7:00 AM" at bounding box center [159, 227] width 98 height 14
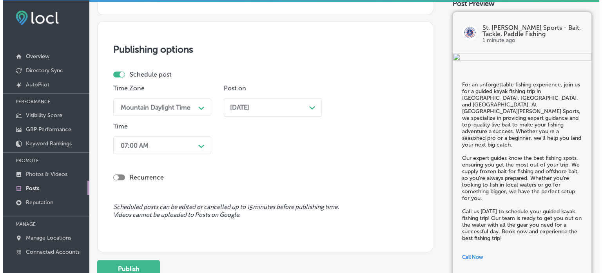
scroll to position [668, 0]
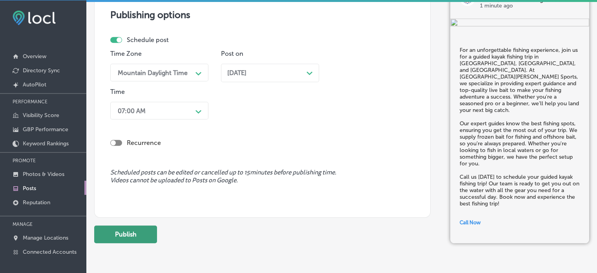
click at [126, 228] on button "Publish" at bounding box center [125, 234] width 63 height 18
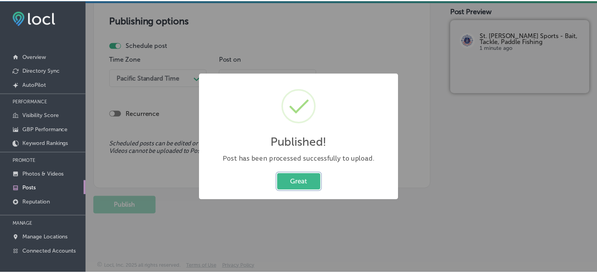
scroll to position [662, 0]
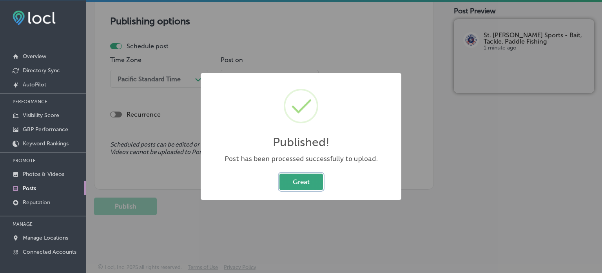
click at [304, 175] on button "Great" at bounding box center [302, 181] width 44 height 16
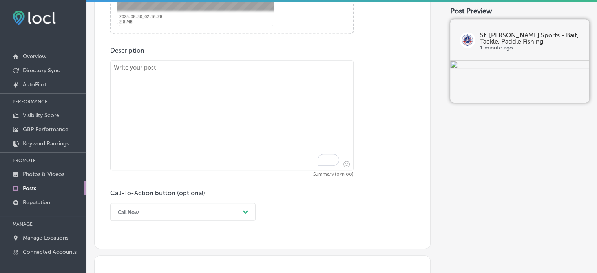
scroll to position [405, 0]
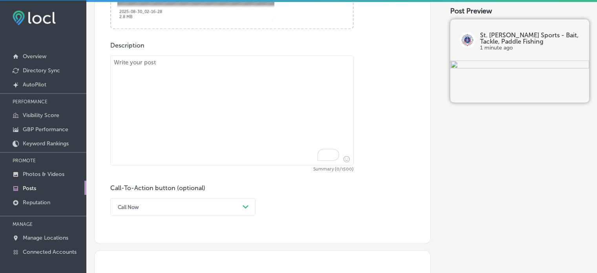
click at [262, 134] on textarea "To enrich screen reader interactions, please activate Accessibility in Grammarl…" at bounding box center [231, 110] width 243 height 110
paste textarea ""Explore the waters of St. Augustine Beach, Palatka, and Marineland with our gu…"
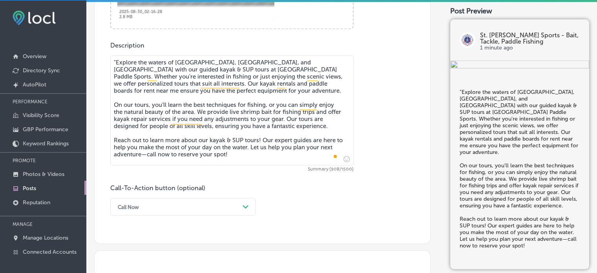
click at [116, 61] on textarea ""Explore the waters of St. Augustine Beach, Palatka, and Marineland with our gu…" at bounding box center [231, 110] width 243 height 110
type textarea "Explore the waters of St. Augustine Beach, Palatka, and Marineland with our gui…"
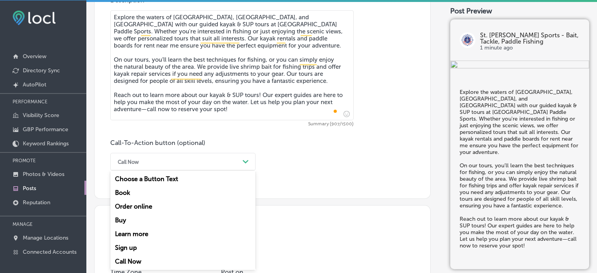
click at [179, 170] on div "option Call Now, selected. option Order online focused, 3 of 7. 7 results avail…" at bounding box center [182, 162] width 145 height 18
click at [147, 229] on div "Learn more" at bounding box center [182, 234] width 145 height 14
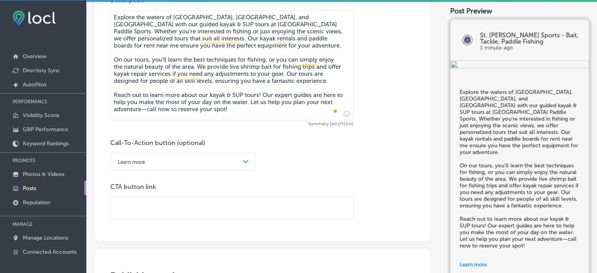
click at [195, 202] on input "text" at bounding box center [232, 208] width 242 height 22
paste input "https://staugustinepaddlesports.com/"
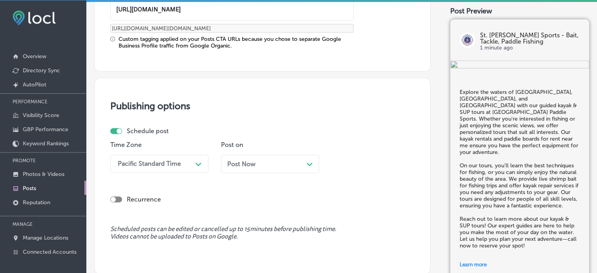
type input "https://staugustinepaddlesports.com/"
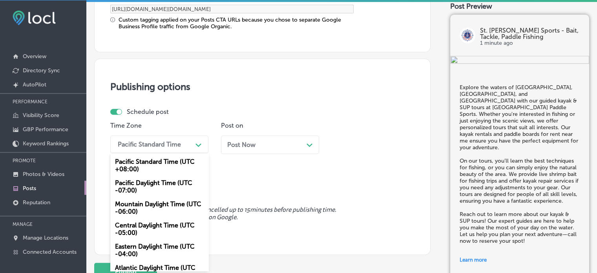
click at [177, 153] on div "option Mountain Daylight Time (UTC -06:00), selected. option Pacific Standard T…" at bounding box center [159, 144] width 98 height 18
click at [157, 210] on div "Mountain Daylight Time (UTC -06:00)" at bounding box center [159, 207] width 98 height 21
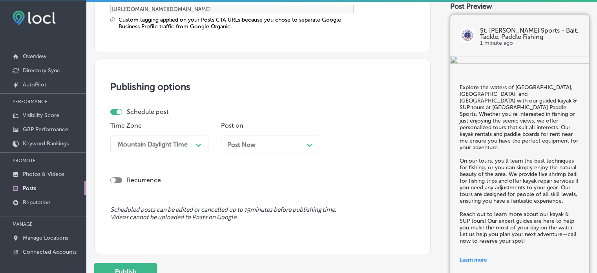
click at [261, 143] on div "Post Now Path Created with Sketch." at bounding box center [270, 144] width 86 height 7
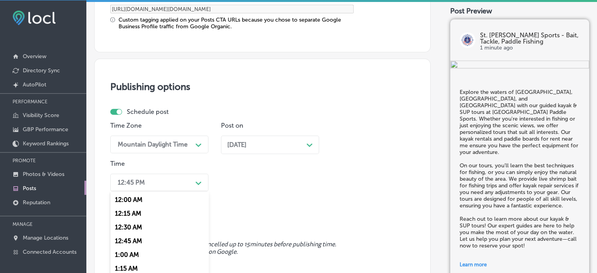
click at [174, 184] on div "option 7:00 AM, selected. option 12:30 AM focused, 3 of 96. 96 results availabl…" at bounding box center [159, 182] width 98 height 18
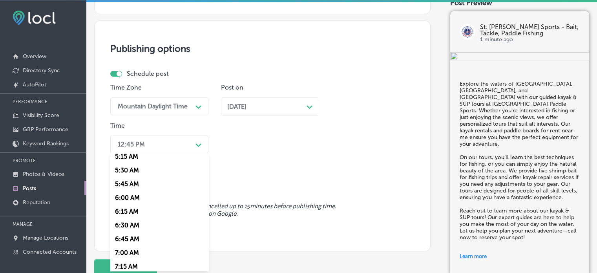
scroll to position [295, 0]
click at [129, 251] on div "7:00 AM" at bounding box center [159, 251] width 98 height 14
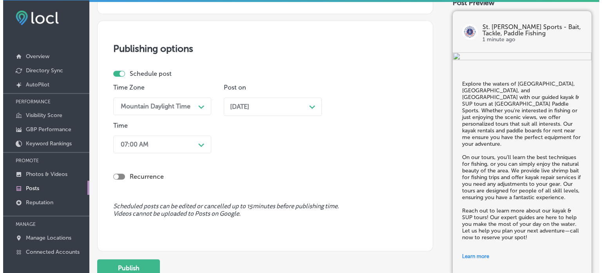
scroll to position [730, 0]
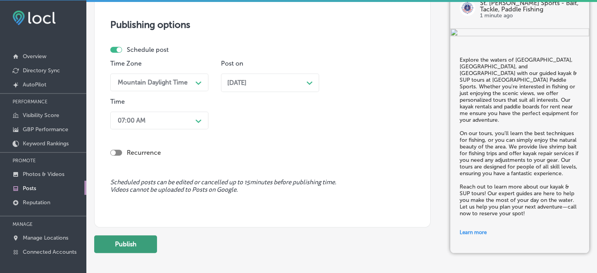
click at [129, 243] on button "Publish" at bounding box center [125, 244] width 63 height 18
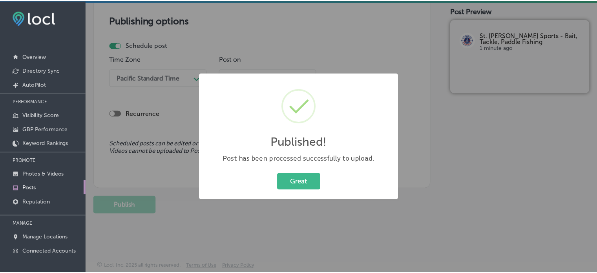
scroll to position [659, 0]
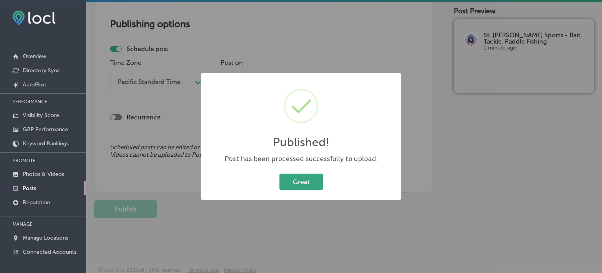
click at [305, 181] on button "Great" at bounding box center [302, 181] width 44 height 16
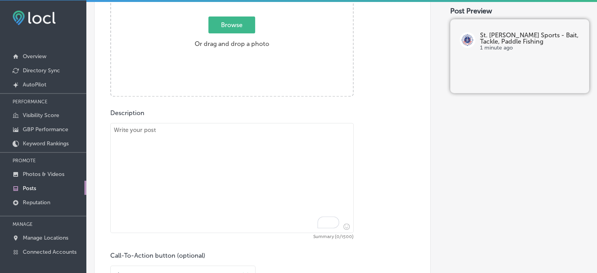
scroll to position [328, 0]
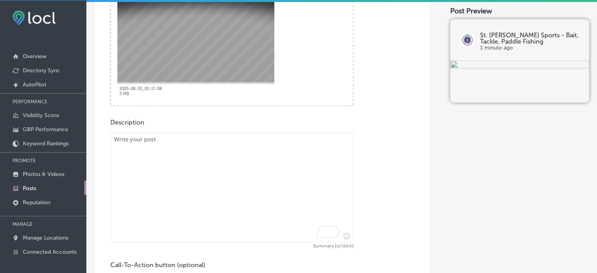
click at [246, 206] on textarea "To enrich screen reader interactions, please activate Accessibility in Grammarl…" at bounding box center [231, 187] width 243 height 110
paste textarea ""At St. Augustine Paddle Sports, we offer the best kayak repair services in Jac…"
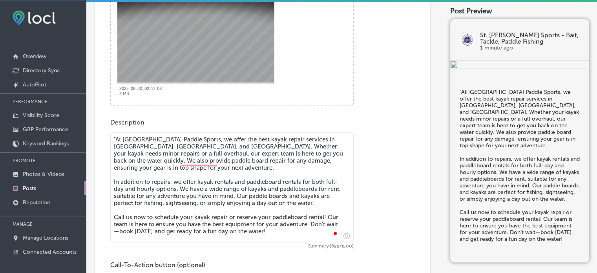
click at [116, 141] on textarea ""At St. Augustine Paddle Sports, we offer the best kayak repair services in Jac…" at bounding box center [231, 187] width 243 height 110
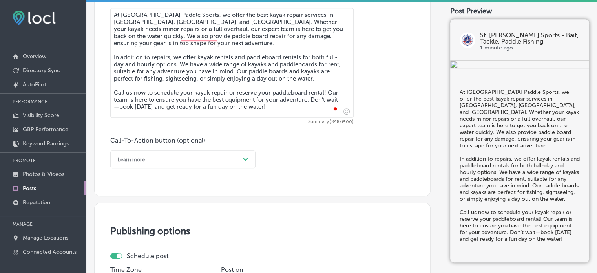
scroll to position [457, 0]
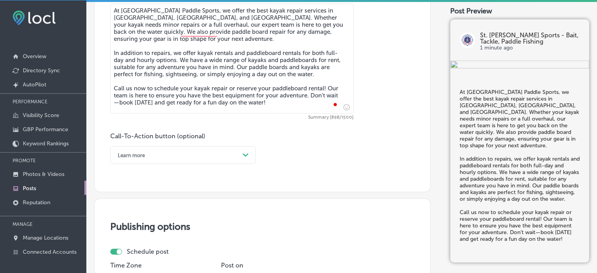
type textarea "At St. Augustine Paddle Sports, we offer the best kayak repair services in Jack…"
click at [215, 156] on div "Learn more" at bounding box center [177, 155] width 126 height 12
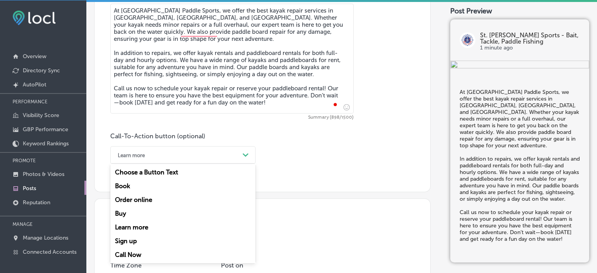
click at [128, 256] on div "Call Now" at bounding box center [182, 255] width 145 height 14
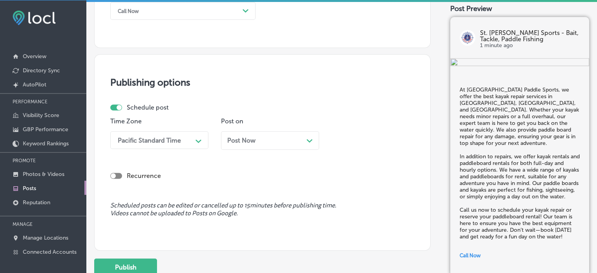
scroll to position [611, 0]
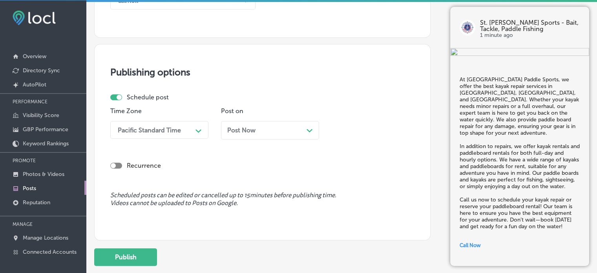
click at [153, 131] on div "Pacific Standard Time" at bounding box center [149, 129] width 63 height 7
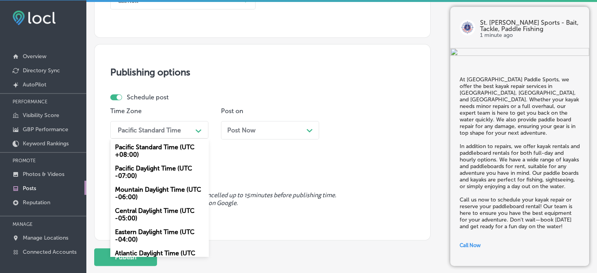
click at [150, 186] on div "Mountain Daylight Time (UTC -06:00)" at bounding box center [159, 192] width 98 height 21
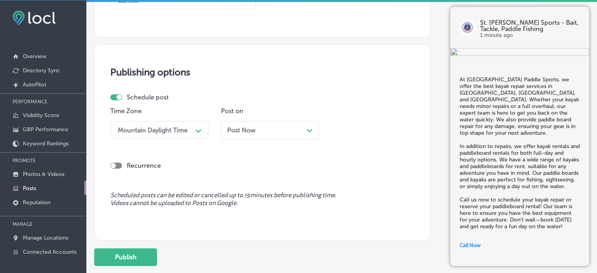
click at [257, 131] on div "Post Now Path Created with Sketch." at bounding box center [270, 129] width 86 height 7
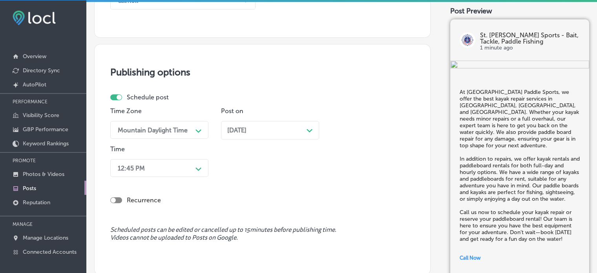
click at [173, 177] on div "Time 12:45 PM Path Created with Sketch." at bounding box center [159, 162] width 98 height 35
click at [181, 169] on div "12:45 PM Path Created with Sketch." at bounding box center [159, 168] width 98 height 18
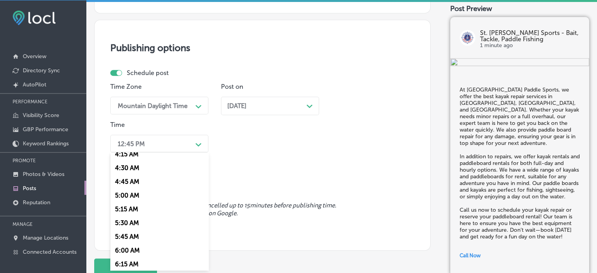
scroll to position [298, 0]
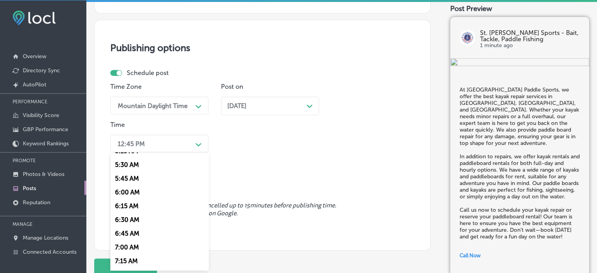
click at [133, 248] on div "7:00 AM" at bounding box center [159, 247] width 98 height 14
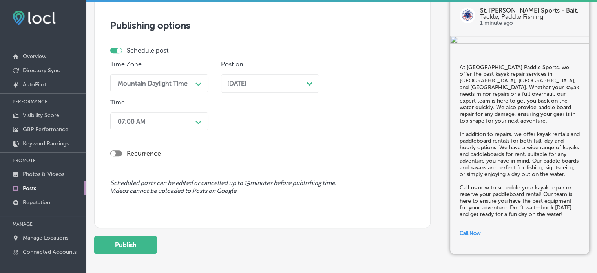
scroll to position [659, 0]
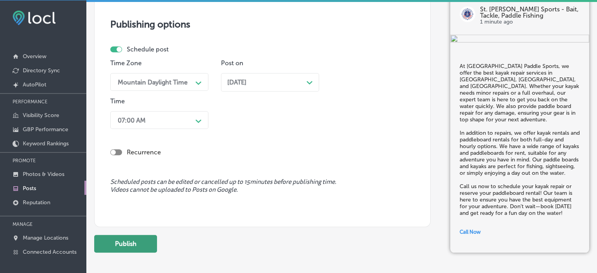
click at [139, 239] on button "Publish" at bounding box center [125, 244] width 63 height 18
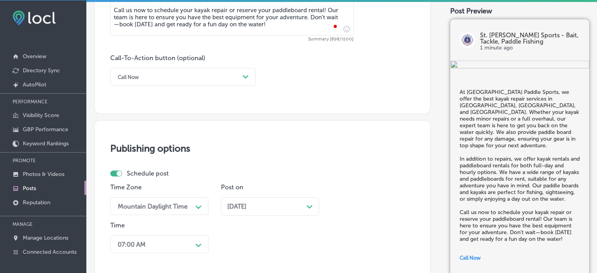
scroll to position [535, 0]
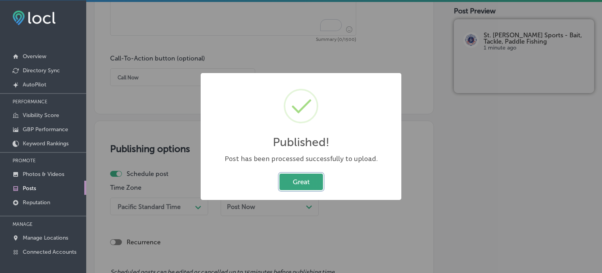
click at [300, 180] on button "Great" at bounding box center [302, 181] width 44 height 16
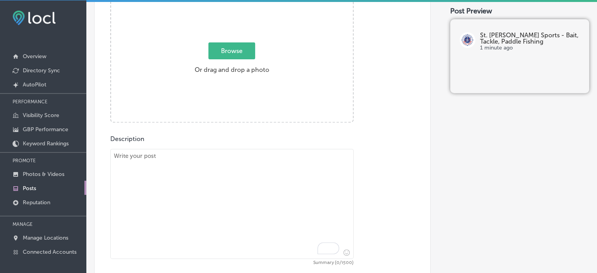
scroll to position [295, 0]
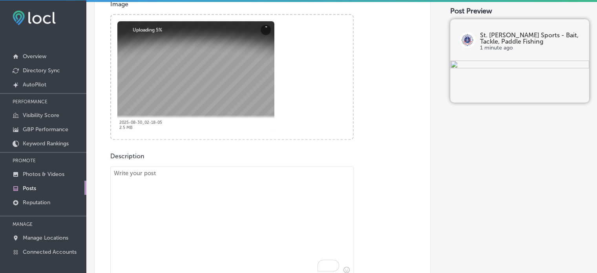
click at [262, 194] on textarea "To enrich screen reader interactions, please activate Accessibility in Grammarl…" at bounding box center [231, 221] width 243 height 110
paste textarea ""At St. Augustine Paddle Sports, we’re known for offering the best bait in town…"
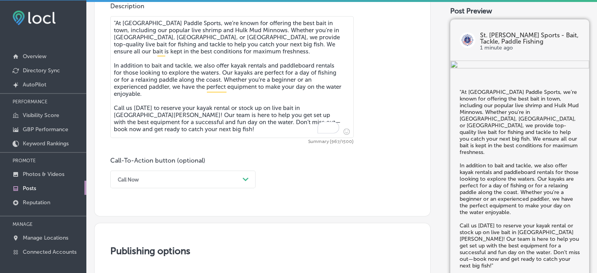
scroll to position [446, 0]
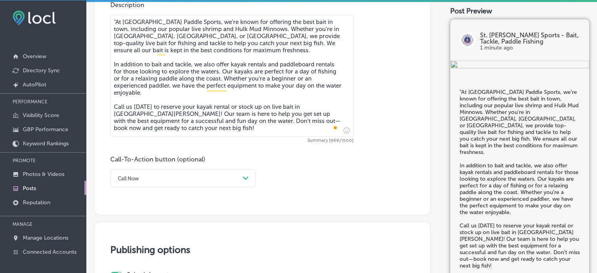
click at [116, 20] on textarea ""At St. Augustine Paddle Sports, we’re known for offering the best bait in town…" at bounding box center [231, 76] width 243 height 122
type textarea "At St. Augustine Paddle Sports, we’re known for offering the best bait in town,…"
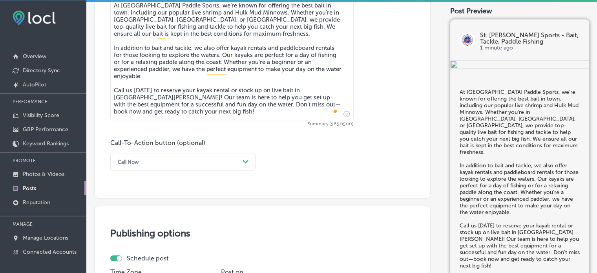
click at [225, 170] on div "Call Now Path Created with Sketch." at bounding box center [182, 162] width 145 height 18
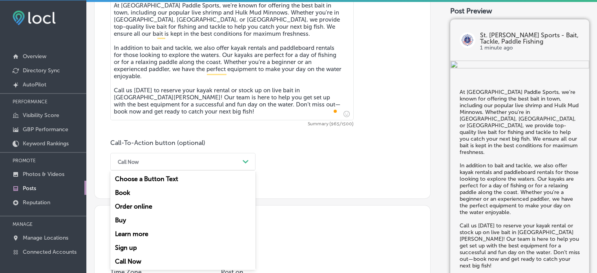
click at [136, 260] on div "Call Now" at bounding box center [182, 261] width 145 height 14
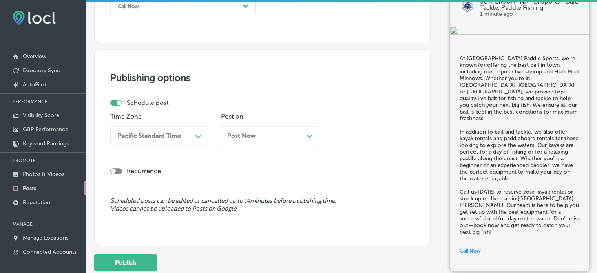
scroll to position [626, 0]
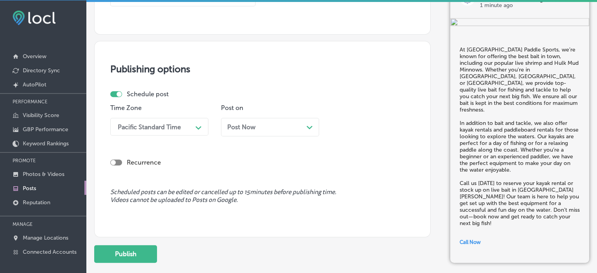
click at [174, 118] on div "Pacific Standard Time Path Created with Sketch." at bounding box center [159, 127] width 98 height 18
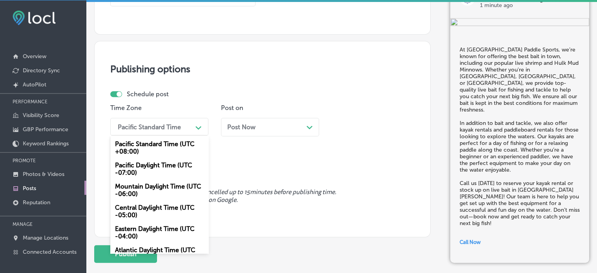
click at [169, 185] on div "Mountain Daylight Time (UTC -06:00)" at bounding box center [159, 189] width 98 height 21
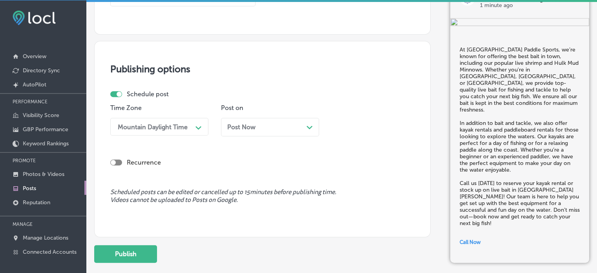
click at [255, 129] on span "Post Now" at bounding box center [241, 126] width 28 height 7
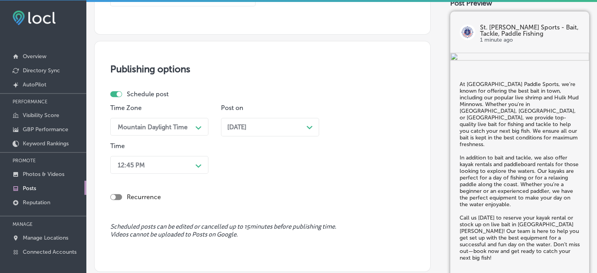
click at [198, 163] on div "12:45 PM Path Created with Sketch." at bounding box center [159, 165] width 98 height 18
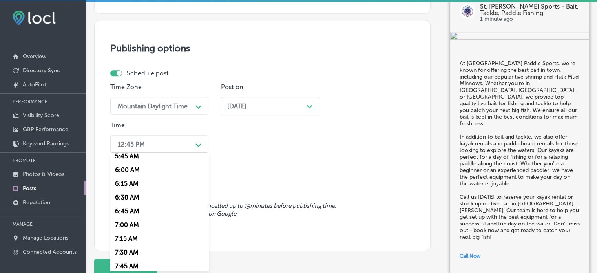
scroll to position [323, 0]
click at [127, 222] on div "7:00 AM" at bounding box center [159, 223] width 98 height 14
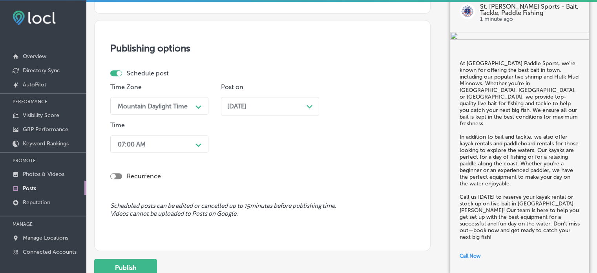
scroll to position [709, 0]
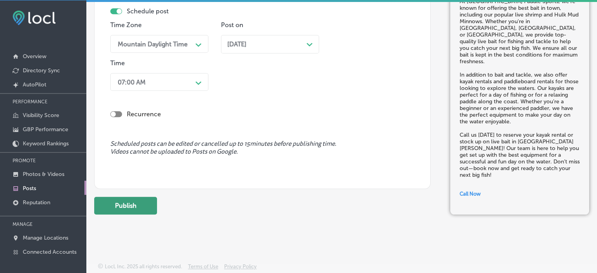
click at [127, 204] on button "Publish" at bounding box center [125, 206] width 63 height 18
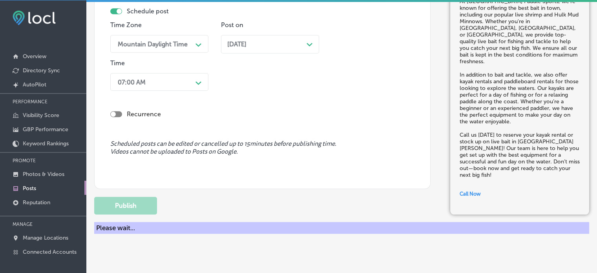
scroll to position [674, 0]
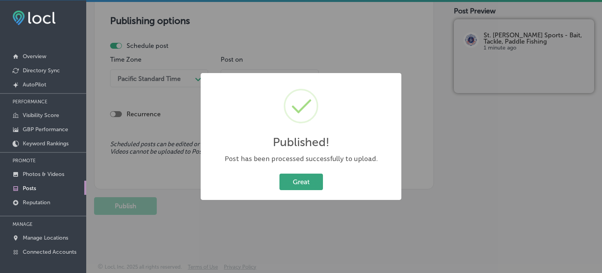
click at [295, 174] on button "Great" at bounding box center [302, 181] width 44 height 16
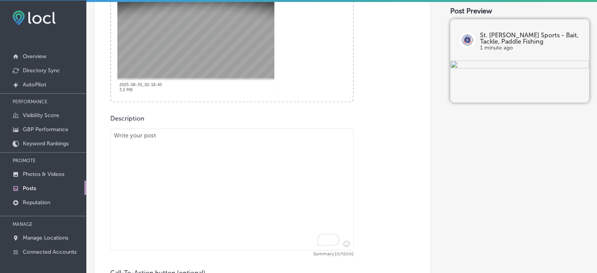
scroll to position [335, 0]
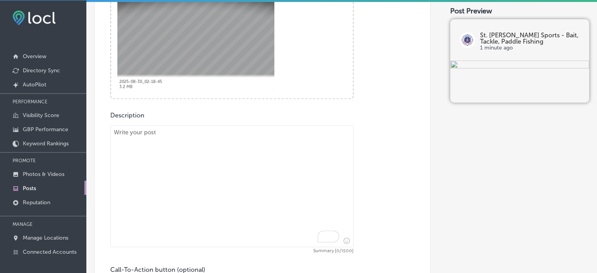
click at [246, 184] on textarea "To enrich screen reader interactions, please activate Accessibility in Grammarl…" at bounding box center [231, 186] width 243 height 122
paste textarea ""Looking for an unforgettable fishing experience? Join us for a guided kayak fi…"
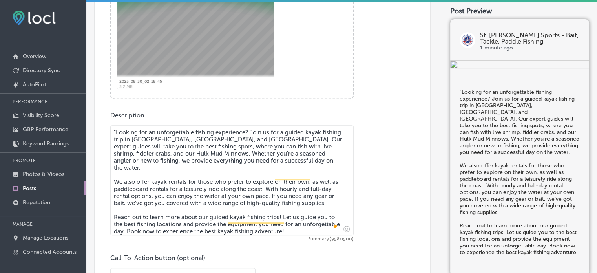
click at [115, 129] on textarea ""Looking for an unforgettable fishing experience? Join us for a guided kayak fi…" at bounding box center [231, 180] width 243 height 110
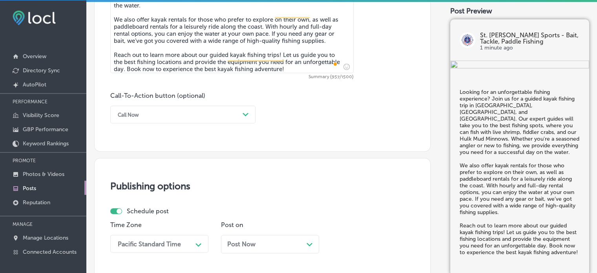
scroll to position [507, 0]
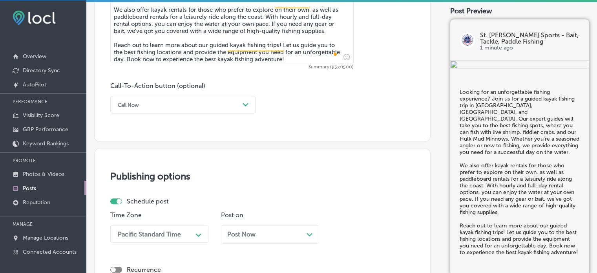
type textarea "Looking for an unforgettable fishing experience? Join us for a guided kayak fis…"
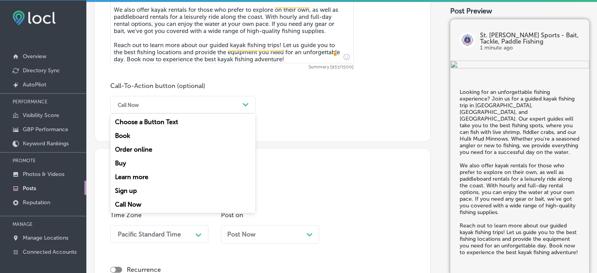
click at [202, 100] on div "Call Now" at bounding box center [177, 104] width 126 height 12
click at [127, 180] on div "Learn more" at bounding box center [182, 177] width 145 height 14
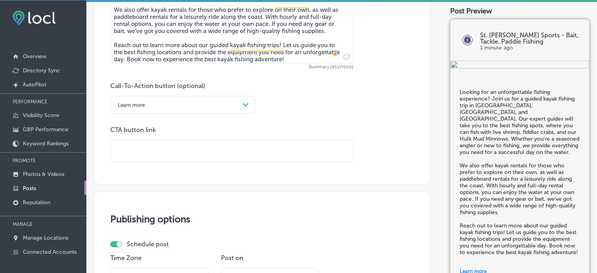
click at [184, 157] on input "text" at bounding box center [232, 151] width 242 height 22
paste input "https://staugustinepaddlesports.com/"
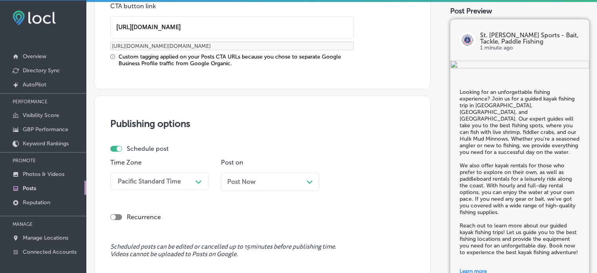
type input "https://staugustinepaddlesports.com/"
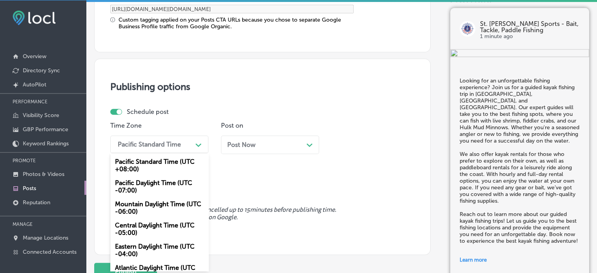
click at [185, 153] on div "option Mountain Daylight Time (UTC -06:00), selected. option Pacific Daylight T…" at bounding box center [159, 144] width 98 height 18
click at [159, 202] on div "Mountain Daylight Time (UTC -06:00)" at bounding box center [159, 207] width 98 height 21
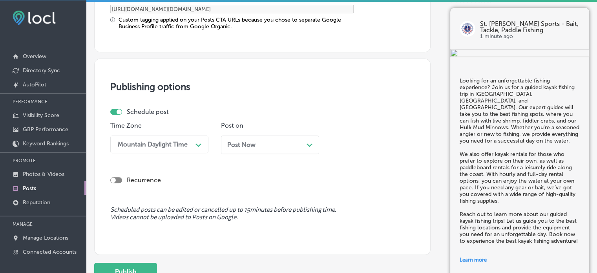
click at [264, 144] on div "Post Now Path Created with Sketch." at bounding box center [270, 144] width 86 height 7
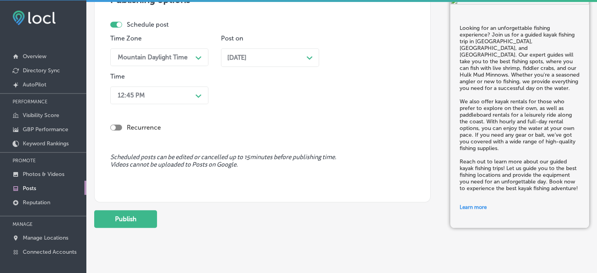
scroll to position [756, 0]
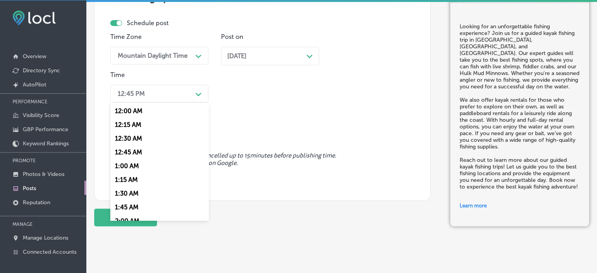
click at [155, 94] on div "12:45 PM" at bounding box center [153, 94] width 78 height 14
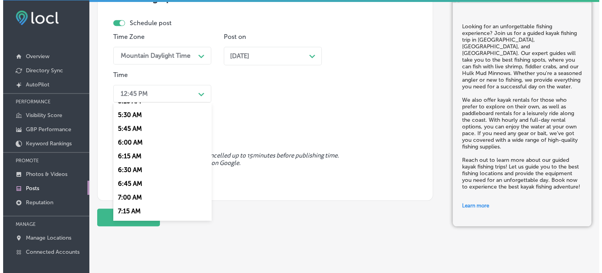
scroll to position [347, 0]
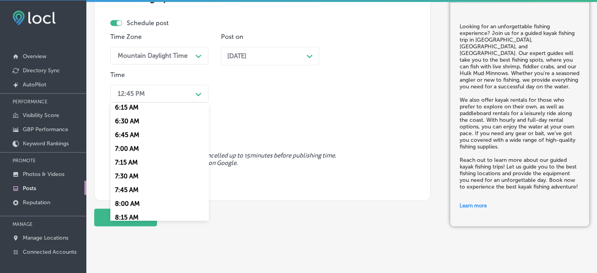
click at [130, 151] on div "7:00 AM" at bounding box center [159, 149] width 98 height 14
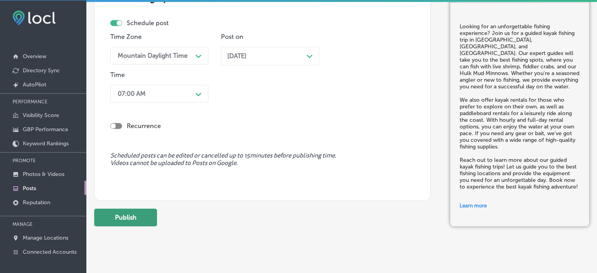
click at [136, 218] on button "Publish" at bounding box center [125, 217] width 63 height 18
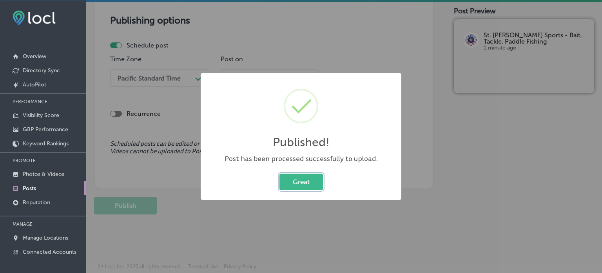
scroll to position [662, 0]
click at [317, 186] on button "Great" at bounding box center [302, 181] width 44 height 16
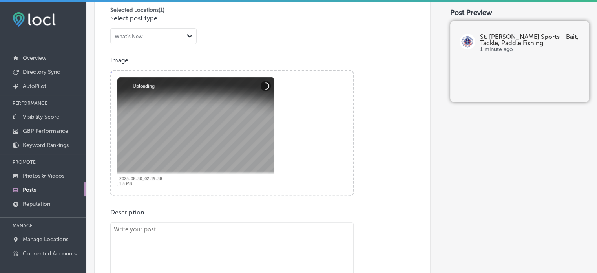
scroll to position [311, 0]
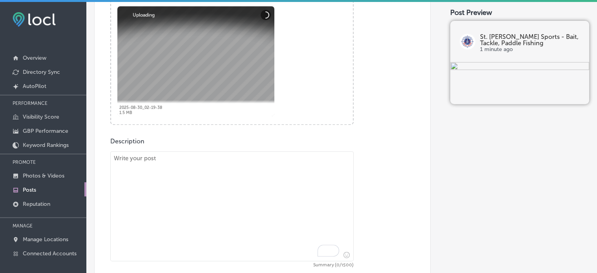
click at [262, 218] on textarea "To enrich screen reader interactions, please activate Accessibility in Grammarl…" at bounding box center [231, 206] width 243 height 110
paste textarea ""At St. Augustine Paddle Sports, we offer the best kayak rentals and paddleboar…"
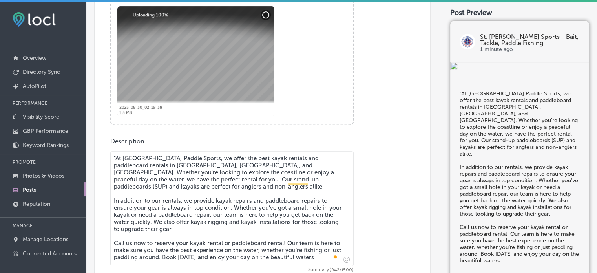
click at [116, 153] on textarea ""At St. Augustine Paddle Sports, we offer the best kayak rentals and paddleboar…" at bounding box center [231, 208] width 243 height 115
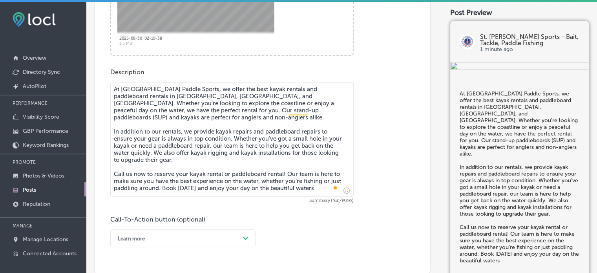
scroll to position [382, 0]
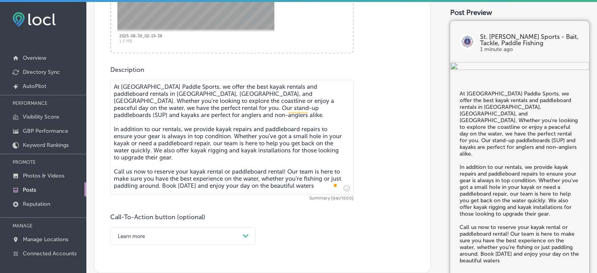
click at [322, 187] on textarea "At St. Augustine Paddle Sports, we offer the best kayak rentals and paddleboard…" at bounding box center [231, 137] width 243 height 115
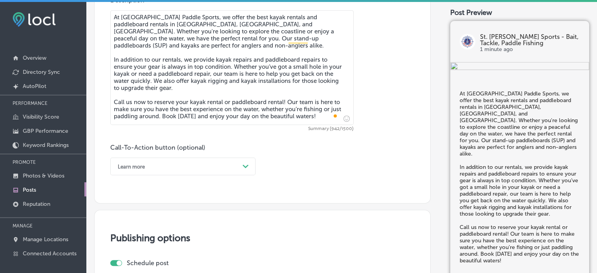
scroll to position [455, 0]
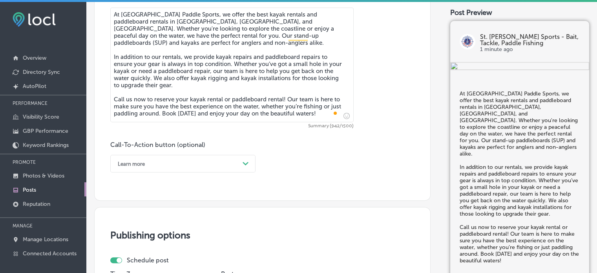
type textarea "At St. Augustine Paddle Sports, we offer the best kayak rentals and paddleboard…"
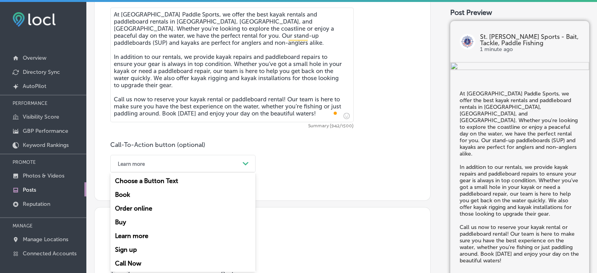
click at [210, 167] on div "Learn more" at bounding box center [177, 163] width 126 height 12
click at [137, 260] on div "Call Now" at bounding box center [182, 263] width 145 height 14
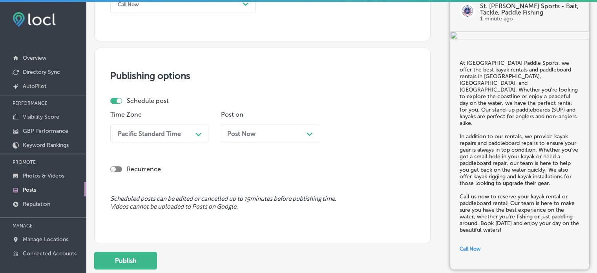
scroll to position [639, 0]
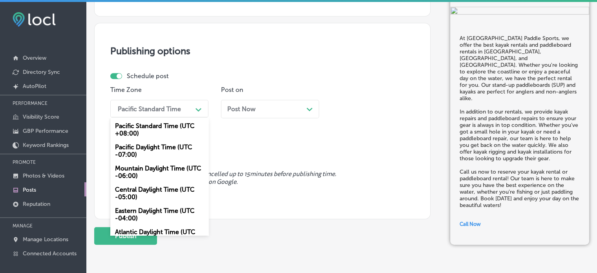
click at [149, 111] on div "Pacific Standard Time" at bounding box center [149, 108] width 63 height 7
click at [153, 166] on div "Mountain Daylight Time (UTC -06:00)" at bounding box center [159, 171] width 98 height 21
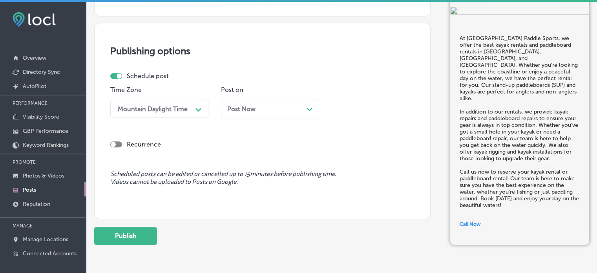
click at [293, 114] on div "Post Now Path Created with Sketch." at bounding box center [270, 109] width 98 height 18
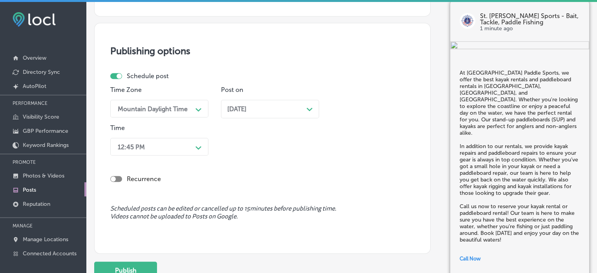
scroll to position [642, 0]
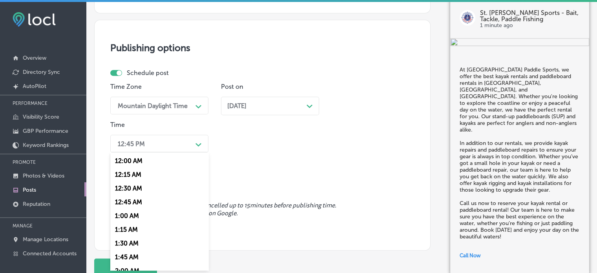
click at [173, 147] on div "12:45 PM" at bounding box center [153, 143] width 78 height 14
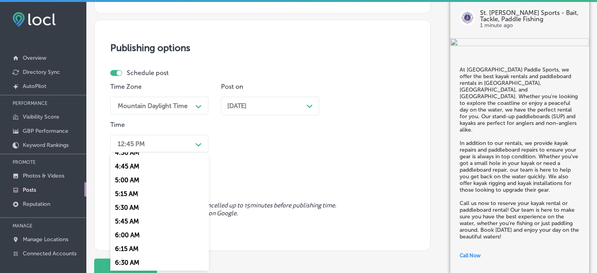
scroll to position [293, 0]
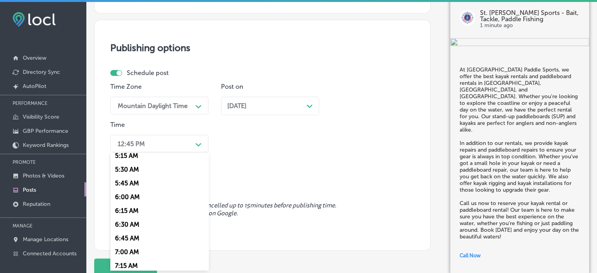
click at [129, 249] on div "7:00 AM" at bounding box center [159, 252] width 98 height 14
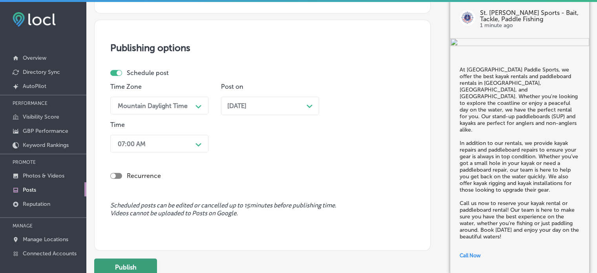
click at [135, 261] on button "Publish" at bounding box center [125, 267] width 63 height 18
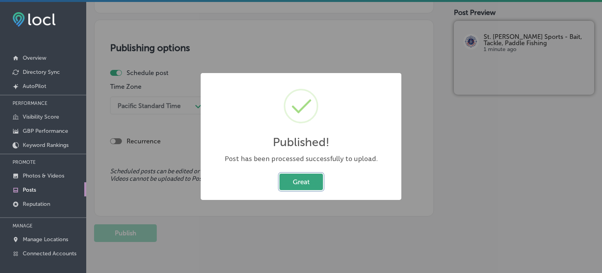
click at [304, 182] on button "Great" at bounding box center [302, 181] width 44 height 16
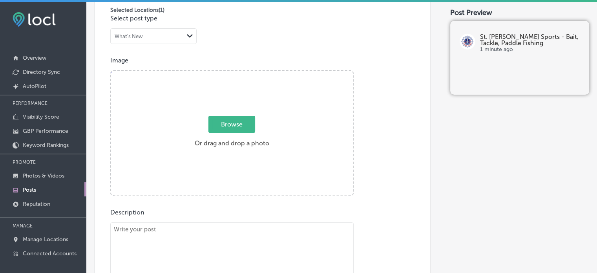
scroll to position [240, 0]
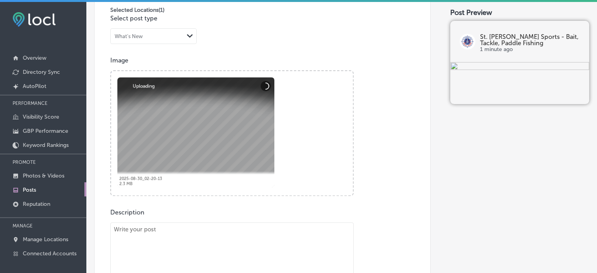
paste textarea ""Explore the beautiful waters of Flagler Beach, St. Augustine Beach, and Palm C…"
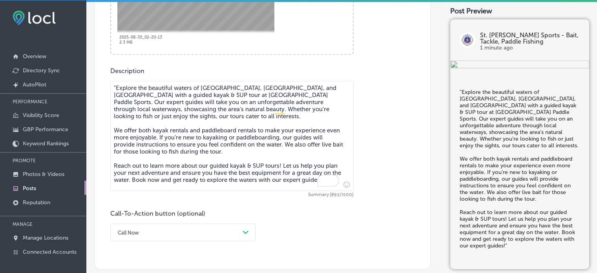
scroll to position [380, 0]
click at [115, 82] on textarea ""Explore the beautiful waters of Flagler Beach, St. Augustine Beach, and Palm C…" at bounding box center [231, 135] width 243 height 110
type textarea "Explore the beautiful waters of Flagler Beach, St. Augustine Beach, and Palm Co…"
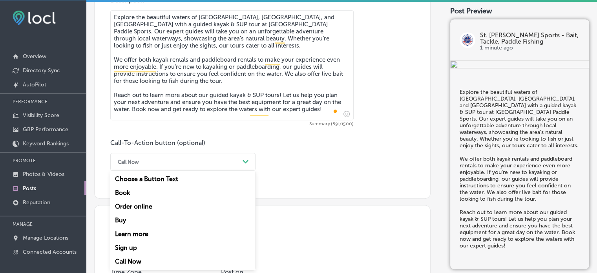
click at [206, 170] on div "option Call Now, selected. option Learn more focused, 5 of 7. 7 results availab…" at bounding box center [182, 162] width 145 height 18
click at [151, 233] on div "Learn more" at bounding box center [182, 234] width 145 height 14
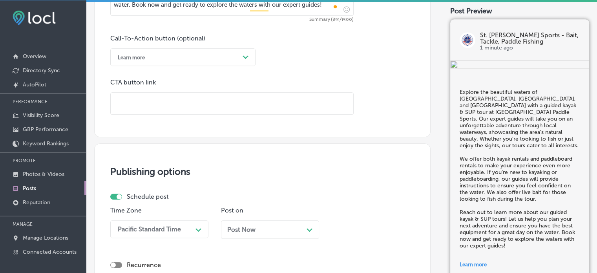
scroll to position [560, 0]
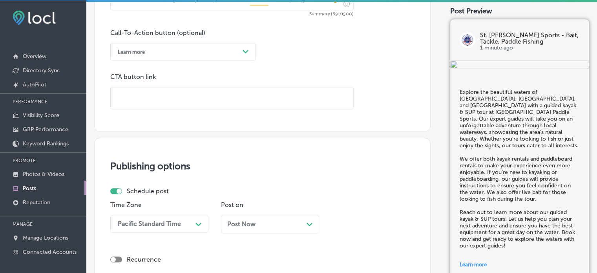
click at [166, 103] on input "text" at bounding box center [232, 98] width 242 height 22
paste input "https://staugustinepaddlesports.com/"
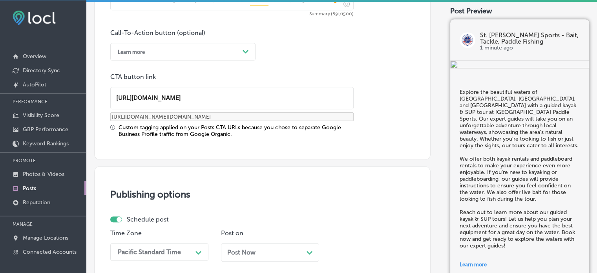
type input "https://staugustinepaddlesports.com/"
click at [166, 127] on div "Custom tagging applied on your Posts CTA URLs because you chose to separate Goo…" at bounding box center [235, 130] width 235 height 13
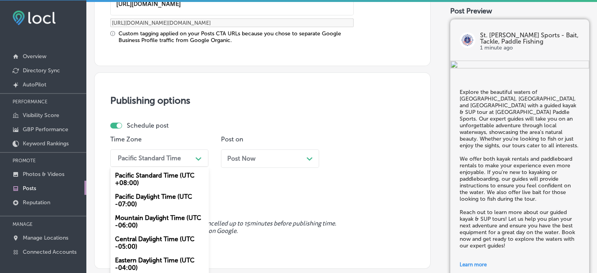
scroll to position [668, 0]
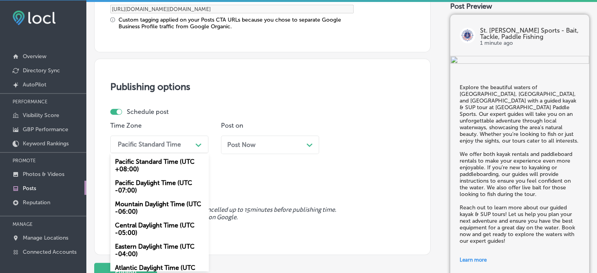
click at [183, 152] on div "option Mountain Daylight Time (UTC -06:00), selected. option Pacific Standard T…" at bounding box center [159, 144] width 98 height 18
click at [165, 208] on div "Mountain Daylight Time (UTC -06:00)" at bounding box center [159, 207] width 98 height 21
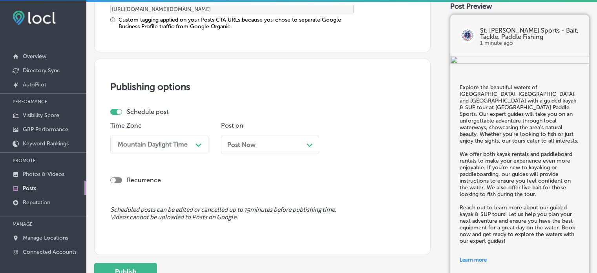
click at [275, 146] on div "Post Now Path Created with Sketch." at bounding box center [270, 144] width 86 height 7
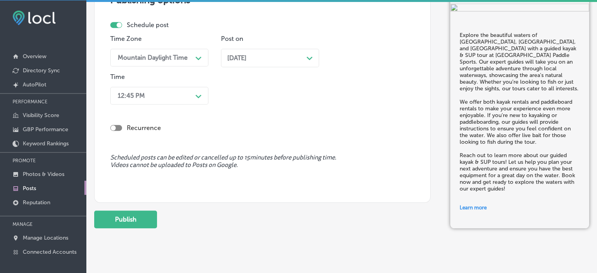
scroll to position [759, 0]
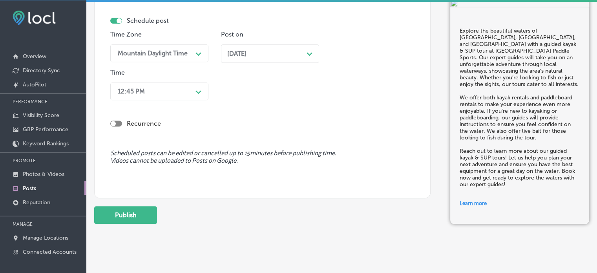
click at [164, 82] on div "12:45 PM Path Created with Sketch." at bounding box center [159, 91] width 98 height 18
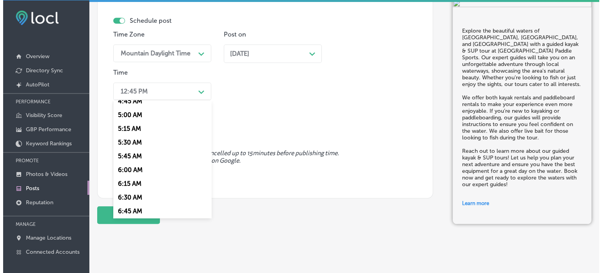
scroll to position [285, 0]
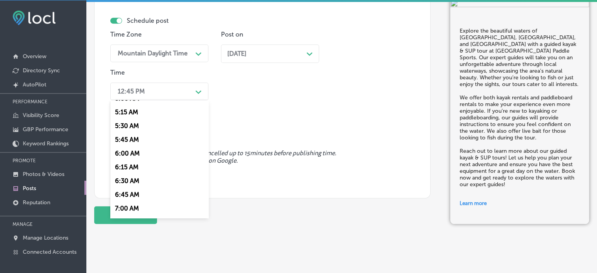
click at [129, 205] on div "7:00 AM" at bounding box center [159, 208] width 98 height 14
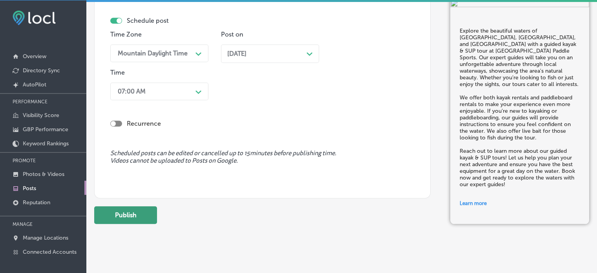
click at [135, 212] on button "Publish" at bounding box center [125, 215] width 63 height 18
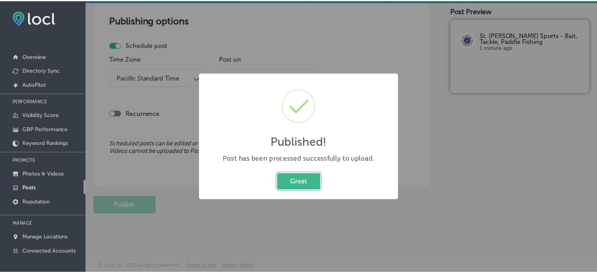
scroll to position [662, 0]
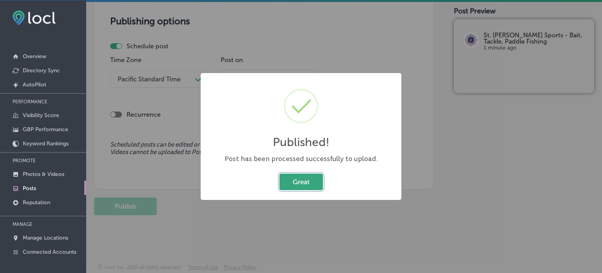
click at [309, 173] on button "Great" at bounding box center [302, 181] width 44 height 16
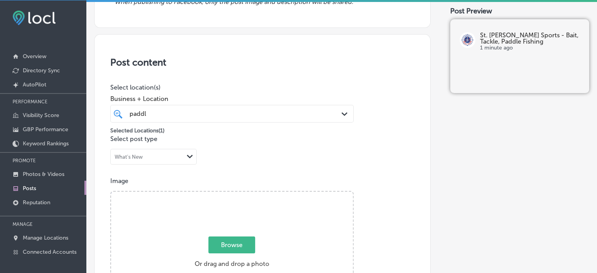
scroll to position [0, 0]
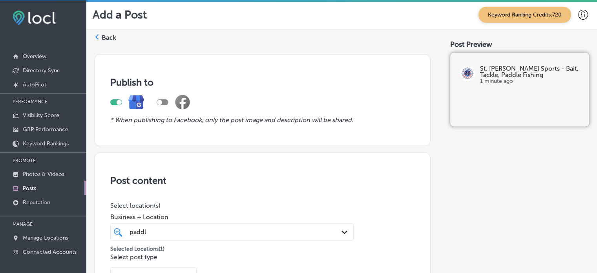
click at [113, 36] on label "Back" at bounding box center [109, 37] width 15 height 9
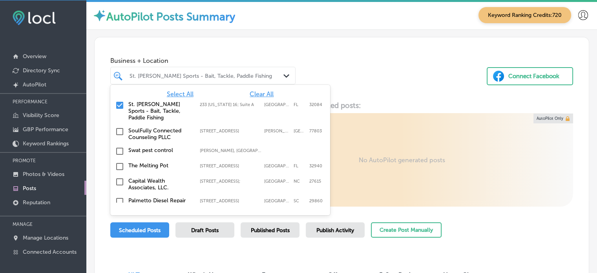
click at [213, 74] on div "St. [PERSON_NAME] Sports - Bait, Tackle, Paddle Fishing" at bounding box center [206, 75] width 155 height 7
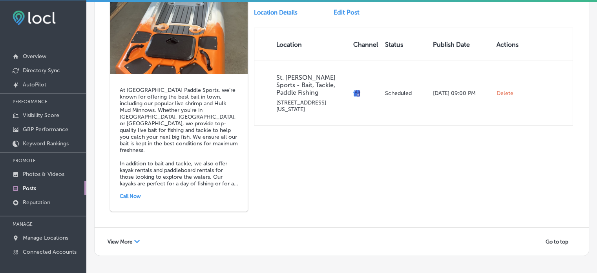
scroll to position [1776, 0]
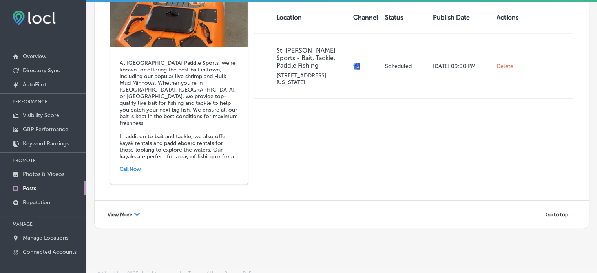
click at [121, 211] on span "View More" at bounding box center [119, 214] width 25 height 6
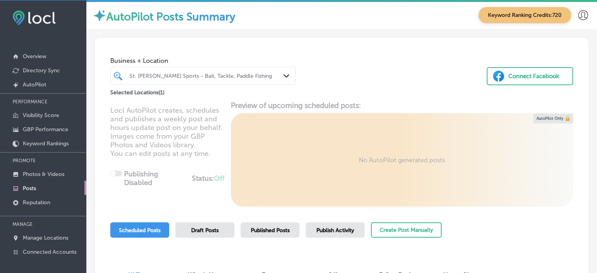
scroll to position [0, 0]
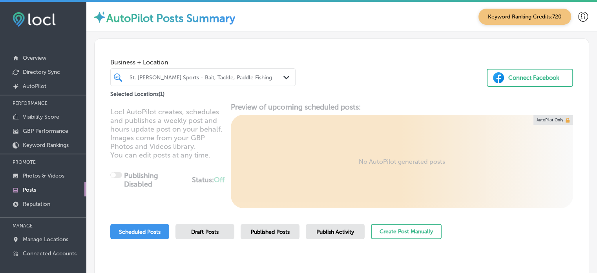
click at [187, 80] on div "St. [PERSON_NAME] Sports - Bait, Tackle, Paddle Fishing" at bounding box center [206, 77] width 155 height 7
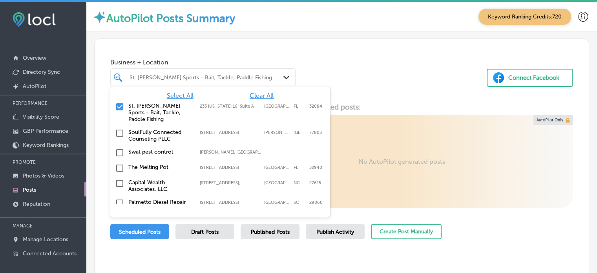
click at [252, 96] on span "Clear All" at bounding box center [261, 95] width 24 height 7
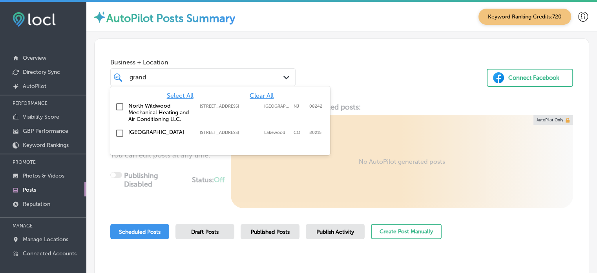
click at [173, 134] on label "[GEOGRAPHIC_DATA]" at bounding box center [160, 132] width 64 height 7
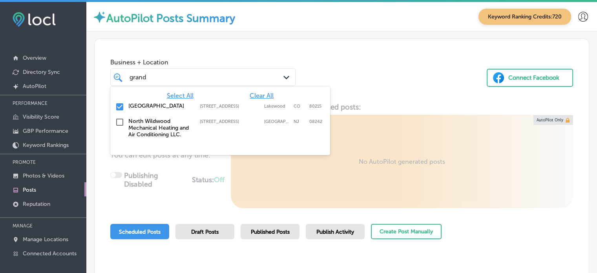
type input "grand"
click at [351, 95] on div "Business + Location option 10701 W 6th Ave, selected. option 10701 W 6th Ave fo…" at bounding box center [342, 69] width 494 height 60
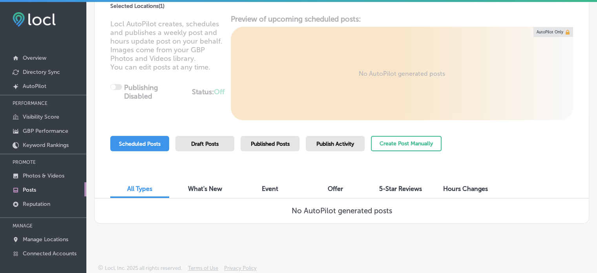
scroll to position [87, 0]
click at [413, 146] on button "Create Post Manually" at bounding box center [406, 143] width 71 height 15
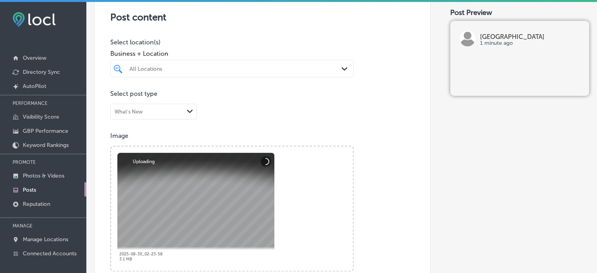
scroll to position [164, 0]
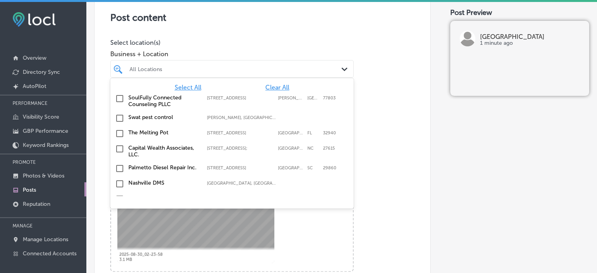
click at [261, 67] on div "All Locations" at bounding box center [235, 69] width 213 height 7
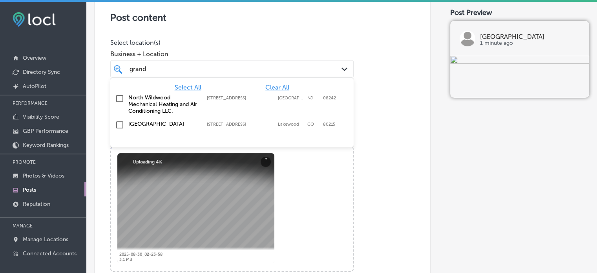
click at [147, 124] on label "[GEOGRAPHIC_DATA]" at bounding box center [163, 123] width 71 height 7
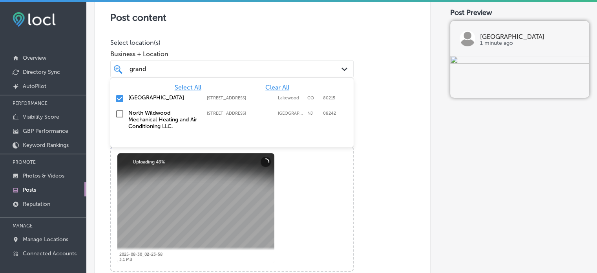
type input "grand"
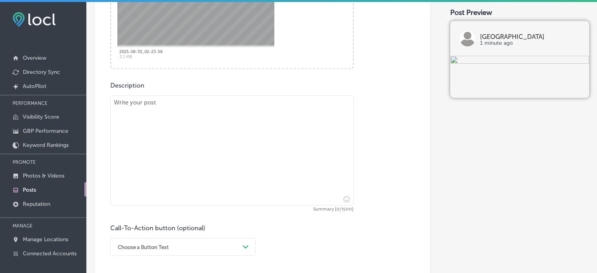
scroll to position [370, 0]
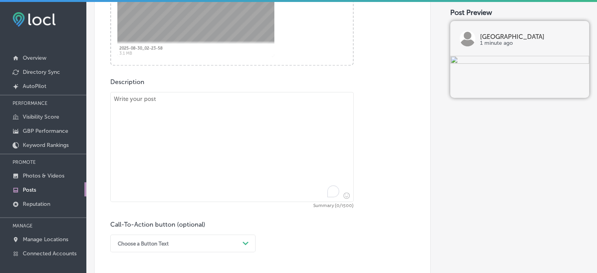
click at [257, 162] on textarea "To enrich screen reader interactions, please activate Accessibility in Grammarl…" at bounding box center [231, 147] width 243 height 110
paste textarea ""If you’re looking for a reliable used truck, Grand Valley Auto Lakewood has yo…"
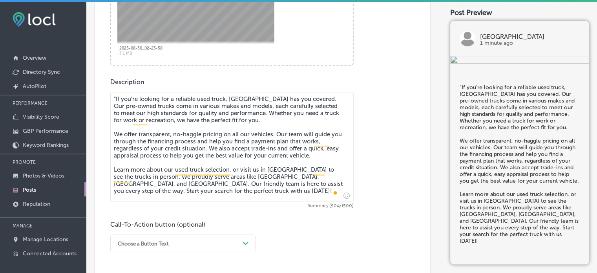
click at [114, 98] on textarea ""If you’re looking for a reliable used truck, Grand Valley Auto Lakewood has yo…" at bounding box center [231, 147] width 243 height 110
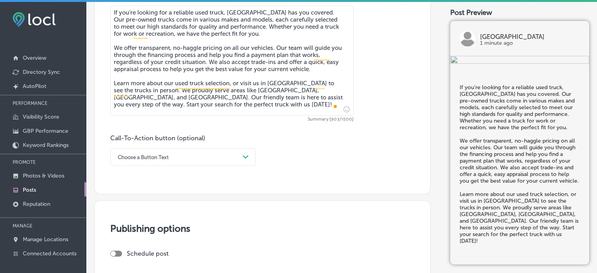
type textarea "If you’re looking for a reliable used truck, Grand Valley Auto Lakewood has you…"
click at [314, 151] on div "Call-To-Action button (optional) Choose a Button Text Path Created with Sketch." at bounding box center [262, 149] width 304 height 31
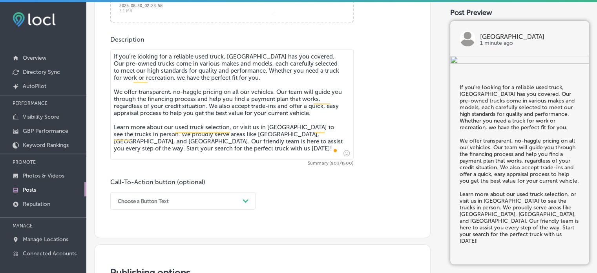
scroll to position [452, 0]
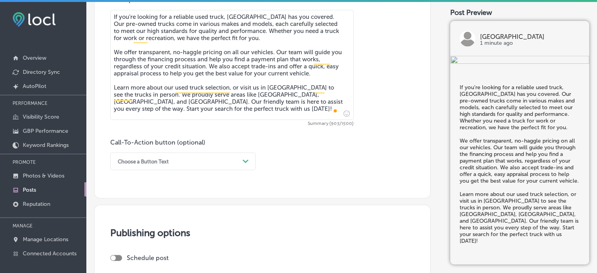
click at [240, 170] on div "Choose a Button Text Path Created with Sketch." at bounding box center [182, 161] width 145 height 18
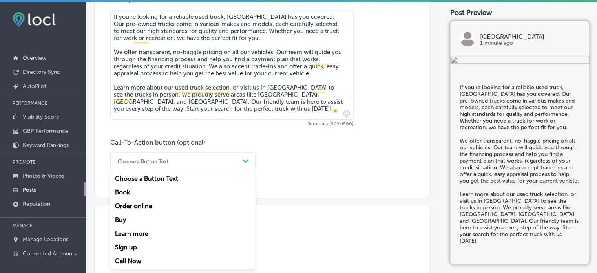
click at [233, 163] on div "Choose a Button Text" at bounding box center [177, 161] width 126 height 12
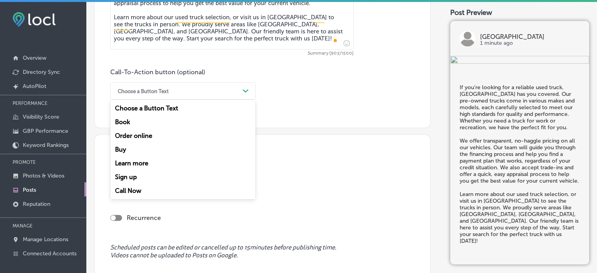
scroll to position [524, 0]
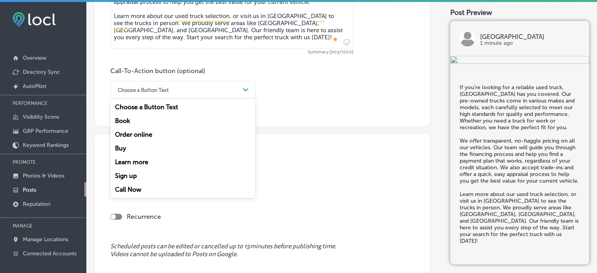
click at [145, 160] on div "Learn more" at bounding box center [182, 162] width 145 height 14
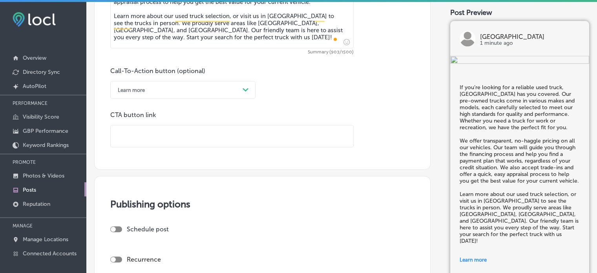
click at [195, 139] on input "text" at bounding box center [232, 136] width 242 height 22
paste input "https://www.gvalakewood.com/"
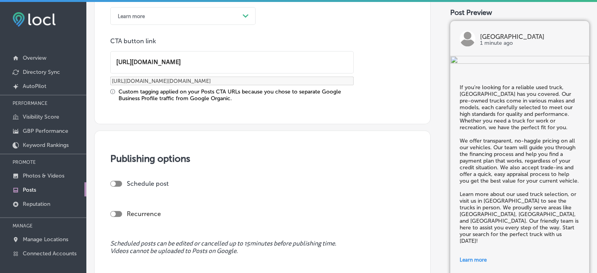
scroll to position [598, 0]
click at [118, 180] on div at bounding box center [116, 183] width 12 height 6
type input "https://www.gvalakewood.com/"
checkbox input "true"
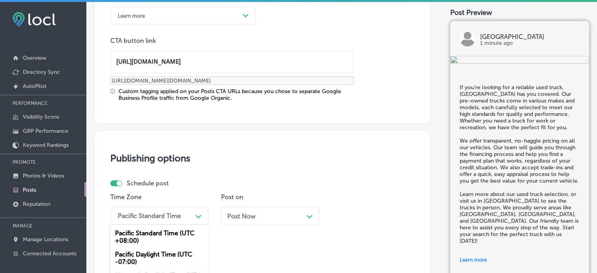
scroll to position [670, 0]
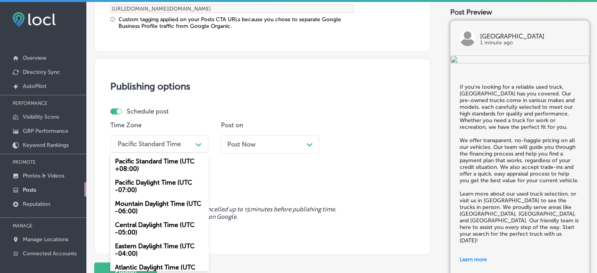
click at [196, 153] on div "option Central Daylight Time (UTC -05:00) focused, 4 of 6. 6 results available.…" at bounding box center [159, 144] width 98 height 18
click at [158, 200] on div "Mountain Daylight Time (UTC -06:00)" at bounding box center [159, 207] width 98 height 21
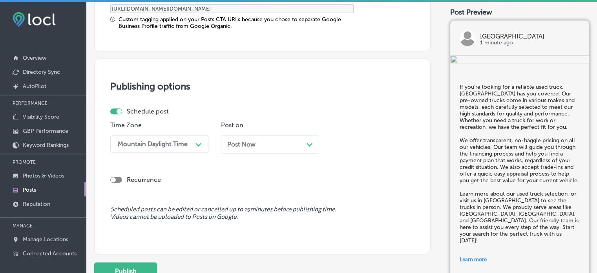
click at [258, 145] on div "Post Now Path Created with Sketch." at bounding box center [270, 143] width 86 height 7
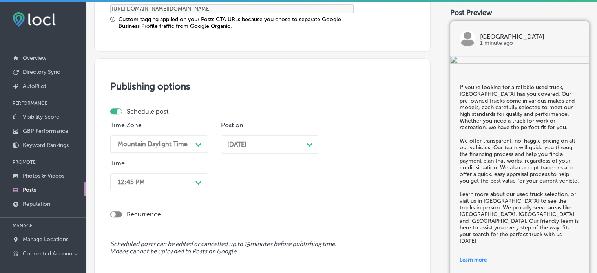
scroll to position [708, 0]
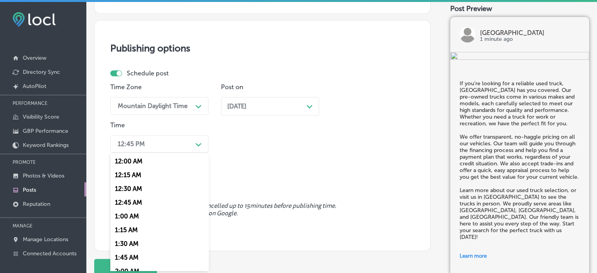
click at [181, 153] on div "option 12:30 AM focused, 3 of 96. 96 results available. Use Up and Down to choo…" at bounding box center [159, 144] width 98 height 18
click at [125, 204] on div "7:00 AM" at bounding box center [159, 204] width 98 height 14
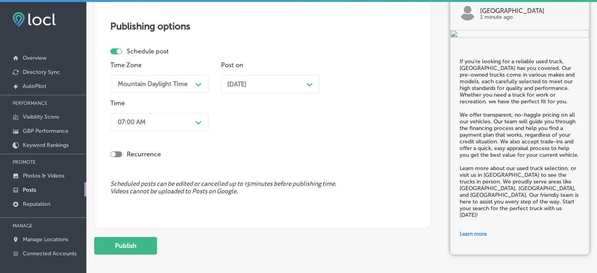
scroll to position [731, 0]
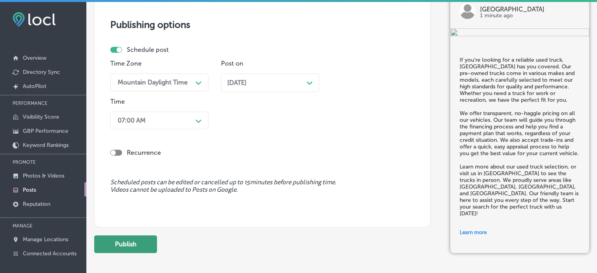
click at [135, 239] on button "Publish" at bounding box center [125, 244] width 63 height 18
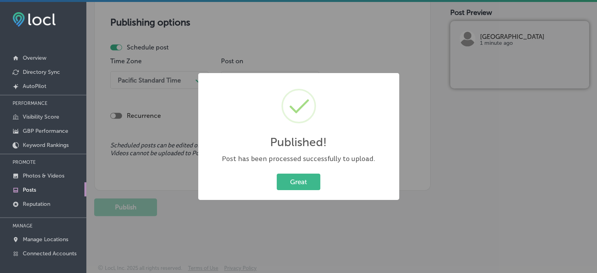
scroll to position [661, 0]
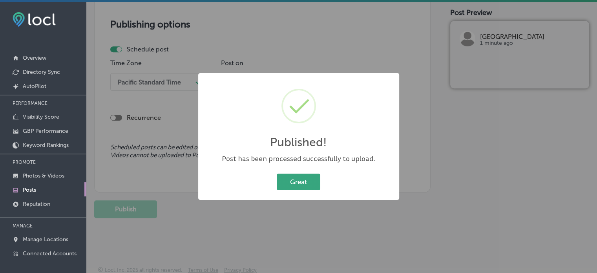
click at [295, 184] on button "Great" at bounding box center [299, 181] width 44 height 16
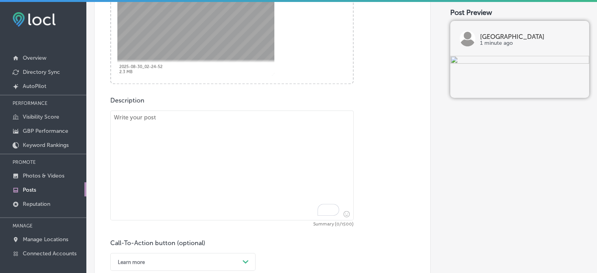
scroll to position [382, 0]
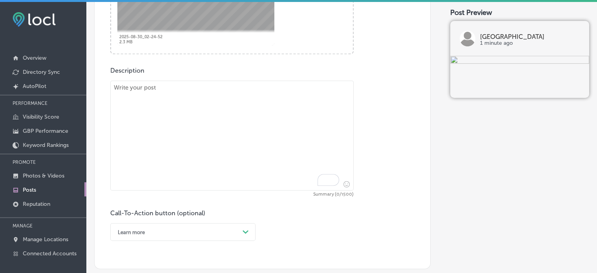
click at [230, 143] on textarea "To enrich screen reader interactions, please activate Accessibility in Grammarl…" at bounding box center [231, 135] width 243 height 110
paste textarea ""At Grand Valley Auto Lakewood, we offer a wide selection of affordable pre-own…"
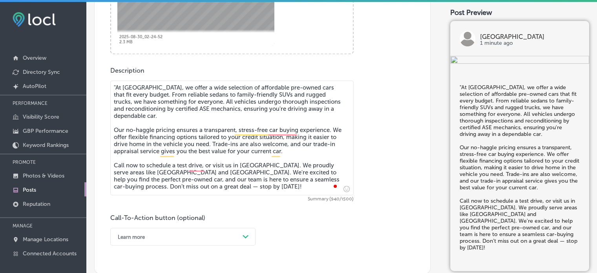
click at [116, 84] on textarea ""At Grand Valley Auto Lakewood, we offer a wide selection of affordable pre-own…" at bounding box center [231, 137] width 243 height 115
type textarea "At Grand Valley Auto Lakewood, we offer a wide selection of affordable pre-owne…"
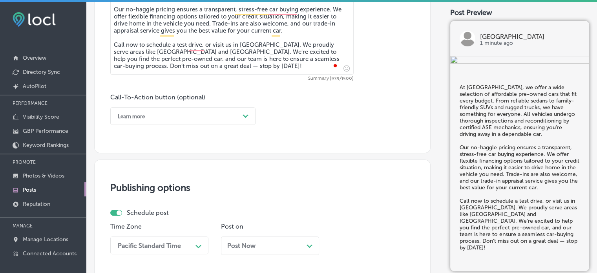
scroll to position [502, 0]
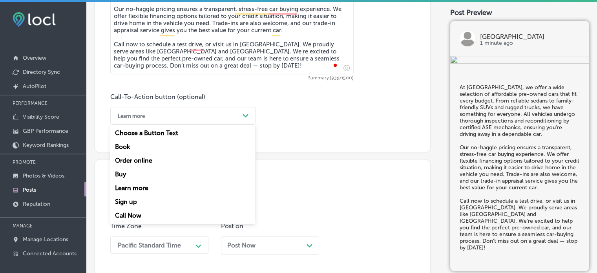
click at [209, 118] on div "Learn more" at bounding box center [177, 115] width 126 height 12
click at [130, 214] on div "Call Now" at bounding box center [182, 215] width 145 height 14
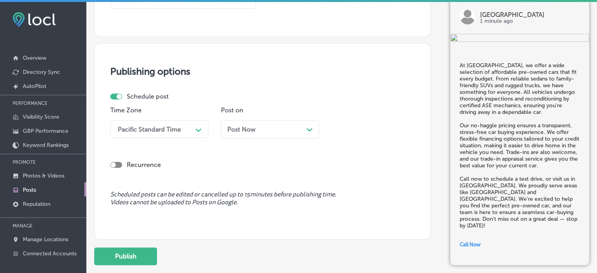
scroll to position [623, 0]
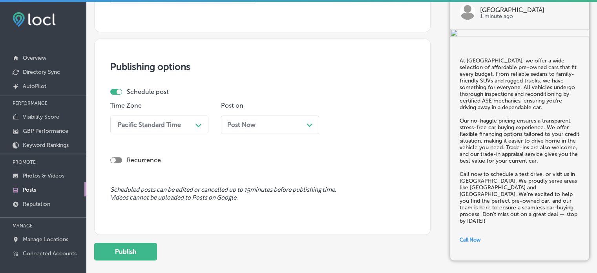
click at [177, 127] on div "Pacific Standard Time" at bounding box center [149, 123] width 63 height 7
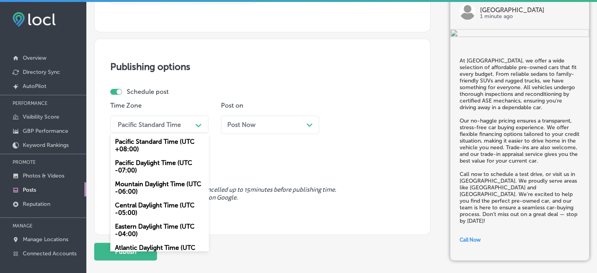
click at [157, 184] on div "Mountain Daylight Time (UTC -06:00)" at bounding box center [159, 187] width 98 height 21
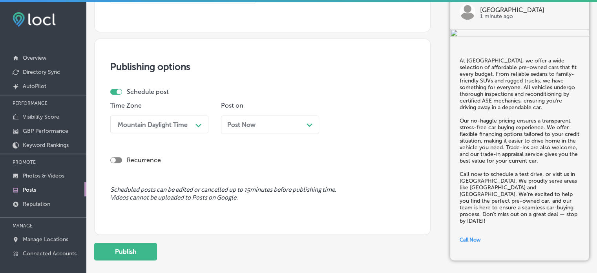
click at [269, 123] on div "Post Now Path Created with Sketch." at bounding box center [270, 124] width 86 height 7
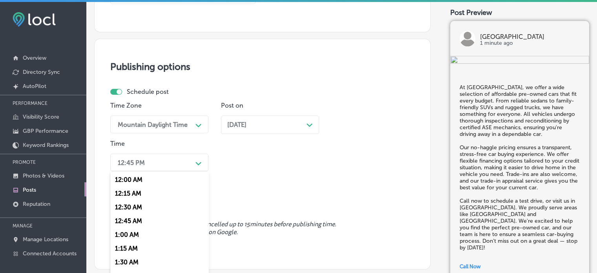
scroll to position [642, 0]
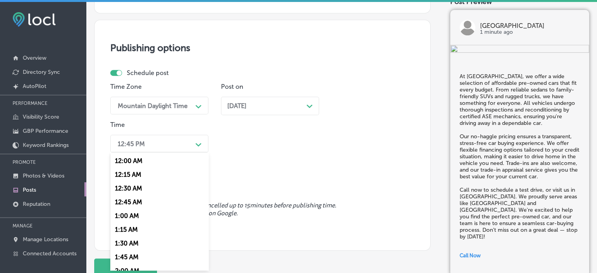
click at [176, 152] on div "option 7:00 AM, selected. option 12:00 AM focused, 1 of 96. 96 results availabl…" at bounding box center [159, 144] width 98 height 18
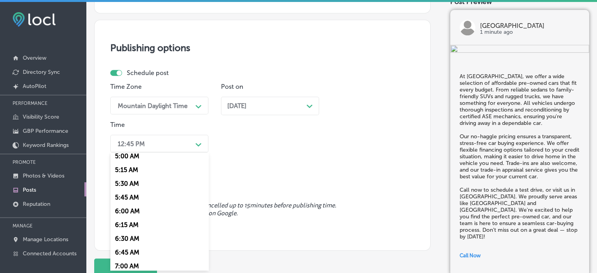
scroll to position [300, 0]
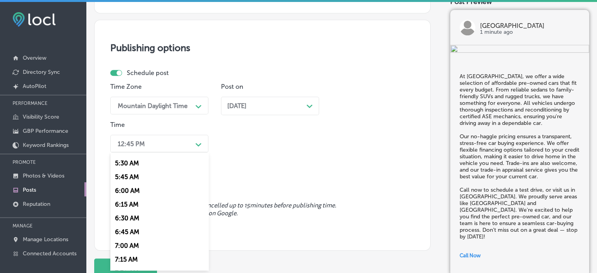
click at [132, 244] on div "7:00 AM" at bounding box center [159, 245] width 98 height 14
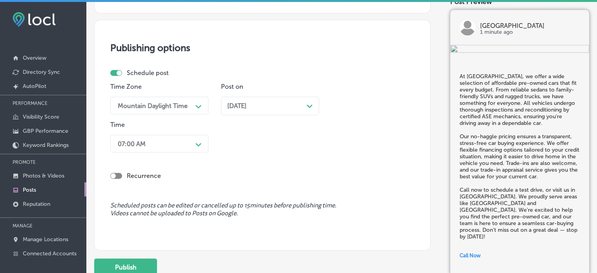
scroll to position [701, 0]
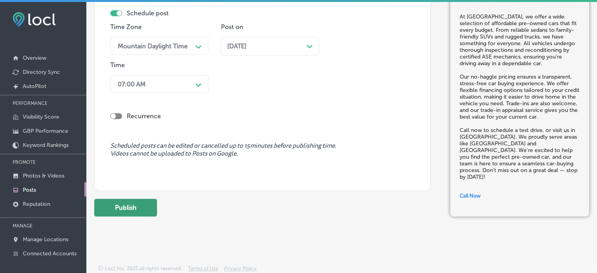
click at [137, 212] on button "Publish" at bounding box center [125, 207] width 63 height 18
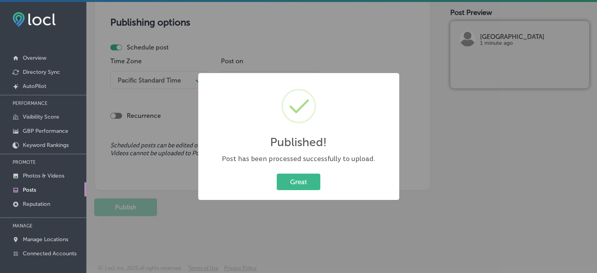
scroll to position [667, 0]
click at [298, 178] on button "Great" at bounding box center [299, 181] width 44 height 16
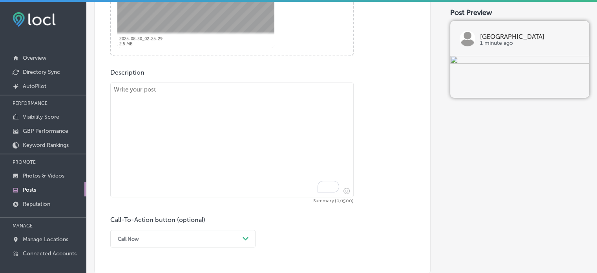
scroll to position [384, 0]
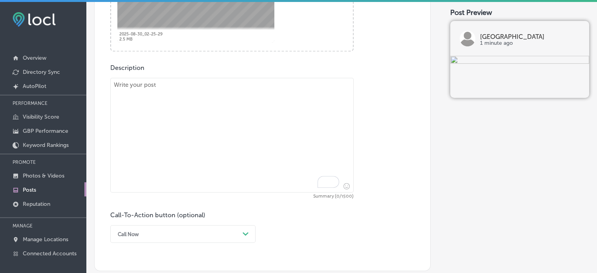
click at [230, 139] on textarea "To enrich screen reader interactions, please activate Accessibility in Grammarl…" at bounding box center [231, 135] width 243 height 115
paste textarea ""Looking for an affordable used car? Grand Valley Auto Lakewood has a great sel…"
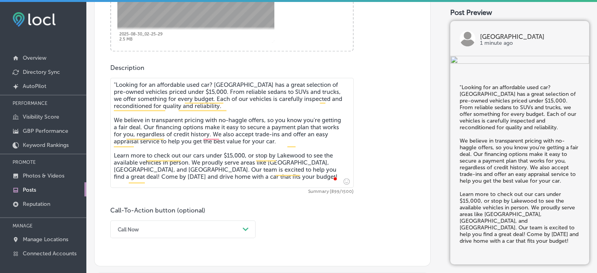
click at [115, 85] on textarea ""Looking for an affordable used car? Grand Valley Auto Lakewood has a great sel…" at bounding box center [231, 133] width 243 height 110
type textarea "Looking for an affordable used car? Grand Valley Auto Lakewood has a great sele…"
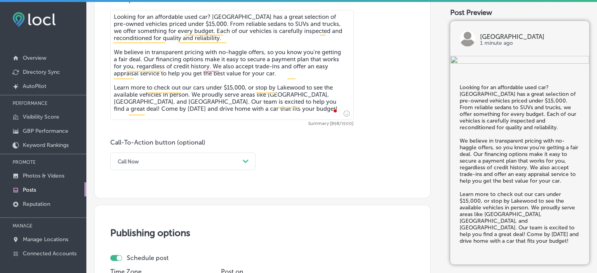
click at [183, 170] on div "Call Now Path Created with Sketch." at bounding box center [182, 161] width 145 height 18
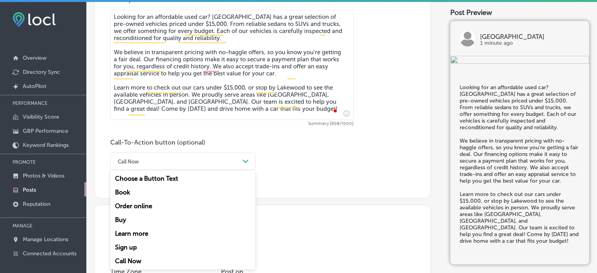
click at [147, 234] on div "Learn more" at bounding box center [182, 233] width 145 height 14
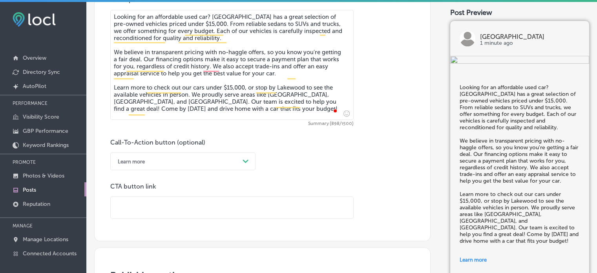
click at [224, 209] on input "text" at bounding box center [232, 208] width 242 height 22
paste input "https://www.gvalakewood.com/"
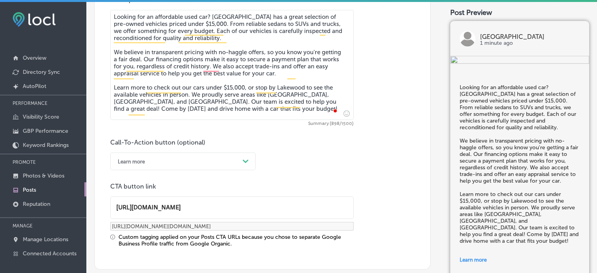
type input "https://www.gvalakewood.com/"
click at [209, 242] on div "Custom tagging applied on your Posts CTA URLs because you chose to separate Goo…" at bounding box center [235, 239] width 235 height 13
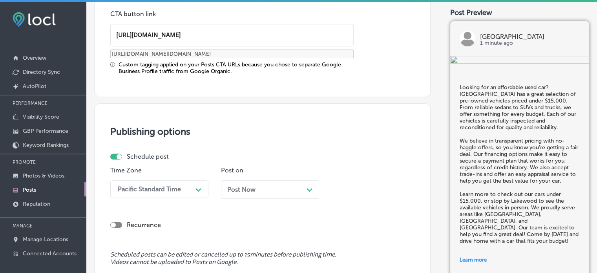
scroll to position [670, 0]
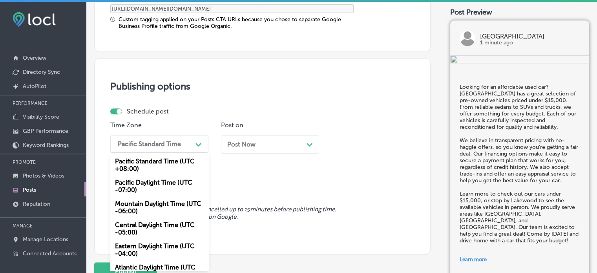
click at [183, 153] on div "option Mountain Daylight Time (UTC -06:00), selected. option Pacific Daylight T…" at bounding box center [159, 144] width 98 height 18
click at [158, 202] on div "Mountain Daylight Time (UTC -06:00)" at bounding box center [159, 207] width 98 height 21
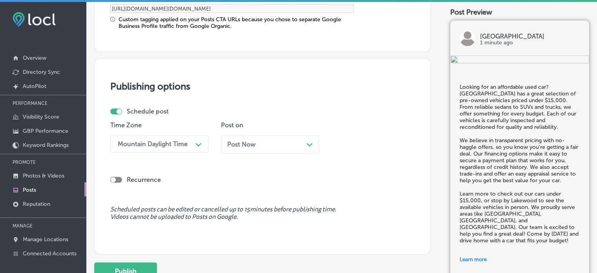
click at [274, 147] on div "Post Now Path Created with Sketch." at bounding box center [270, 144] width 98 height 18
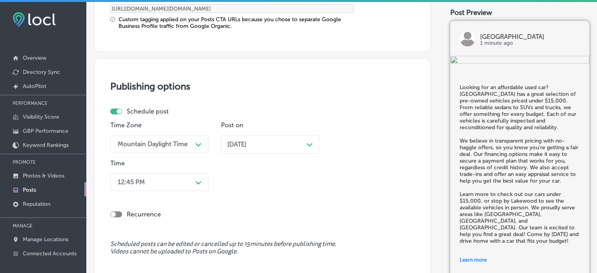
scroll to position [708, 0]
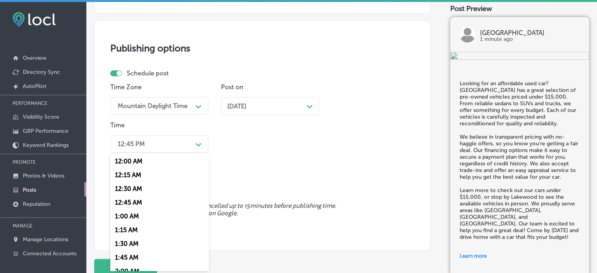
click at [188, 153] on div "option 7:00 AM, selected. option 12:15 AM focused, 2 of 96. 96 results availabl…" at bounding box center [159, 144] width 98 height 18
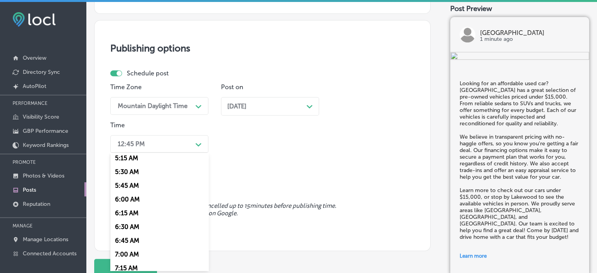
scroll to position [296, 0]
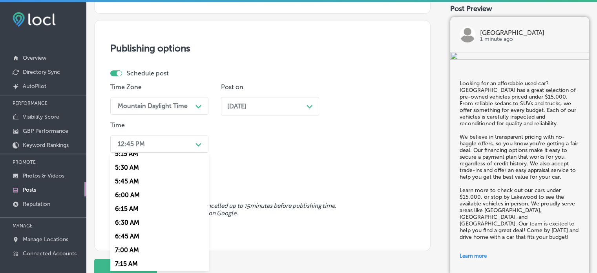
click at [126, 252] on div "7:00 AM" at bounding box center [159, 250] width 98 height 14
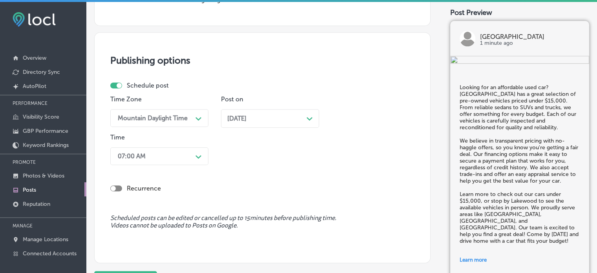
scroll to position [767, 0]
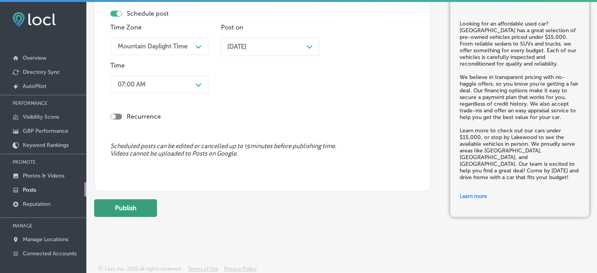
click at [134, 203] on button "Publish" at bounding box center [125, 208] width 63 height 18
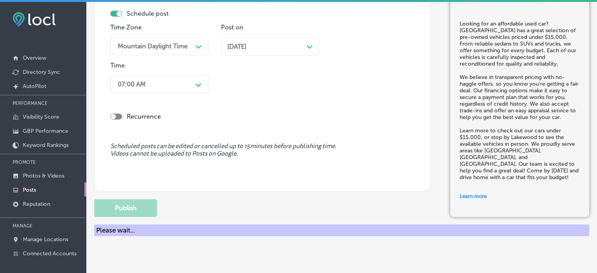
scroll to position [662, 0]
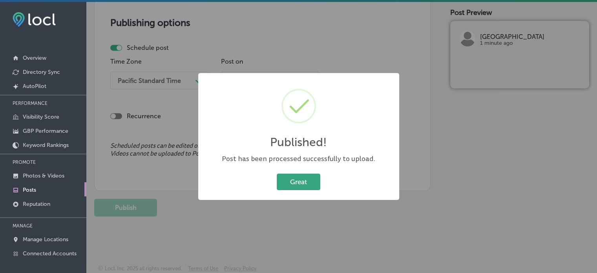
click at [317, 183] on button "Great" at bounding box center [299, 181] width 44 height 16
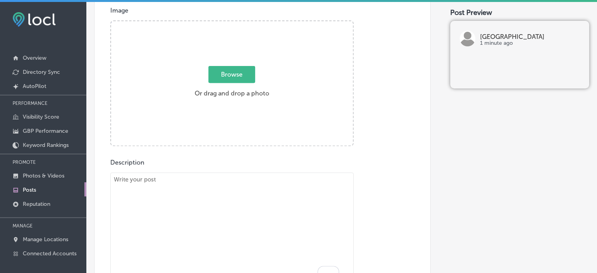
scroll to position [288, 0]
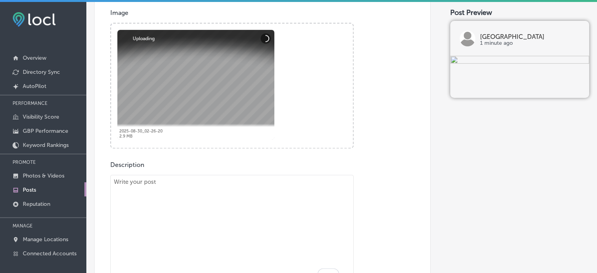
click at [278, 194] on textarea "To enrich screen reader interactions, please activate Accessibility in Grammarl…" at bounding box center [231, 230] width 243 height 110
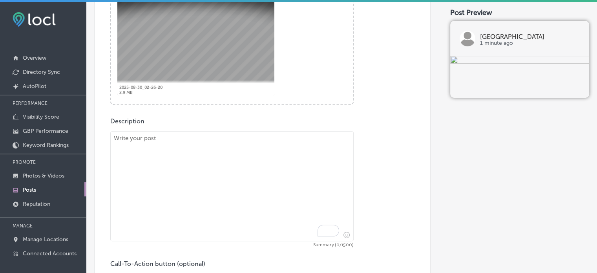
scroll to position [331, 0]
paste textarea ""At Grand Valley Auto Lakewood, we offer a wide selection of pre-owned SUVs tha…"
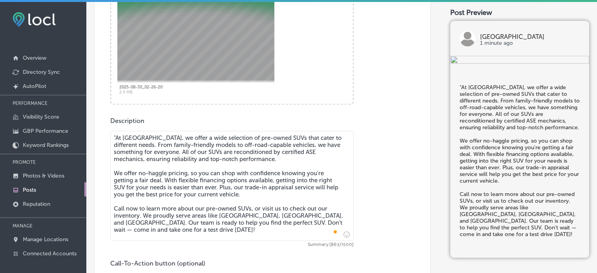
click at [118, 133] on textarea ""At Grand Valley Auto Lakewood, we offer a wide selection of pre-owned SUVs tha…" at bounding box center [231, 186] width 243 height 110
click at [162, 194] on textarea "At Grand Valley Auto Lakewood, we offer a wide selection of pre-owned SUVs that…" at bounding box center [231, 186] width 243 height 110
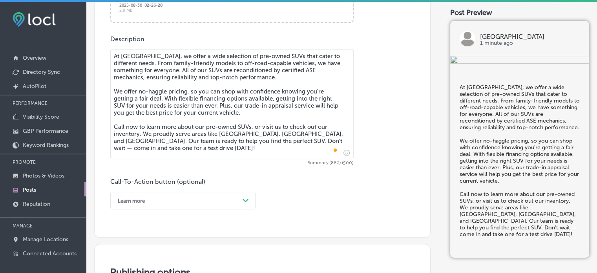
type textarea "At Grand Valley Auto Lakewood, we offer a wide selection of pre-owned SUVs that…"
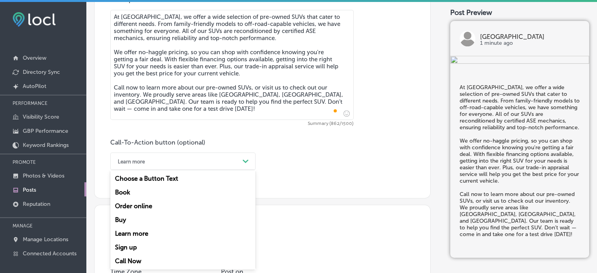
click at [191, 170] on div "option Learn more, selected. option Book focused, 2 of 7. 7 results available. …" at bounding box center [182, 161] width 145 height 18
click at [134, 258] on div "Call Now" at bounding box center [182, 261] width 145 height 14
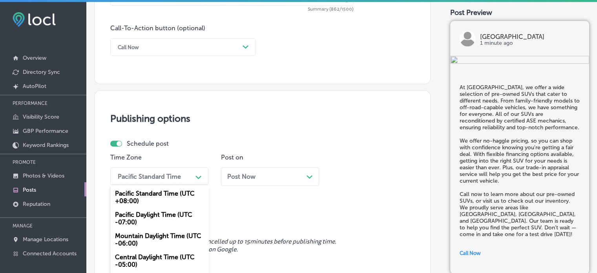
scroll to position [599, 0]
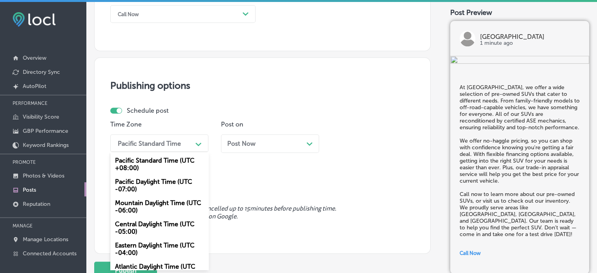
click at [175, 152] on div "option Mountain Daylight Time (UTC -06:00), selected. option Pacific Standard T…" at bounding box center [159, 143] width 98 height 18
click at [169, 202] on div "Mountain Daylight Time (UTC -06:00)" at bounding box center [159, 206] width 98 height 21
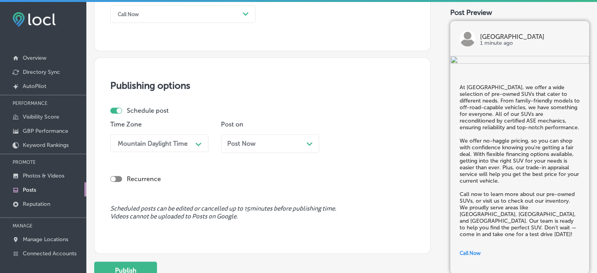
click at [270, 141] on div "Post Now Path Created with Sketch." at bounding box center [270, 143] width 86 height 7
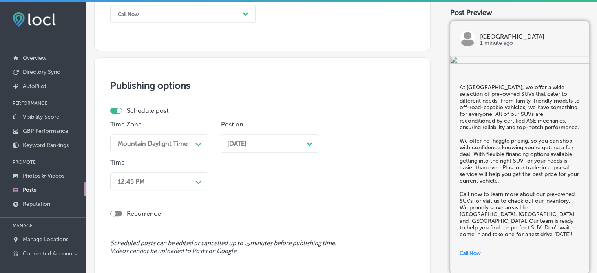
scroll to position [637, 0]
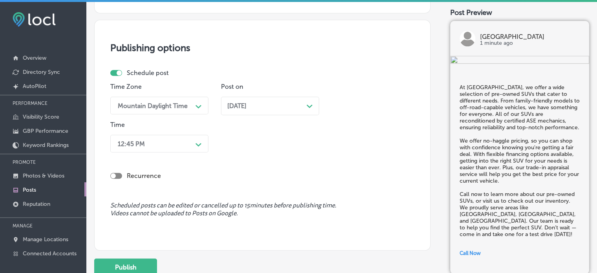
click at [172, 152] on div "12:45 PM Path Created with Sketch." at bounding box center [159, 144] width 98 height 18
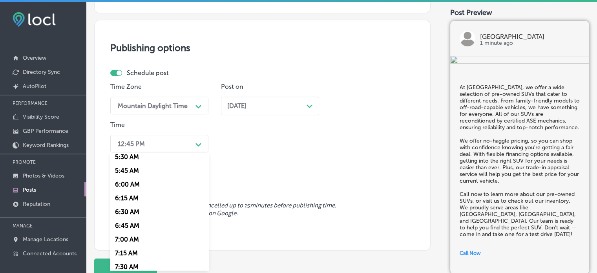
scroll to position [307, 0]
click at [172, 178] on div "6:00 AM" at bounding box center [159, 183] width 98 height 14
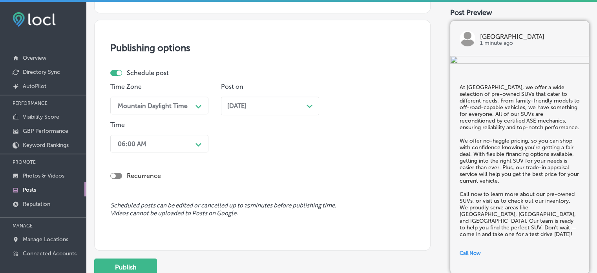
click at [160, 146] on div "06:00 AM" at bounding box center [153, 143] width 78 height 14
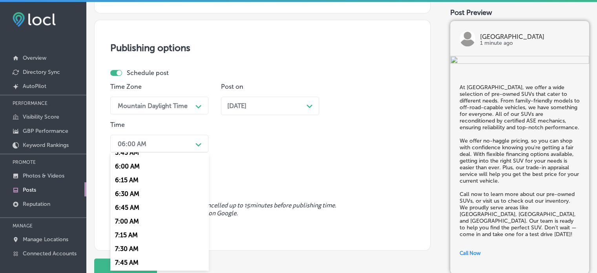
scroll to position [324, 0]
click at [133, 224] on div "7:00 AM" at bounding box center [159, 221] width 98 height 14
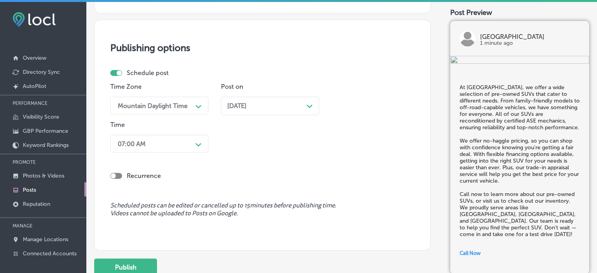
scroll to position [665, 0]
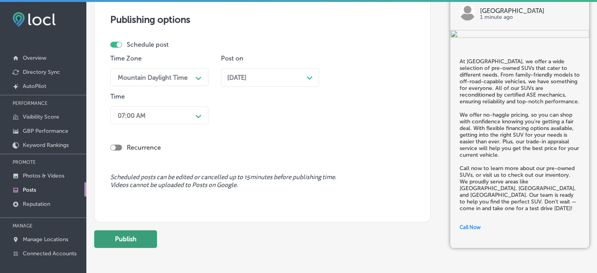
click at [140, 235] on button "Publish" at bounding box center [125, 239] width 63 height 18
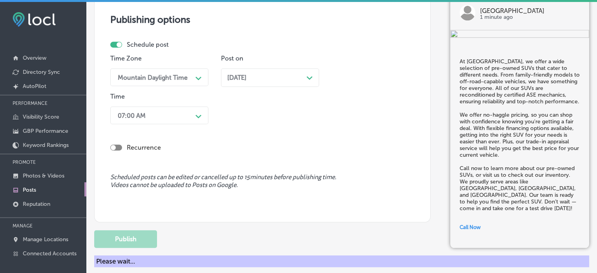
scroll to position [662, 0]
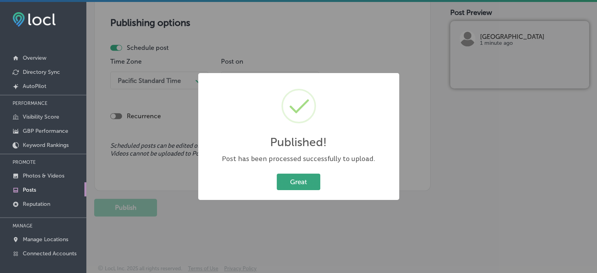
click at [305, 182] on button "Great" at bounding box center [299, 181] width 44 height 16
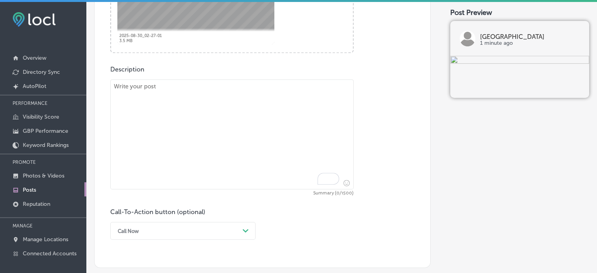
scroll to position [391, 0]
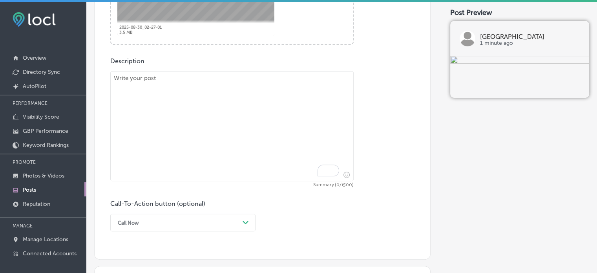
click at [243, 146] on textarea "To enrich screen reader interactions, please activate Accessibility in Grammarl…" at bounding box center [231, 126] width 243 height 110
paste textarea ""At Grand Valley Auto Lakewood, we offer a variety of pre-owned SUVs that cater…"
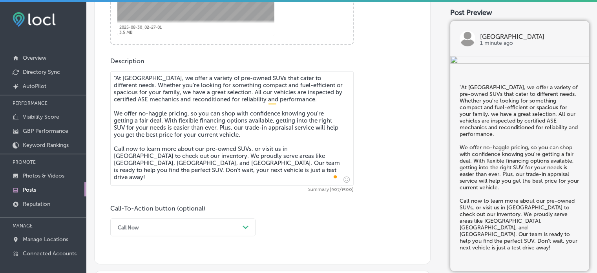
click at [117, 75] on textarea ""At Grand Valley Auto Lakewood, we offer a variety of pre-owned SUVs that cater…" at bounding box center [231, 128] width 243 height 115
type textarea "At Grand Valley Auto Lakewood, we offer a variety of pre-owned SUVs that cater …"
click at [236, 215] on div "Call-To-Action button (optional) Call Now Path Created with Sketch." at bounding box center [182, 219] width 145 height 31
click at [241, 222] on div "Call Now Path Created with Sketch." at bounding box center [182, 227] width 145 height 18
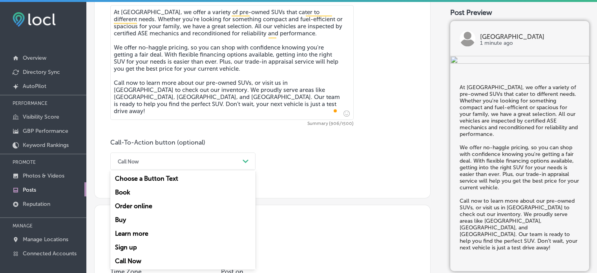
click at [150, 232] on div "Learn more" at bounding box center [182, 233] width 145 height 14
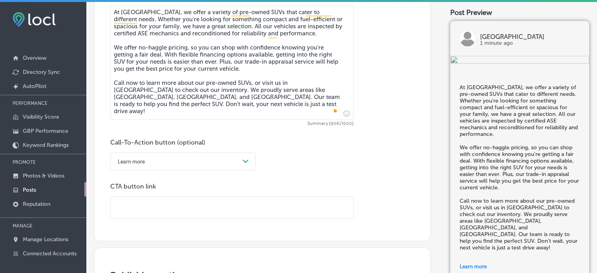
click at [186, 208] on input "text" at bounding box center [232, 208] width 242 height 22
paste input "https://www.gvalakewood.com/"
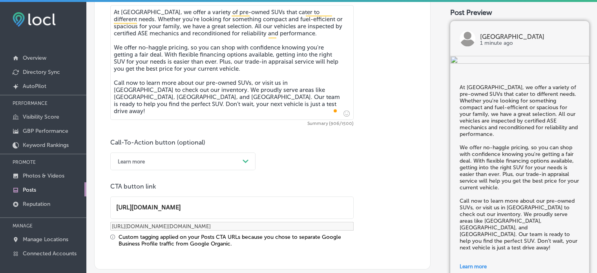
type input "https://www.gvalakewood.com/"
click at [198, 235] on div "Custom tagging applied on your Posts CTA URLs because you chose to separate Goo…" at bounding box center [235, 239] width 235 height 13
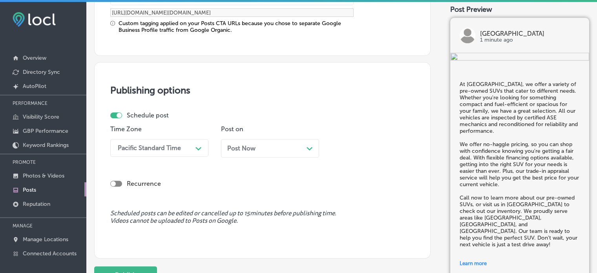
scroll to position [678, 0]
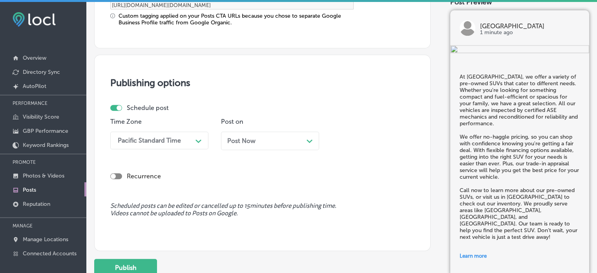
click at [178, 131] on div "Pacific Standard Time Path Created with Sketch." at bounding box center [159, 140] width 98 height 18
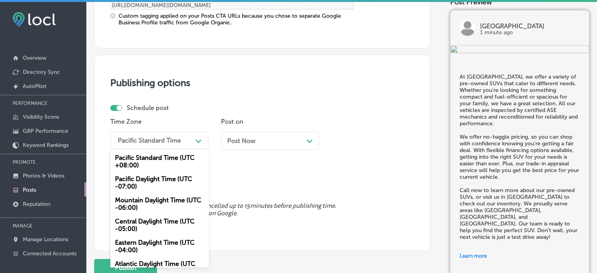
click at [158, 196] on div "Mountain Daylight Time (UTC -06:00)" at bounding box center [159, 203] width 98 height 21
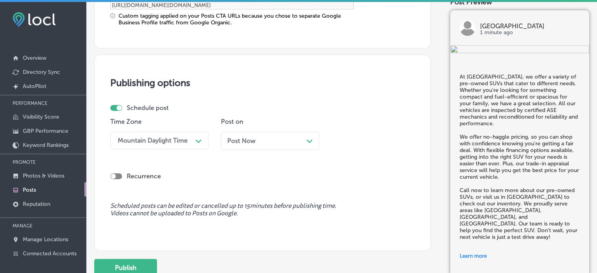
click at [260, 142] on div "Post Now Path Created with Sketch." at bounding box center [270, 140] width 86 height 7
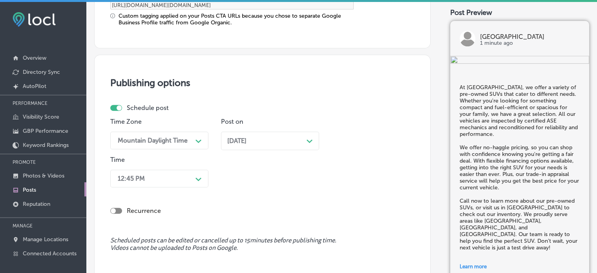
click at [197, 181] on div "12:45 PM Path Created with Sketch." at bounding box center [159, 178] width 98 height 18
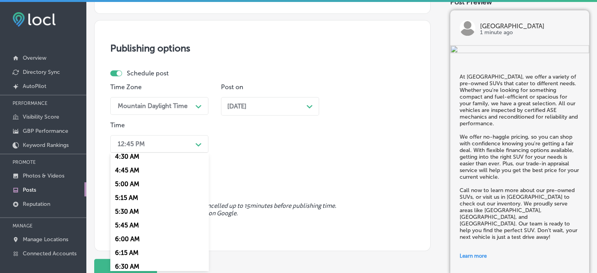
scroll to position [317, 0]
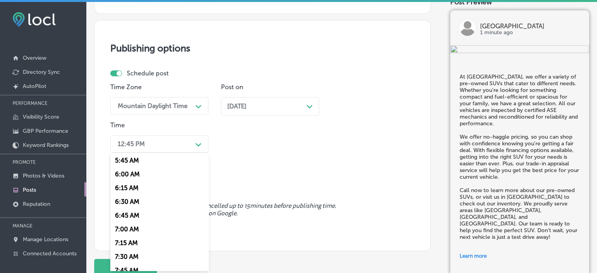
click at [129, 228] on div "7:00 AM" at bounding box center [159, 229] width 98 height 14
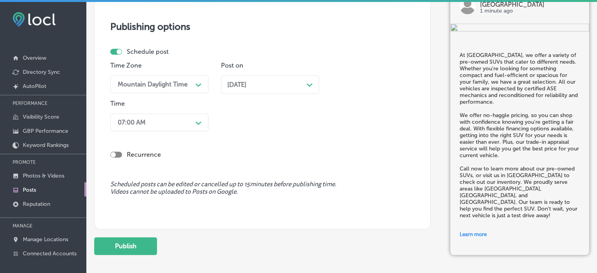
scroll to position [736, 0]
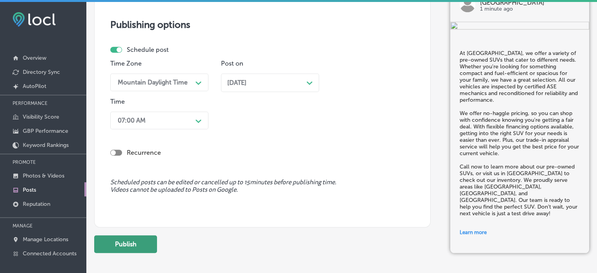
click at [129, 240] on button "Publish" at bounding box center [125, 244] width 63 height 18
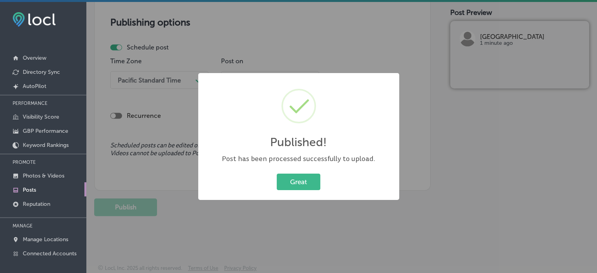
scroll to position [665, 0]
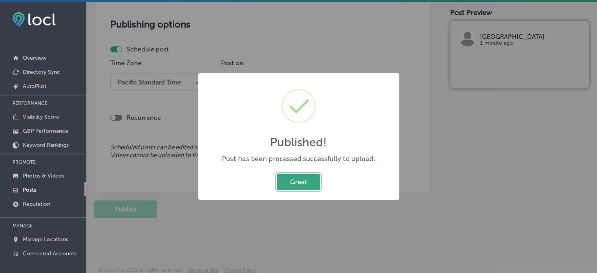
click at [290, 178] on button "Great" at bounding box center [299, 181] width 44 height 16
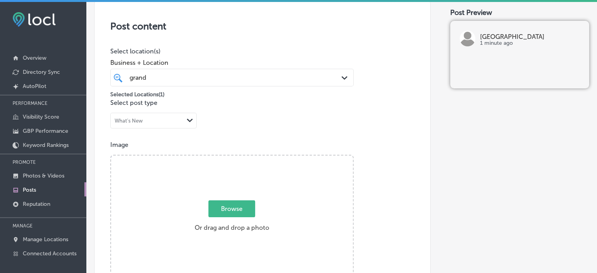
scroll to position [0, 0]
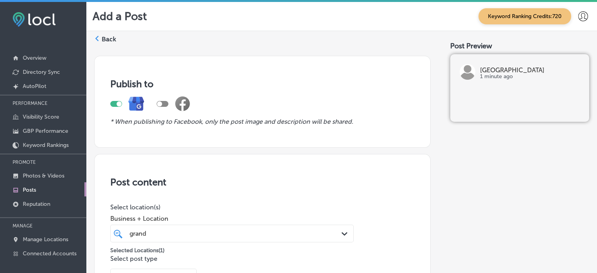
click at [111, 38] on label "Back" at bounding box center [109, 39] width 15 height 9
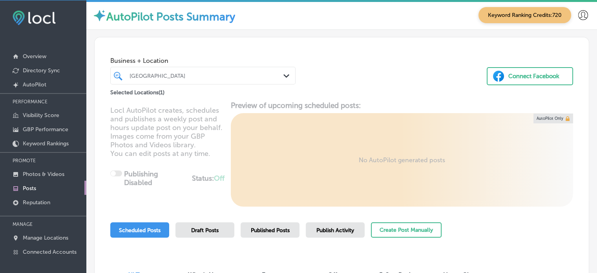
click at [199, 81] on div "[GEOGRAPHIC_DATA]" at bounding box center [203, 75] width 155 height 12
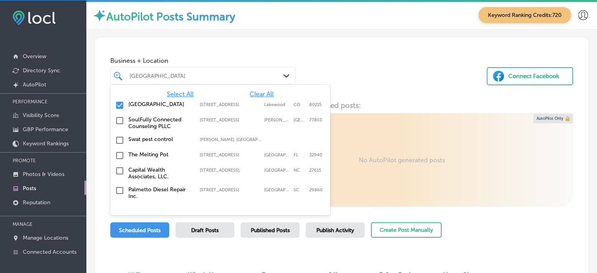
click at [264, 95] on span "Clear All" at bounding box center [261, 93] width 24 height 7
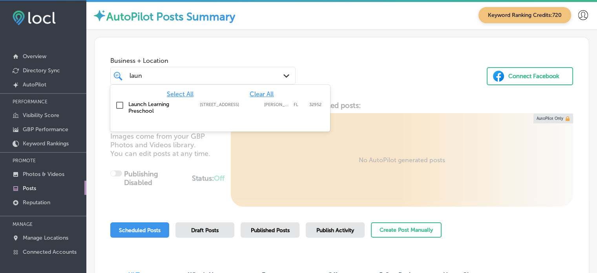
click at [127, 110] on div "Launch Learning Preschool 315 S Courtenay Pkwy, Merritt Island, FL, 32952 315 S…" at bounding box center [219, 107] width 213 height 16
type input "laun"
click at [223, 49] on div "Business + Location option 315 S Courtenay Pkwy, selected. option 315 S Courten…" at bounding box center [342, 67] width 494 height 60
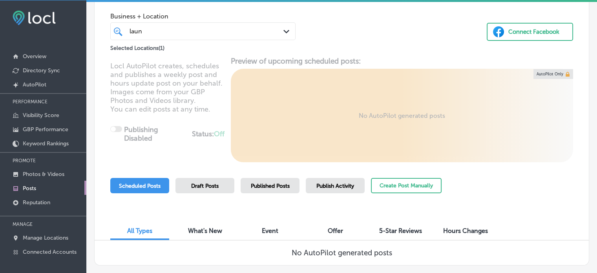
scroll to position [45, 0]
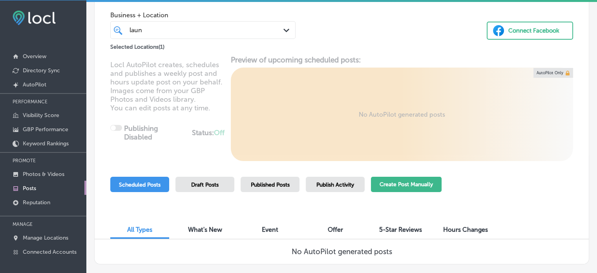
click at [439, 186] on button "Create Post Manually" at bounding box center [406, 184] width 71 height 15
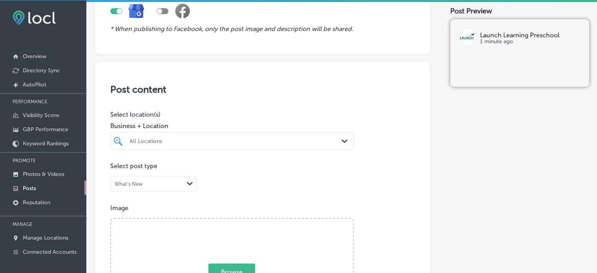
click at [229, 135] on div at bounding box center [222, 140] width 186 height 11
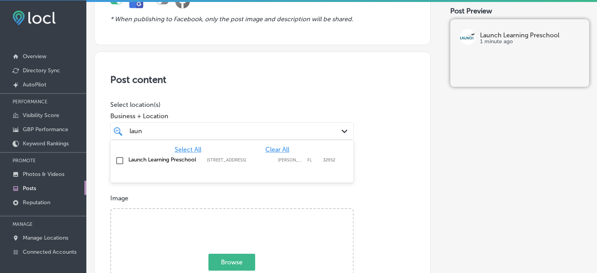
click at [157, 159] on label "Launch Learning Preschool" at bounding box center [163, 159] width 71 height 7
type input "laun"
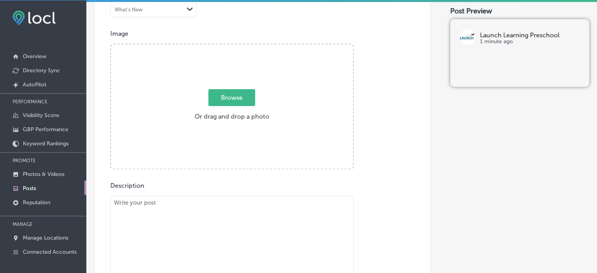
scroll to position [285, 0]
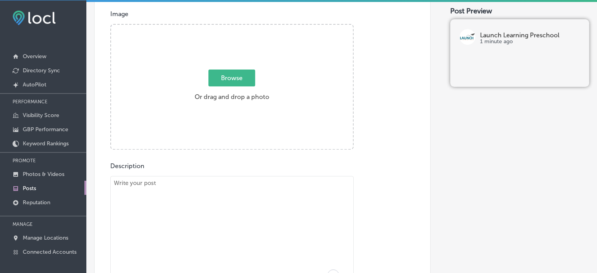
click at [265, 226] on textarea "To enrich screen reader interactions, please activate Accessibility in Grammarl…" at bounding box center [231, 231] width 243 height 110
paste textarea ""Have you visited our Launch Farmers Market yet? Mark your calendars for Saturd…"
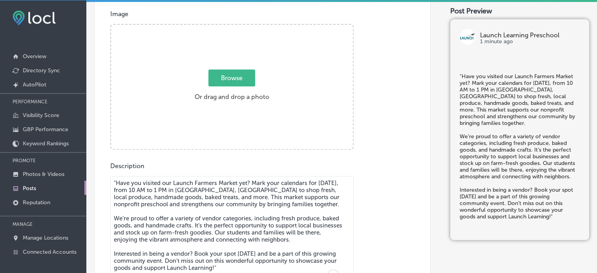
scroll to position [340, 0]
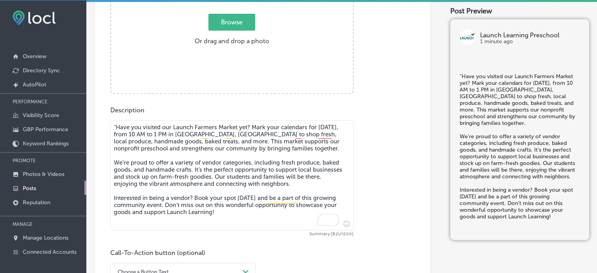
click at [115, 127] on textarea ""Have you visited our Launch Farmers Market yet? Mark your calendars for Saturd…" at bounding box center [231, 175] width 243 height 110
paste textarea "To enrich screen reader interactions, please activate Accessibility in Grammarl…"
type textarea "Have you visited our Launch Farmers Market yet? Mark your calendars for Saturda…"
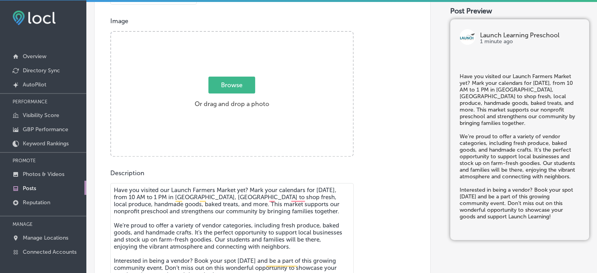
scroll to position [273, 0]
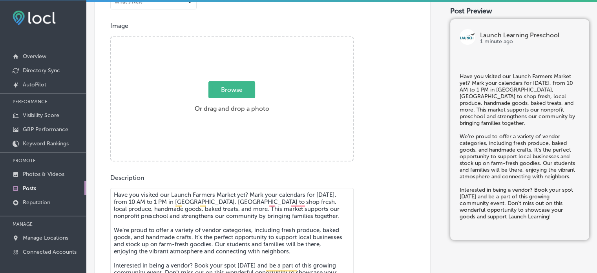
click at [341, 83] on div "Browse Or drag and drop a photo" at bounding box center [232, 99] width 242 height 126
click at [111, 36] on input "Browse Or drag and drop a photo" at bounding box center [232, 37] width 242 height 2
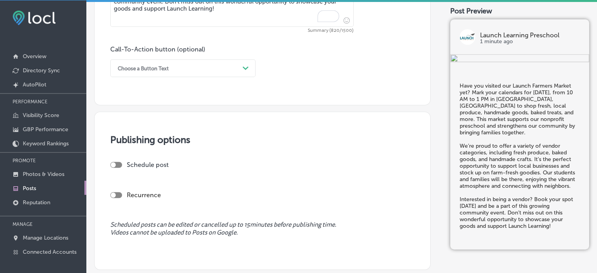
scroll to position [546, 0]
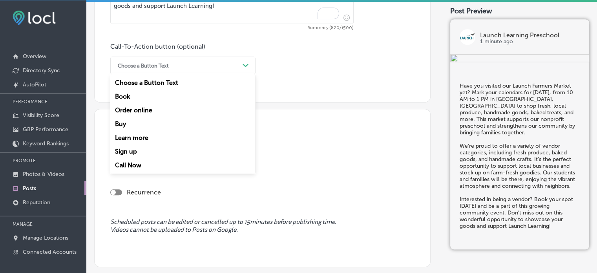
click at [174, 67] on div "Choose a Button Text" at bounding box center [177, 65] width 126 height 12
click at [122, 94] on div "Book" at bounding box center [182, 96] width 145 height 14
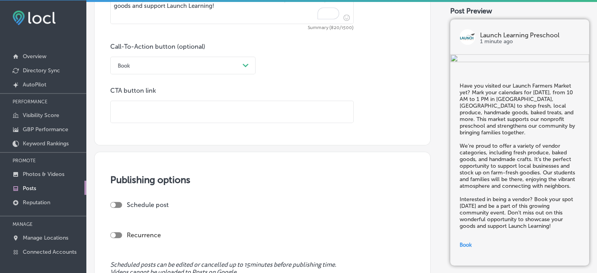
click at [158, 106] on input "text" at bounding box center [232, 112] width 242 height 22
paste input "http://321launch.org/"
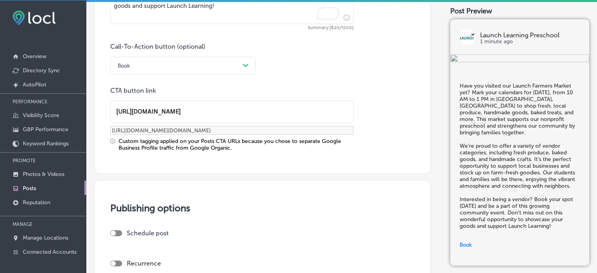
click at [120, 232] on div at bounding box center [116, 233] width 12 height 6
type input "http://321launch.org/"
checkbox input "true"
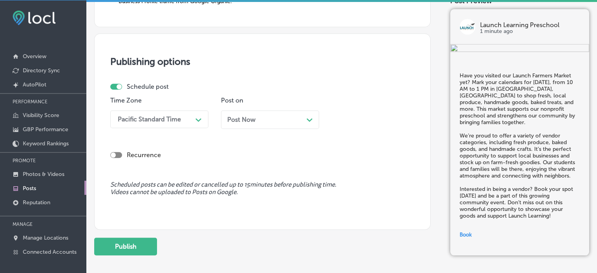
scroll to position [695, 0]
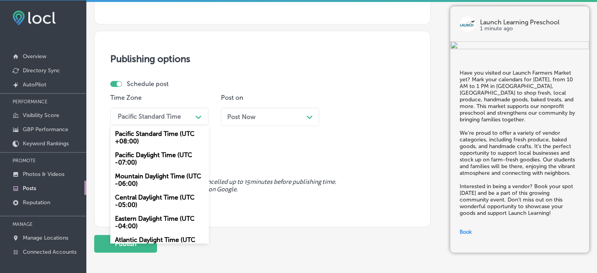
click at [158, 117] on div "Pacific Standard Time" at bounding box center [149, 116] width 63 height 7
click at [158, 175] on div "Mountain Daylight Time (UTC -06:00)" at bounding box center [159, 179] width 98 height 21
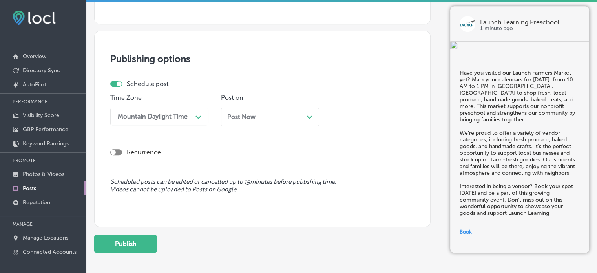
click at [261, 120] on div "Post Now Path Created with Sketch." at bounding box center [270, 116] width 98 height 18
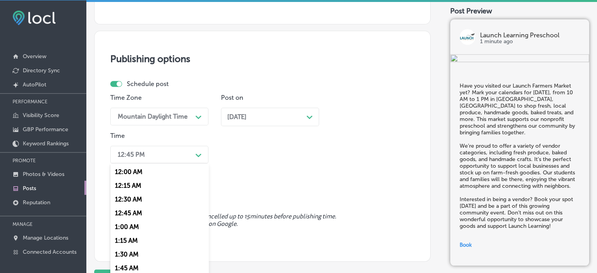
scroll to position [706, 0]
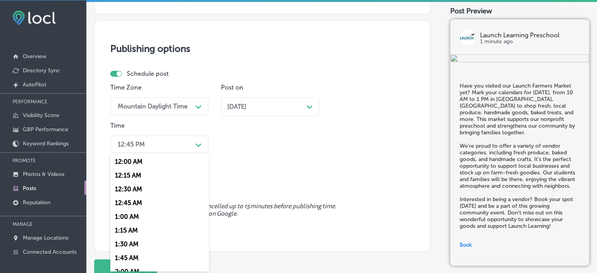
click at [184, 153] on div "option 12:00 AM focused, 1 of 96. 96 results available. Use Up and Down to choo…" at bounding box center [159, 144] width 98 height 18
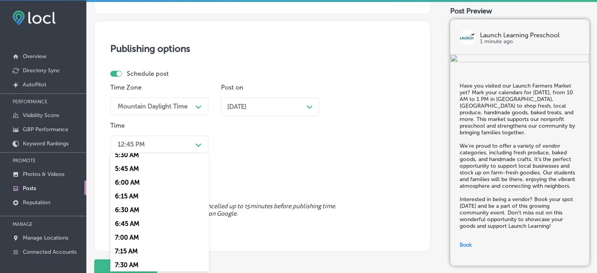
scroll to position [309, 0]
click at [127, 238] on div "7:00 AM" at bounding box center [159, 237] width 98 height 14
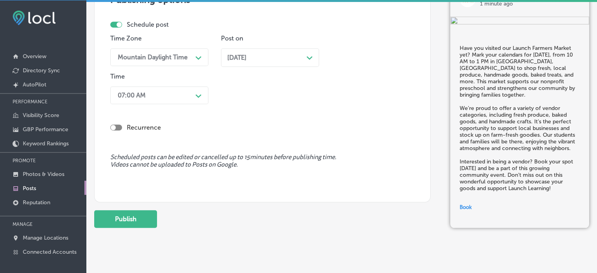
scroll to position [755, 0]
click at [130, 219] on button "Publish" at bounding box center [125, 218] width 63 height 18
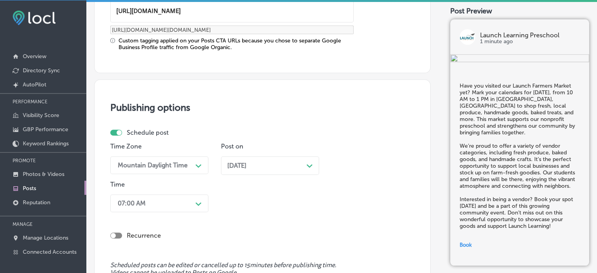
scroll to position [641, 0]
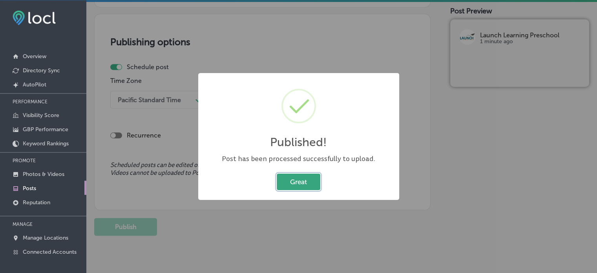
click at [299, 182] on button "Great" at bounding box center [299, 181] width 44 height 16
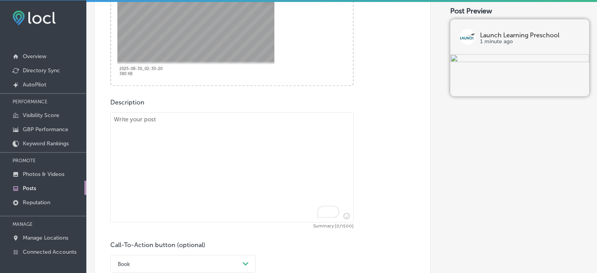
scroll to position [353, 0]
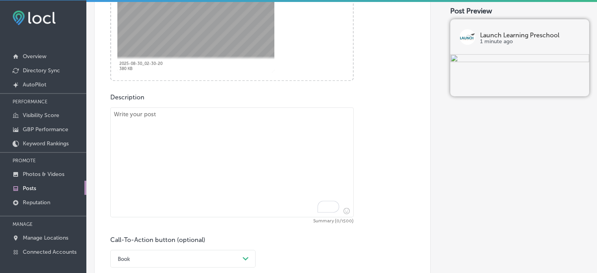
click at [237, 168] on textarea "To enrich screen reader interactions, please activate Accessibility in Grammarl…" at bounding box center [231, 162] width 243 height 110
paste textarea ""The school year is just around the corner! Teachers at Launch Learning Prescho…"
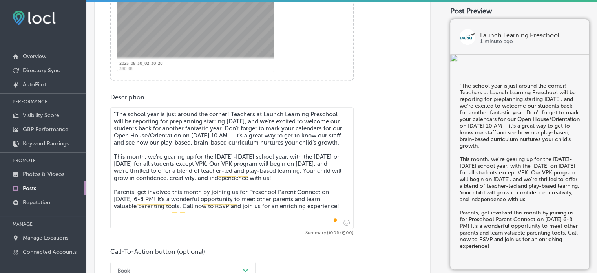
click at [118, 113] on textarea ""The school year is just around the corner! Teachers at Launch Learning Prescho…" at bounding box center [231, 168] width 243 height 122
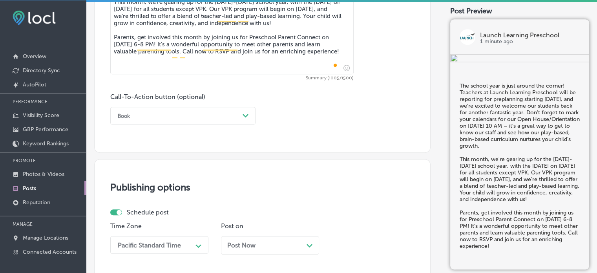
scroll to position [511, 0]
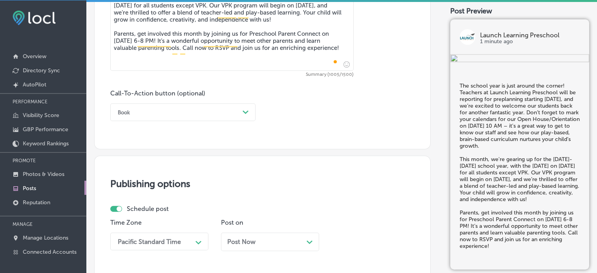
type textarea "The school year is just around the corner! Teachers at Launch Learning Preschoo…"
click at [204, 102] on div "Call-To-Action button (optional) Book Path Created with Sketch." at bounding box center [182, 104] width 145 height 31
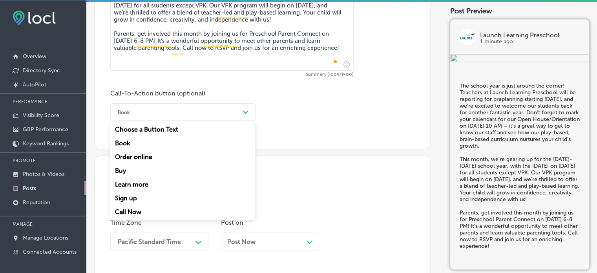
click at [200, 112] on div "Book" at bounding box center [177, 112] width 126 height 12
click at [132, 212] on div "Call Now" at bounding box center [182, 212] width 145 height 14
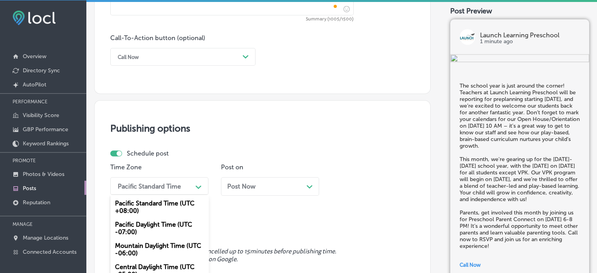
click at [194, 180] on div "option Mountain Daylight Time (UTC -06:00), selected. option Pacific Daylight T…" at bounding box center [159, 186] width 98 height 18
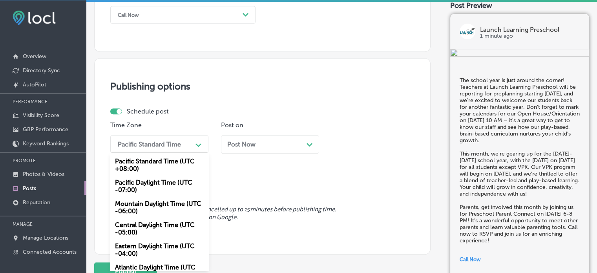
click at [147, 208] on div "Mountain Daylight Time (UTC -06:00)" at bounding box center [159, 207] width 98 height 21
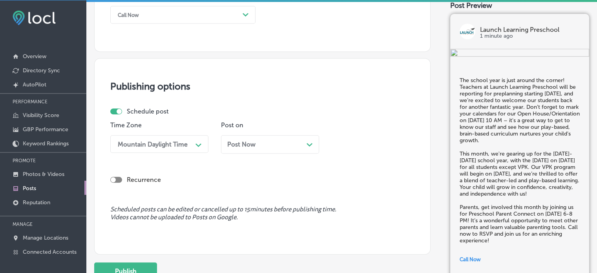
click at [254, 153] on div "Post Now Path Created with Sketch." at bounding box center [270, 147] width 98 height 24
click at [255, 143] on span "Post Now" at bounding box center [241, 143] width 28 height 7
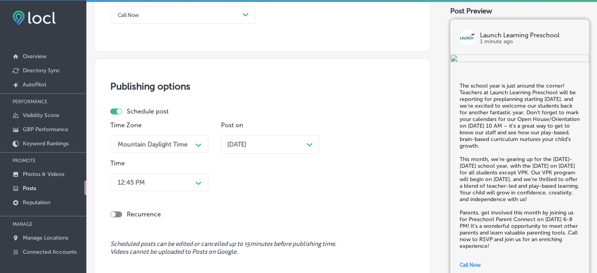
scroll to position [670, 0]
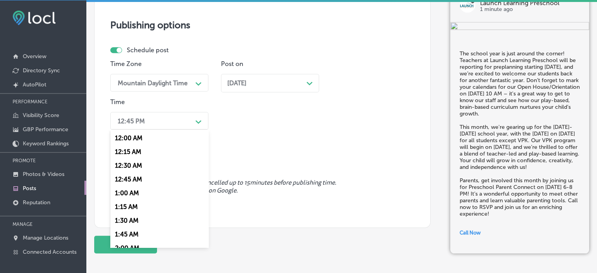
click at [174, 119] on div "12:45 PM" at bounding box center [153, 121] width 78 height 14
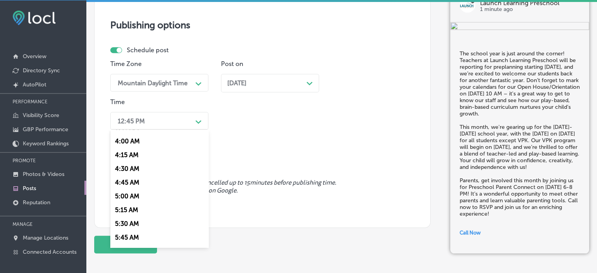
scroll to position [389, 0]
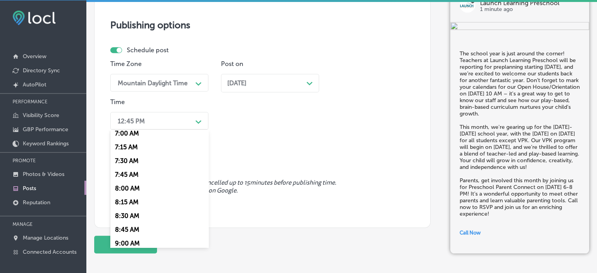
click at [126, 133] on div "7:00 AM" at bounding box center [159, 133] width 98 height 14
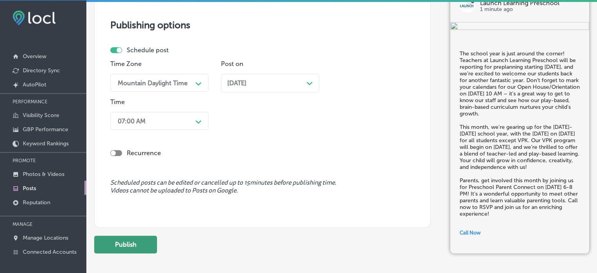
click at [131, 248] on button "Publish" at bounding box center [125, 244] width 63 height 18
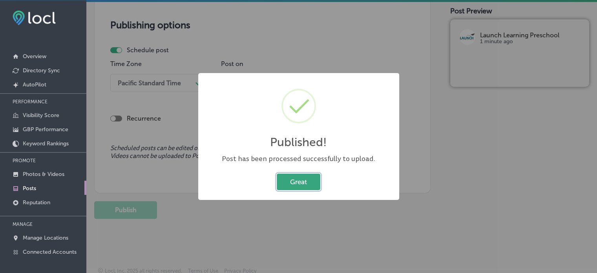
click at [292, 179] on button "Great" at bounding box center [299, 181] width 44 height 16
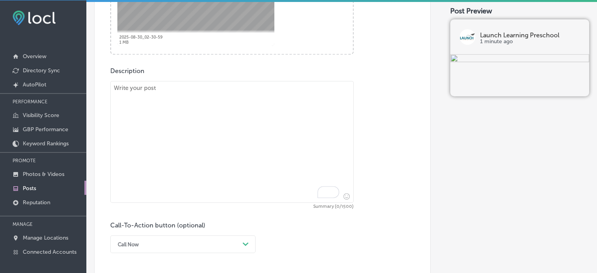
scroll to position [391, 0]
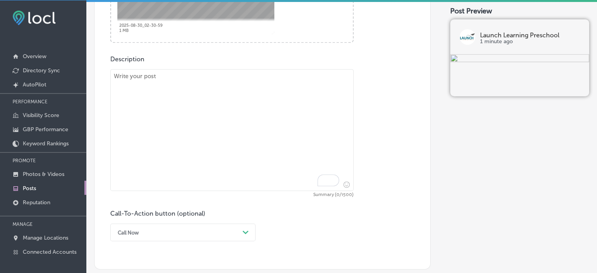
click at [257, 149] on textarea "To enrich screen reader interactions, please activate Accessibility in Grammarl…" at bounding box center [231, 130] width 243 height 122
paste textarea ""Looking for something fun and educational for the whole family? Visit the Laun…"
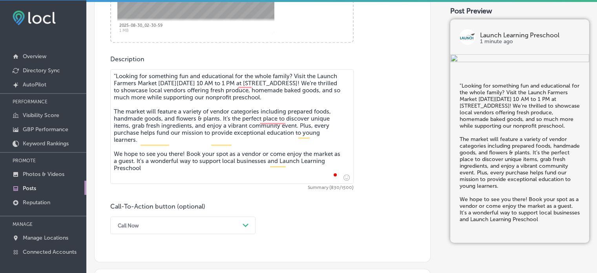
click at [117, 73] on textarea ""Looking for something fun and educational for the whole family? Visit the Laun…" at bounding box center [231, 126] width 243 height 115
click at [181, 178] on textarea "Looking for something fun and educational for the whole family? Visit the Launc…" at bounding box center [231, 126] width 243 height 115
type textarea "Looking for something fun and educational for the whole family? Visit the Launc…"
click at [206, 224] on div "Call Now Path Created with Sketch." at bounding box center [182, 225] width 145 height 18
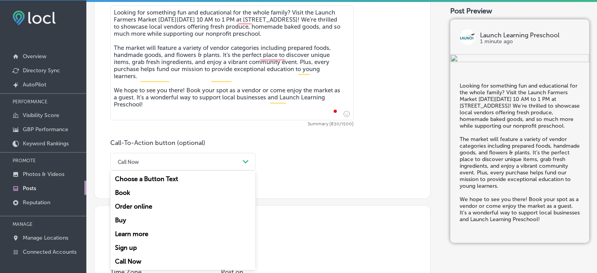
click at [131, 193] on div "Book" at bounding box center [182, 193] width 145 height 14
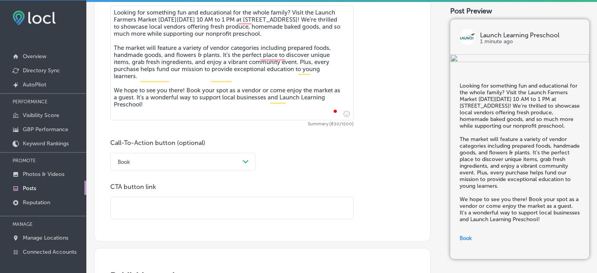
click at [204, 206] on input "text" at bounding box center [232, 208] width 242 height 22
paste input "http://321launch.org/"
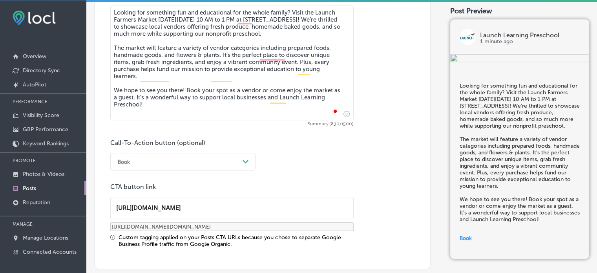
click at [273, 217] on input "http://321launch.org/" at bounding box center [232, 208] width 242 height 22
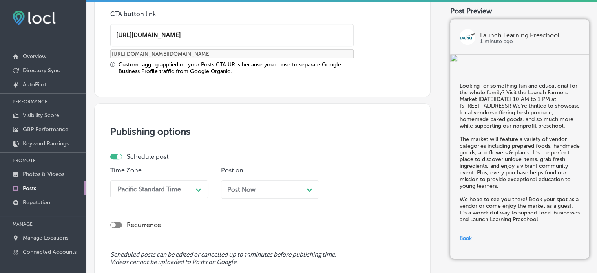
scroll to position [638, 0]
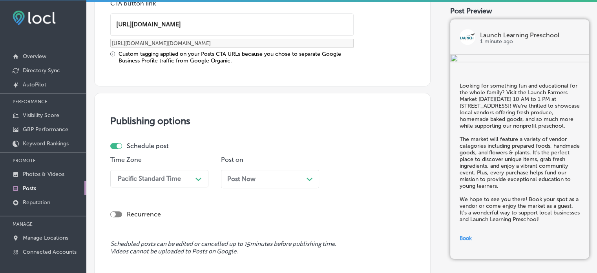
type input "http://321launch.org/"
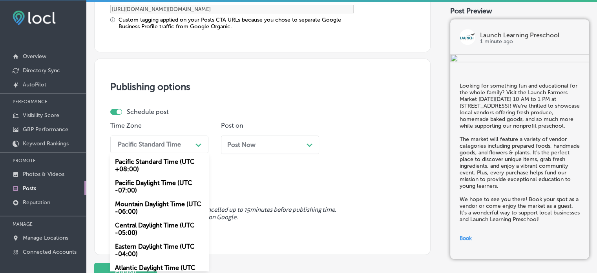
drag, startPoint x: 189, startPoint y: 179, endPoint x: 152, endPoint y: 199, distance: 41.4
click at [152, 153] on div "option Mountain Daylight Time (UTC -06:00), selected. option Mountain Daylight …" at bounding box center [159, 144] width 98 height 18
click at [152, 199] on div "Mountain Daylight Time (UTC -06:00)" at bounding box center [159, 207] width 98 height 21
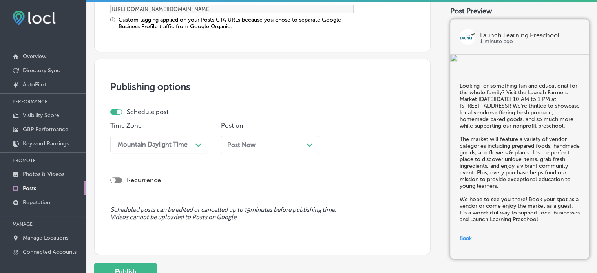
click at [264, 144] on div "Post Now Path Created with Sketch." at bounding box center [270, 144] width 86 height 7
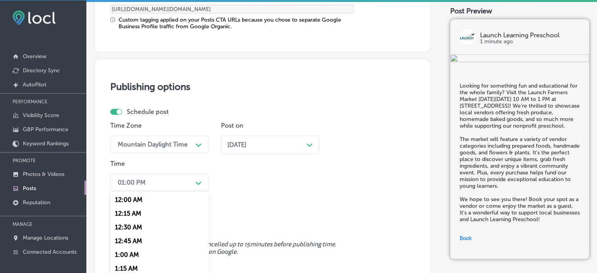
scroll to position [710, 0]
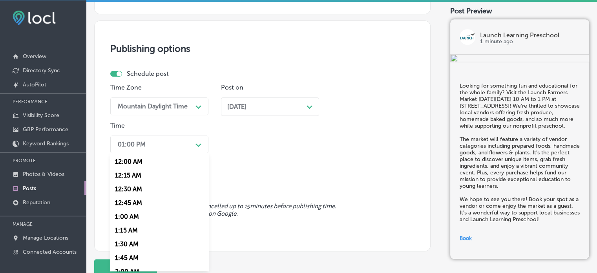
click at [195, 153] on div "option 7:00 AM, selected. option 12:15 AM focused, 2 of 96. 96 results availabl…" at bounding box center [159, 144] width 98 height 18
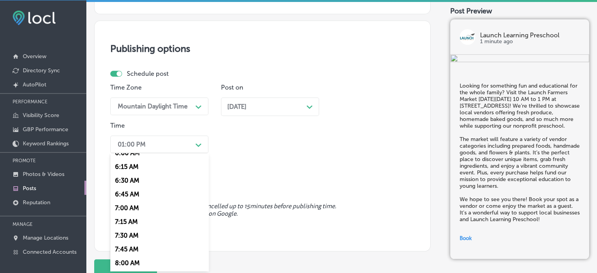
scroll to position [339, 0]
click at [133, 207] on div "7:00 AM" at bounding box center [159, 207] width 98 height 14
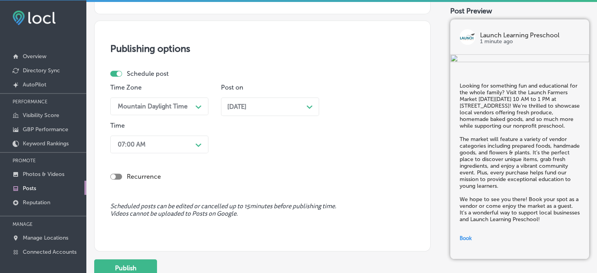
scroll to position [772, 0]
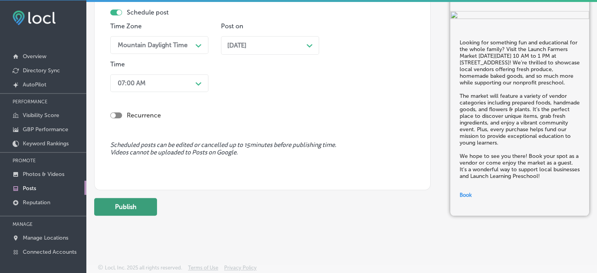
click at [118, 209] on button "Publish" at bounding box center [125, 207] width 63 height 18
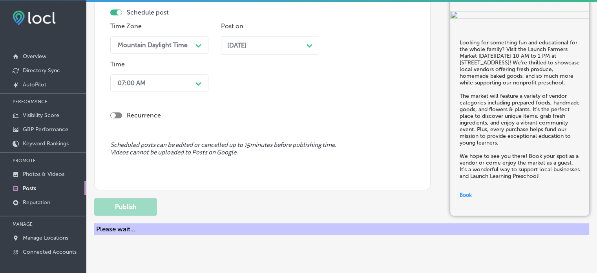
scroll to position [624, 0]
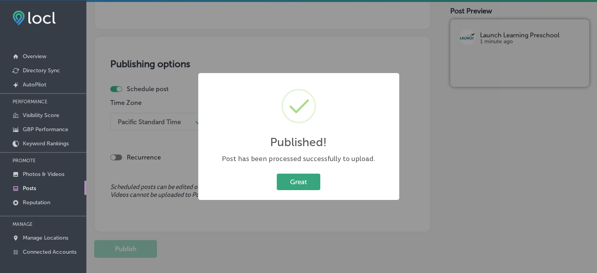
click at [298, 185] on button "Great" at bounding box center [299, 181] width 44 height 16
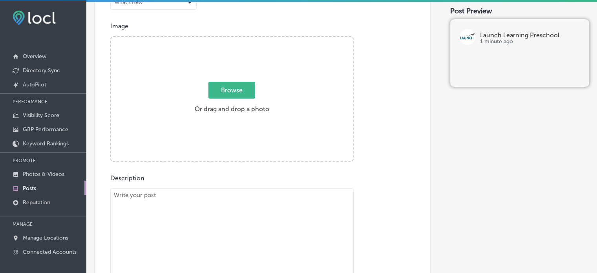
scroll to position [271, 0]
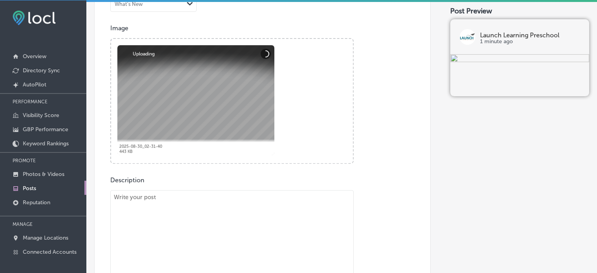
click at [264, 207] on textarea "To enrich screen reader interactions, please activate Accessibility in Grammarl…" at bounding box center [231, 247] width 243 height 115
paste textarea ""At Launch Learning Preschool in Merritt Island, our curriculum is designed to …"
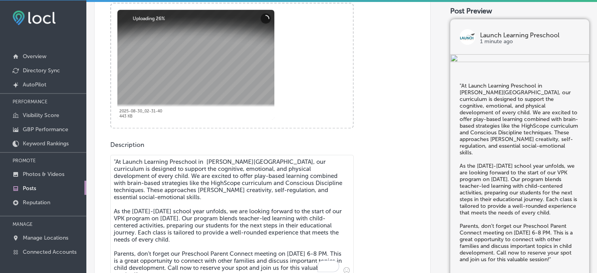
scroll to position [357, 0]
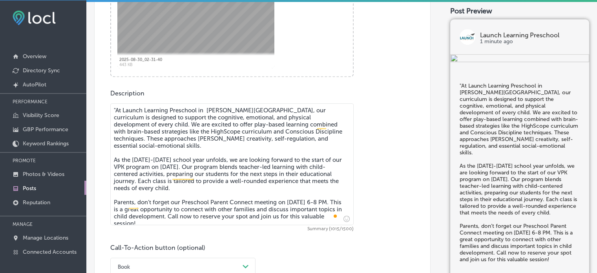
click at [116, 108] on textarea ""At Launch Learning Preschool in Merritt Island, our curriculum is designed to …" at bounding box center [231, 164] width 243 height 122
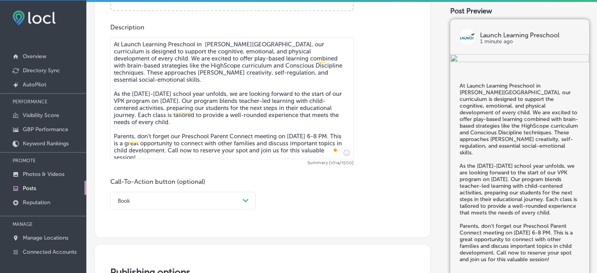
scroll to position [424, 0]
type textarea "At Launch Learning Preschool in Merritt Island, our curriculum is designed to s…"
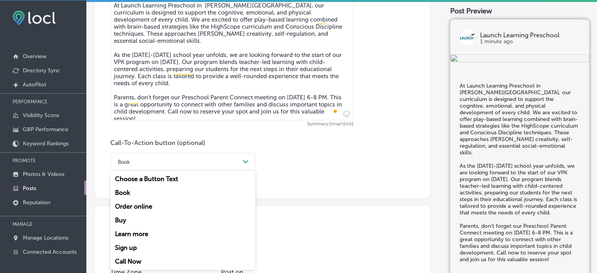
click at [190, 170] on div "option Book, selected. option Order online focused, 3 of 7. 7 results available…" at bounding box center [182, 162] width 145 height 18
click at [130, 261] on div "Call Now" at bounding box center [182, 261] width 145 height 14
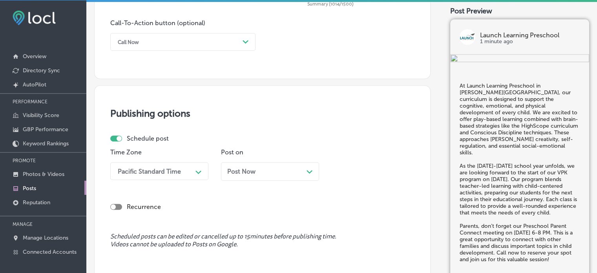
scroll to position [609, 0]
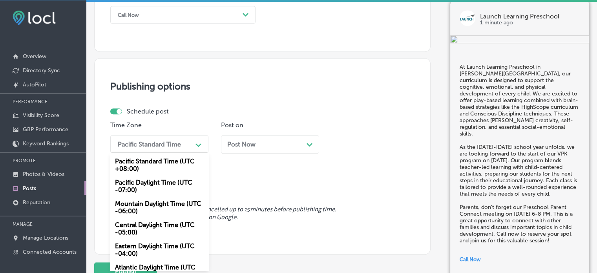
click at [157, 153] on div "option Mountain Daylight Time (UTC -06:00), selected. option Pacific Daylight T…" at bounding box center [159, 144] width 98 height 18
click at [152, 207] on div "Mountain Daylight Time (UTC -06:00)" at bounding box center [159, 207] width 98 height 21
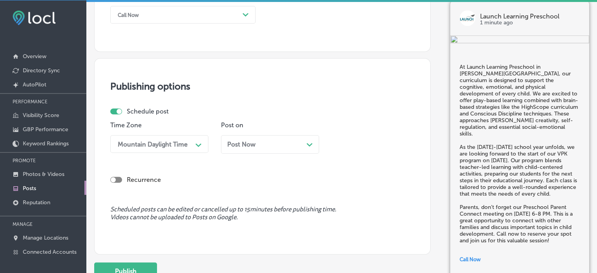
click at [259, 145] on div "Post Now Path Created with Sketch." at bounding box center [270, 143] width 86 height 7
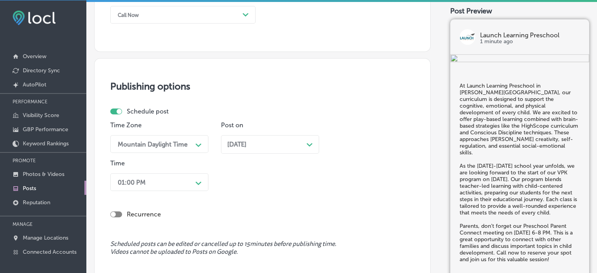
scroll to position [647, 0]
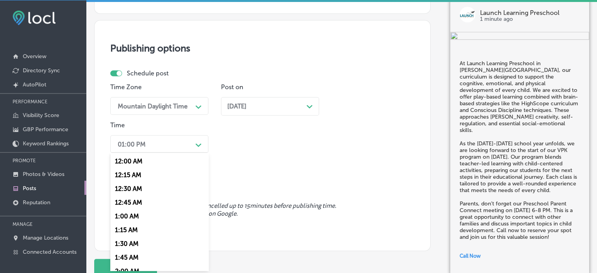
click at [157, 153] on div "option 7:00 AM, selected. option 12:15 AM focused, 2 of 96. 96 results availabl…" at bounding box center [159, 144] width 98 height 18
click at [122, 242] on div "7:00 AM" at bounding box center [159, 244] width 98 height 14
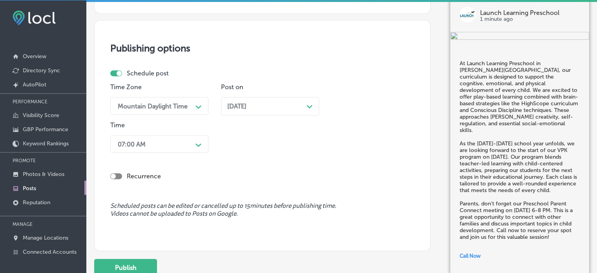
scroll to position [684, 0]
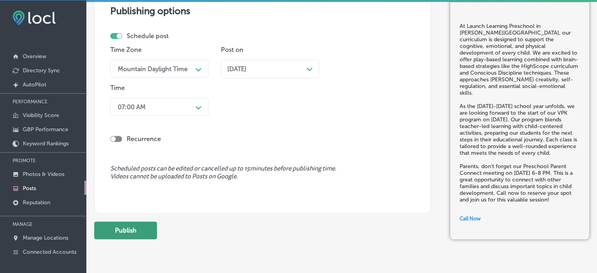
click at [135, 229] on button "Publish" at bounding box center [125, 230] width 63 height 18
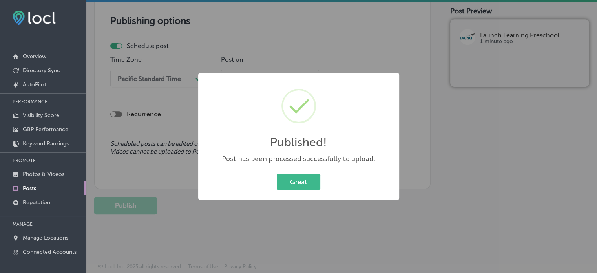
scroll to position [674, 0]
click at [304, 178] on button "Great" at bounding box center [299, 181] width 44 height 16
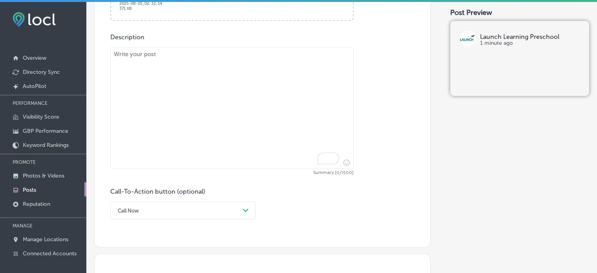
scroll to position [507, 0]
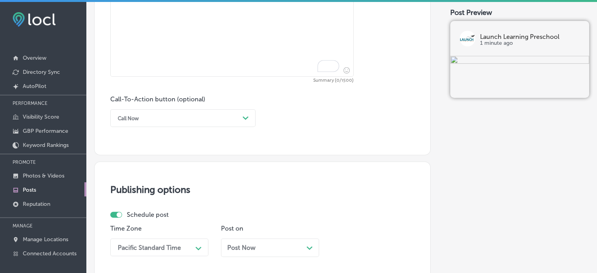
click at [306, 49] on textarea "To enrich screen reader interactions, please activate Accessibility in Grammarl…" at bounding box center [231, 16] width 243 height 122
paste textarea ""September is flying by, and we're loving all the excitement at Launch Learning…"
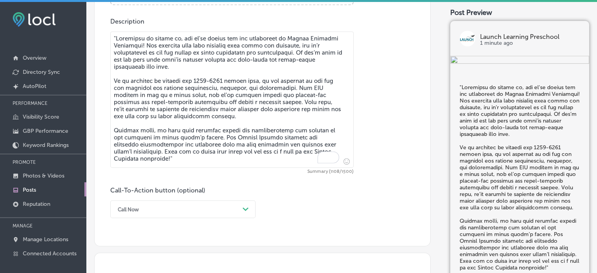
scroll to position [427, 0]
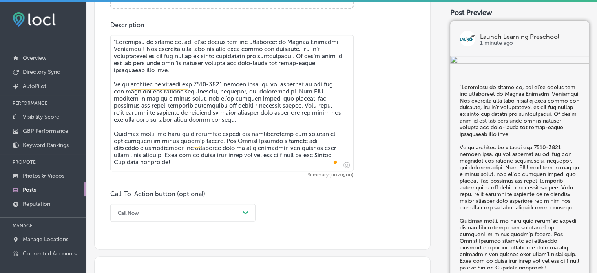
click at [115, 41] on textarea "To enrich screen reader interactions, please activate Accessibility in Grammarl…" at bounding box center [231, 103] width 243 height 136
type textarea "September is flying by, and we're loving all the excitement at Launch Learning …"
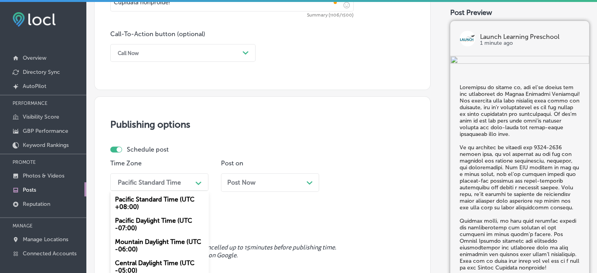
scroll to position [625, 0]
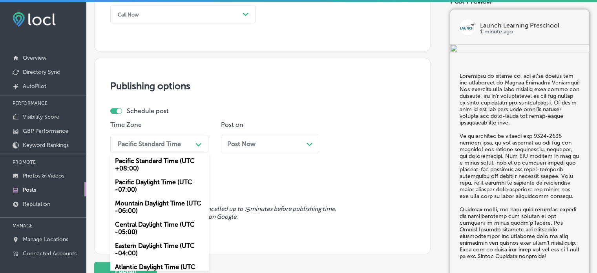
click at [184, 152] on div "option Mountain Daylight Time (UTC -06:00), selected. option Pacific Daylight T…" at bounding box center [159, 144] width 98 height 18
click at [159, 200] on div "Mountain Daylight Time (UTC -06:00)" at bounding box center [159, 206] width 98 height 21
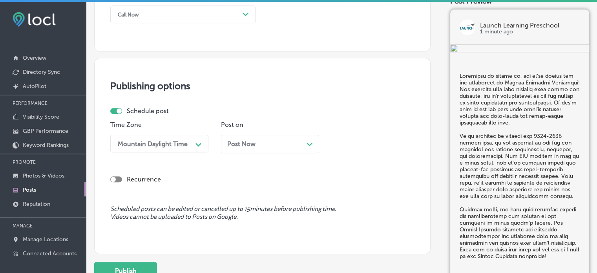
click at [271, 148] on div "Post Now Path Created with Sketch." at bounding box center [270, 144] width 98 height 18
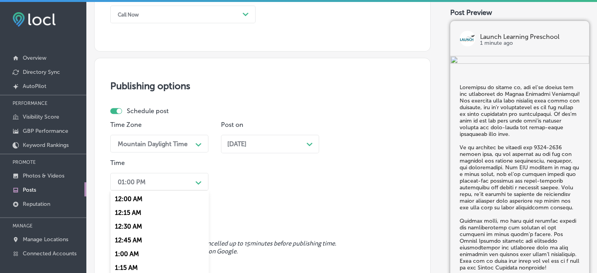
scroll to position [664, 0]
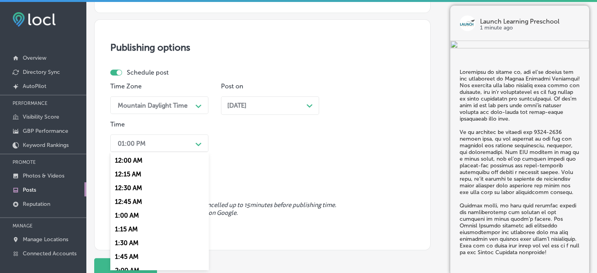
click at [179, 152] on div "option 7:00 AM, selected. option 12:30 AM focused, 3 of 96. 96 results availabl…" at bounding box center [159, 143] width 98 height 18
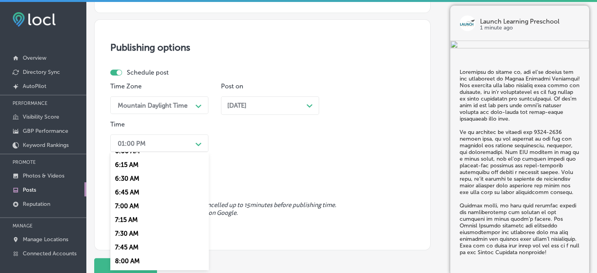
scroll to position [340, 0]
click at [135, 208] on div "7:00 AM" at bounding box center [159, 205] width 98 height 14
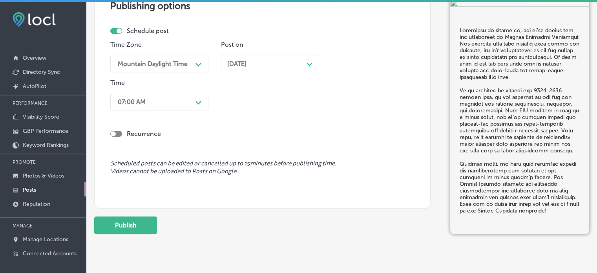
scroll to position [723, 0]
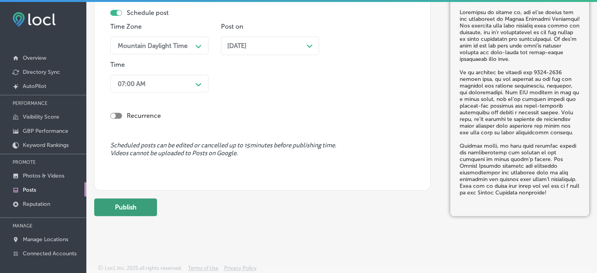
click at [126, 209] on button "Publish" at bounding box center [125, 207] width 63 height 18
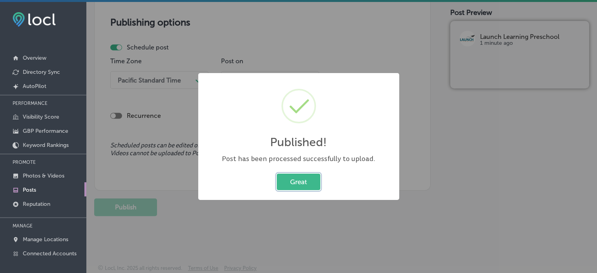
scroll to position [689, 0]
click at [298, 185] on button "Great" at bounding box center [299, 181] width 44 height 16
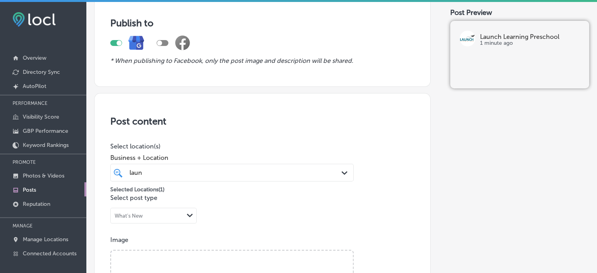
scroll to position [0, 0]
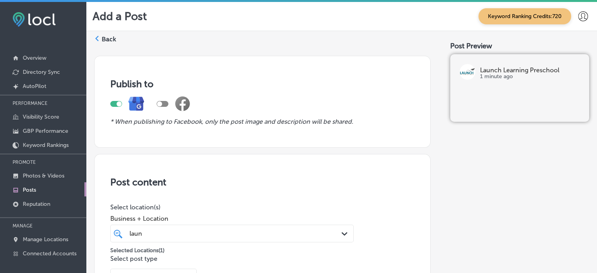
click at [107, 37] on label "Back" at bounding box center [109, 39] width 15 height 9
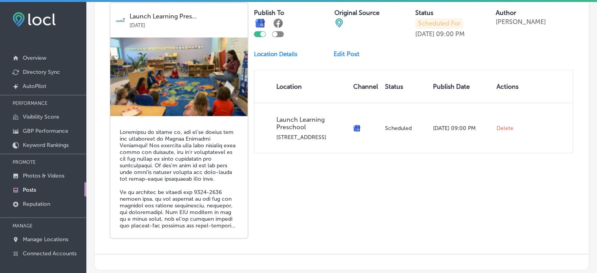
scroll to position [1427, 0]
click at [346, 51] on link "Edit Post" at bounding box center [349, 54] width 32 height 7
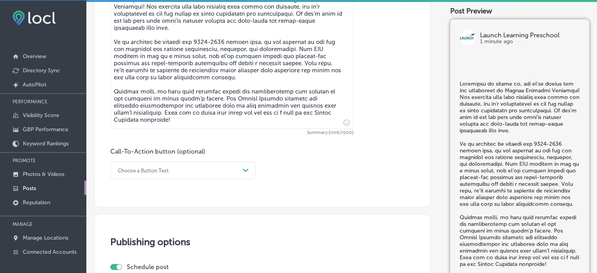
scroll to position [488, 0]
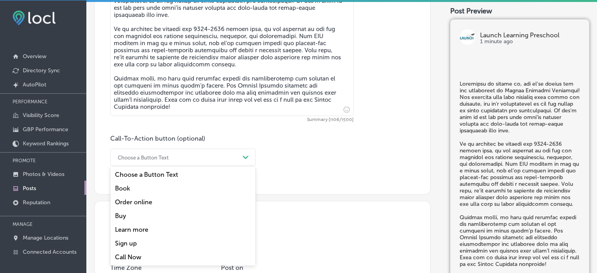
click at [178, 152] on div "Choose a Button Text" at bounding box center [177, 157] width 126 height 12
click at [132, 257] on div "Call Now" at bounding box center [182, 257] width 145 height 14
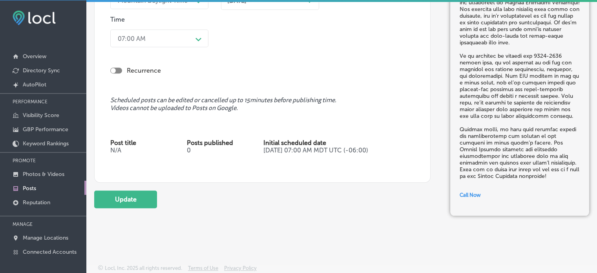
scroll to position [775, 0]
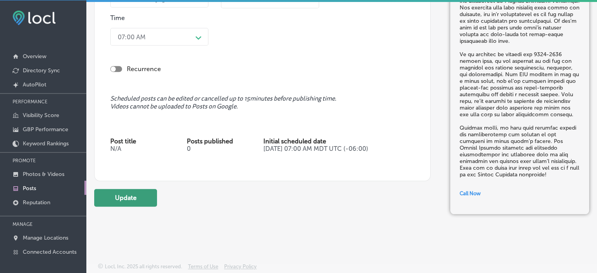
click at [127, 189] on button "Update" at bounding box center [125, 198] width 63 height 18
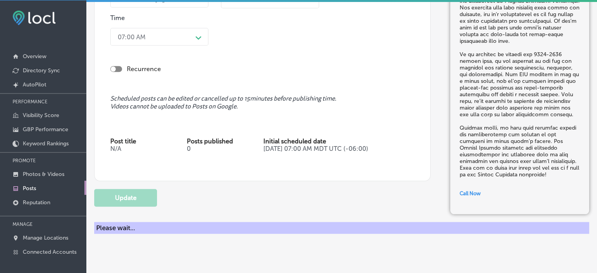
checkbox input "true"
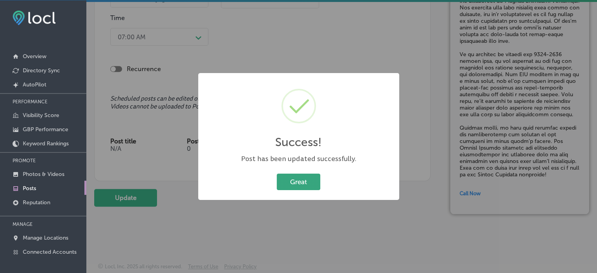
click at [306, 177] on button "Great" at bounding box center [299, 181] width 44 height 16
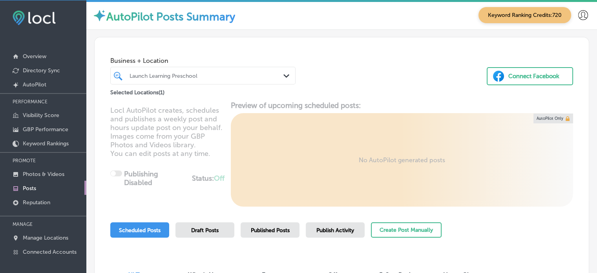
click at [225, 71] on div at bounding box center [195, 75] width 133 height 11
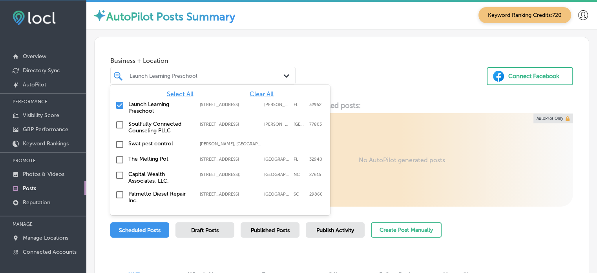
click at [249, 93] on span "Clear All" at bounding box center [261, 93] width 24 height 7
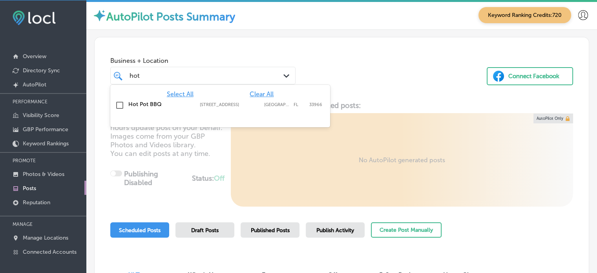
click at [153, 100] on div "Hot Pot BBQ 9345 6 Mile Cypress Pkwy, Fort Myers, FL, 33966 9345 6 Mile Cypress…" at bounding box center [219, 105] width 213 height 12
type input "hot"
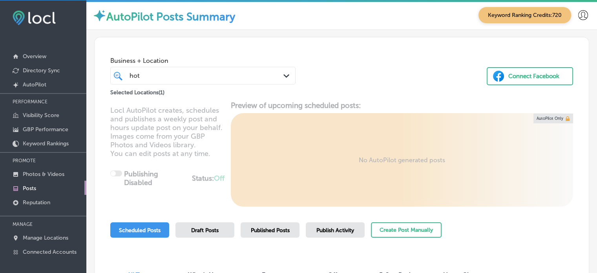
scroll to position [90, 0]
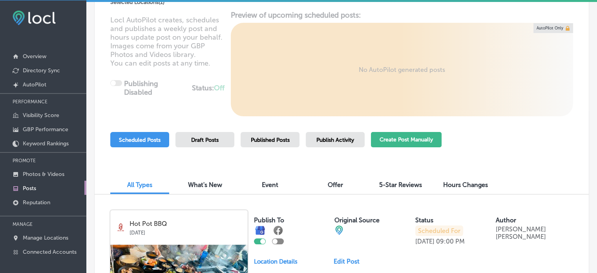
click at [424, 135] on button "Create Post Manually" at bounding box center [406, 139] width 71 height 15
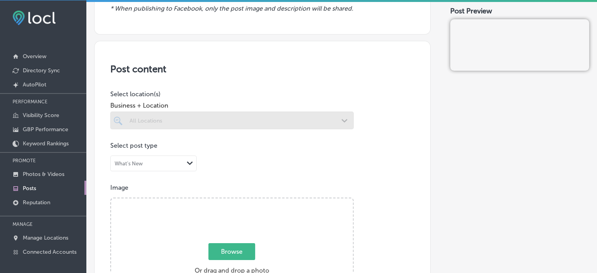
scroll to position [113, 0]
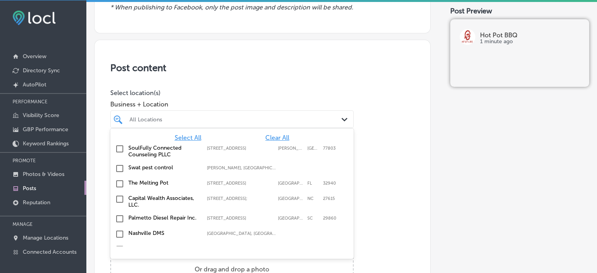
click at [237, 116] on div "All Locations" at bounding box center [235, 119] width 213 height 7
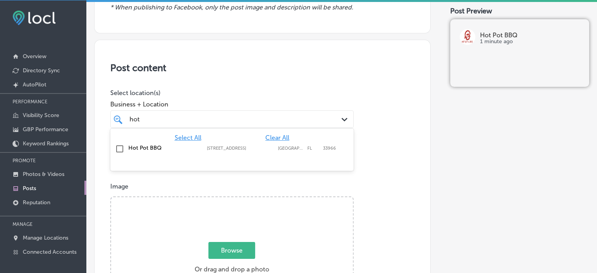
click at [155, 146] on label "Hot Pot BBQ" at bounding box center [163, 147] width 71 height 7
type input "hot"
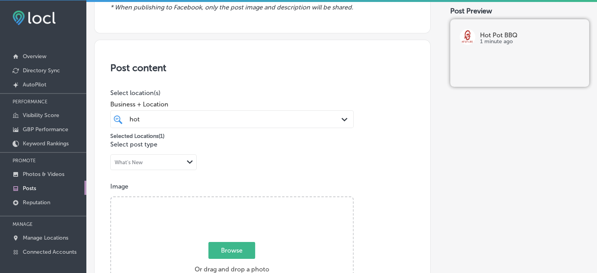
click at [244, 64] on h3 "Post content" at bounding box center [262, 67] width 304 height 11
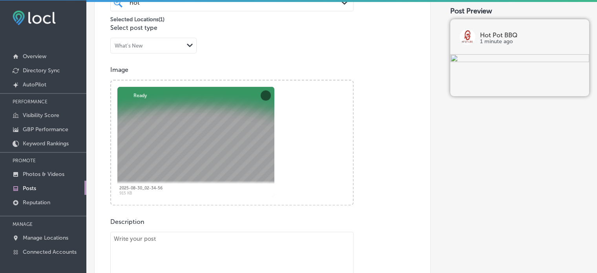
scroll to position [227, 0]
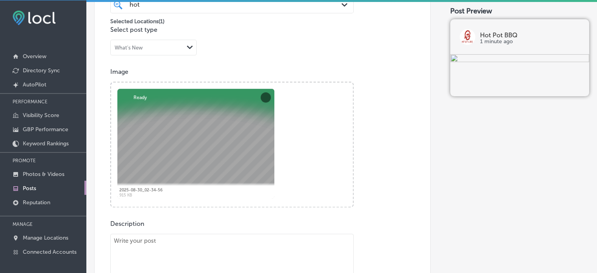
click at [234, 7] on div "hot hot" at bounding box center [222, 4] width 186 height 11
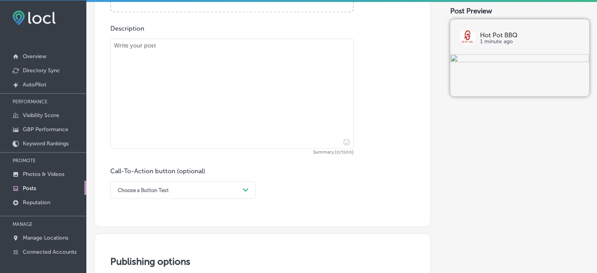
scroll to position [437, 0]
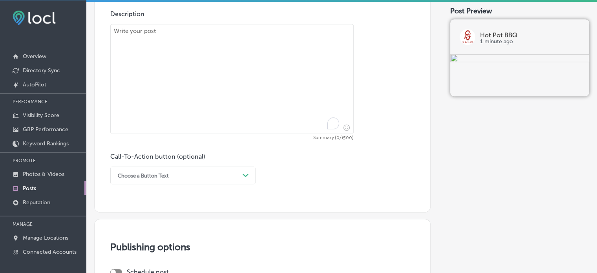
click at [270, 115] on textarea "To enrich screen reader interactions, please activate Accessibility in Grammarl…" at bounding box center [231, 79] width 243 height 110
paste textarea ""Hot Pot & BBQ in Fort Myers offers a unique dining experience where you can in…"
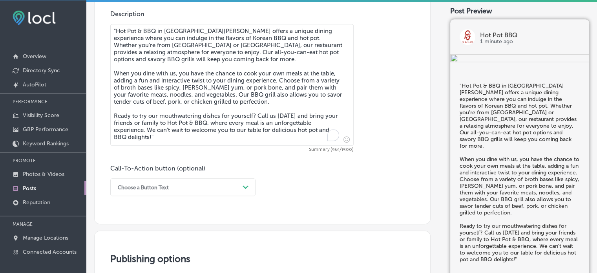
type textarea ""Hot Pot & BBQ in Fort Myers offers a unique dining experience where you can in…"
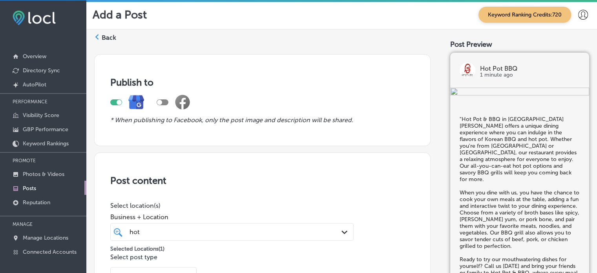
scroll to position [437, 0]
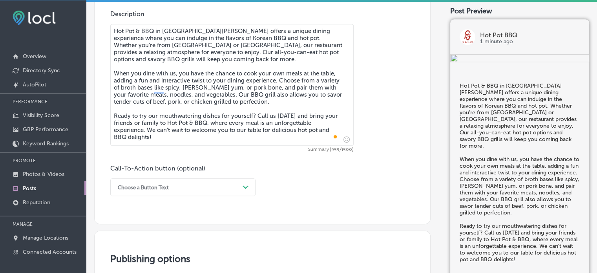
type textarea "Hot Pot & BBQ in [GEOGRAPHIC_DATA][PERSON_NAME] offers a unique dining experien…"
click at [190, 189] on div "Choose a Button Text Path Created with Sketch." at bounding box center [182, 187] width 145 height 18
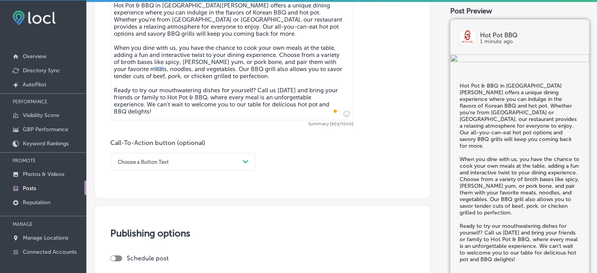
click at [193, 167] on div "Choose a Button Text Path Created with Sketch." at bounding box center [182, 162] width 145 height 18
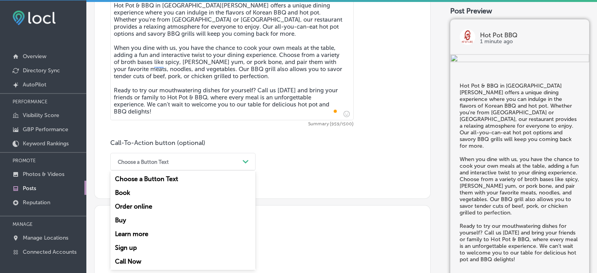
click at [138, 261] on div "Call Now" at bounding box center [182, 261] width 145 height 14
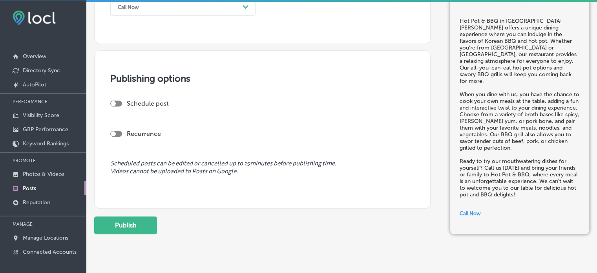
scroll to position [617, 0]
click at [124, 102] on div "Schedule post" at bounding box center [259, 102] width 298 height 7
click at [117, 100] on div at bounding box center [116, 103] width 12 height 6
checkbox input "true"
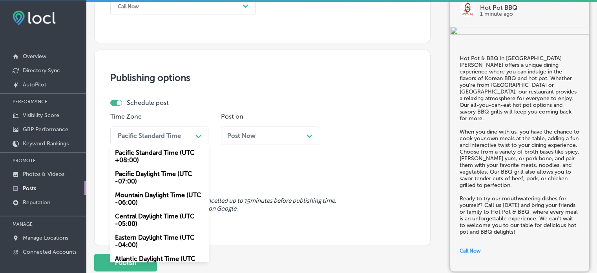
click at [164, 133] on div "Pacific Standard Time" at bounding box center [149, 134] width 63 height 7
click at [162, 200] on div "Mountain Daylight Time (UTC -06:00)" at bounding box center [159, 198] width 98 height 21
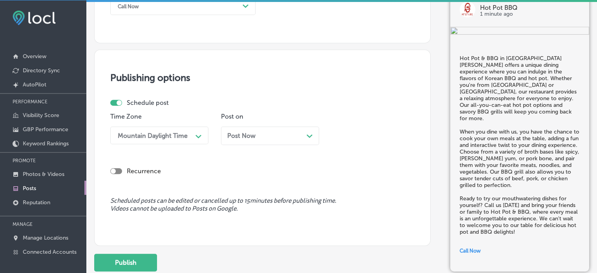
click at [260, 136] on div "Post Now Path Created with Sketch." at bounding box center [270, 135] width 86 height 7
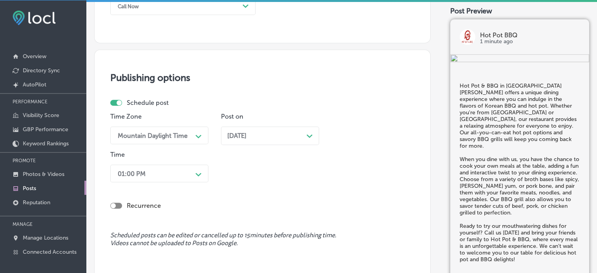
scroll to position [647, 0]
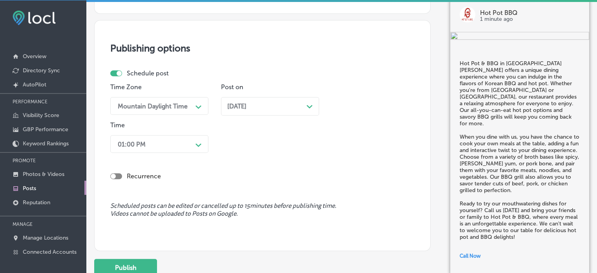
click at [187, 153] on div "01:00 PM Path Created with Sketch." at bounding box center [159, 144] width 98 height 18
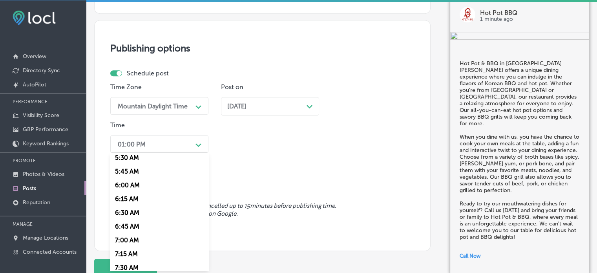
scroll to position [306, 0]
click at [130, 238] on div "7:00 AM" at bounding box center [159, 240] width 98 height 14
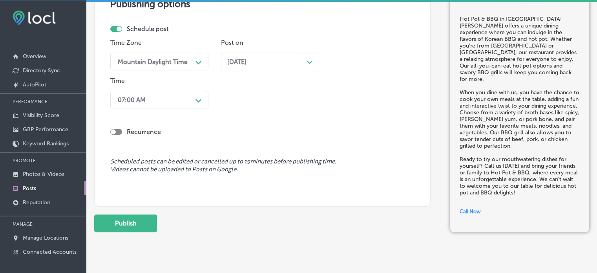
scroll to position [709, 0]
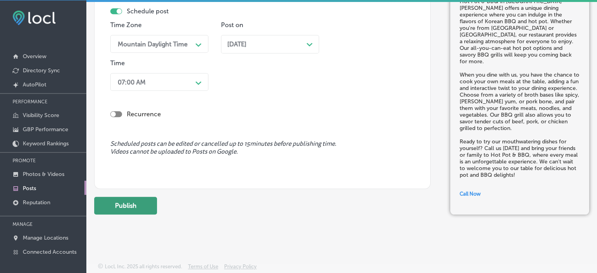
click at [133, 204] on button "Publish" at bounding box center [125, 206] width 63 height 18
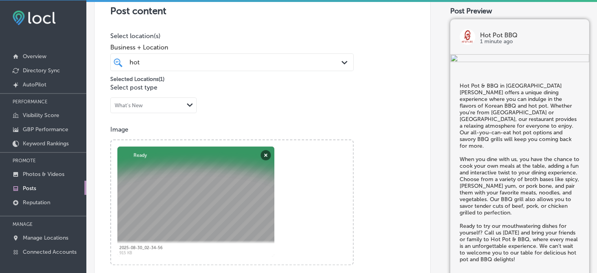
scroll to position [166, 0]
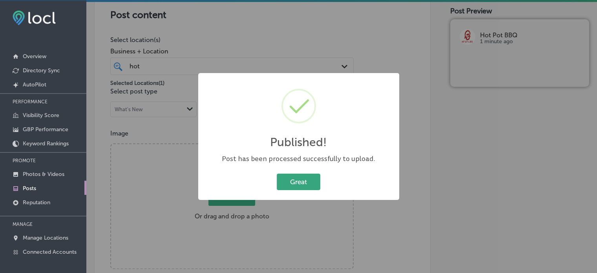
click at [304, 184] on button "Great" at bounding box center [299, 181] width 44 height 16
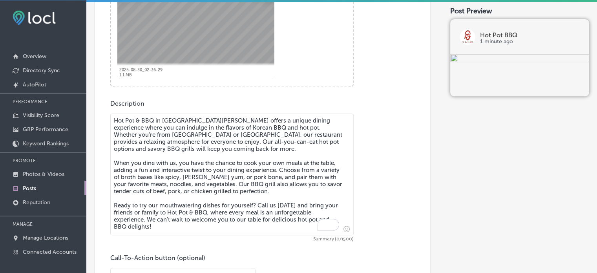
scroll to position [373, 0]
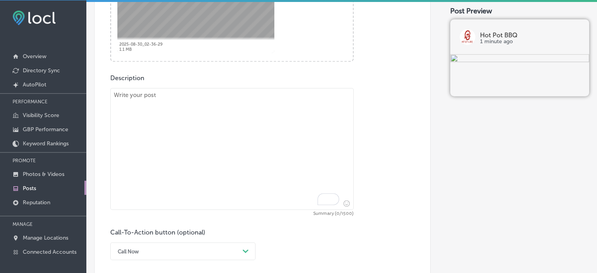
click at [248, 149] on textarea "To enrich screen reader interactions, please activate Accessibility in Grammarl…" at bounding box center [231, 149] width 243 height 122
paste textarea ""Looking for an exciting way to enjoy a meal with family and friends? Hot Pot &…"
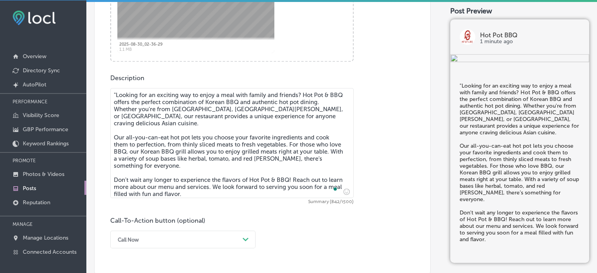
click at [115, 90] on textarea ""Looking for an exciting way to enjoy a meal with family and friends? Hot Pot &…" at bounding box center [231, 143] width 243 height 110
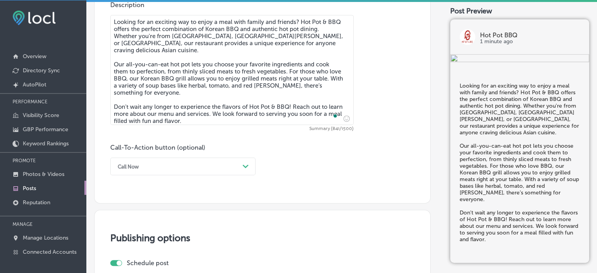
scroll to position [467, 0]
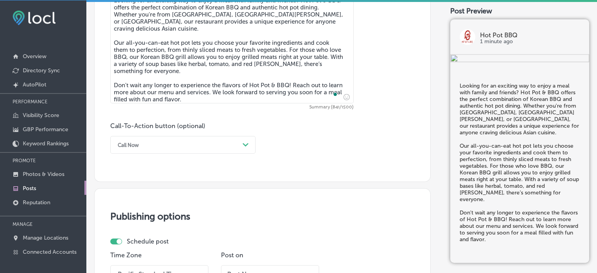
type textarea "Looking for an exciting way to enjoy a meal with family and friends? Hot Pot & …"
click at [217, 137] on div "Call Now Path Created with Sketch." at bounding box center [182, 145] width 145 height 18
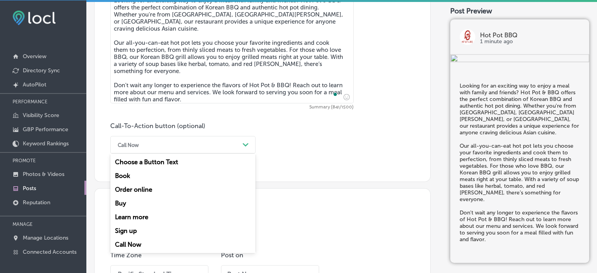
click at [148, 216] on div "Learn more" at bounding box center [182, 217] width 145 height 14
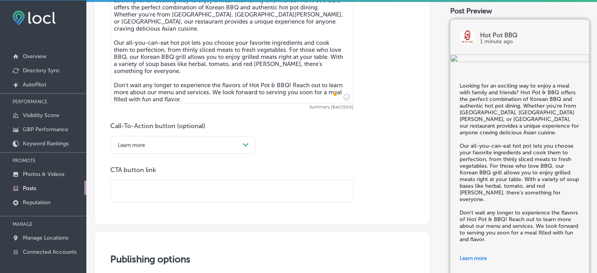
click at [188, 188] on input "text" at bounding box center [232, 191] width 242 height 22
paste input "https://hot-pot-bbq.menu-world.com/menu"
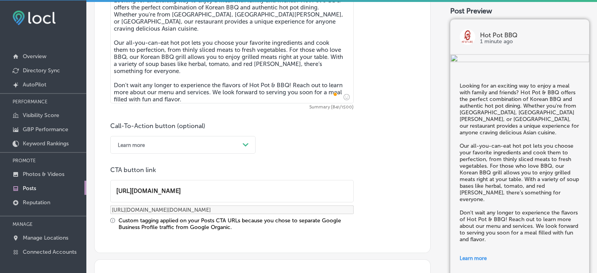
type input "https://hot-pot-bbq.menu-world.com/menu"
click at [279, 155] on div "Call-To-Action button (optional) Learn more Path Created with Sketch. CTA butto…" at bounding box center [262, 176] width 304 height 108
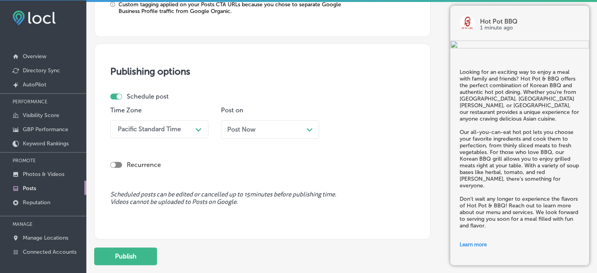
scroll to position [683, 0]
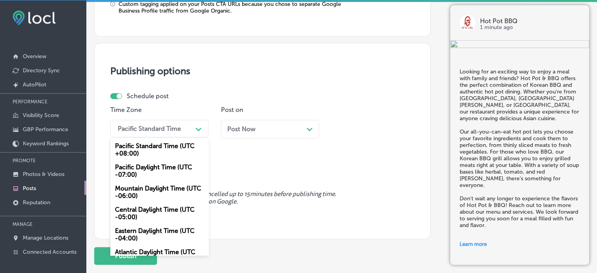
click at [162, 136] on div "option Mountain Daylight Time (UTC -06:00), selected. option Pacific Standard T…" at bounding box center [159, 129] width 98 height 18
click at [150, 189] on div "Mountain Daylight Time (UTC -06:00)" at bounding box center [159, 191] width 98 height 21
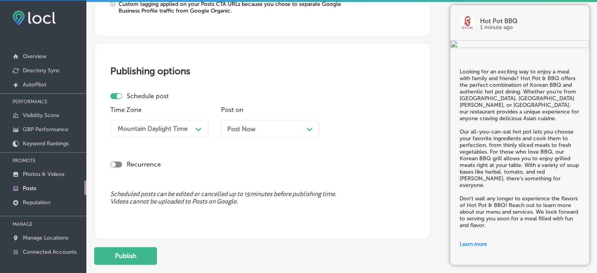
click at [274, 127] on div "Post Now Path Created with Sketch." at bounding box center [270, 128] width 86 height 7
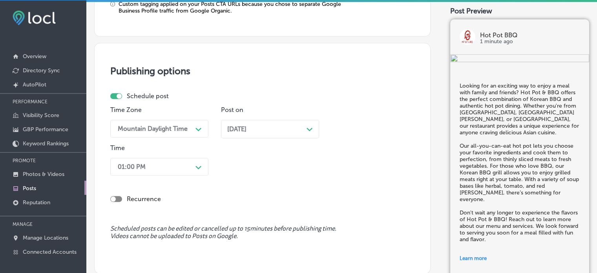
click at [164, 164] on div "01:00 PM Path Created with Sketch." at bounding box center [159, 167] width 98 height 18
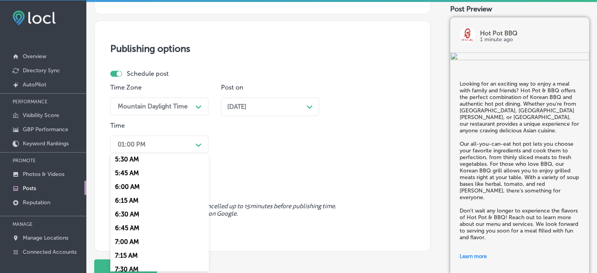
scroll to position [304, 0]
click at [126, 242] on div "7:00 AM" at bounding box center [159, 242] width 98 height 14
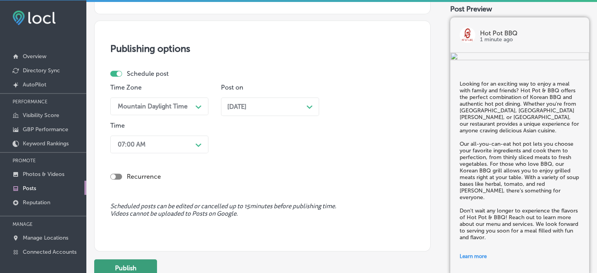
click at [138, 264] on button "Publish" at bounding box center [125, 268] width 63 height 18
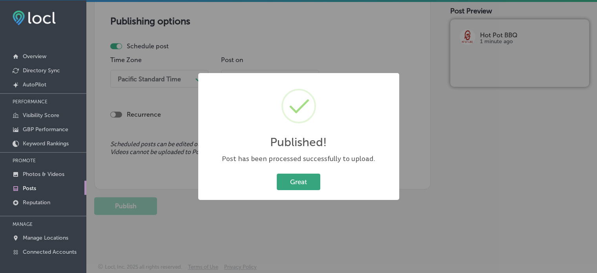
click at [308, 180] on button "Great" at bounding box center [299, 181] width 44 height 16
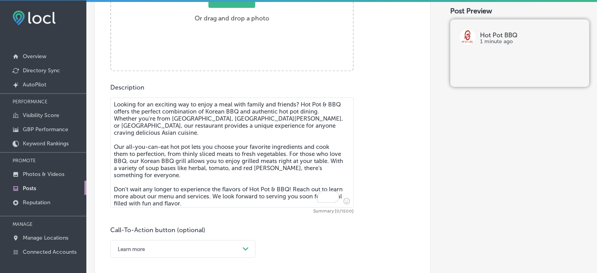
scroll to position [341, 0]
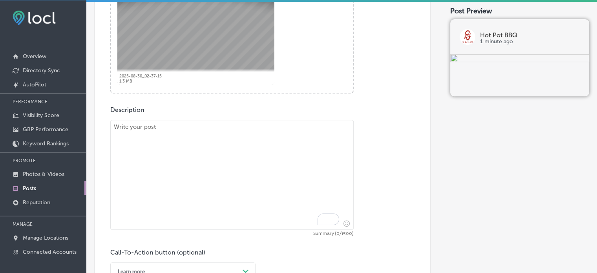
click at [251, 128] on textarea "To enrich screen reader interactions, please activate Accessibility in Grammarl…" at bounding box center [231, 175] width 243 height 110
paste textarea ""Looking for a place to satisfy your craving for flavorful Asian cuisine? Hot P…"
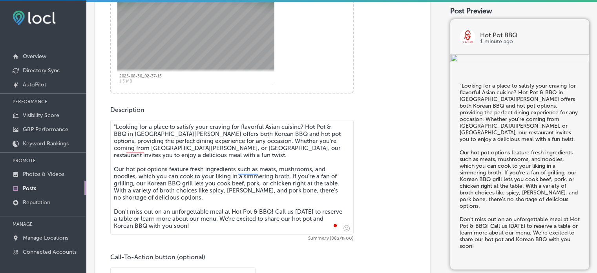
click at [115, 125] on textarea ""Looking for a place to satisfy your craving for flavorful Asian cuisine? Hot P…" at bounding box center [231, 177] width 243 height 115
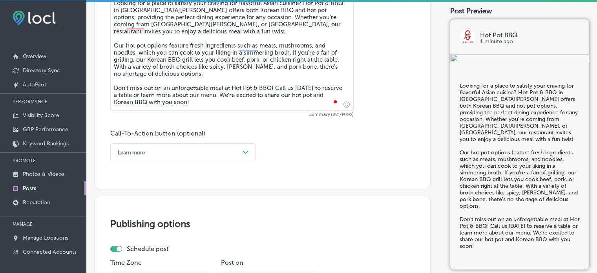
scroll to position [470, 0]
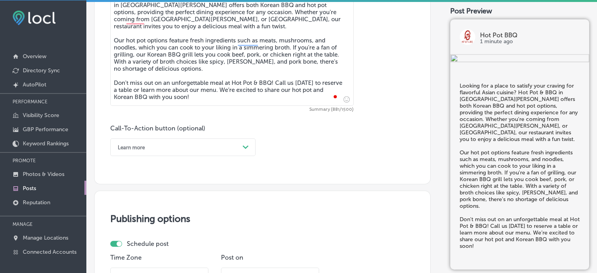
type textarea "Looking for a place to satisfy your craving for flavorful Asian cuisine? Hot Po…"
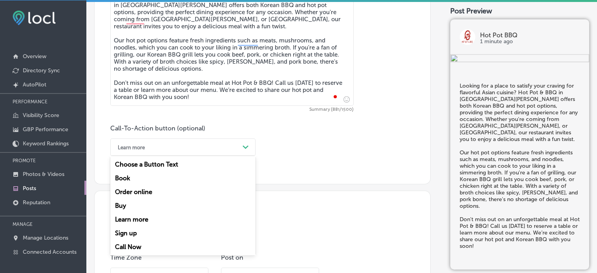
click at [184, 149] on div "Learn more" at bounding box center [177, 147] width 126 height 12
click at [138, 242] on div "Call Now" at bounding box center [182, 247] width 145 height 14
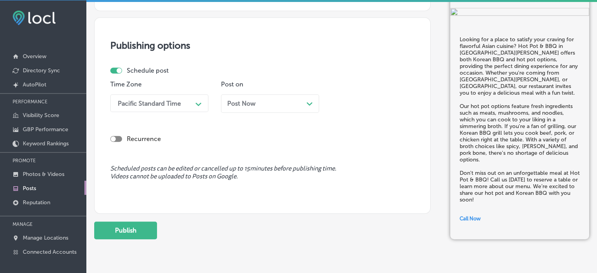
scroll to position [656, 0]
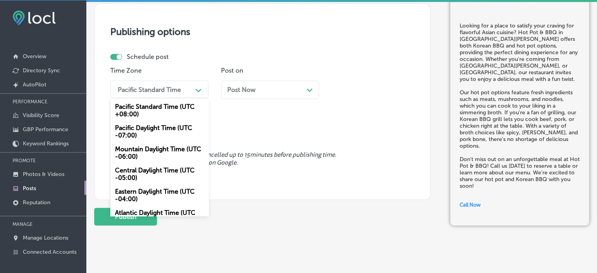
click at [164, 93] on div "Pacific Standard Time" at bounding box center [153, 89] width 78 height 14
click at [149, 157] on div "Mountain Daylight Time (UTC -06:00)" at bounding box center [159, 152] width 98 height 21
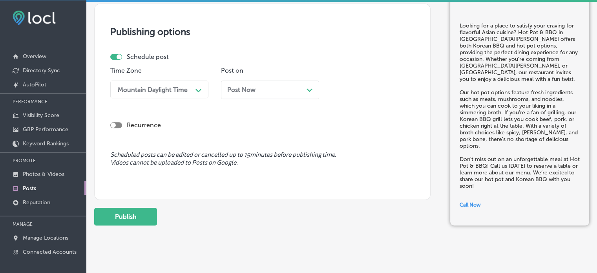
click at [268, 87] on div "Post Now Path Created with Sketch." at bounding box center [270, 89] width 86 height 7
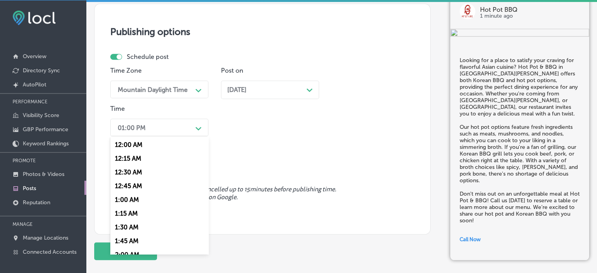
click at [164, 128] on div "01:00 PM" at bounding box center [153, 127] width 78 height 14
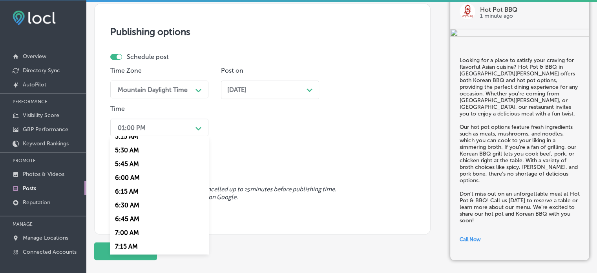
scroll to position [306, 0]
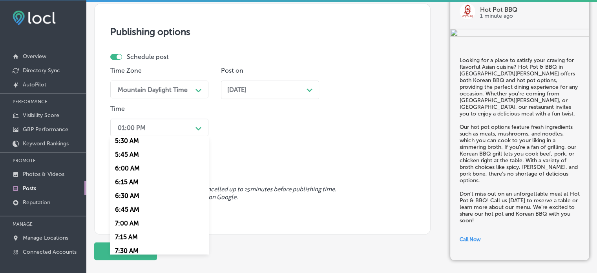
click at [135, 221] on div "7:00 AM" at bounding box center [159, 223] width 98 height 14
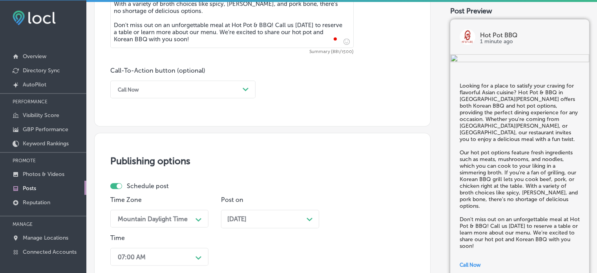
scroll to position [701, 0]
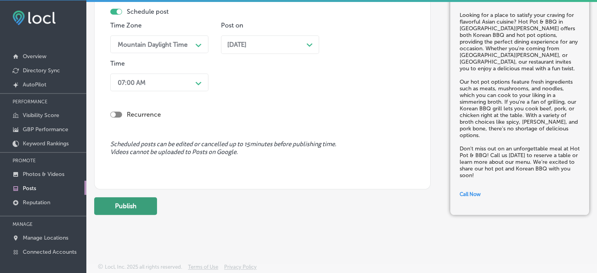
click at [123, 207] on button "Publish" at bounding box center [125, 206] width 63 height 18
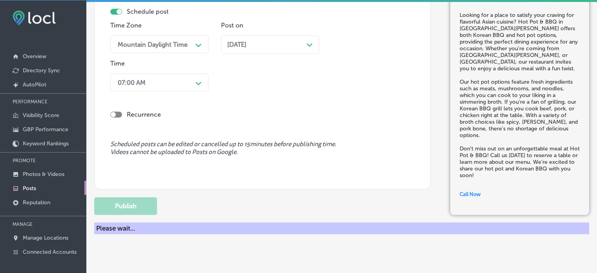
scroll to position [667, 0]
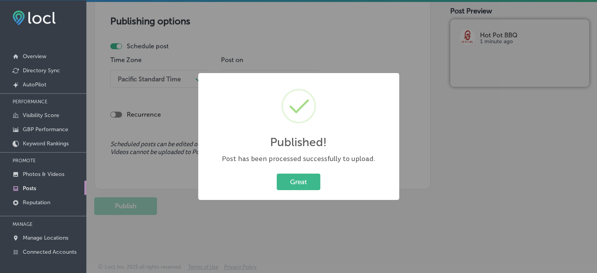
click at [298, 172] on div "Great Cancel" at bounding box center [298, 181] width 185 height 20
click at [302, 182] on button "Great" at bounding box center [299, 181] width 44 height 16
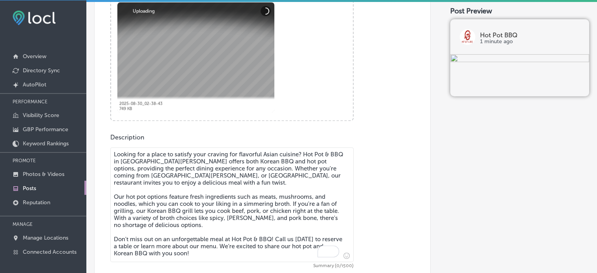
scroll to position [314, 0]
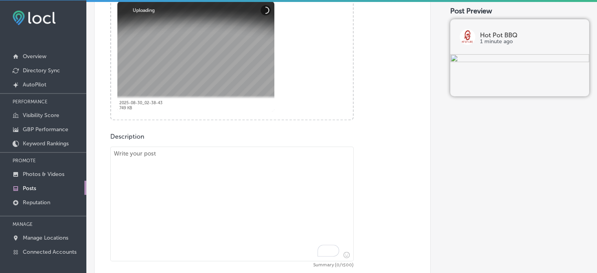
click at [262, 189] on textarea "To enrich screen reader interactions, please activate Accessibility in Grammarl…" at bounding box center [231, 203] width 243 height 115
paste textarea ""Craving a unique dining experience in Fort Myers? Hot Pot & BBQ offers a combi…"
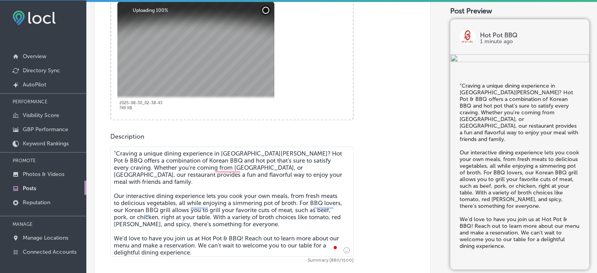
click at [115, 152] on textarea ""Craving a unique dining experience in Fort Myers? Hot Pot & BBQ offers a combi…" at bounding box center [231, 201] width 243 height 110
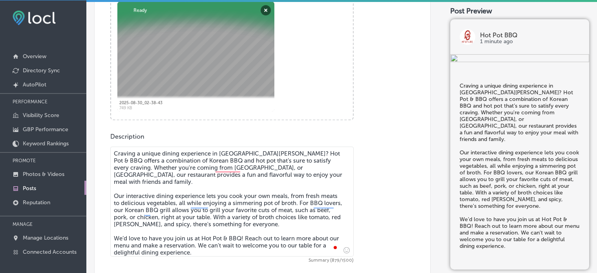
type textarea "Craving a unique dining experience in Fort Myers? Hot Pot & BBQ offers a combin…"
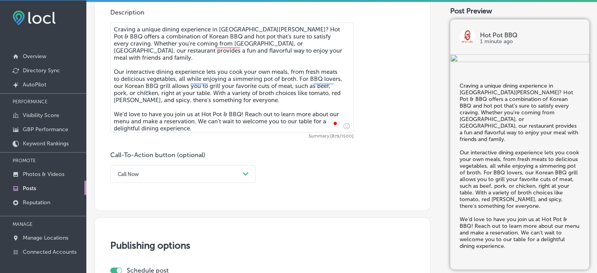
scroll to position [450, 0]
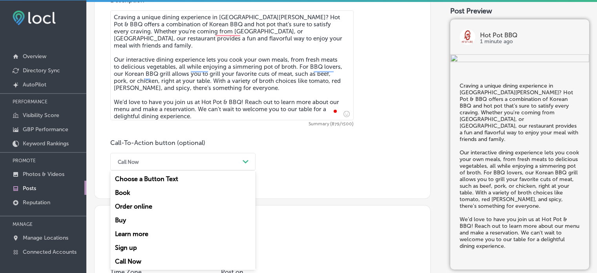
click at [172, 170] on div "option Call Now, selected. option Choose a Button Text focused, 1 of 7. 7 resul…" at bounding box center [182, 162] width 145 height 18
click at [136, 233] on div "Learn more" at bounding box center [182, 234] width 145 height 14
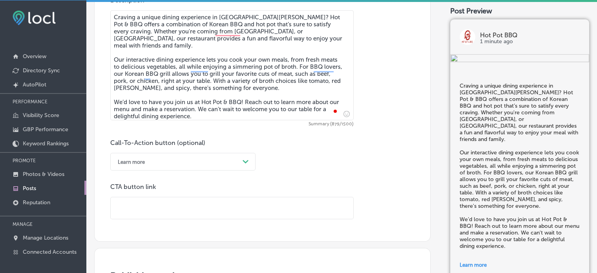
click at [203, 205] on input "text" at bounding box center [232, 208] width 242 height 22
paste input "https://hot-pot-bbq.menu-world.com/menu"
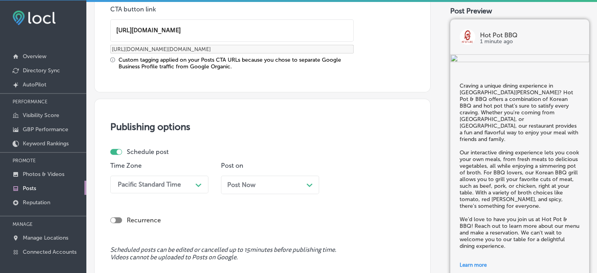
scroll to position [629, 0]
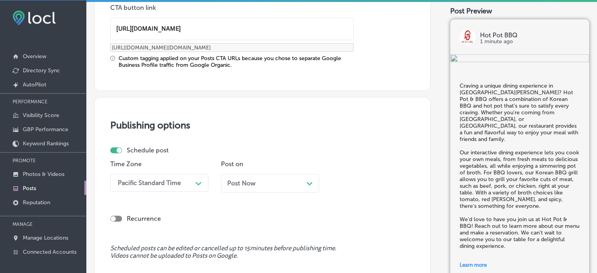
type input "https://hot-pot-bbq.menu-world.com/menu"
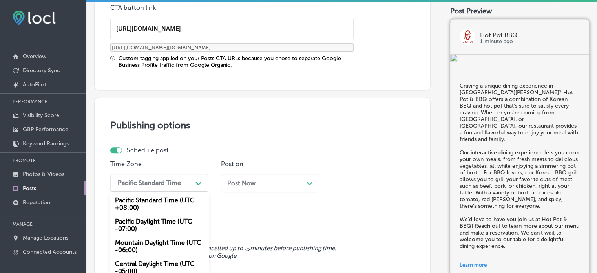
scroll to position [668, 0]
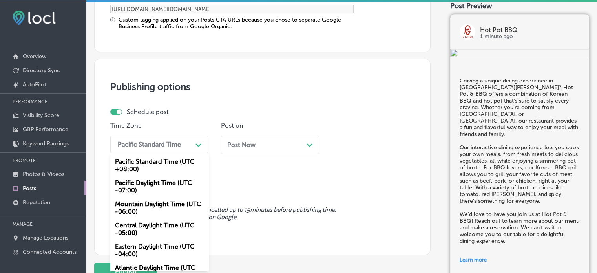
click at [166, 153] on div "option Mountain Daylight Time (UTC -06:00), selected. option Pacific Daylight T…" at bounding box center [159, 144] width 98 height 18
click at [149, 207] on div "Mountain Daylight Time (UTC -06:00)" at bounding box center [159, 207] width 98 height 21
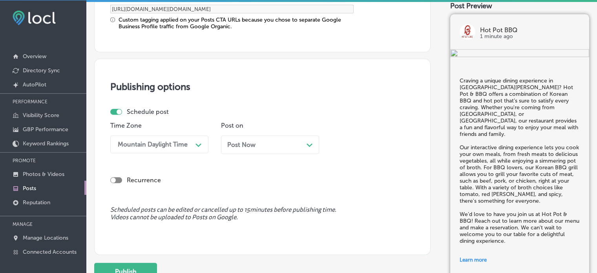
click at [262, 142] on div "Post Now Path Created with Sketch." at bounding box center [270, 144] width 86 height 7
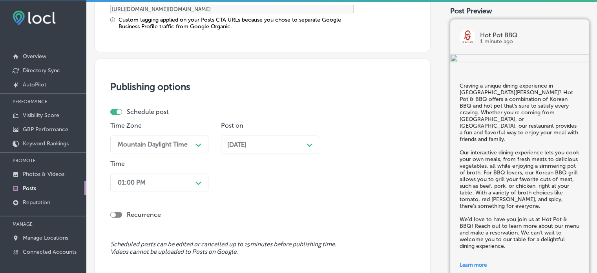
click at [164, 193] on div "Time 01:00 PM Path Created with Sketch." at bounding box center [159, 177] width 98 height 35
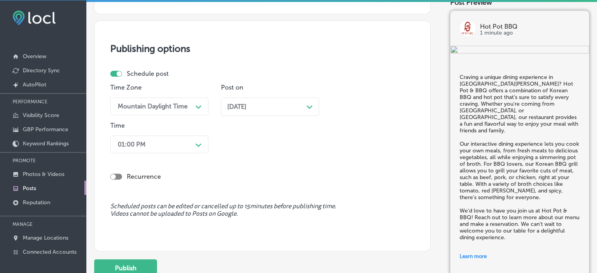
click at [164, 153] on div "01:00 PM Path Created with Sketch." at bounding box center [159, 144] width 98 height 18
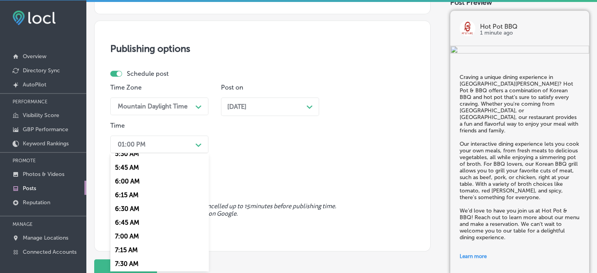
scroll to position [311, 0]
click at [129, 238] on div "7:00 AM" at bounding box center [159, 235] width 98 height 14
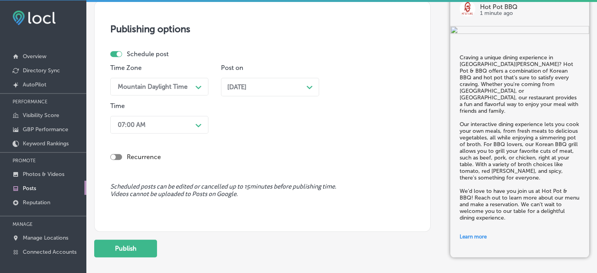
scroll to position [755, 0]
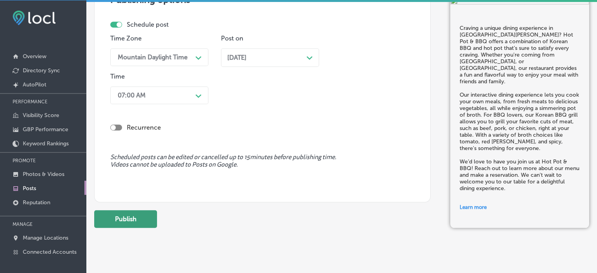
click at [144, 220] on button "Publish" at bounding box center [125, 219] width 63 height 18
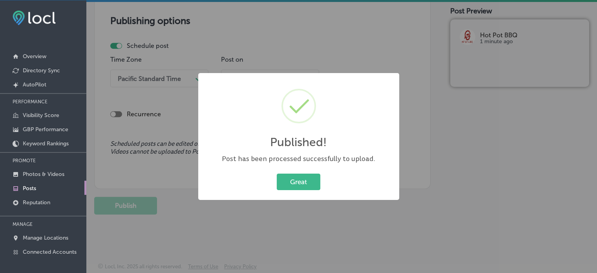
scroll to position [662, 0]
click at [306, 187] on button "Great" at bounding box center [299, 181] width 44 height 16
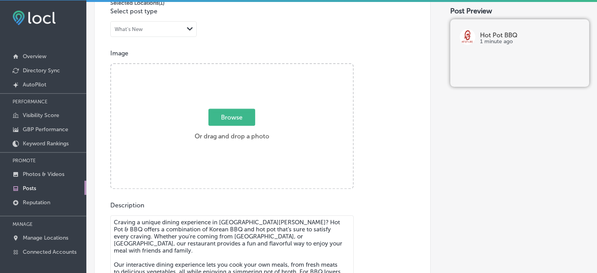
scroll to position [244, 0]
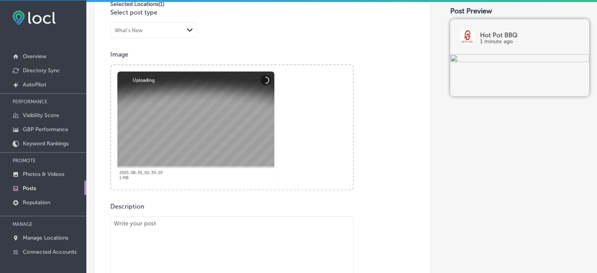
click at [260, 228] on textarea "To enrich screen reader interactions, please activate Accessibility in Grammarl…" at bounding box center [231, 271] width 243 height 110
paste textarea ""Hot Pot & BBQ is the perfect destination for anyone craving a delicious and in…"
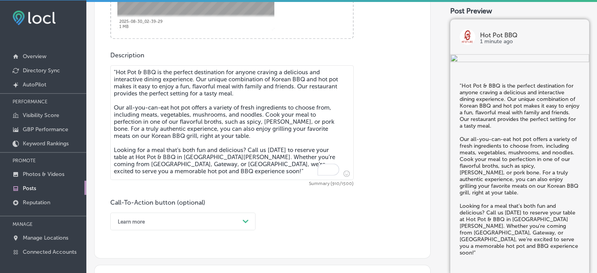
scroll to position [395, 0]
click at [118, 69] on textarea ""Hot Pot & BBQ is the perfect destination for anyone craving a delicious and in…" at bounding box center [231, 122] width 243 height 115
type textarea "Hot Pot & BBQ is the perfect destination for anyone craving a delicious and int…"
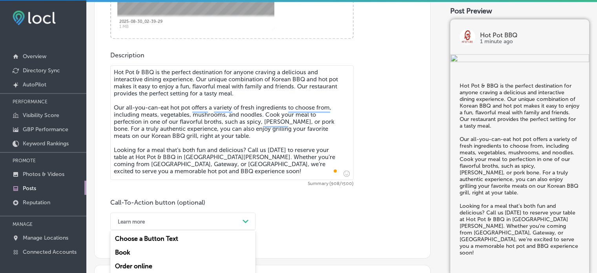
click at [217, 223] on div "option Learn more, selected. option Buy focused, 4 of 7. 7 results available. U…" at bounding box center [182, 221] width 145 height 18
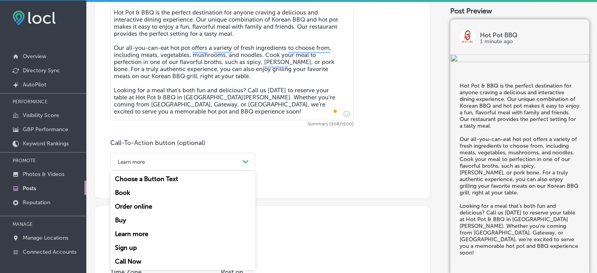
click at [140, 258] on div "Call Now" at bounding box center [182, 261] width 145 height 14
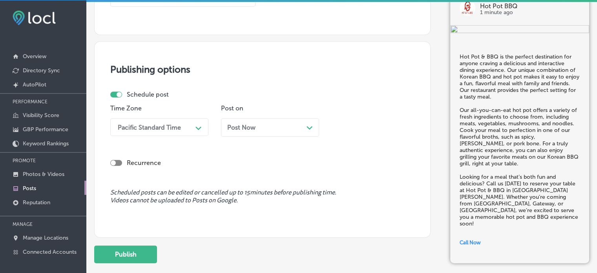
scroll to position [628, 0]
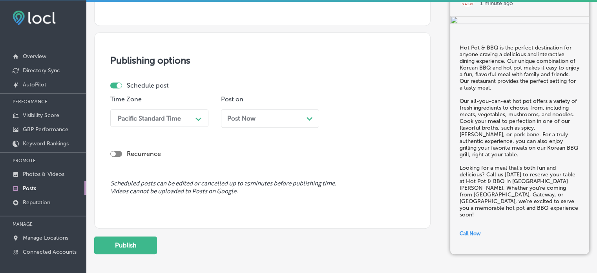
click at [153, 103] on div "Time Zone Pacific Standard Time Path Created with Sketch." at bounding box center [159, 114] width 98 height 38
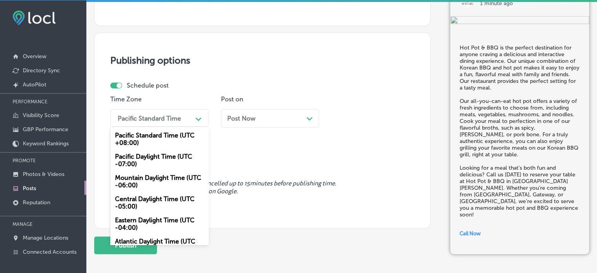
click at [156, 111] on div "Pacific Standard Time" at bounding box center [153, 118] width 78 height 14
click at [147, 174] on div "Mountain Daylight Time (UTC -06:00)" at bounding box center [159, 181] width 98 height 21
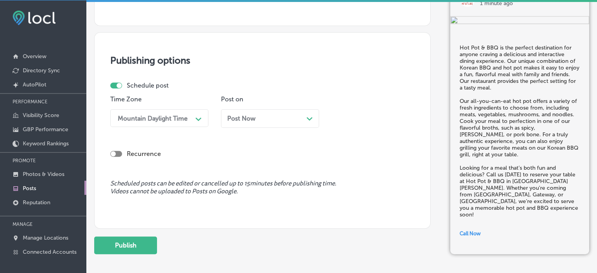
click at [265, 116] on div "Post Now Path Created with Sketch." at bounding box center [270, 118] width 86 height 7
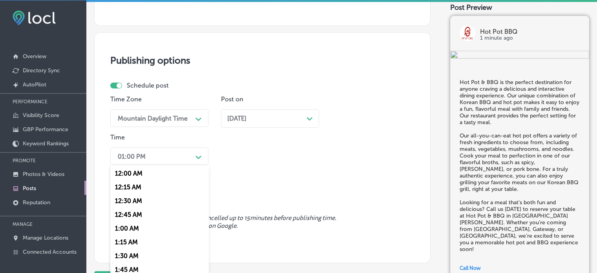
click at [180, 153] on div "option 7:00 AM, selected. option 12:00 AM focused, 1 of 96. 96 results availabl…" at bounding box center [159, 156] width 98 height 18
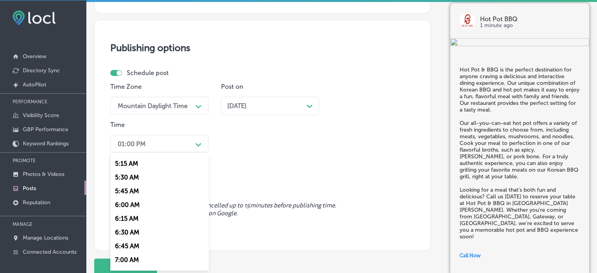
scroll to position [297, 0]
click at [129, 247] on div "7:00 AM" at bounding box center [159, 248] width 98 height 14
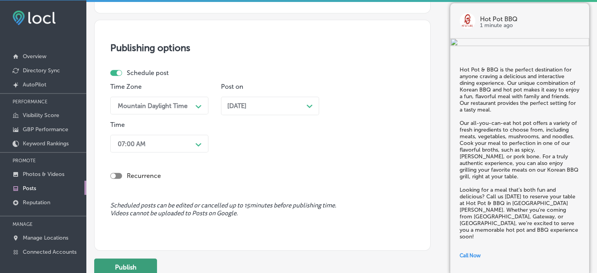
click at [137, 262] on button "Publish" at bounding box center [125, 267] width 63 height 18
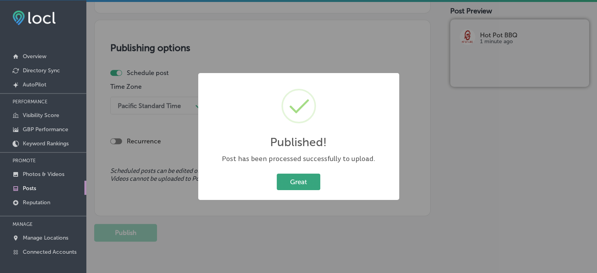
click at [312, 178] on button "Great" at bounding box center [299, 181] width 44 height 16
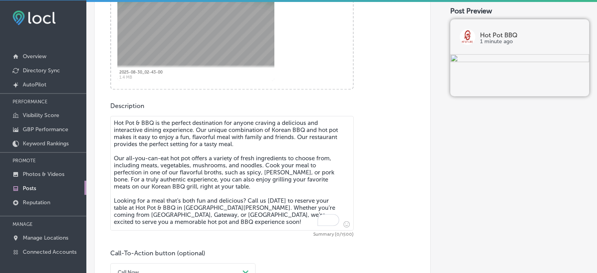
scroll to position [349, 0]
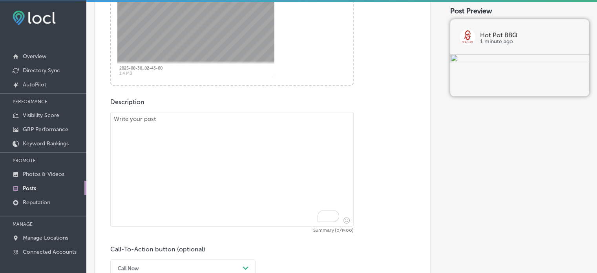
click at [256, 144] on textarea "To enrich screen reader interactions, please activate Accessibility in Grammarl…" at bounding box center [231, 169] width 243 height 115
paste textarea ""Hot Pot & BBQ in Fort Myers brings the perfect fusion of flavors with our Kore…"
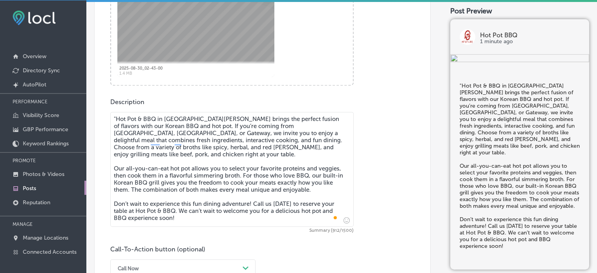
click at [116, 117] on textarea ""Hot Pot & BBQ in Fort Myers brings the perfect fusion of flavors with our Kore…" at bounding box center [231, 169] width 243 height 115
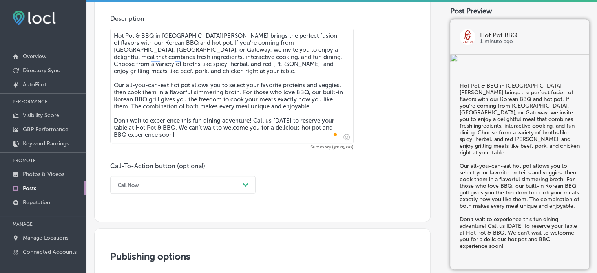
type textarea "Hot Pot & BBQ in Fort Myers brings the perfect fusion of flavors with our Korea…"
click at [229, 186] on div "Call Now Path Created with Sketch." at bounding box center [182, 185] width 145 height 18
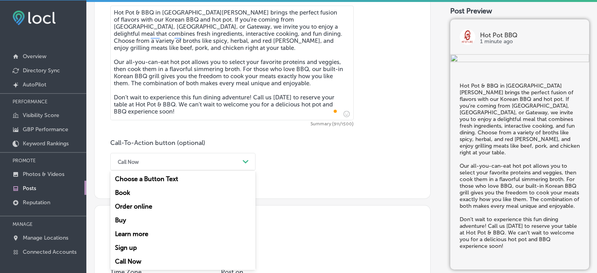
click at [176, 158] on div "Call Now" at bounding box center [177, 161] width 126 height 12
click at [134, 258] on div "Call Now" at bounding box center [182, 261] width 145 height 14
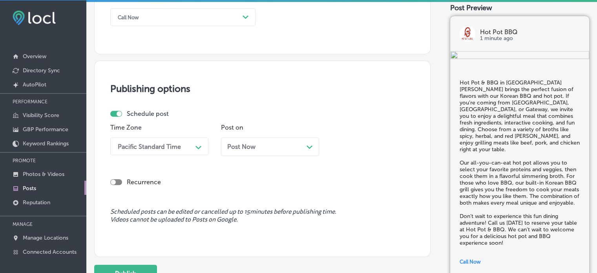
scroll to position [606, 0]
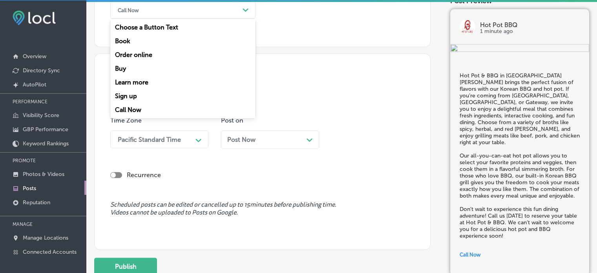
click at [148, 12] on div "Call Now" at bounding box center [177, 10] width 126 height 12
click at [130, 108] on div "Call Now" at bounding box center [182, 110] width 145 height 14
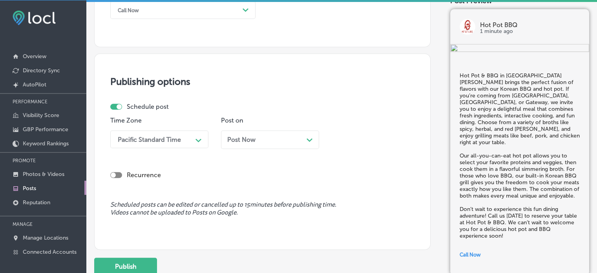
click at [166, 140] on div "Pacific Standard Time" at bounding box center [149, 138] width 63 height 7
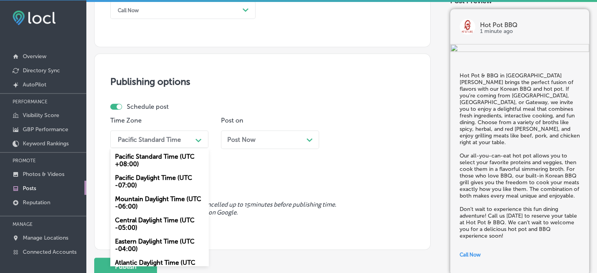
click at [157, 204] on div "Mountain Daylight Time (UTC -06:00)" at bounding box center [159, 202] width 98 height 21
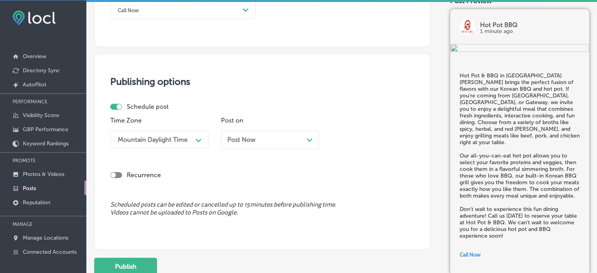
click at [273, 142] on div "Post Now Path Created with Sketch." at bounding box center [270, 139] width 86 height 7
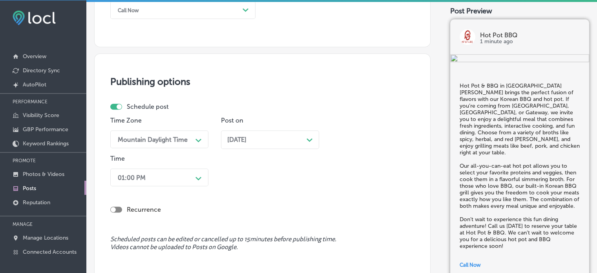
click at [193, 178] on div "01:00 PM Path Created with Sketch." at bounding box center [159, 177] width 98 height 18
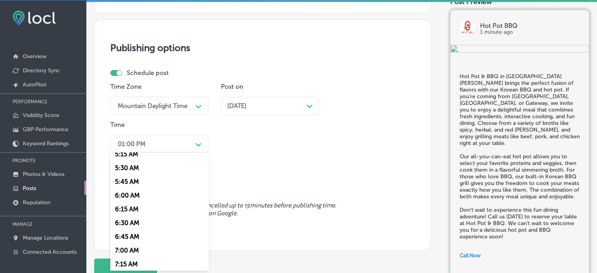
scroll to position [316, 0]
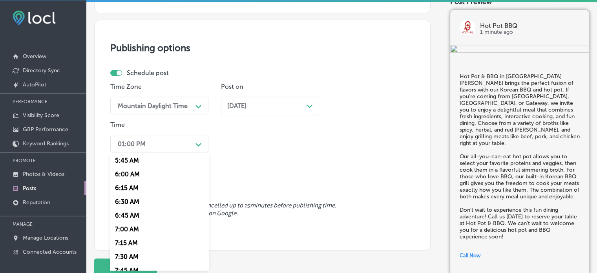
click at [124, 227] on div "7:00 AM" at bounding box center [159, 229] width 98 height 14
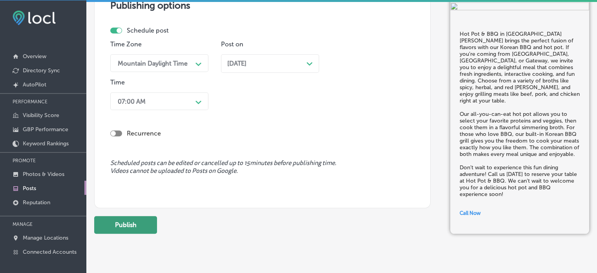
scroll to position [682, 0]
click at [133, 225] on button "Publish" at bounding box center [125, 225] width 63 height 18
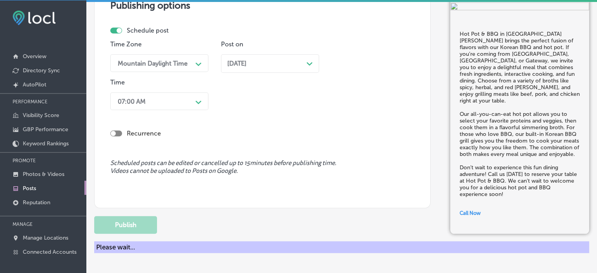
scroll to position [667, 0]
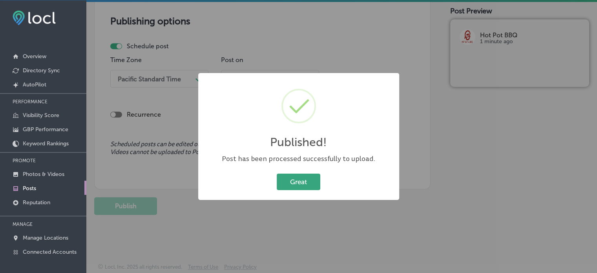
click at [301, 182] on button "Great" at bounding box center [299, 181] width 44 height 16
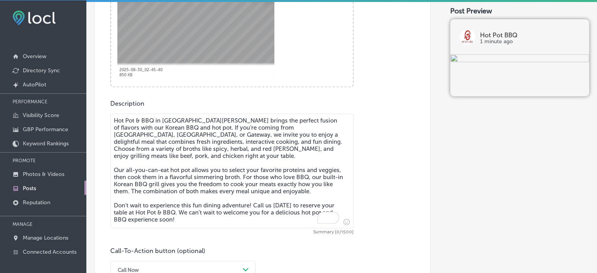
scroll to position [358, 0]
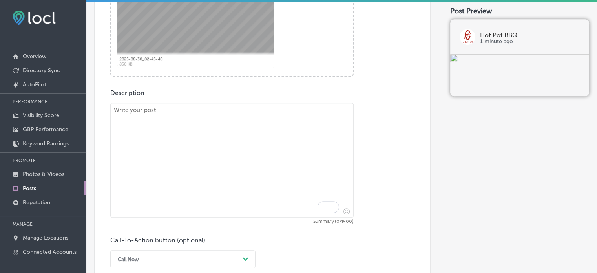
click at [236, 136] on textarea "To enrich screen reader interactions, please activate Accessibility in Grammarl…" at bounding box center [231, 160] width 243 height 115
paste textarea ""Looking for a fun and interactive dining experience? Hot Pot & BBQ in Fort Mye…"
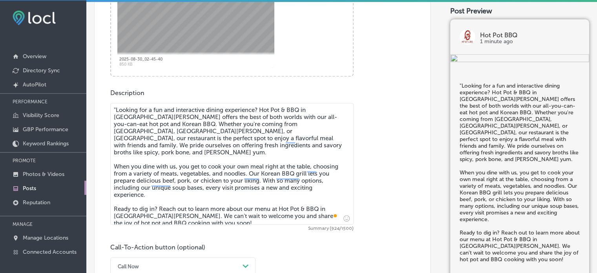
click at [117, 106] on textarea ""Looking for a fun and interactive dining experience? Hot Pot & BBQ in Fort Mye…" at bounding box center [231, 164] width 243 height 122
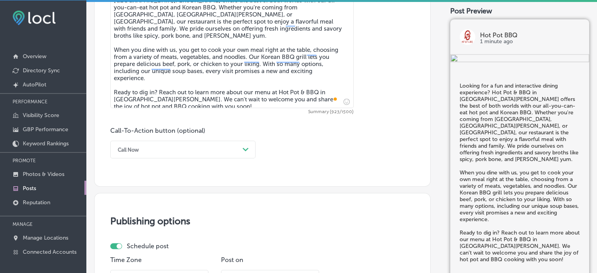
scroll to position [482, 0]
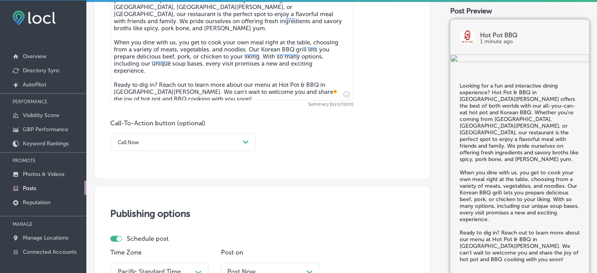
type textarea "Looking for a fun and interactive dining experience? Hot Pot & BBQ in Fort Myer…"
click at [212, 140] on div "Call Now" at bounding box center [177, 142] width 126 height 12
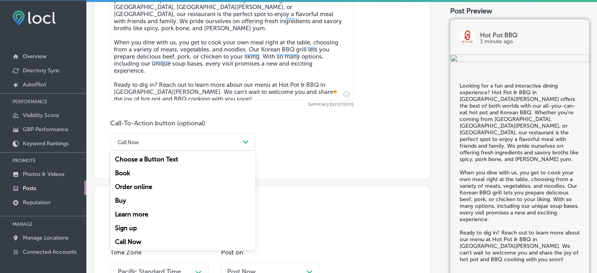
click at [136, 215] on div "Learn more" at bounding box center [182, 214] width 145 height 14
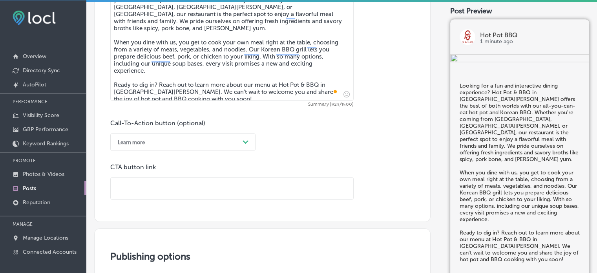
click at [221, 186] on input "text" at bounding box center [232, 188] width 242 height 22
paste input "https://hot-pot-bbq.menu-world.com/menu"
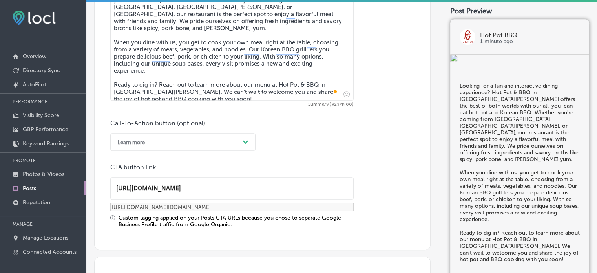
scroll to position [0, 0]
type input "https://hot-pot-bbq.menu-world.com/menu"
click at [309, 142] on div "Call-To-Action button (optional) Learn more Path Created with Sketch. CTA butto…" at bounding box center [262, 173] width 304 height 108
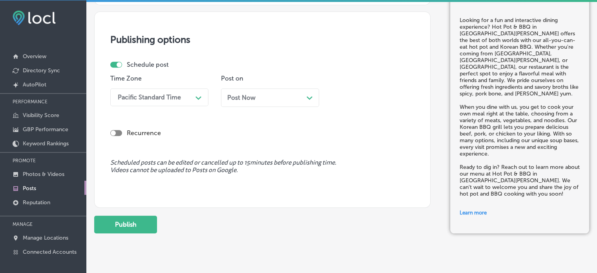
scroll to position [726, 0]
click at [171, 90] on div "Pacific Standard Time" at bounding box center [153, 97] width 78 height 14
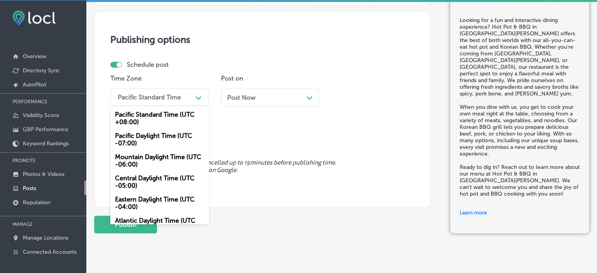
click at [149, 153] on div "Mountain Daylight Time (UTC -06:00)" at bounding box center [159, 160] width 98 height 21
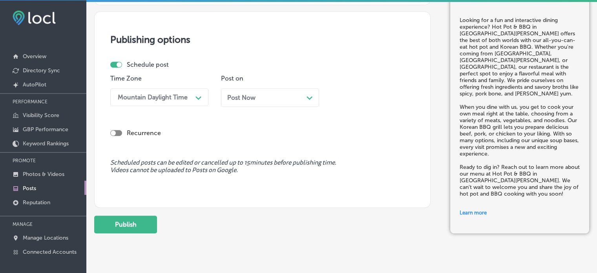
click at [267, 94] on div "Post Now Path Created with Sketch." at bounding box center [270, 97] width 86 height 7
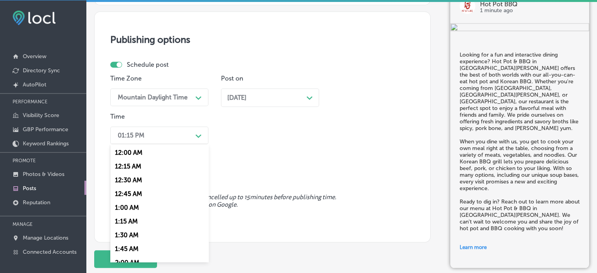
click at [190, 130] on div "01:15 PM" at bounding box center [153, 135] width 78 height 14
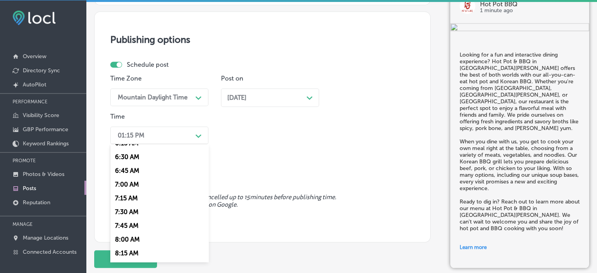
scroll to position [353, 0]
click at [129, 180] on div "7:00 AM" at bounding box center [159, 184] width 98 height 14
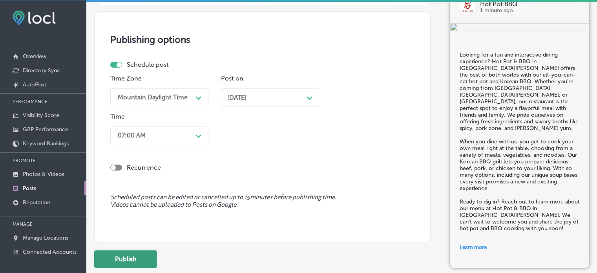
click at [126, 256] on button "Publish" at bounding box center [125, 259] width 63 height 18
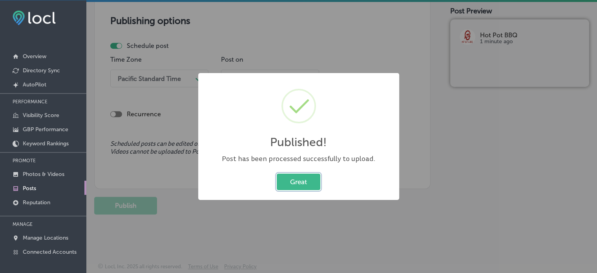
scroll to position [674, 0]
click at [313, 183] on button "Great" at bounding box center [299, 181] width 44 height 16
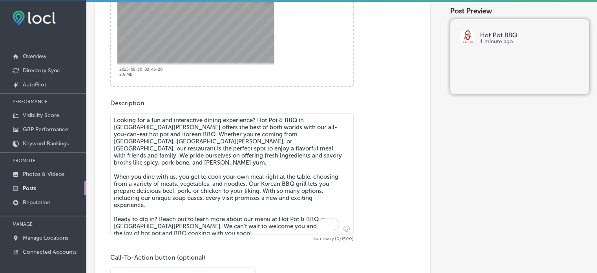
scroll to position [348, 0]
click at [261, 135] on textarea "Looking for a fun and interactive dining experience? Hot Pot & BBQ in Fort Myer…" at bounding box center [231, 174] width 243 height 122
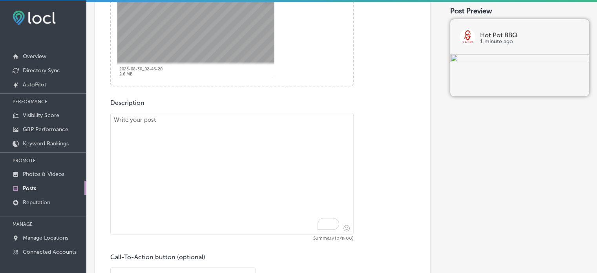
paste textarea ""At Hot Pot & BBQ, we specialize in delivering a dining experience like no othe…"
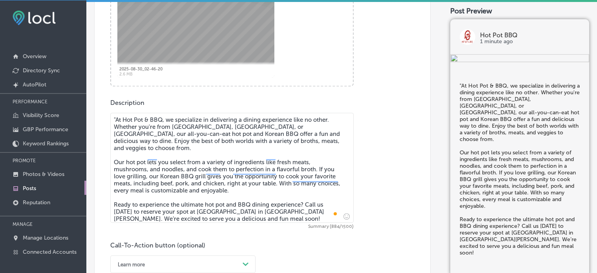
click at [118, 119] on textarea ""At Hot Pot & BBQ, we specialize in delivering a dining experience like no othe…" at bounding box center [231, 168] width 243 height 110
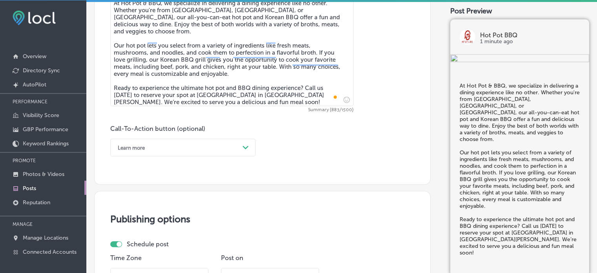
scroll to position [469, 0]
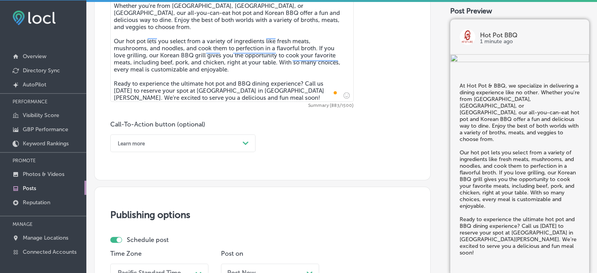
type textarea "At Hot Pot & BBQ, we specialize in delivering a dining experience like no other…"
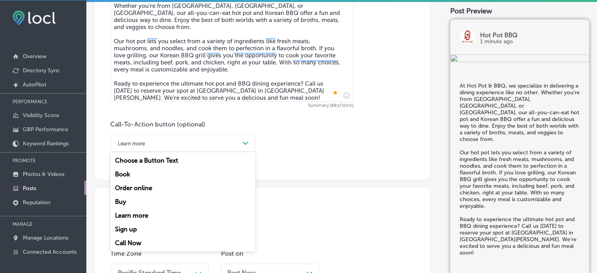
click at [182, 148] on div "Learn more" at bounding box center [177, 143] width 126 height 12
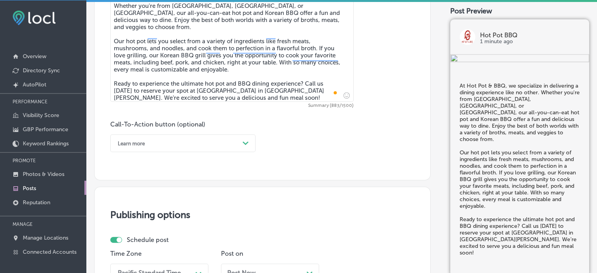
click at [171, 147] on div "Learn more" at bounding box center [177, 143] width 126 height 12
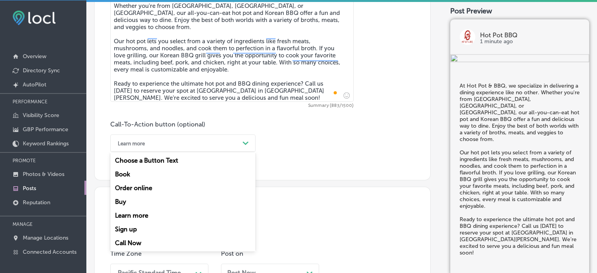
click at [134, 240] on div "Call Now" at bounding box center [182, 243] width 145 height 14
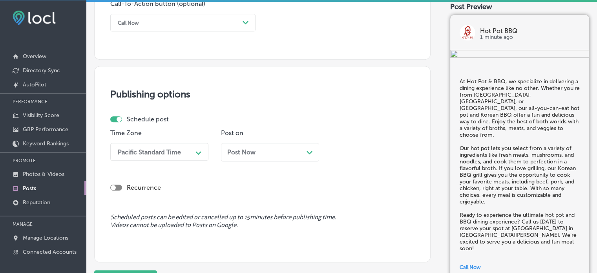
scroll to position [595, 0]
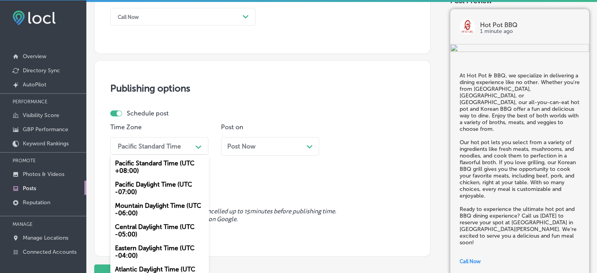
click at [153, 145] on div "Pacific Standard Time" at bounding box center [149, 145] width 63 height 7
click at [151, 204] on div "Mountain Daylight Time (UTC -06:00)" at bounding box center [159, 208] width 98 height 21
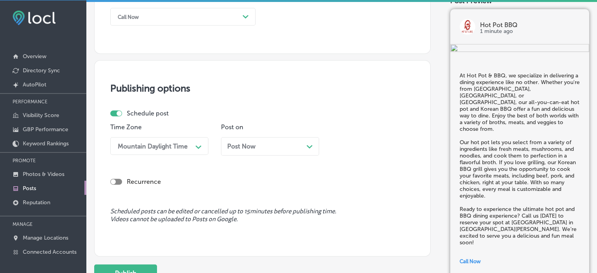
click at [258, 146] on div "Post Now Path Created with Sketch." at bounding box center [270, 145] width 86 height 7
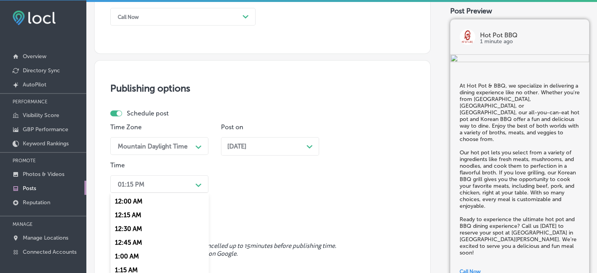
click at [186, 181] on div "option 7:00 AM, selected. option 12:30 AM focused, 3 of 96. 96 results availabl…" at bounding box center [159, 184] width 98 height 18
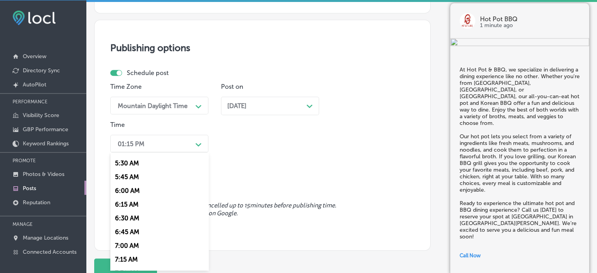
scroll to position [337, 0]
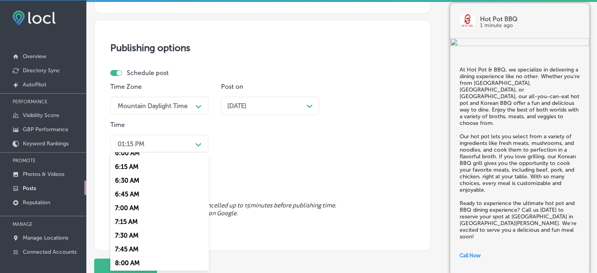
click at [130, 213] on div "7:00 AM" at bounding box center [159, 208] width 98 height 14
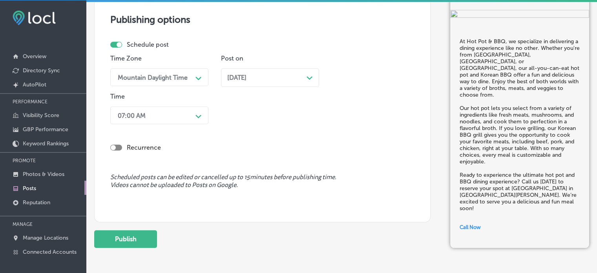
scroll to position [667, 0]
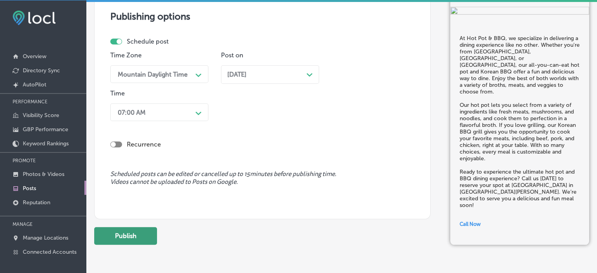
click at [129, 229] on button "Publish" at bounding box center [125, 236] width 63 height 18
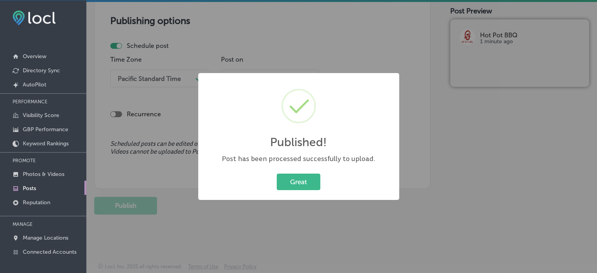
scroll to position [662, 0]
click at [299, 179] on button "Great" at bounding box center [299, 181] width 44 height 16
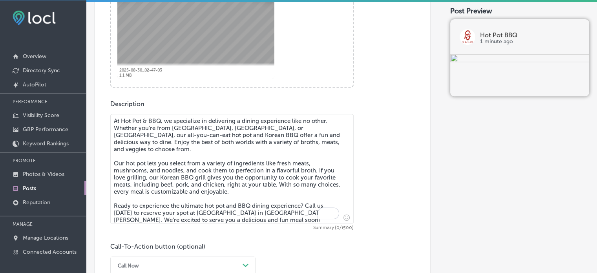
scroll to position [350, 0]
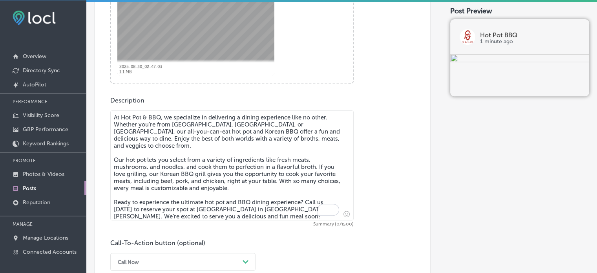
click at [237, 169] on textarea "At Hot Pot & BBQ, we specialize in delivering a dining experience like no other…" at bounding box center [231, 165] width 243 height 110
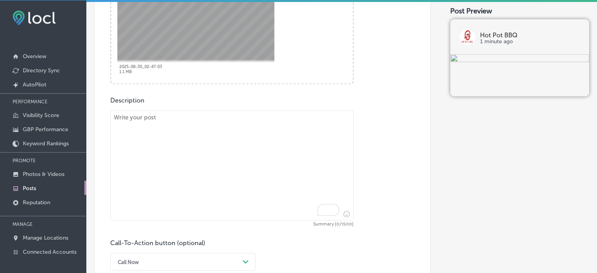
paste textarea ""Looking for an unforgettable meal in Fort Myers? Hot Pot & BBQ offers a unique…"
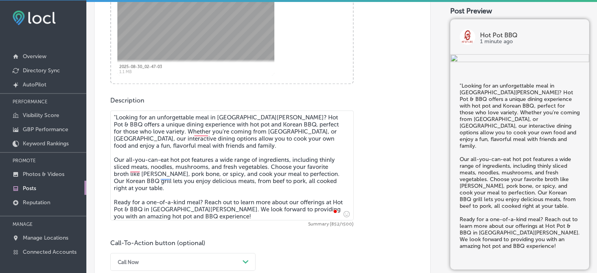
click at [116, 116] on textarea ""Looking for an unforgettable meal in Fort Myers? Hot Pot & BBQ offers a unique…" at bounding box center [231, 165] width 243 height 110
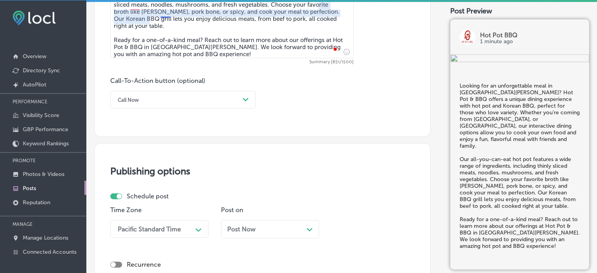
scroll to position [520, 0]
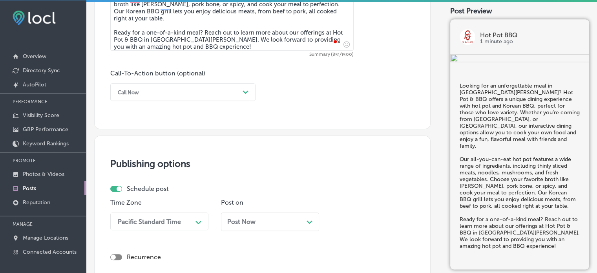
type textarea "Looking for an unforgettable meal in Fort Myers? Hot Pot & BBQ offers a unique …"
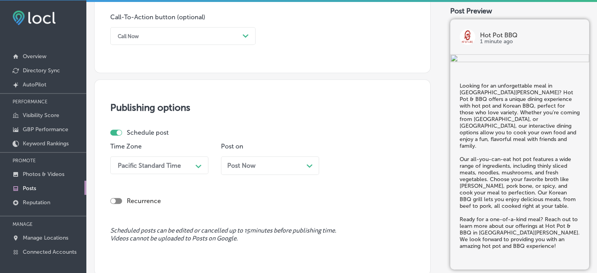
scroll to position [576, 0]
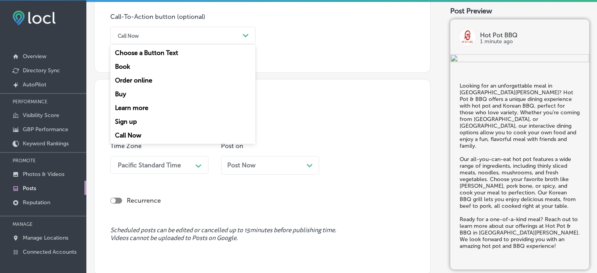
click at [202, 30] on div "Call Now" at bounding box center [177, 35] width 126 height 12
click at [199, 39] on div "Call Now" at bounding box center [177, 35] width 126 height 12
click at [148, 106] on div "Learn more" at bounding box center [182, 108] width 145 height 14
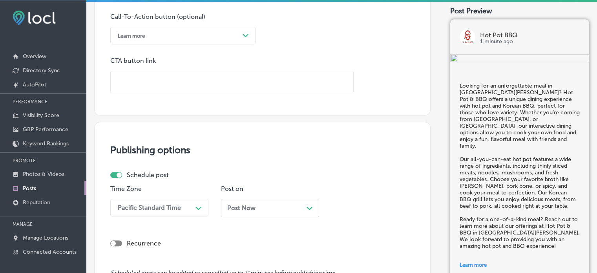
click at [172, 81] on input "text" at bounding box center [232, 82] width 242 height 22
paste input "https://hot-pot-bbq.menu-world.com/menu"
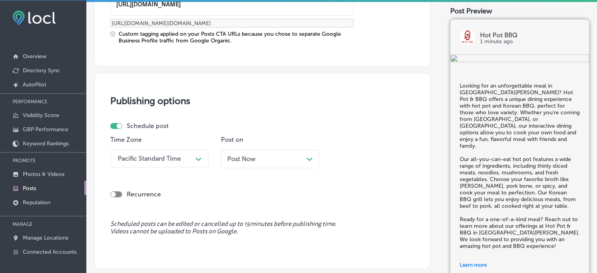
type input "https://hot-pot-bbq.menu-world.com/menu"
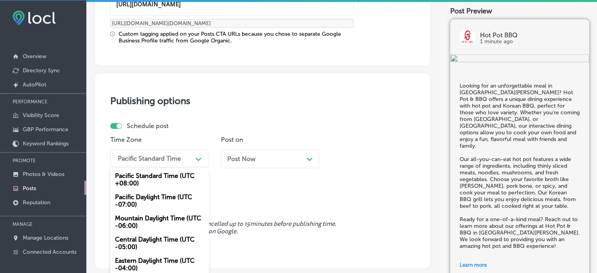
click at [184, 164] on div "option Mountain Daylight Time (UTC -06:00), selected. option Pacific Standard T…" at bounding box center [159, 158] width 98 height 18
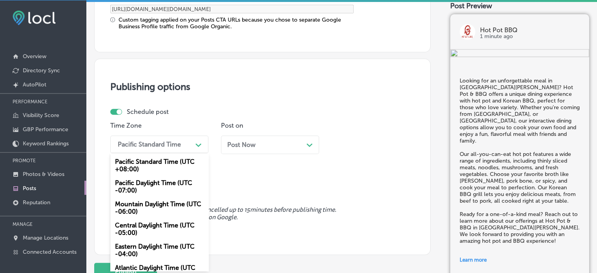
click at [161, 204] on div "Mountain Daylight Time (UTC -06:00)" at bounding box center [159, 207] width 98 height 21
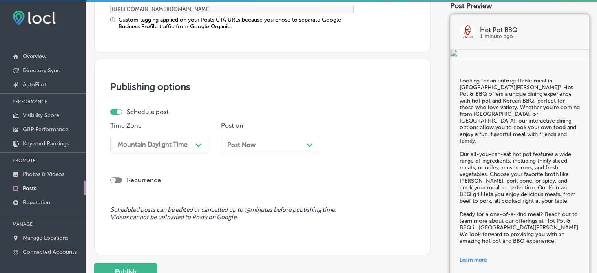
click at [277, 144] on div "Post Now Path Created with Sketch." at bounding box center [270, 144] width 86 height 7
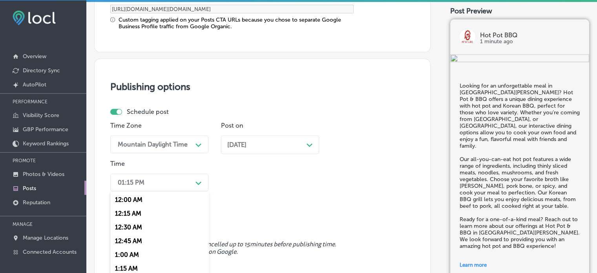
click at [186, 182] on div "option 7:00 AM, selected. option 12:30 AM focused, 3 of 96. 96 results availabl…" at bounding box center [159, 182] width 98 height 18
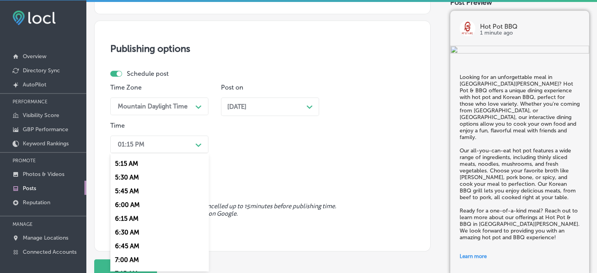
scroll to position [287, 0]
click at [133, 257] on div "7:00 AM" at bounding box center [159, 259] width 98 height 14
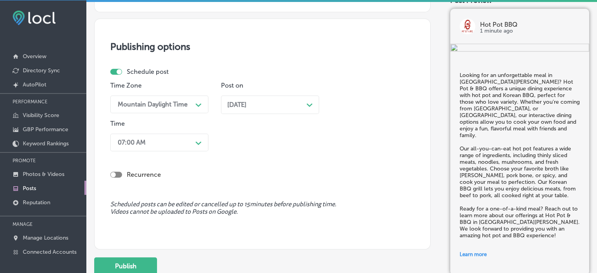
scroll to position [732, 0]
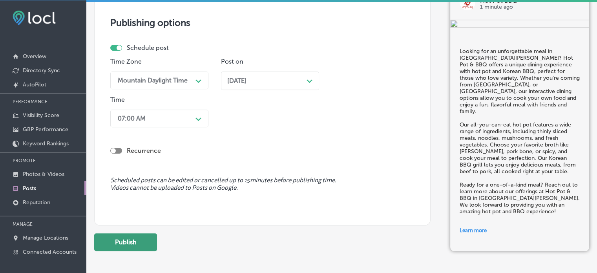
click at [130, 235] on button "Publish" at bounding box center [125, 242] width 63 height 18
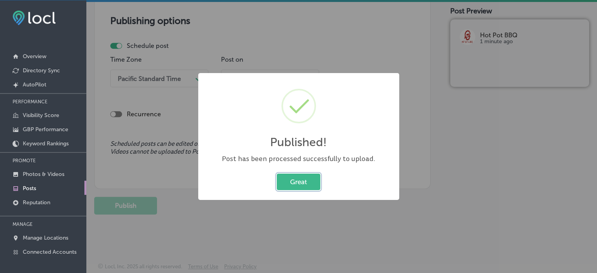
scroll to position [661, 0]
click at [297, 182] on button "Great" at bounding box center [299, 181] width 44 height 16
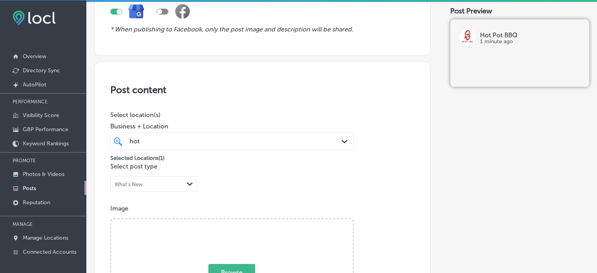
scroll to position [0, 0]
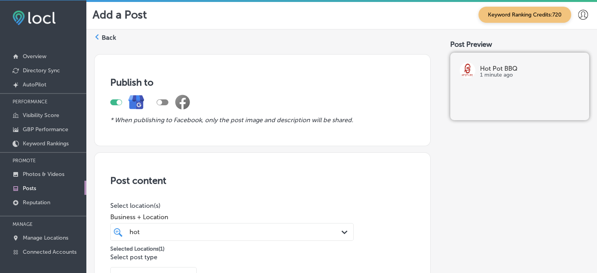
click at [107, 37] on label "Back" at bounding box center [109, 37] width 15 height 9
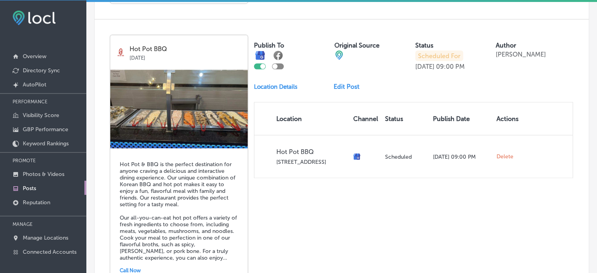
scroll to position [1776, 0]
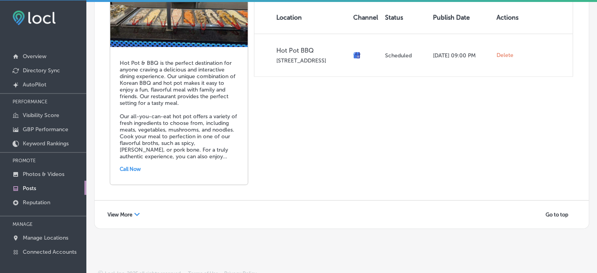
click at [126, 210] on div "View More Path Created with Sketch." at bounding box center [123, 214] width 42 height 12
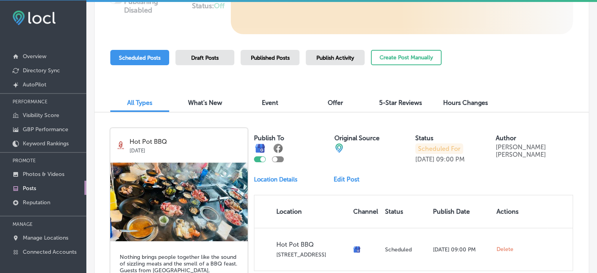
scroll to position [0, 0]
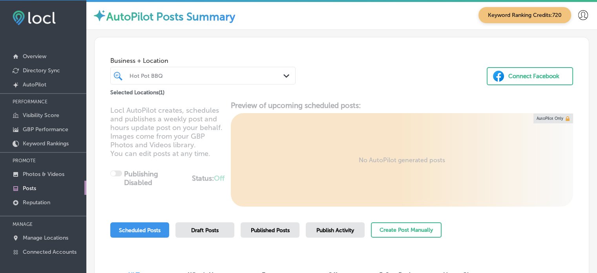
click at [181, 67] on div "Hot Pot BBQ Path Created with Sketch." at bounding box center [202, 76] width 185 height 18
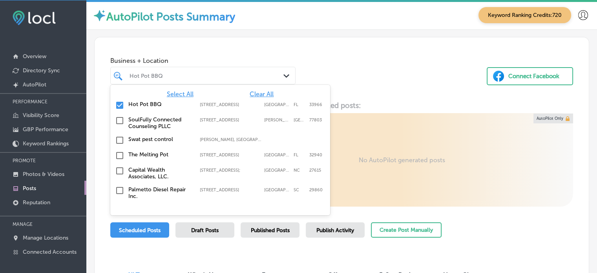
click at [253, 94] on span "Clear All" at bounding box center [261, 93] width 24 height 7
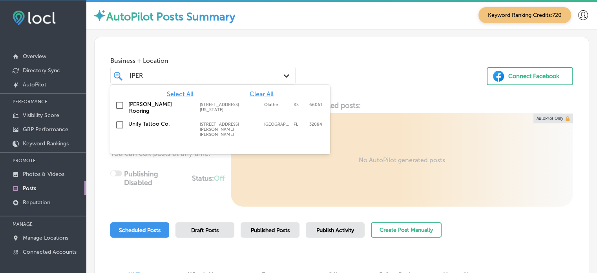
click at [136, 106] on label "[PERSON_NAME] Flooring" at bounding box center [160, 107] width 64 height 13
type input "leon"
click at [358, 69] on div "Business + Location option 1792 E. Kansas City Rd, selected. option 1792 E. Kan…" at bounding box center [342, 67] width 494 height 60
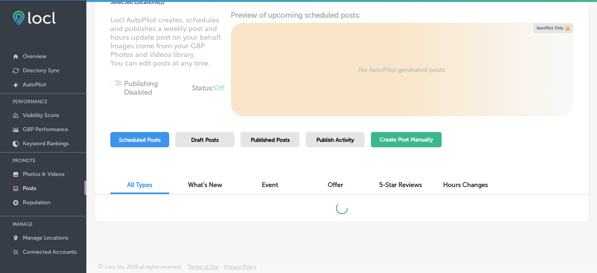
scroll to position [87, 0]
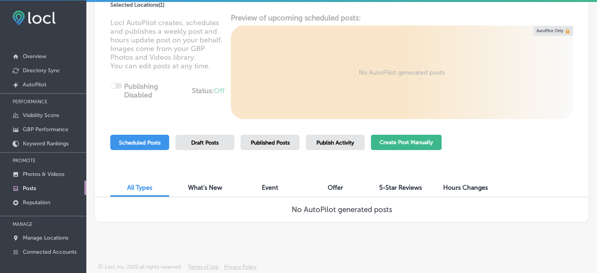
click at [408, 143] on button "Create Post Manually" at bounding box center [406, 142] width 71 height 15
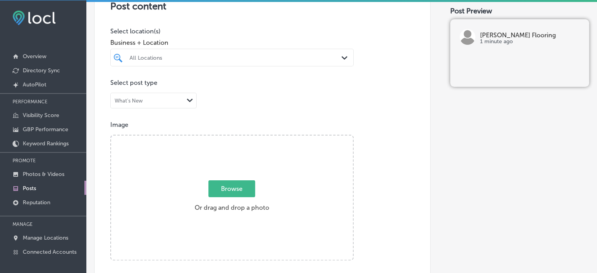
scroll to position [190, 0]
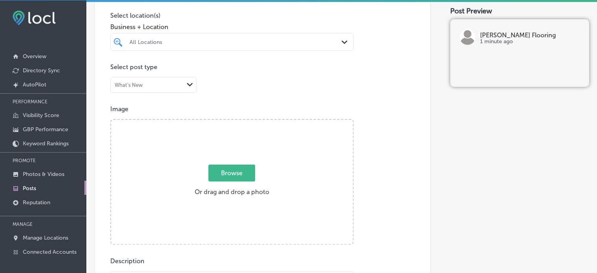
click at [227, 45] on div at bounding box center [222, 41] width 186 height 11
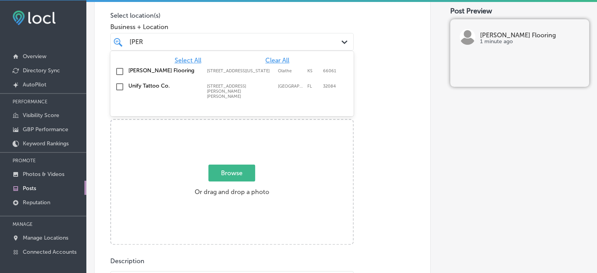
click at [136, 71] on label "[PERSON_NAME] Flooring" at bounding box center [163, 70] width 71 height 7
type input "leon"
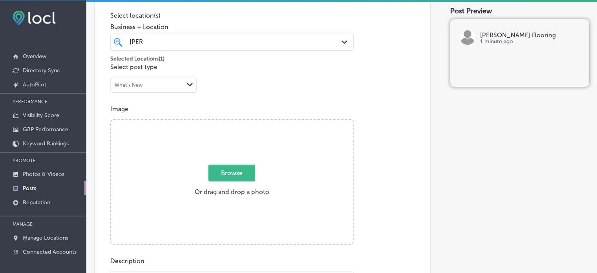
click at [370, 161] on div "Image Powered by PQINA Browse Or drag and drop a photo" at bounding box center [262, 174] width 304 height 139
click at [215, 46] on div "leon leon" at bounding box center [222, 41] width 186 height 11
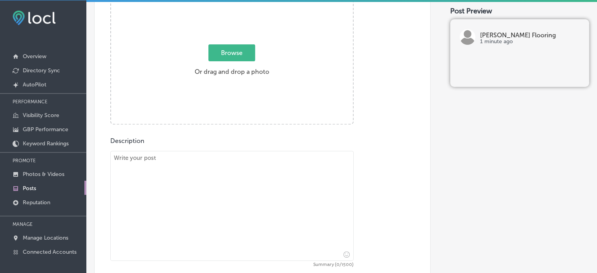
scroll to position [314, 0]
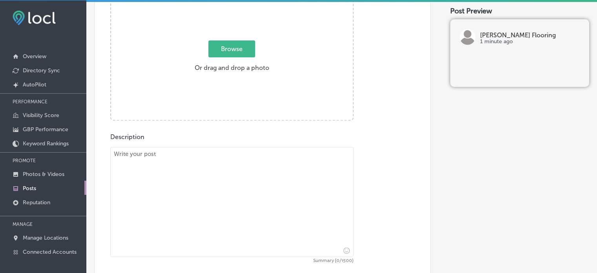
click at [360, 131] on div "Post content Select location(s) Business + Location option 1792 E. Kansas City …" at bounding box center [262, 86] width 336 height 497
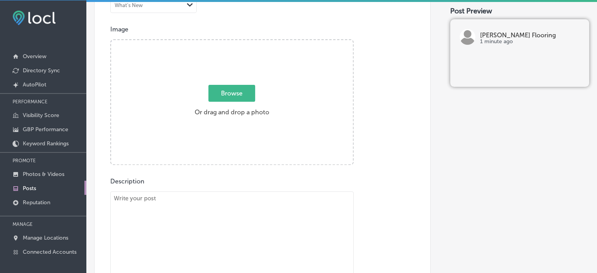
scroll to position [268, 0]
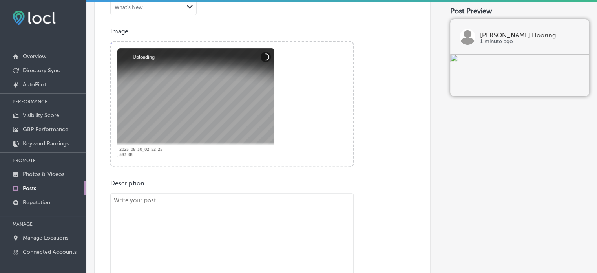
click at [272, 226] on textarea at bounding box center [231, 248] width 243 height 110
paste textarea ""When it comes to enhancing the beauty of your home, hardwood floors and carpet…"
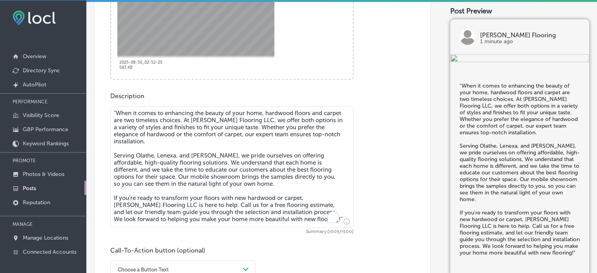
scroll to position [355, 0]
click at [116, 110] on textarea ""When it comes to enhancing the beauty of your home, hardwood floors and carpet…" at bounding box center [231, 166] width 243 height 122
type textarea "When it comes to enhancing the beauty of your home, hardwood floors and carpet …"
click at [102, 150] on div "Post content Select location(s) Business + Location leon leon Path Created with…" at bounding box center [262, 51] width 336 height 508
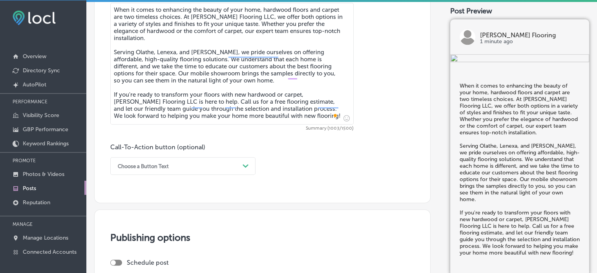
scroll to position [468, 0]
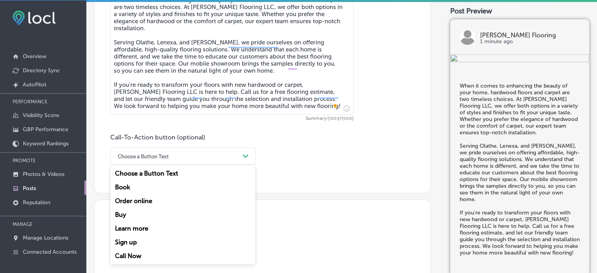
click at [180, 157] on div "Choose a Button Text" at bounding box center [177, 156] width 126 height 12
click at [132, 253] on div "Call Now" at bounding box center [182, 256] width 145 height 14
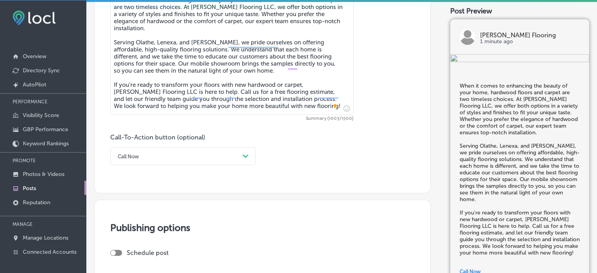
scroll to position [584, 0]
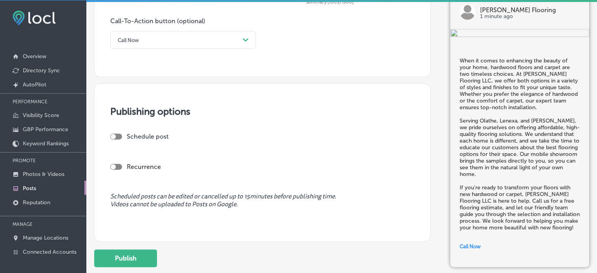
click at [119, 134] on div at bounding box center [116, 136] width 12 height 6
checkbox input "true"
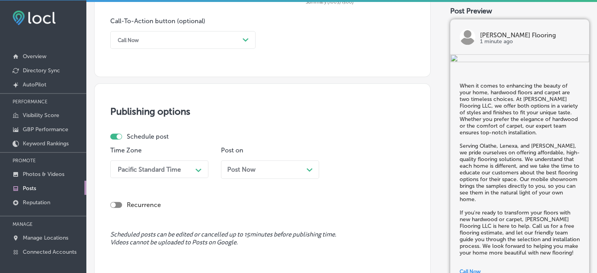
scroll to position [609, 0]
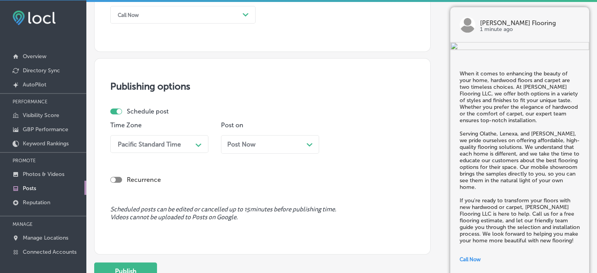
click at [160, 153] on div "Pacific Standard Time Path Created with Sketch." at bounding box center [159, 144] width 98 height 18
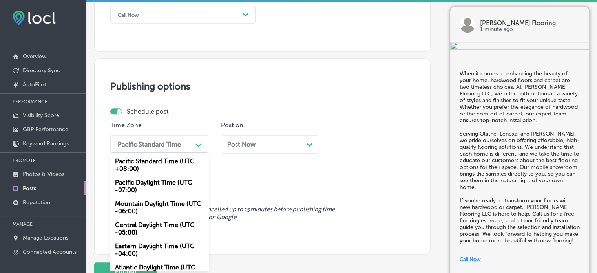
click at [151, 209] on div "Mountain Daylight Time (UTC -06:00)" at bounding box center [159, 207] width 98 height 21
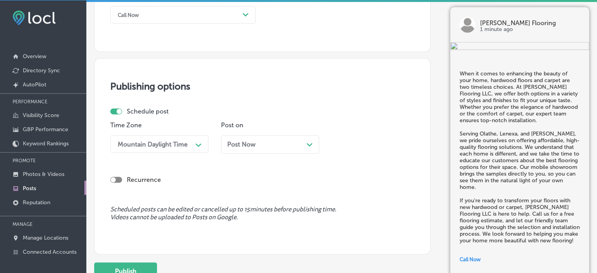
click at [258, 140] on div "Post Now Path Created with Sketch." at bounding box center [270, 143] width 86 height 7
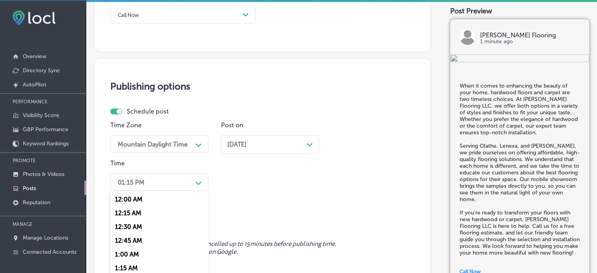
click at [188, 182] on div "option 12:30 AM focused, 3 of 96. 96 results available. Use Up and Down to choo…" at bounding box center [159, 182] width 98 height 18
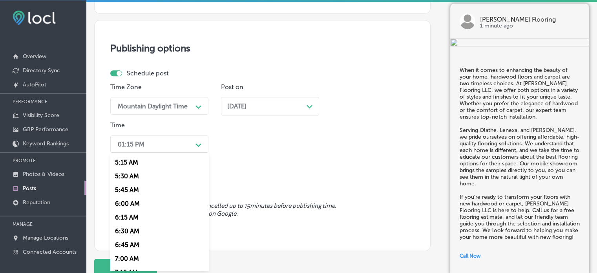
scroll to position [288, 0]
click at [131, 255] on div "7:00 AM" at bounding box center [159, 257] width 98 height 14
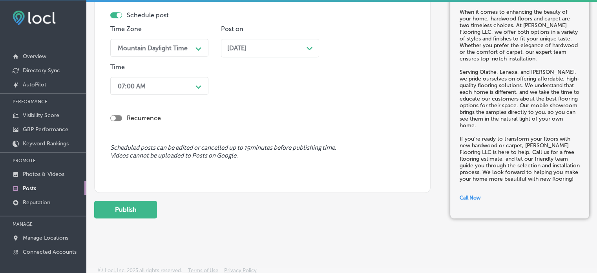
scroll to position [705, 0]
click at [130, 216] on button "Publish" at bounding box center [125, 209] width 63 height 18
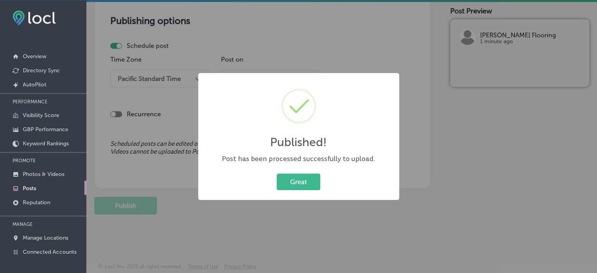
scroll to position [674, 0]
click at [304, 174] on button "Great" at bounding box center [299, 181] width 44 height 16
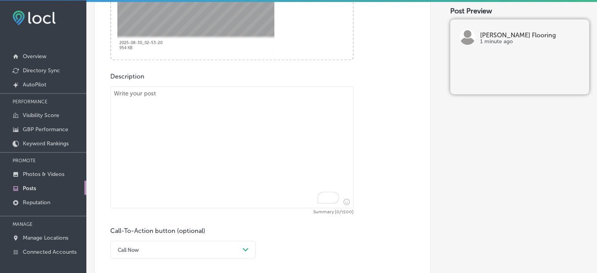
scroll to position [376, 0]
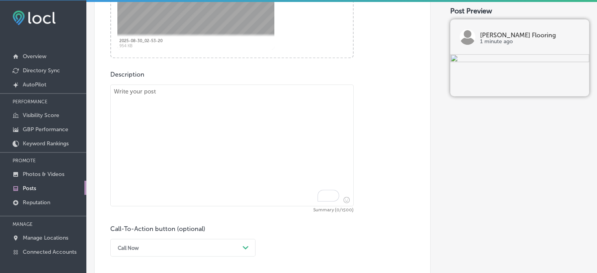
click at [263, 129] on textarea "To enrich screen reader interactions, please activate Accessibility in Grammarl…" at bounding box center [231, 145] width 243 height 122
paste textarea ""If you're looking for durable and stylish flooring, vinyl and stone flooring a…"
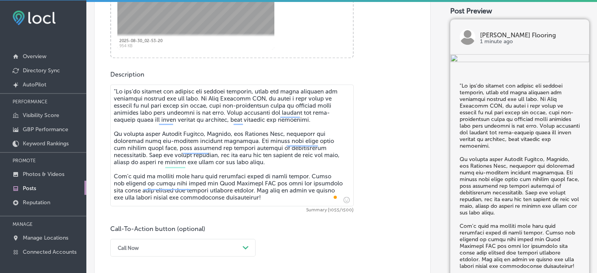
click at [115, 92] on textarea "To enrich screen reader interactions, please activate Accessibility in Grammarl…" at bounding box center [231, 145] width 243 height 122
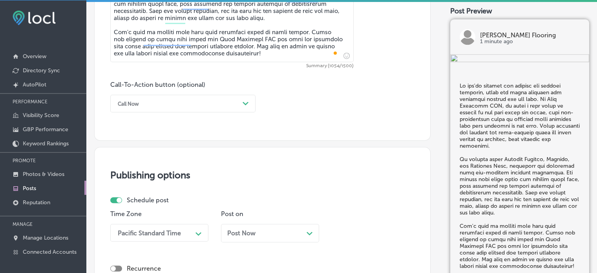
scroll to position [533, 0]
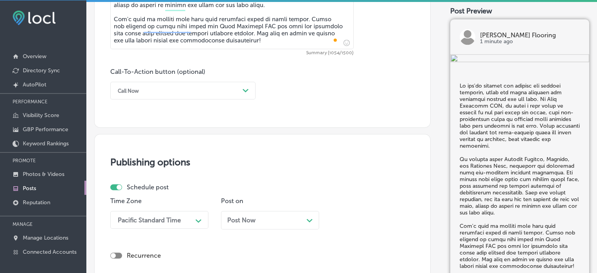
type textarea "If you're looking for durable and stylish flooring, vinyl and stone flooring ar…"
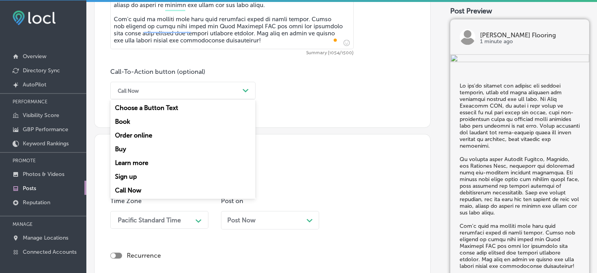
click at [213, 89] on div "Call Now" at bounding box center [177, 90] width 126 height 12
click at [134, 165] on div "Learn more" at bounding box center [182, 163] width 145 height 14
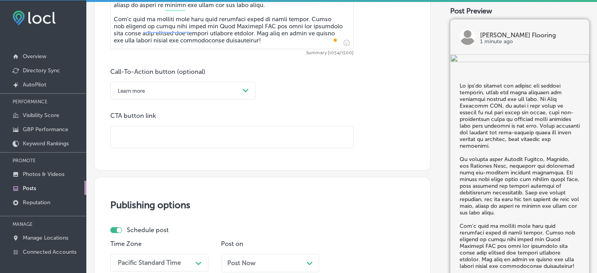
click at [195, 136] on input "text" at bounding box center [232, 137] width 242 height 22
paste input "https://www.leonflooring.com/"
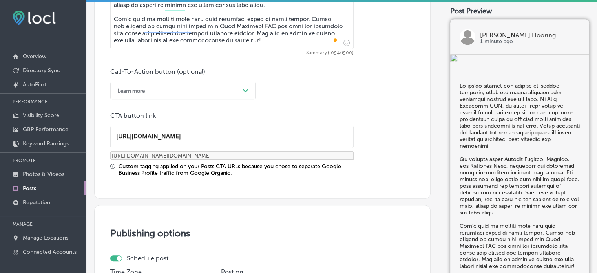
type input "https://www.leonflooring.com/"
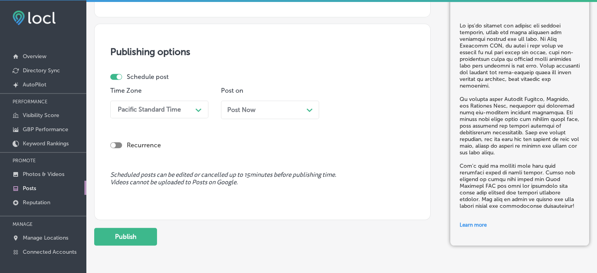
scroll to position [721, 0]
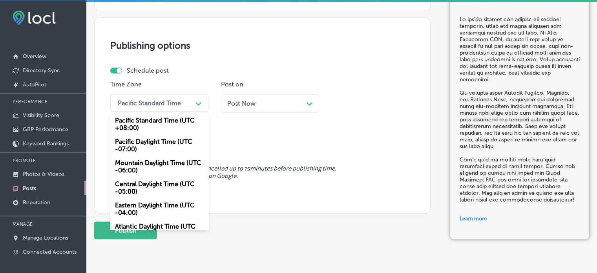
click at [176, 102] on div "Pacific Standard Time" at bounding box center [149, 102] width 63 height 7
click at [160, 169] on div "Mountain Daylight Time (UTC -06:00)" at bounding box center [159, 166] width 98 height 21
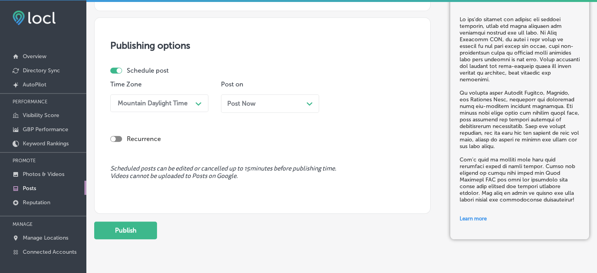
click at [280, 102] on div "Post Now Path Created with Sketch." at bounding box center [270, 103] width 86 height 7
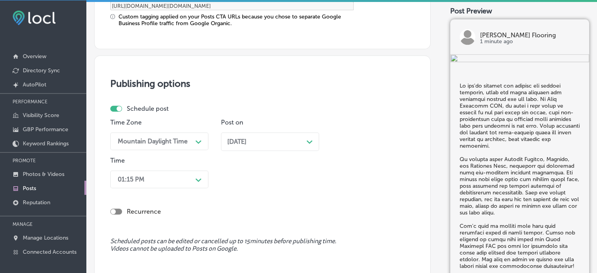
scroll to position [682, 0]
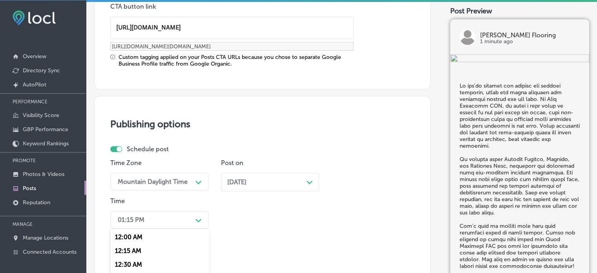
click at [157, 218] on div "option 7:00 AM, selected. option 1:00 AM focused, 5 of 96. 96 results available…" at bounding box center [159, 220] width 98 height 18
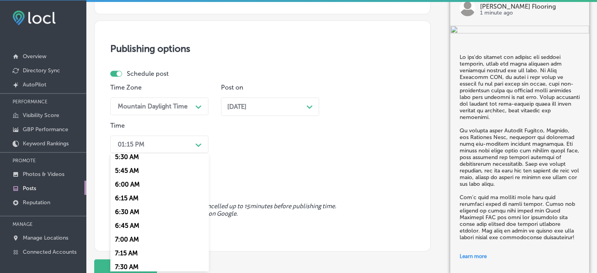
scroll to position [323, 0]
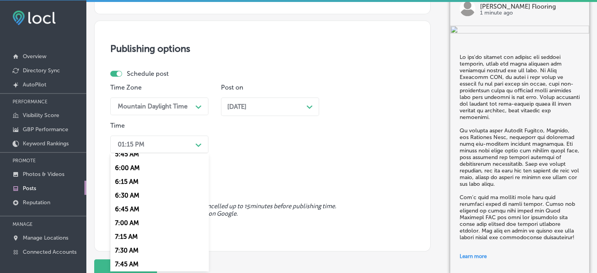
click at [130, 221] on div "7:00 AM" at bounding box center [159, 223] width 98 height 14
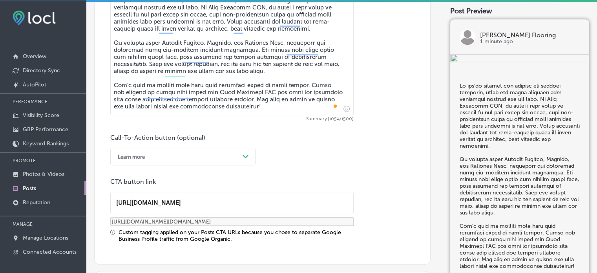
scroll to position [475, 0]
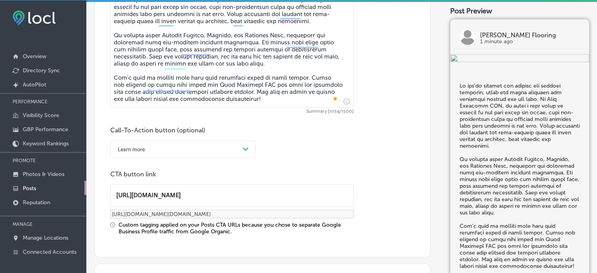
click at [194, 152] on div "Learn more" at bounding box center [177, 149] width 126 height 12
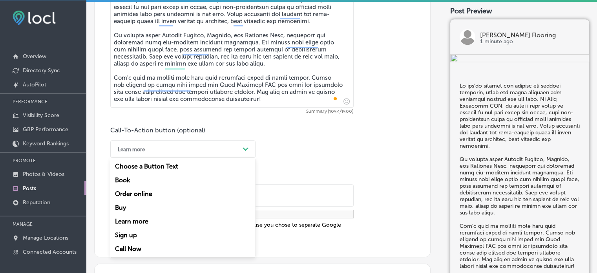
click at [276, 161] on div "Call-To-Action button (optional) option Learn more, selected. option Learn more…" at bounding box center [262, 180] width 304 height 108
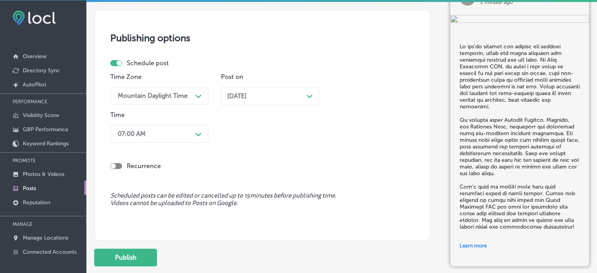
scroll to position [779, 0]
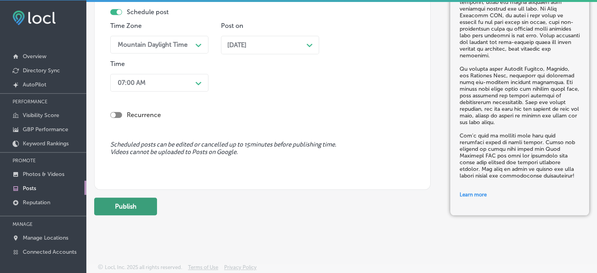
click at [129, 208] on button "Publish" at bounding box center [125, 206] width 63 height 18
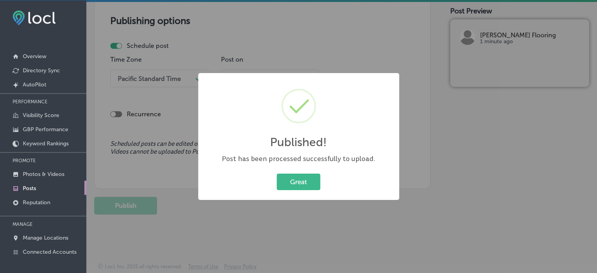
scroll to position [674, 0]
click at [277, 173] on button "Great" at bounding box center [299, 181] width 44 height 16
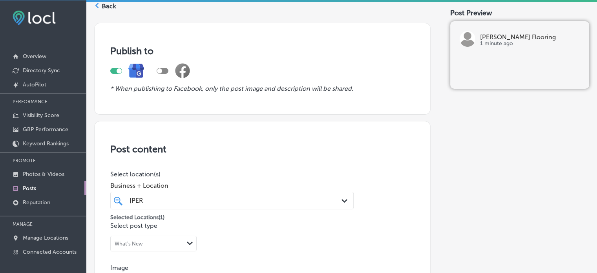
scroll to position [14, 0]
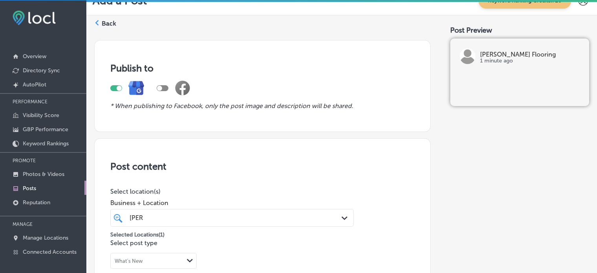
click at [105, 24] on label "Back" at bounding box center [109, 23] width 15 height 9
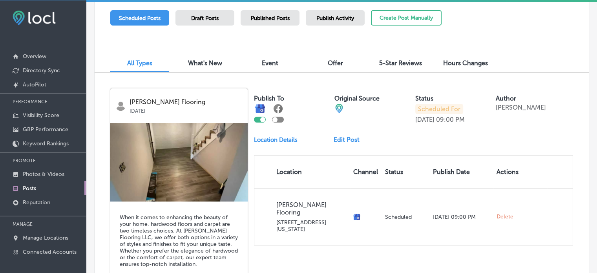
scroll to position [152, 0]
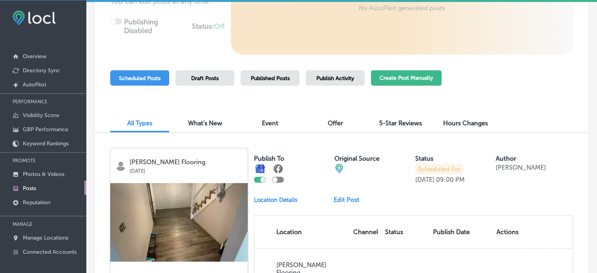
click at [406, 82] on button "Create Post Manually" at bounding box center [406, 77] width 71 height 15
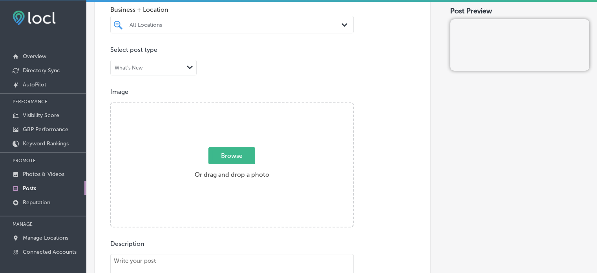
scroll to position [212, 0]
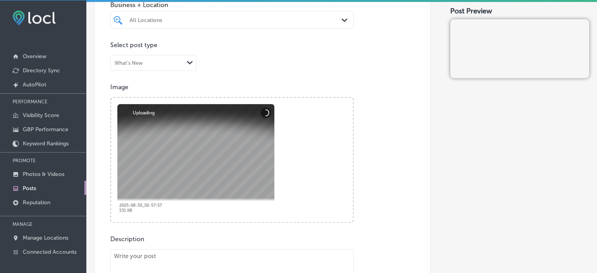
click at [222, 17] on div "All Locations" at bounding box center [235, 19] width 213 height 7
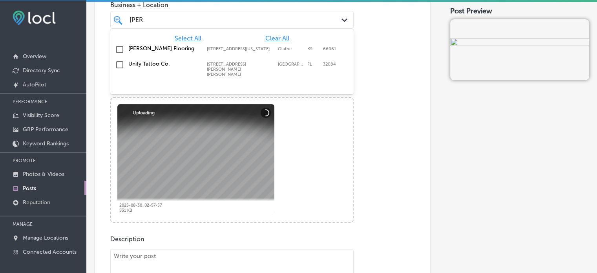
click at [144, 47] on label "[PERSON_NAME] Flooring" at bounding box center [163, 48] width 71 height 7
type input "leon"
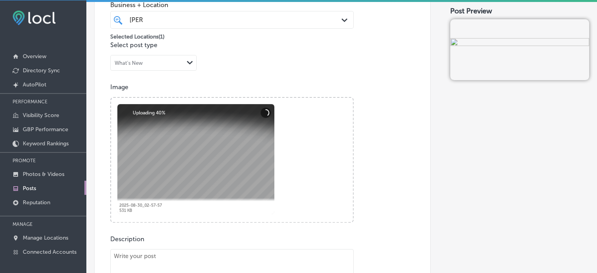
click at [390, 124] on div "Image Powered by PQINA Browse Or drag and drop a photo 2025-08-30_02-57-57 Abor…" at bounding box center [262, 152] width 304 height 139
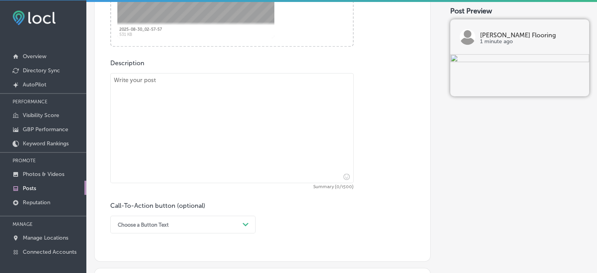
scroll to position [409, 0]
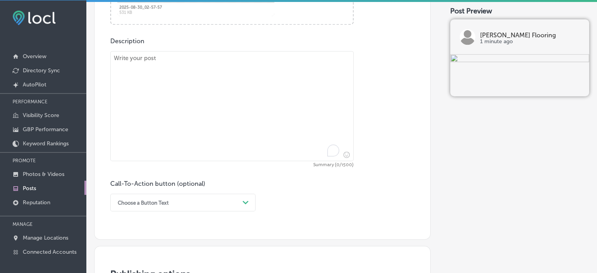
click at [236, 101] on textarea "To enrich screen reader interactions, please activate Accessibility in Grammarl…" at bounding box center [231, 106] width 243 height 110
paste textarea ""Looking for a flooring option that's both beautiful and practical? Ceramic and…"
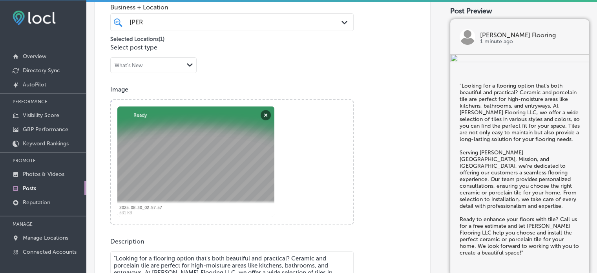
scroll to position [202, 0]
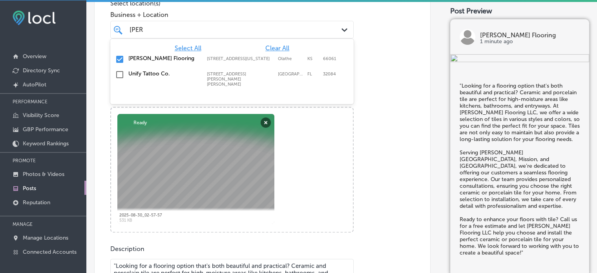
click at [208, 31] on div "leon leon" at bounding box center [222, 29] width 186 height 11
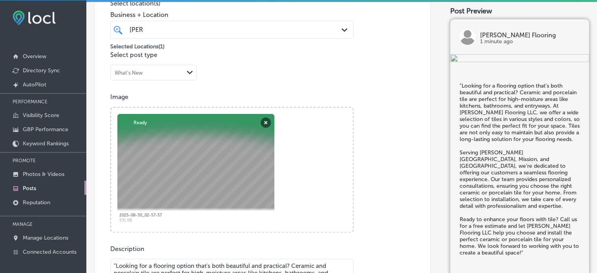
click at [208, 31] on div "leon leon" at bounding box center [222, 29] width 186 height 11
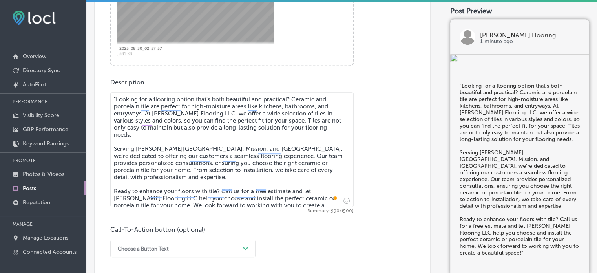
scroll to position [373, 0]
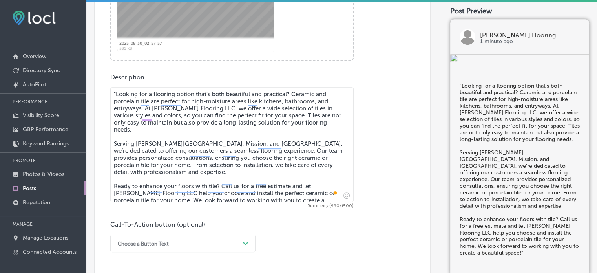
click at [330, 193] on textarea ""Looking for a flooring option that's both beautiful and practical? Ceramic and…" at bounding box center [231, 144] width 243 height 115
click at [116, 94] on textarea ""Looking for a flooring option that's both beautiful and practical? Ceramic and…" at bounding box center [231, 144] width 243 height 115
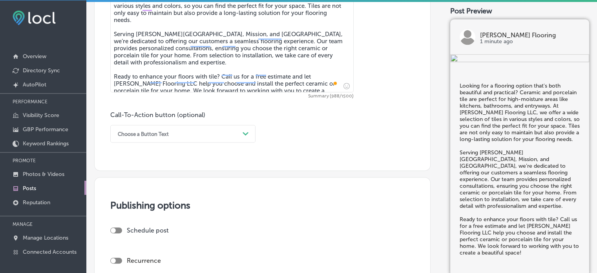
scroll to position [483, 0]
type textarea "Looking for a flooring option that's both beautiful and practical? Ceramic and …"
click at [206, 136] on div "Choose a Button Text" at bounding box center [177, 133] width 126 height 12
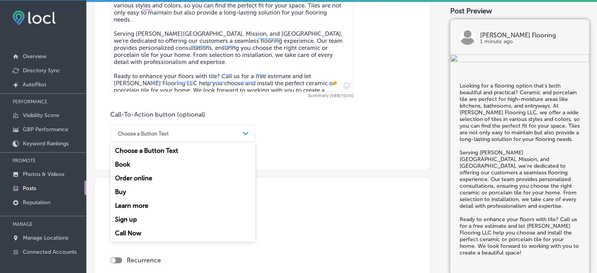
click at [133, 231] on div "Call Now" at bounding box center [182, 233] width 145 height 14
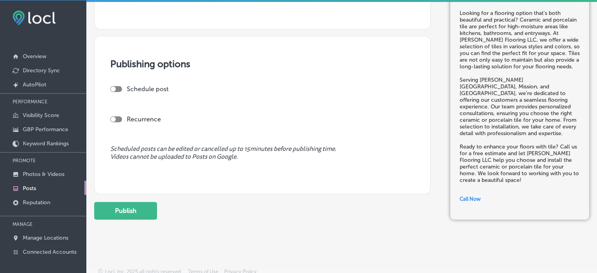
scroll to position [628, 0]
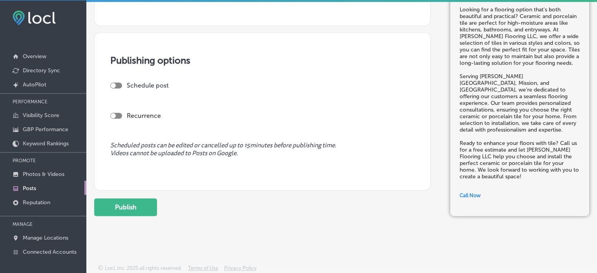
click at [121, 84] on div at bounding box center [116, 85] width 12 height 6
checkbox input "true"
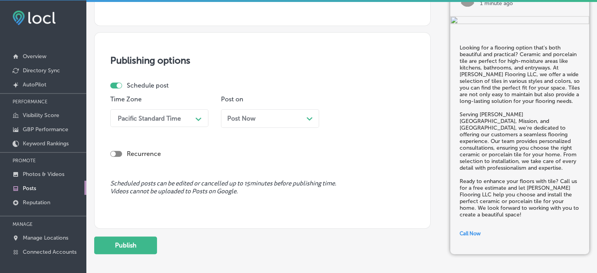
click at [147, 118] on div "Pacific Standard Time" at bounding box center [149, 117] width 63 height 7
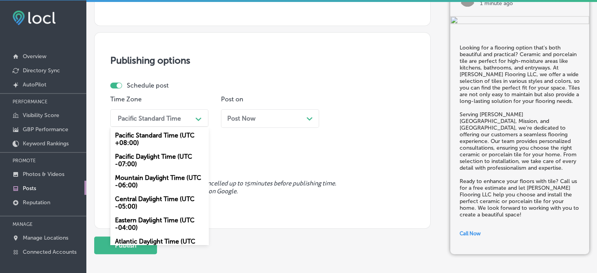
click at [151, 176] on div "Mountain Daylight Time (UTC -06:00)" at bounding box center [159, 181] width 98 height 21
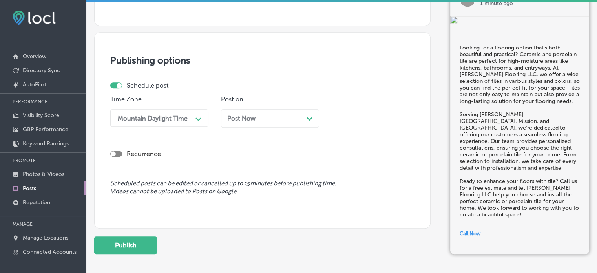
click at [264, 119] on div "Post Now Path Created with Sketch." at bounding box center [270, 118] width 86 height 7
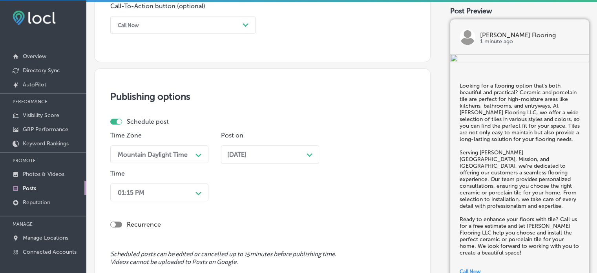
scroll to position [593, 0]
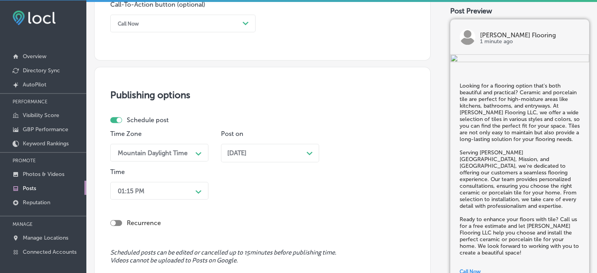
click at [249, 156] on div "Sep 01, 2025 Path Created with Sketch." at bounding box center [270, 153] width 98 height 18
click at [193, 189] on div "01:15 PM Path Created with Sketch." at bounding box center [159, 191] width 98 height 18
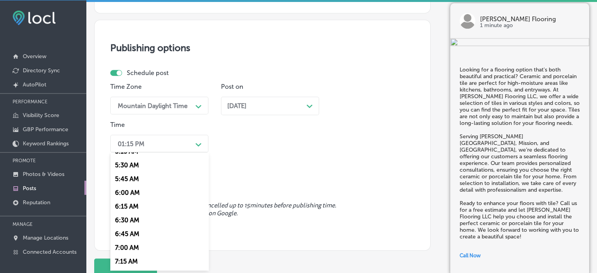
scroll to position [300, 0]
click at [132, 248] on div "7:00 AM" at bounding box center [159, 245] width 98 height 14
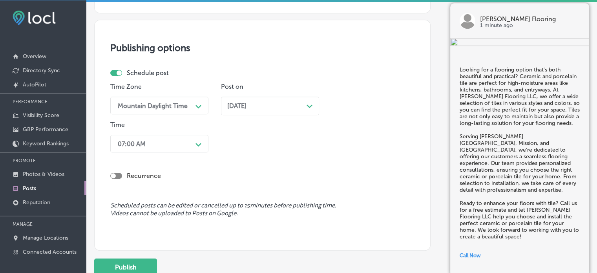
scroll to position [650, 0]
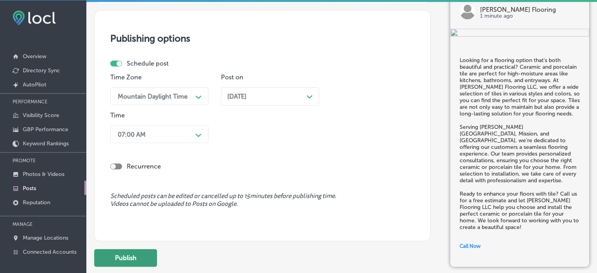
click at [143, 255] on button "Publish" at bounding box center [125, 258] width 63 height 18
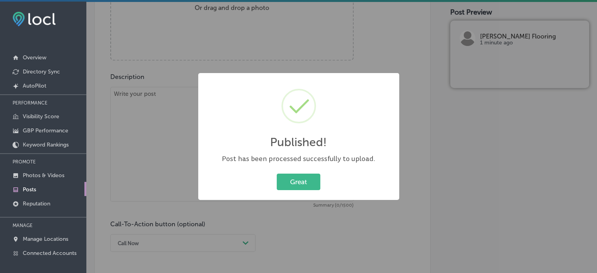
scroll to position [0, 0]
click at [297, 186] on button "Great" at bounding box center [299, 181] width 44 height 16
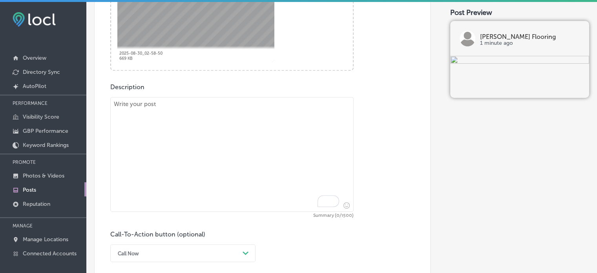
scroll to position [380, 0]
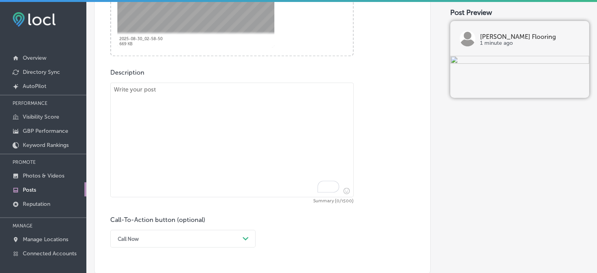
click at [253, 161] on textarea "To enrich screen reader interactions, please activate Accessibility in Grammarl…" at bounding box center [231, 139] width 243 height 115
paste textarea ""For a combination of elegance and practicality, hardwood floors and vinyl floo…"
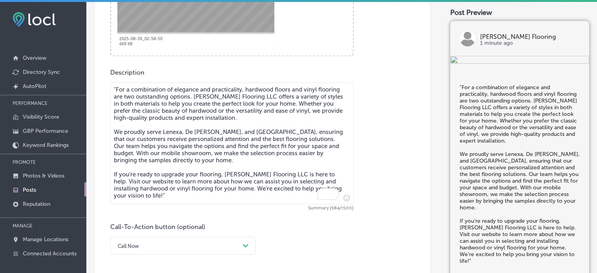
scroll to position [413, 0]
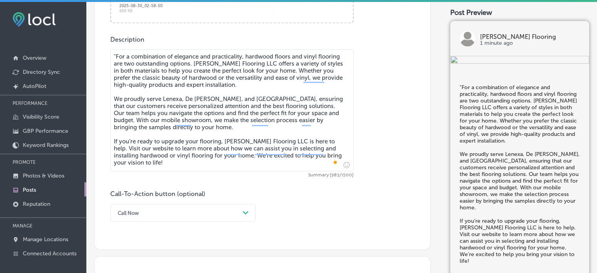
click at [115, 56] on textarea ""For a combination of elegance and practicality, hardwood floors and vinyl floo…" at bounding box center [231, 110] width 243 height 122
type textarea "For a combination of elegance and practicality, hardwood floors and vinyl floor…"
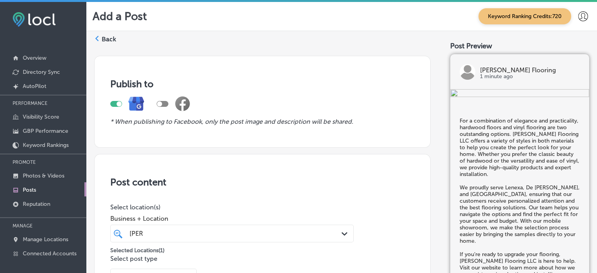
scroll to position [464, 0]
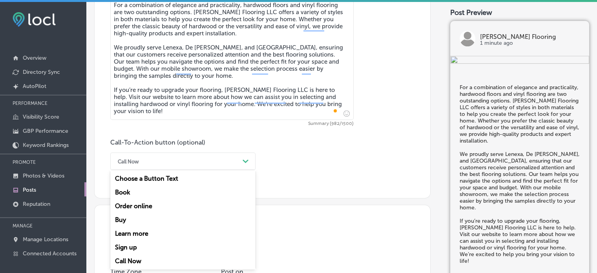
click at [142, 233] on div "Learn more" at bounding box center [182, 233] width 145 height 14
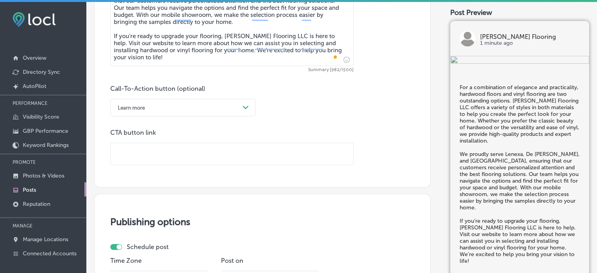
scroll to position [519, 0]
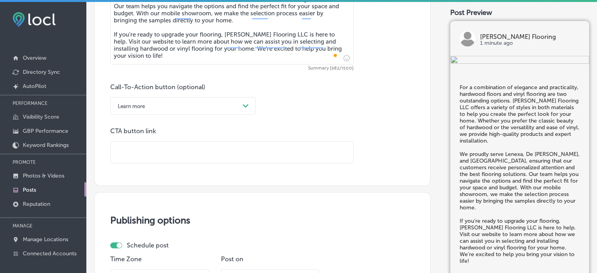
click at [220, 153] on input "text" at bounding box center [232, 152] width 242 height 22
paste input "[URL][DOMAIN_NAME]"
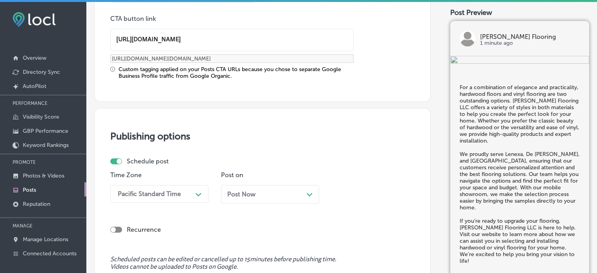
scroll to position [632, 0]
type input "[URL][DOMAIN_NAME]"
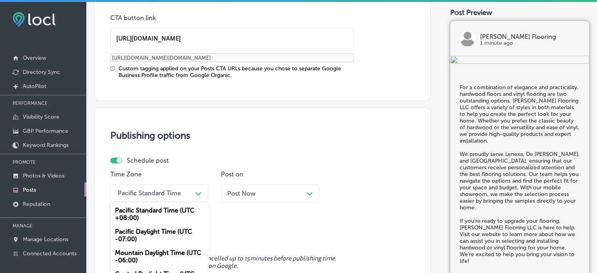
click at [181, 190] on div "option Mountain Daylight Time (UTC -06:00), selected. option Pacific Daylight T…" at bounding box center [159, 193] width 98 height 18
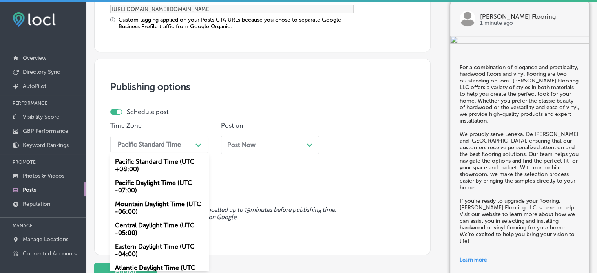
click at [151, 209] on div "Mountain Daylight Time (UTC -06:00)" at bounding box center [159, 207] width 98 height 21
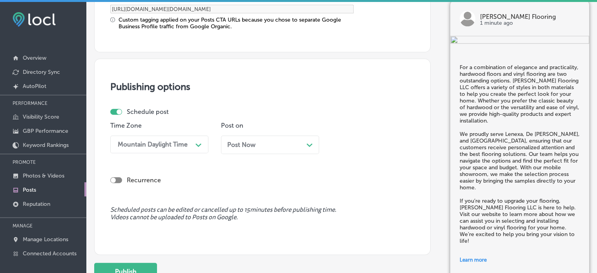
click at [270, 146] on div "Post Now Path Created with Sketch." at bounding box center [270, 144] width 86 height 7
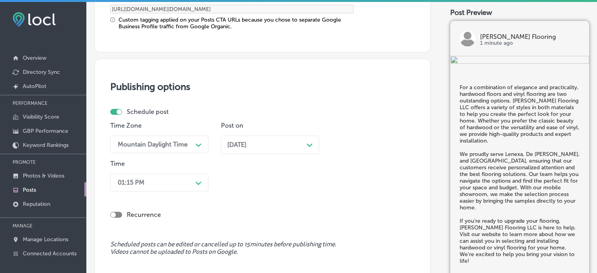
click at [186, 181] on div "01:15 PM Path Created with Sketch." at bounding box center [159, 182] width 98 height 18
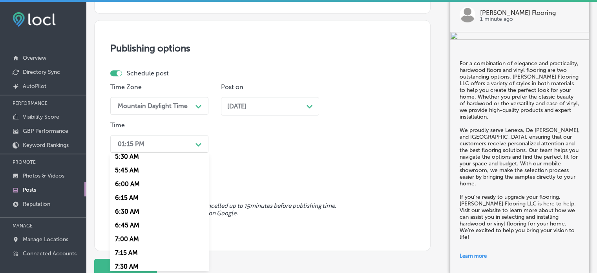
scroll to position [308, 0]
click at [131, 238] on div "7:00 AM" at bounding box center [159, 238] width 98 height 14
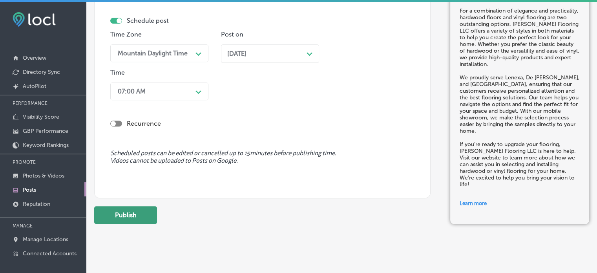
scroll to position [772, 0]
click at [132, 209] on button "Publish" at bounding box center [125, 215] width 63 height 18
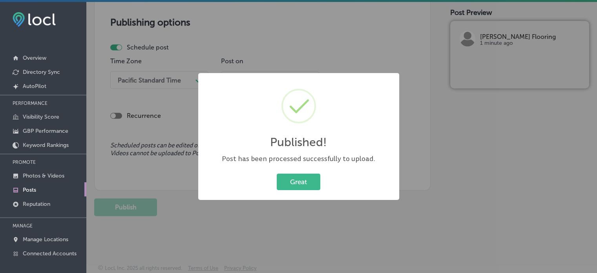
scroll to position [674, 0]
click at [303, 182] on button "Great" at bounding box center [299, 181] width 44 height 16
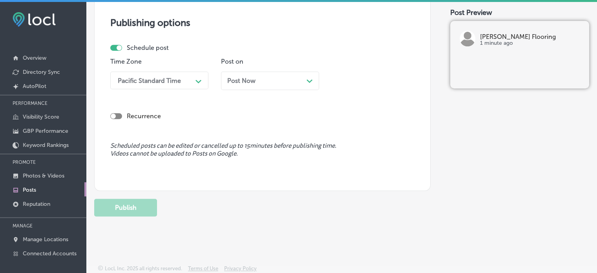
click at [143, 12] on div "Publishing options Schedule post Time Zone Pacific Standard Time Path Created w…" at bounding box center [262, 93] width 336 height 196
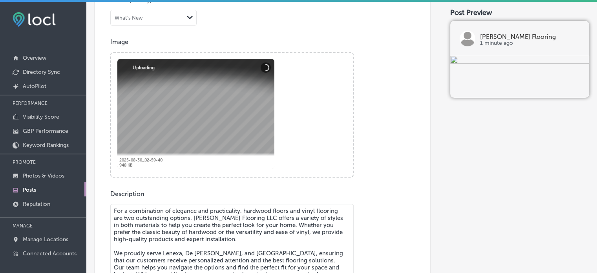
scroll to position [277, 0]
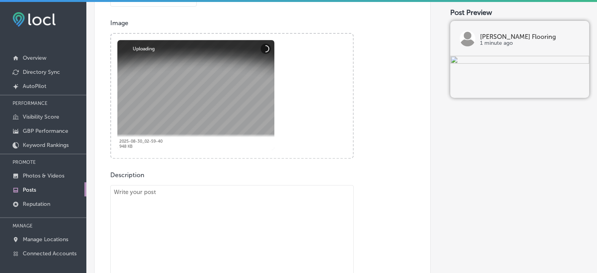
click at [235, 206] on textarea "To enrich screen reader interactions, please activate Accessibility in Grammarl…" at bounding box center [231, 246] width 243 height 122
paste textarea ""Carpet and stone flooring are two of the most versatile and stylish options fo…"
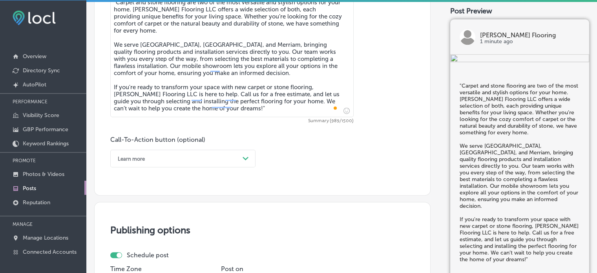
scroll to position [466, 0]
type textarea ""Carpet and stone flooring are two of the most versatile and stylish options fo…"
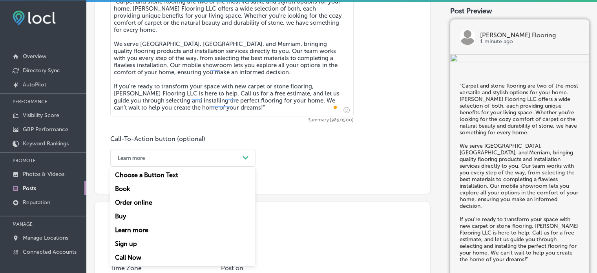
click at [204, 155] on div "Learn more" at bounding box center [177, 157] width 126 height 12
click at [127, 258] on div "Call Now" at bounding box center [182, 257] width 145 height 14
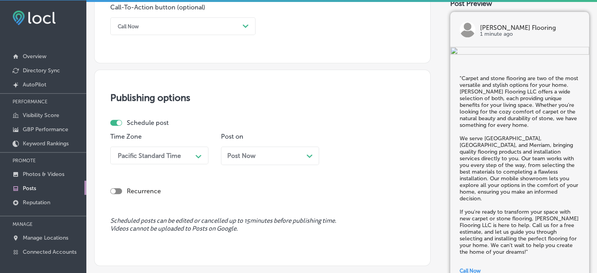
scroll to position [607, 0]
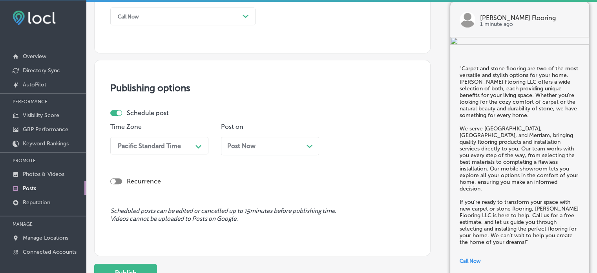
click at [177, 143] on div "Pacific Standard Time" at bounding box center [149, 145] width 63 height 7
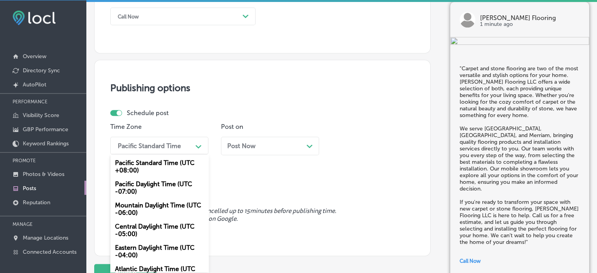
click at [157, 206] on div "Mountain Daylight Time (UTC -06:00)" at bounding box center [159, 208] width 98 height 21
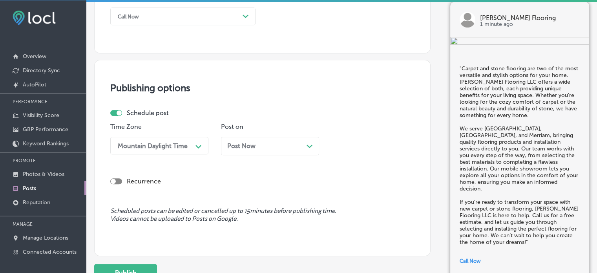
click at [259, 149] on div "Post Now Path Created with Sketch." at bounding box center [270, 145] width 86 height 7
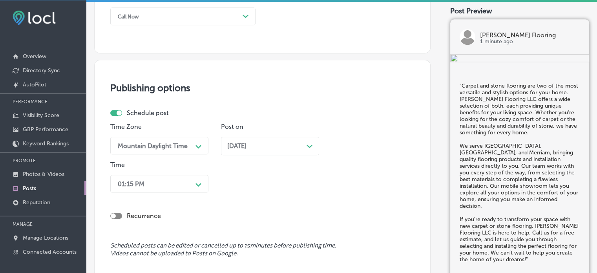
click at [189, 182] on div "01:15 PM Path Created with Sketch." at bounding box center [159, 184] width 98 height 18
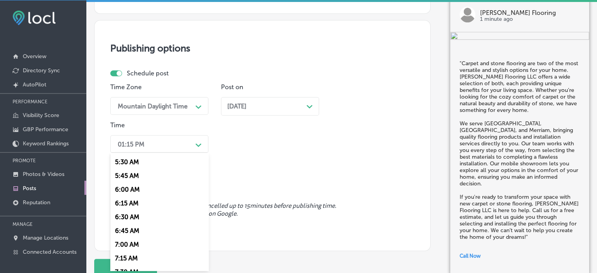
scroll to position [344, 0]
click at [129, 202] on div "7:00 AM" at bounding box center [159, 202] width 98 height 14
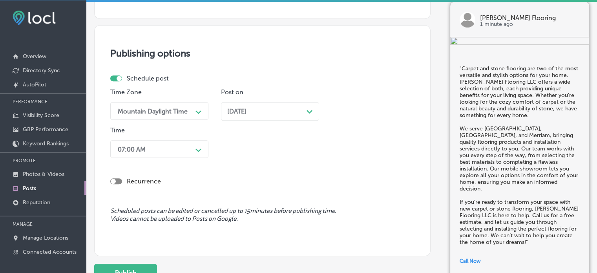
scroll to position [655, 0]
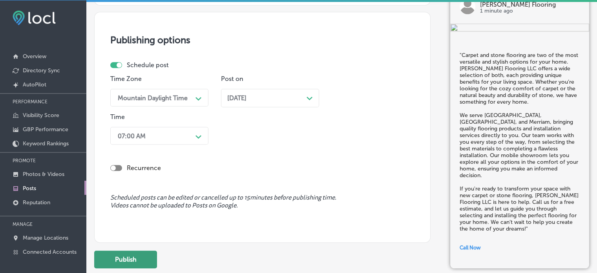
click at [128, 250] on button "Publish" at bounding box center [125, 259] width 63 height 18
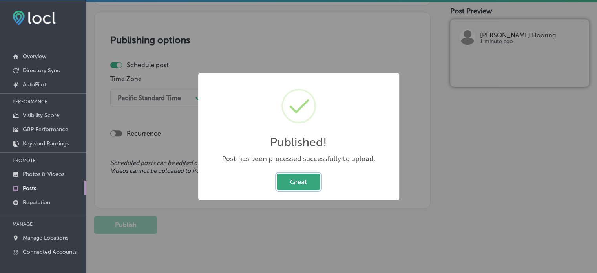
click at [312, 179] on button "Great" at bounding box center [299, 181] width 44 height 16
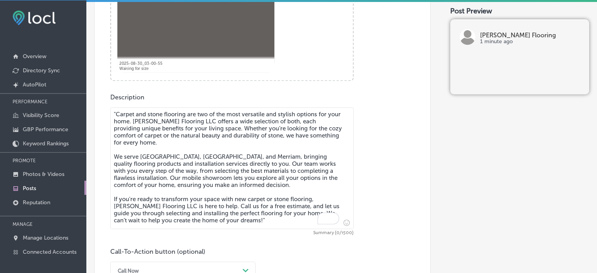
scroll to position [381, 0]
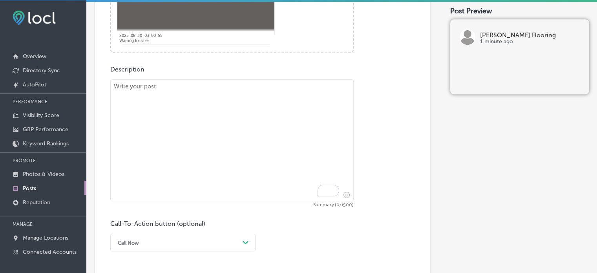
click at [249, 146] on textarea "To enrich screen reader interactions, please activate Accessibility in Grammarl…" at bounding box center [231, 140] width 243 height 122
paste textarea ""When it comes to flooring, hardwood and ceramic tile are two excellent options…"
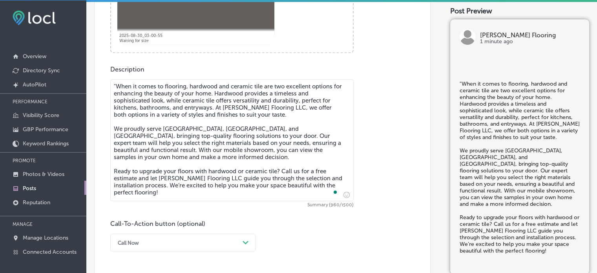
click at [114, 82] on textarea ""When it comes to flooring, hardwood and ceramic tile are two excellent options…" at bounding box center [231, 140] width 243 height 122
type textarea "When it comes to flooring, hardwood and ceramic tile are two excellent options …"
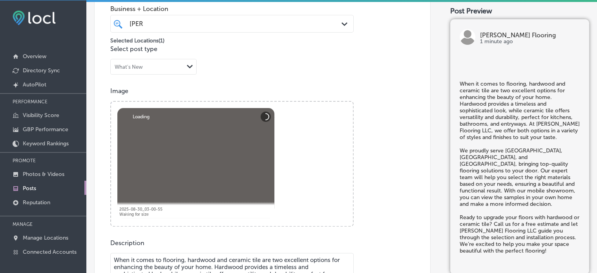
scroll to position [206, 0]
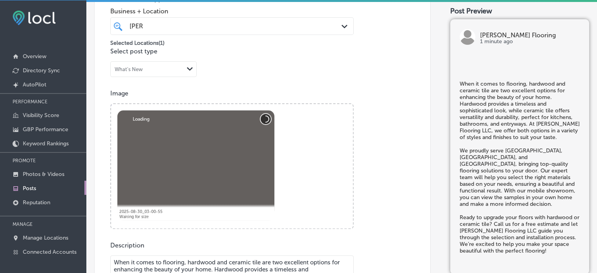
click at [262, 120] on button "Abort" at bounding box center [265, 119] width 10 height 10
click at [269, 118] on button "Abort" at bounding box center [265, 119] width 10 height 10
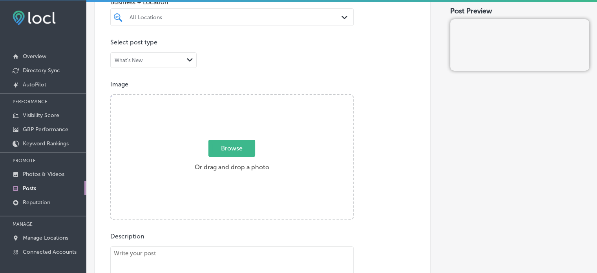
scroll to position [218, 0]
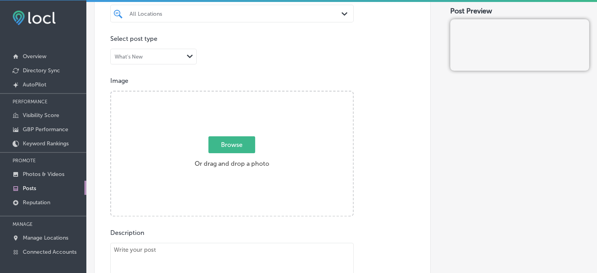
click at [256, 18] on div "All Locations" at bounding box center [232, 13] width 213 height 12
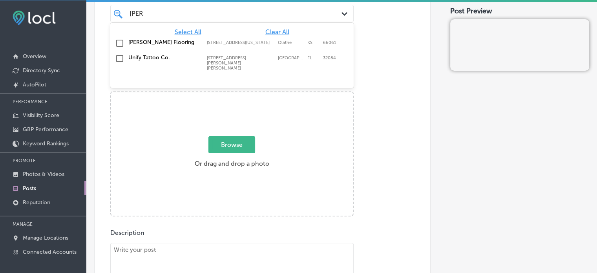
click at [151, 39] on label "[PERSON_NAME] Flooring" at bounding box center [163, 42] width 71 height 7
type input "[PERSON_NAME]"
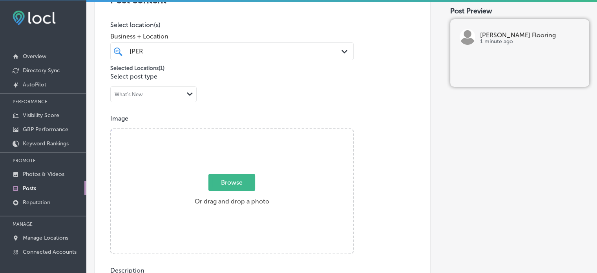
scroll to position [180, 0]
click at [305, 98] on div "Post content Select location(s) Business + Location [PERSON_NAME] Path Created …" at bounding box center [262, 221] width 336 height 497
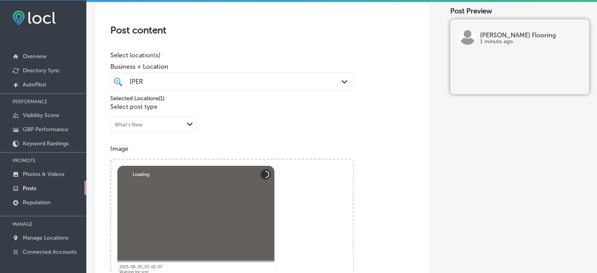
scroll to position [149, 0]
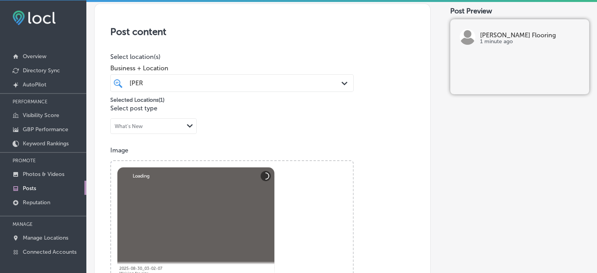
click at [275, 86] on div "[PERSON_NAME]" at bounding box center [222, 83] width 186 height 11
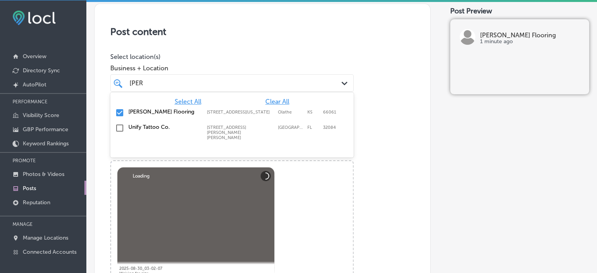
click at [275, 86] on div "[PERSON_NAME]" at bounding box center [222, 83] width 186 height 11
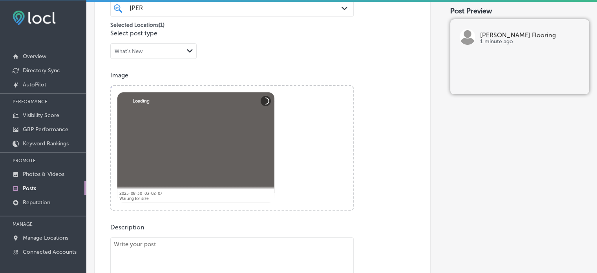
scroll to position [224, 0]
click at [264, 97] on button "Abort" at bounding box center [265, 100] width 10 height 10
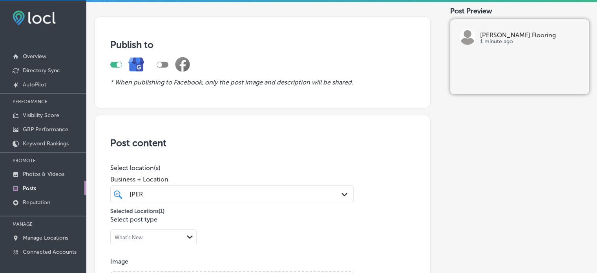
scroll to position [0, 0]
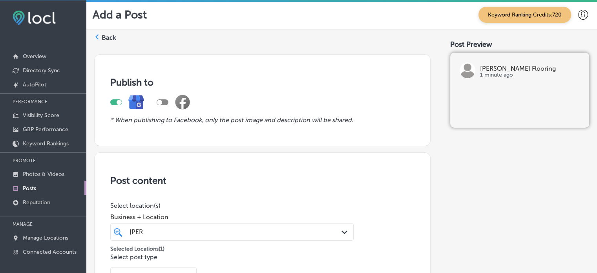
click at [107, 37] on label "Back" at bounding box center [109, 37] width 15 height 9
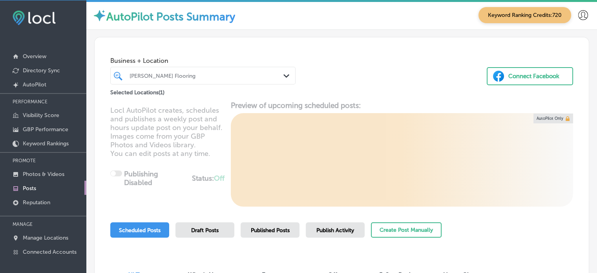
scroll to position [90, 0]
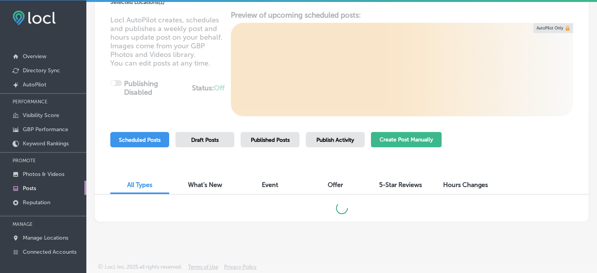
click at [437, 136] on button "Create Post Manually" at bounding box center [406, 139] width 71 height 15
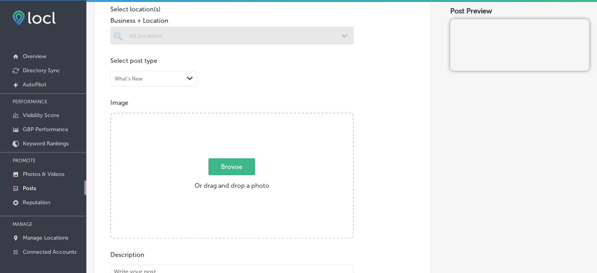
scroll to position [211, 0]
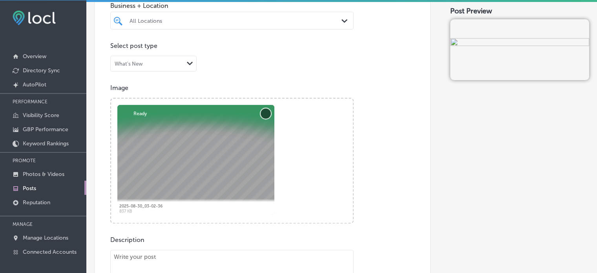
click at [264, 114] on button "Remove" at bounding box center [265, 113] width 10 height 10
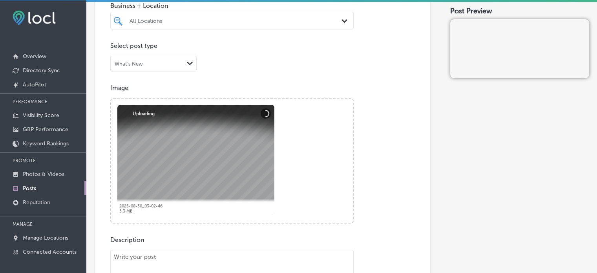
scroll to position [184, 0]
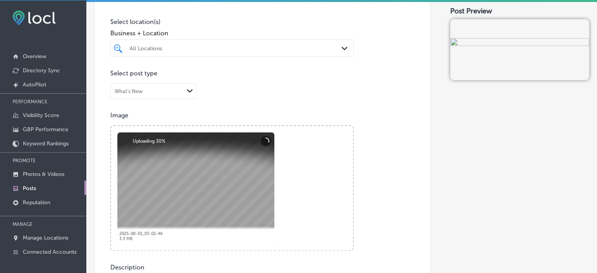
click at [260, 49] on div "All Locations" at bounding box center [235, 48] width 213 height 7
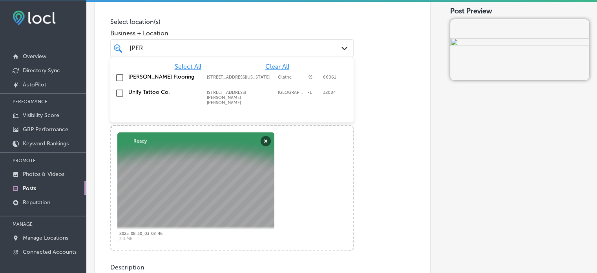
click at [155, 76] on label "[PERSON_NAME] Flooring" at bounding box center [163, 76] width 71 height 7
type input "[PERSON_NAME]"
click at [384, 121] on div "Image Powered by PQINA Browse Or drag and drop a photo 2025-08-30_03-02-46 Abor…" at bounding box center [262, 180] width 304 height 139
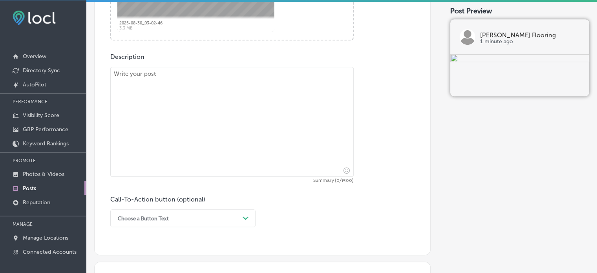
scroll to position [399, 0]
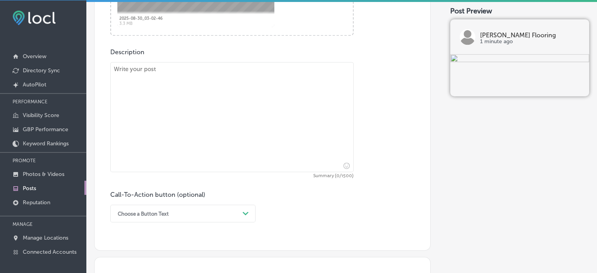
click at [248, 137] on textarea at bounding box center [231, 117] width 243 height 110
paste textarea ""When it comes to flooring, hardwood and ceramic tile are two excellent options…"
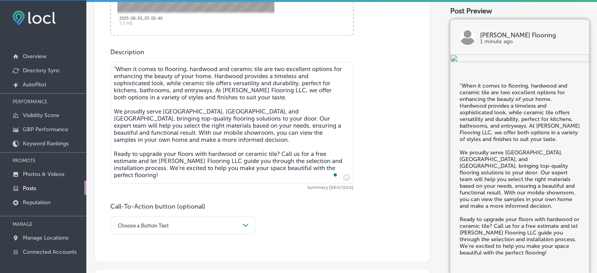
click at [115, 69] on textarea ""When it comes to flooring, hardwood and ceramic tile are two excellent options…" at bounding box center [231, 123] width 243 height 122
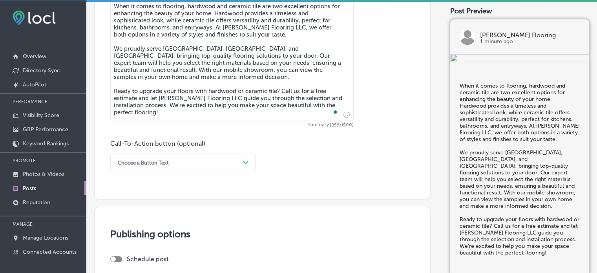
scroll to position [478, 0]
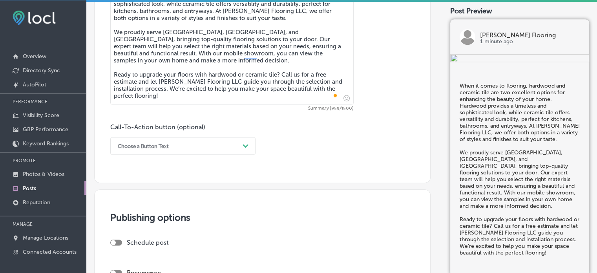
type textarea "When it comes to flooring, hardwood and ceramic tile are two excellent options …"
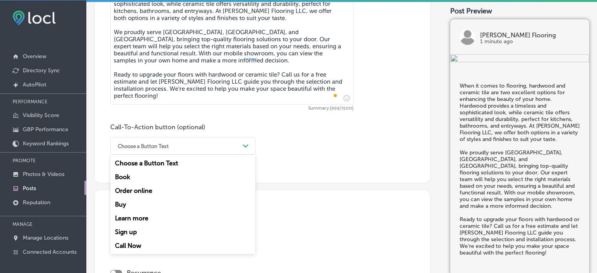
click at [209, 144] on div "Choose a Button Text" at bounding box center [177, 146] width 126 height 12
click at [133, 245] on div "Call Now" at bounding box center [182, 245] width 145 height 14
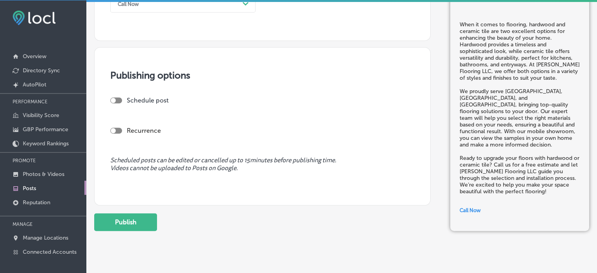
scroll to position [624, 0]
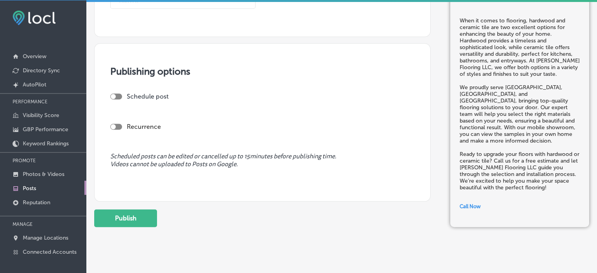
click at [117, 95] on div at bounding box center [116, 96] width 12 height 6
checkbox input "true"
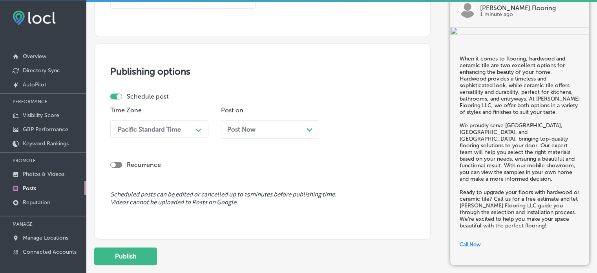
click at [179, 133] on div "Pacific Standard Time" at bounding box center [153, 129] width 78 height 14
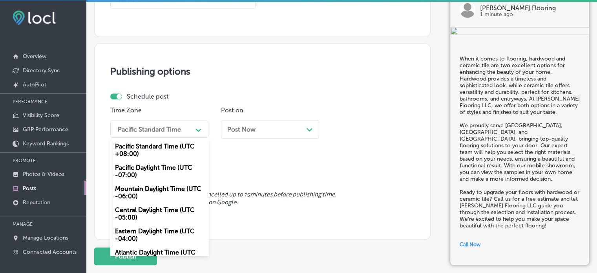
click at [158, 187] on div "Mountain Daylight Time (UTC -06:00)" at bounding box center [159, 192] width 98 height 21
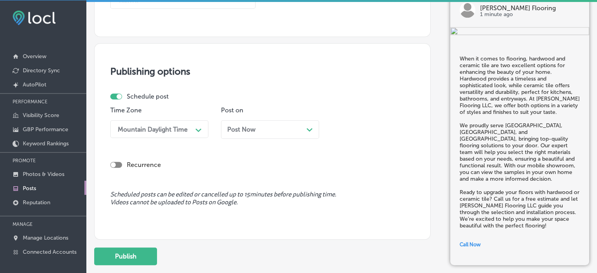
click at [268, 128] on div "Post Now Path Created with Sketch." at bounding box center [270, 129] width 86 height 7
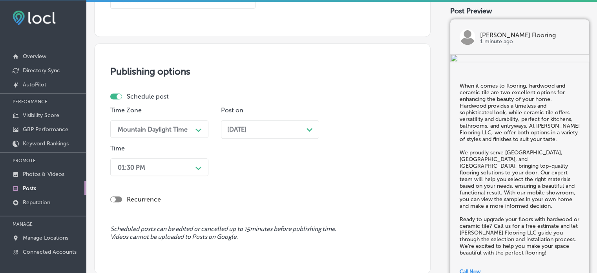
click at [255, 133] on div "[DATE] Path Created with Sketch." at bounding box center [270, 129] width 98 height 18
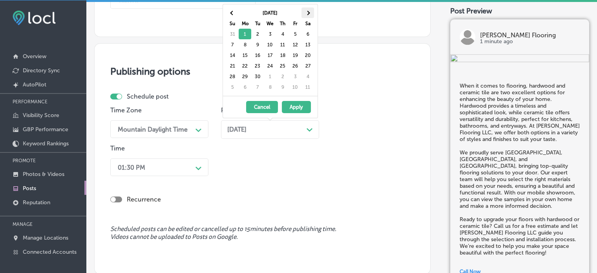
click at [308, 14] on th at bounding box center [307, 12] width 13 height 11
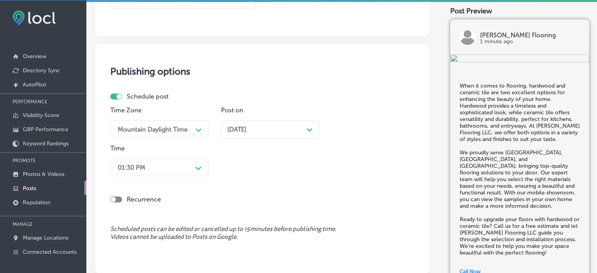
scroll to position [650, 0]
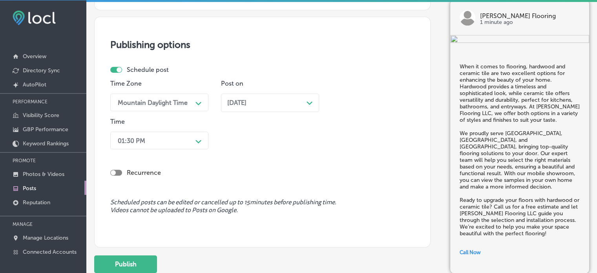
click at [166, 136] on div "01:30 PM" at bounding box center [153, 140] width 78 height 14
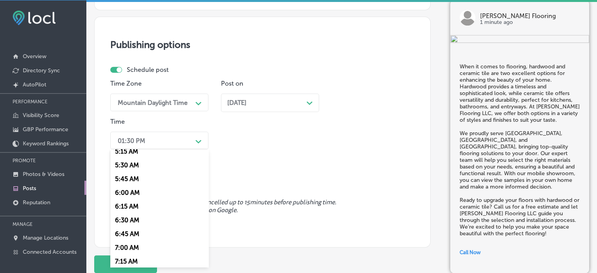
scroll to position [308, 0]
click at [136, 234] on div "7:00 AM" at bounding box center [159, 234] width 98 height 14
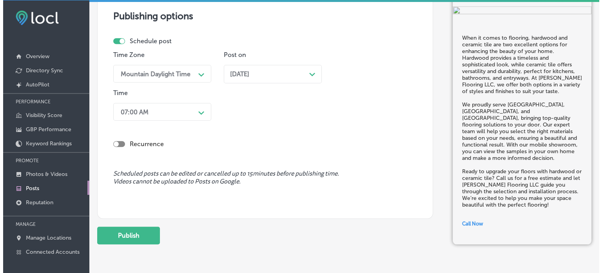
scroll to position [692, 0]
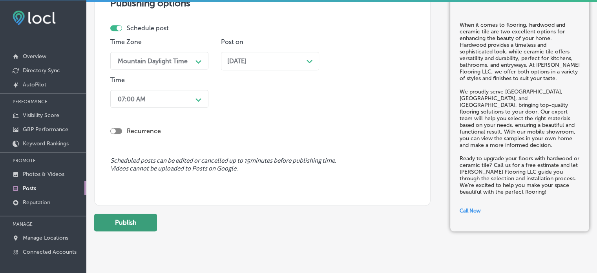
click at [141, 219] on button "Publish" at bounding box center [125, 222] width 63 height 18
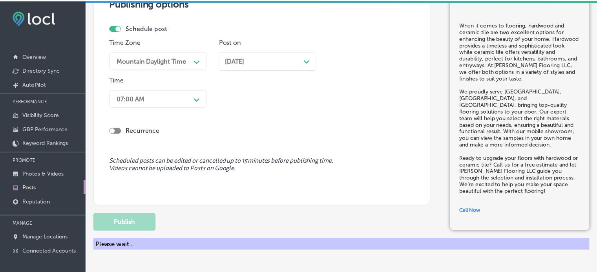
scroll to position [674, 0]
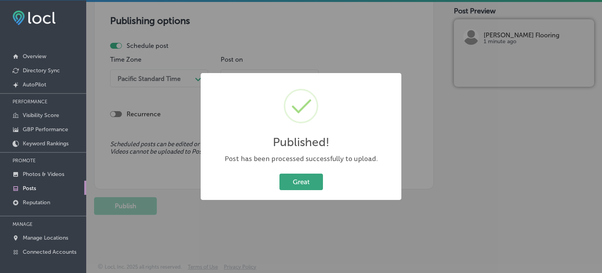
click at [306, 183] on button "Great" at bounding box center [302, 181] width 44 height 16
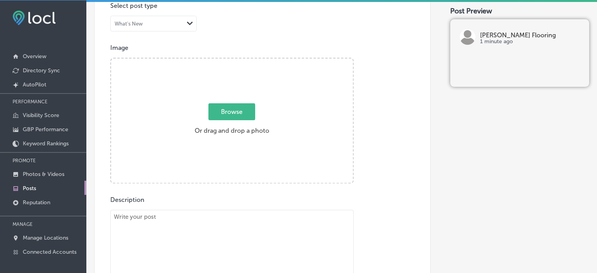
scroll to position [251, 0]
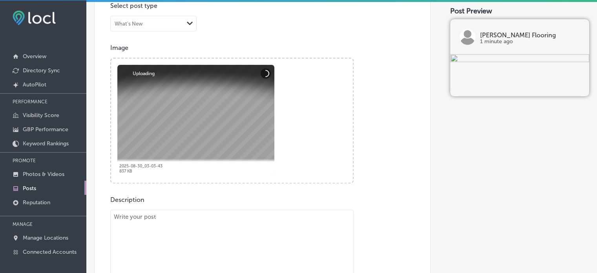
click at [275, 227] on textarea "To enrich screen reader interactions, please activate Accessibility in Grammarl…" at bounding box center [231, 270] width 243 height 122
paste textarea ""At [PERSON_NAME] Flooring LLC, we offer a wide range of flooring options, incl…"
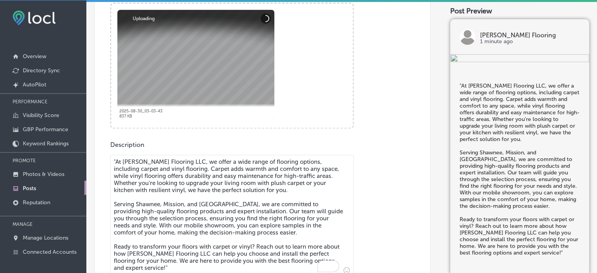
scroll to position [384, 0]
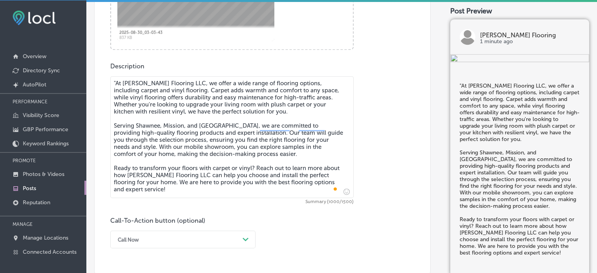
click at [116, 79] on textarea ""At [PERSON_NAME] Flooring LLC, we offer a wide range of flooring options, incl…" at bounding box center [231, 137] width 243 height 122
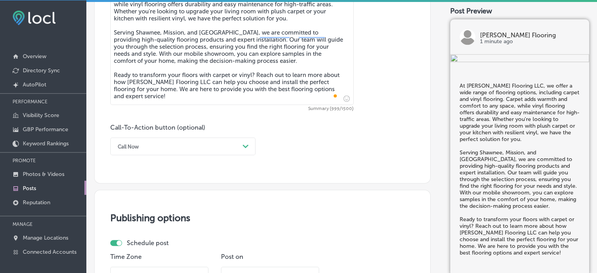
scroll to position [479, 0]
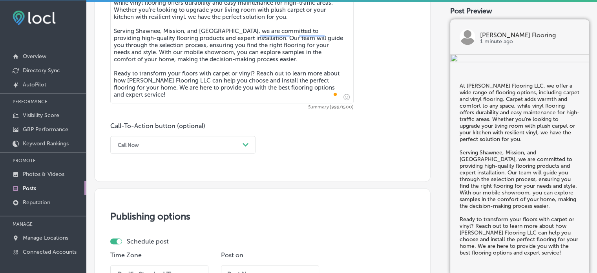
type textarea "At [PERSON_NAME] Flooring LLC, we offer a wide range of flooring options, inclu…"
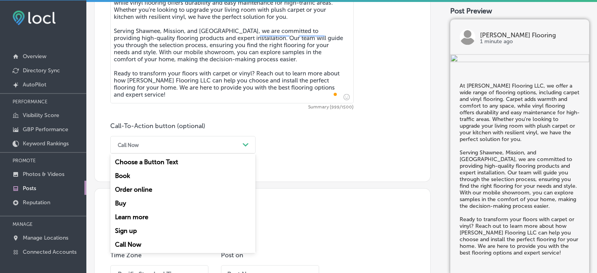
click at [182, 139] on div "Call Now" at bounding box center [177, 144] width 126 height 12
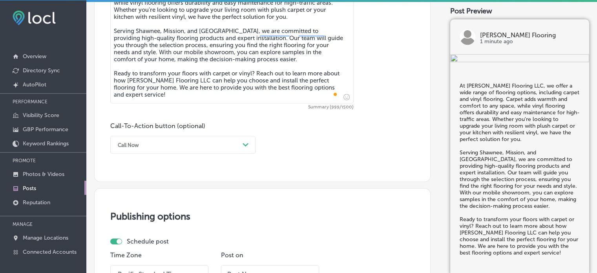
click at [184, 146] on div "Call Now" at bounding box center [177, 144] width 126 height 12
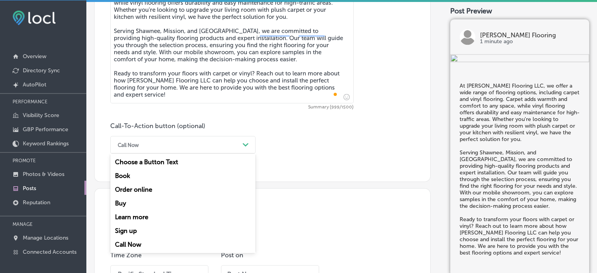
click at [131, 214] on div "Learn more" at bounding box center [182, 217] width 145 height 14
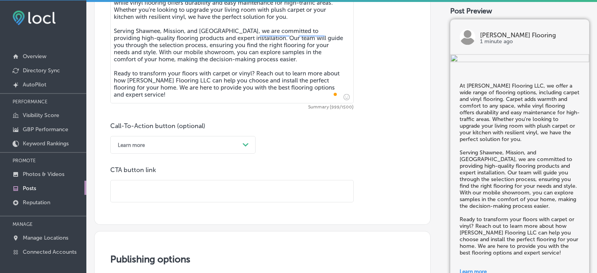
click at [169, 185] on input "text" at bounding box center [232, 191] width 242 height 22
paste input "[URL][DOMAIN_NAME]"
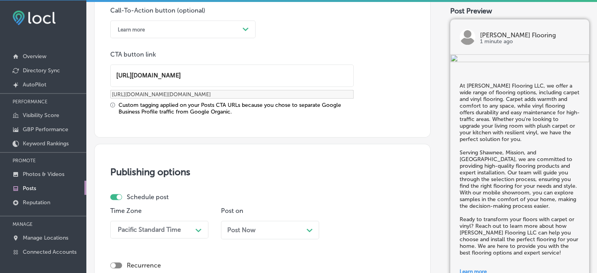
scroll to position [666, 0]
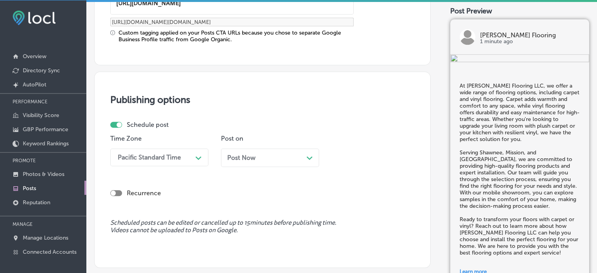
type input "[URL][DOMAIN_NAME]"
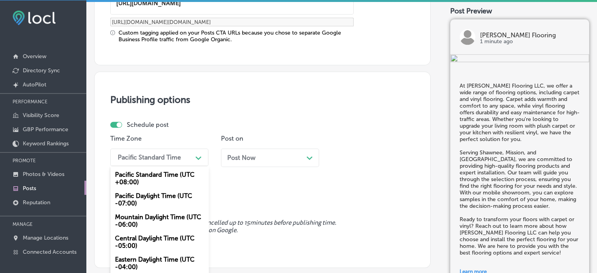
click at [178, 158] on div "option Mountain Daylight Time (UTC -06:00), selected. option Pacific Standard T…" at bounding box center [159, 157] width 98 height 18
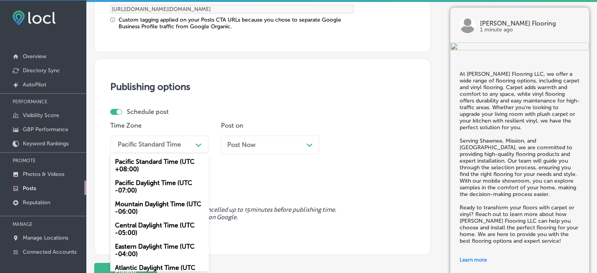
click at [142, 207] on div "Mountain Daylight Time (UTC -06:00)" at bounding box center [159, 207] width 98 height 21
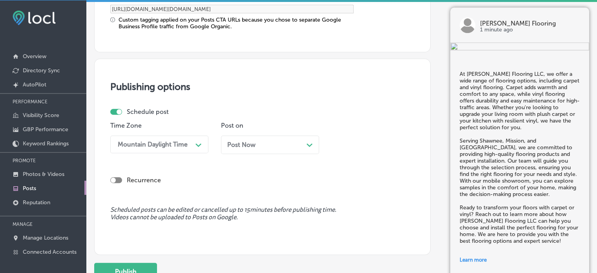
click at [260, 148] on div "Post Now Path Created with Sketch." at bounding box center [270, 144] width 98 height 18
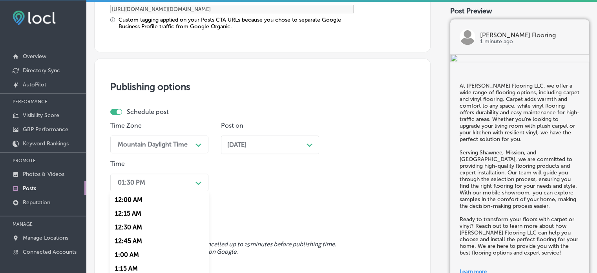
click at [178, 183] on div "option 7:00 AM, selected. option 12:30 AM focused, 3 of 96. 96 results availabl…" at bounding box center [159, 182] width 98 height 18
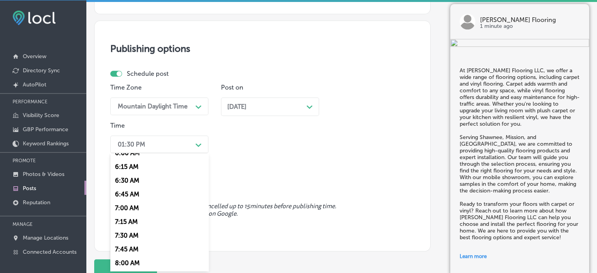
scroll to position [359, 0]
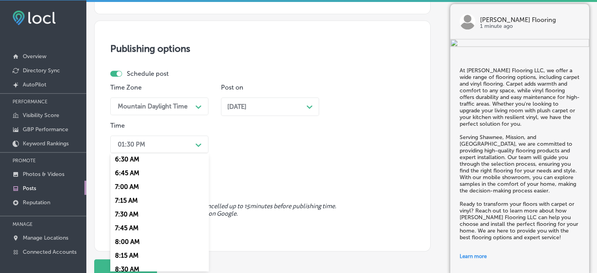
click at [134, 188] on div "7:00 AM" at bounding box center [159, 187] width 98 height 14
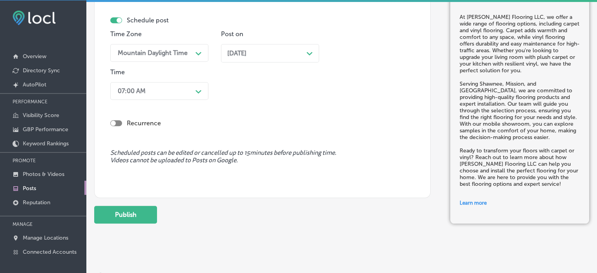
scroll to position [775, 0]
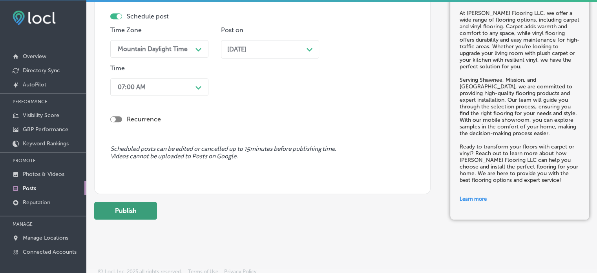
click at [134, 207] on button "Publish" at bounding box center [125, 211] width 63 height 18
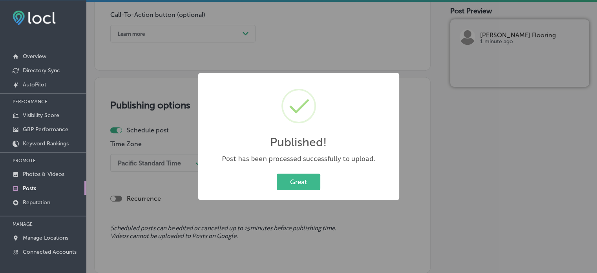
scroll to position [674, 0]
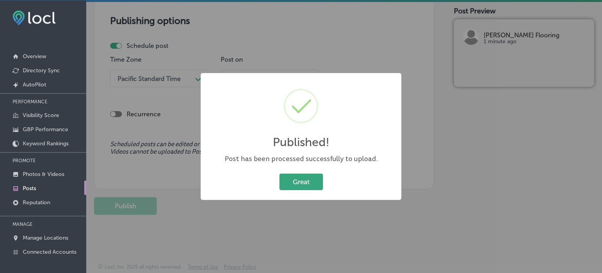
click at [307, 184] on button "Great" at bounding box center [302, 181] width 44 height 16
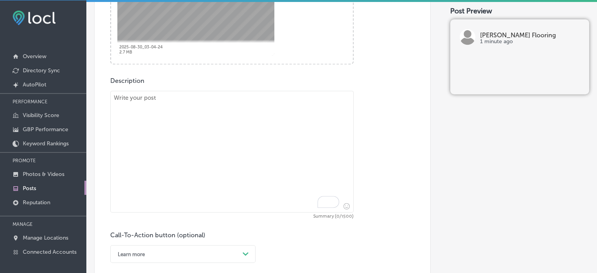
scroll to position [374, 0]
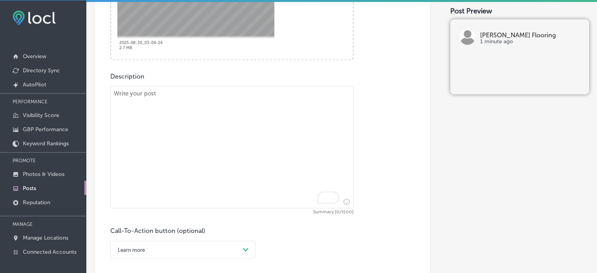
click at [275, 125] on textarea "To enrich screen reader interactions, please activate Accessibility in Grammarl…" at bounding box center [231, 147] width 243 height 122
paste textarea ""At [PERSON_NAME] Flooring LLC, we offer carpet and porcelain or ceramic tile a…"
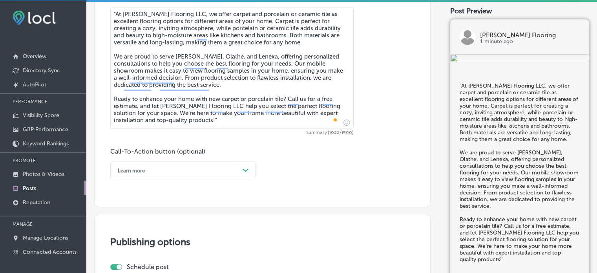
click at [186, 171] on div "Learn more Path Created with Sketch." at bounding box center [182, 170] width 145 height 18
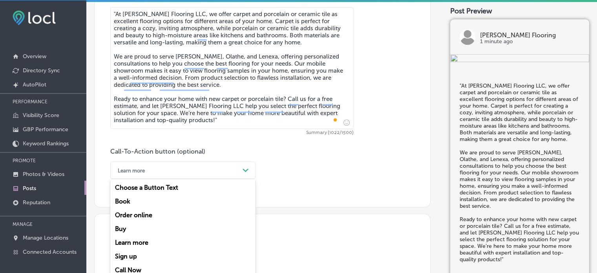
scroll to position [462, 0]
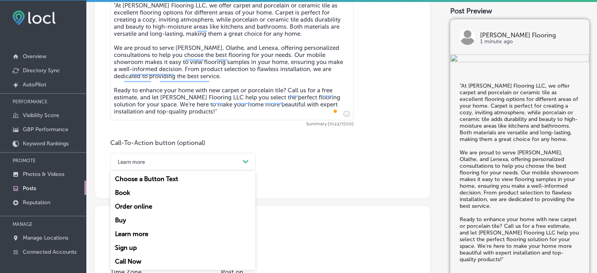
click at [135, 261] on div "Call Now" at bounding box center [182, 261] width 145 height 14
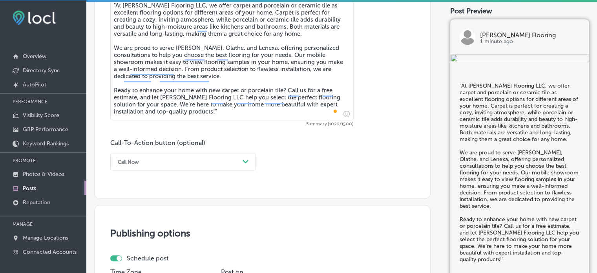
click at [226, 115] on textarea "To enrich screen reader interactions, please activate Accessibility in Grammarl…" at bounding box center [231, 59] width 243 height 122
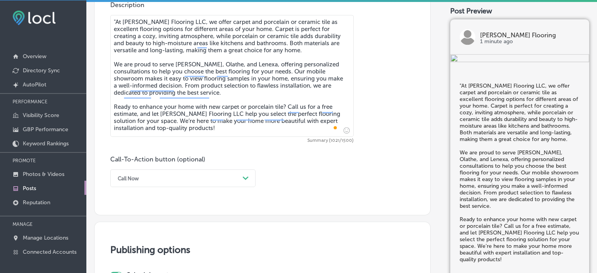
click at [116, 19] on textarea ""At [PERSON_NAME] Flooring LLC, we offer carpet and porcelain or ceramic tile a…" at bounding box center [231, 76] width 243 height 122
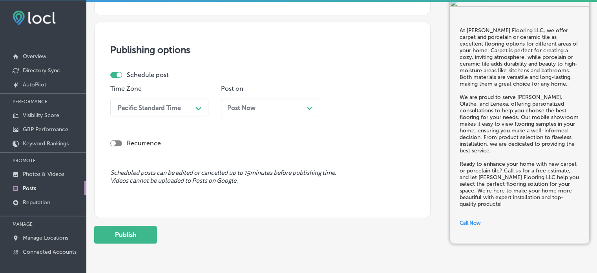
scroll to position [646, 0]
type textarea "At [PERSON_NAME] Flooring LLC, we offer carpet and porcelain or ceramic tile as…"
click at [162, 98] on div "Pacific Standard Time Path Created with Sketch." at bounding box center [159, 107] width 98 height 18
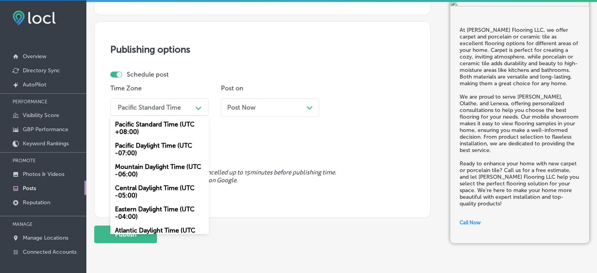
click at [148, 164] on div "Mountain Daylight Time (UTC -06:00)" at bounding box center [159, 170] width 98 height 21
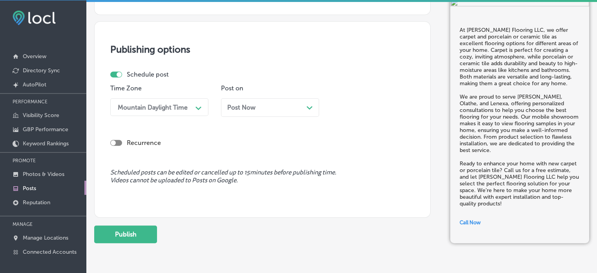
click at [263, 110] on div "Post Now Path Created with Sketch." at bounding box center [270, 107] width 98 height 18
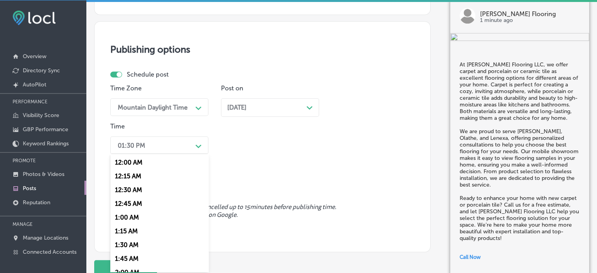
click at [180, 145] on div "01:30 PM" at bounding box center [153, 145] width 78 height 14
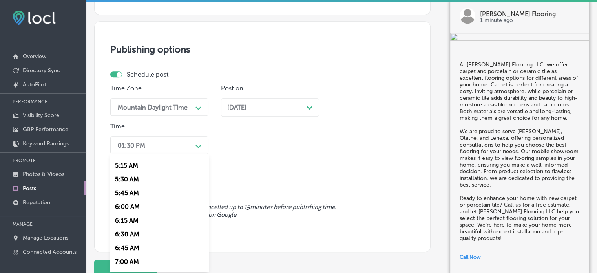
scroll to position [286, 0]
click at [133, 262] on div "7:00 AM" at bounding box center [159, 261] width 98 height 14
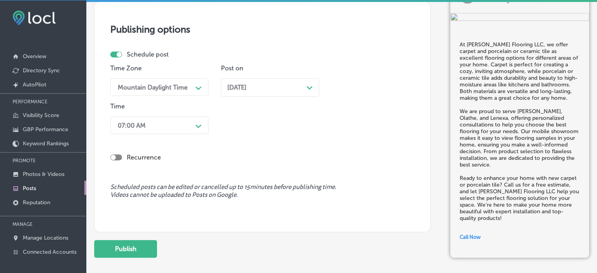
scroll to position [666, 0]
click at [142, 249] on button "Publish" at bounding box center [125, 248] width 63 height 18
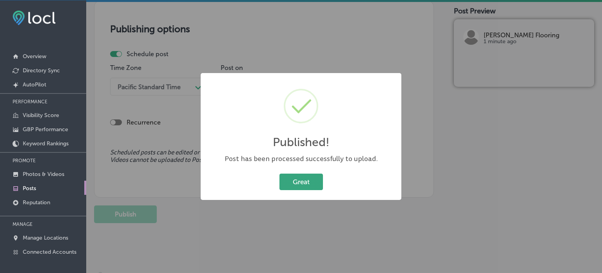
click at [306, 180] on button "Great" at bounding box center [302, 181] width 44 height 16
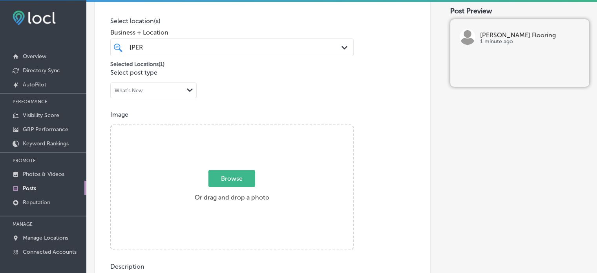
scroll to position [184, 0]
click at [371, 140] on div "Image Powered by PQINA Browse Or drag and drop a photo 2025-08-30_03-04-24 Ready" at bounding box center [262, 180] width 304 height 139
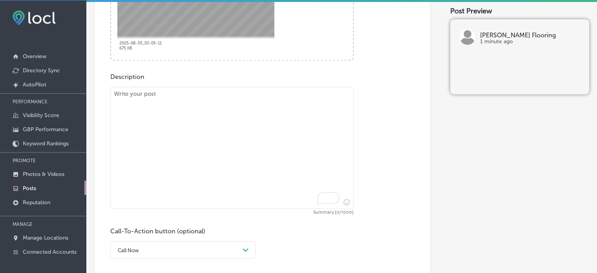
scroll to position [394, 0]
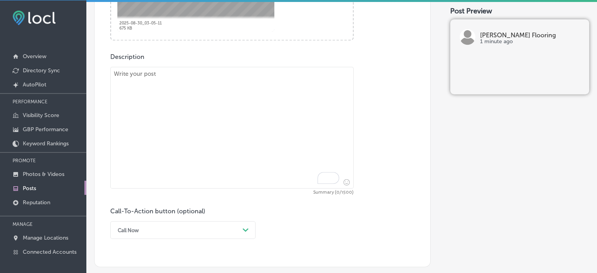
click at [236, 125] on textarea "To enrich screen reader interactions, please activate Accessibility in Grammarl…" at bounding box center [231, 128] width 243 height 122
paste textarea ""Looking for durable and stylish flooring? Stone flooring and vinyl flooring ar…"
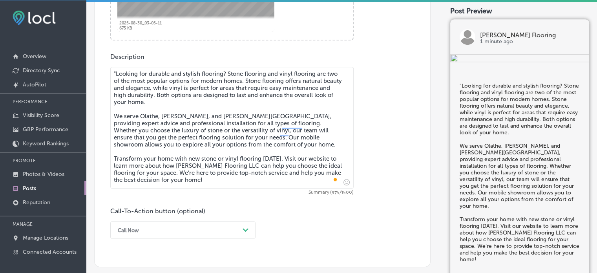
click at [117, 77] on textarea ""Looking for durable and stylish flooring? Stone flooring and vinyl flooring ar…" at bounding box center [231, 128] width 243 height 122
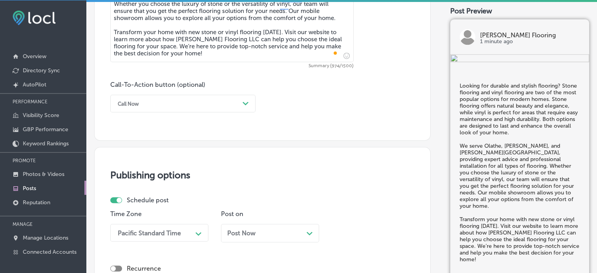
scroll to position [521, 0]
type textarea "Looking for durable and stylish flooring? Stone flooring and vinyl flooring are…"
click at [224, 101] on div "Call Now" at bounding box center [177, 102] width 126 height 12
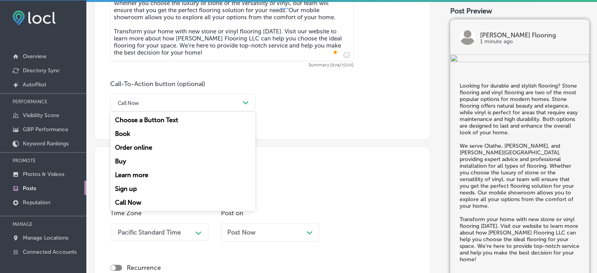
click at [144, 173] on div "Learn more" at bounding box center [182, 175] width 145 height 14
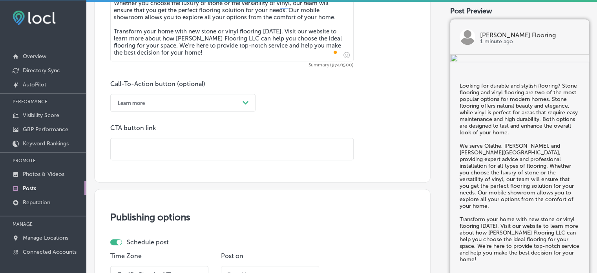
click at [232, 151] on input "text" at bounding box center [232, 149] width 242 height 22
paste input "[URL][DOMAIN_NAME]"
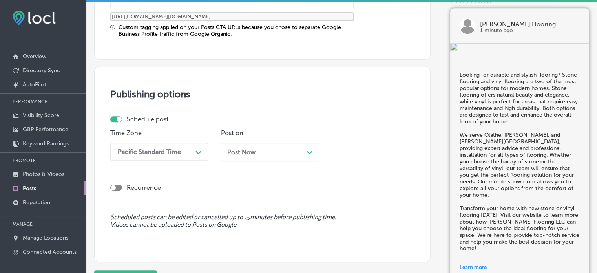
scroll to position [677, 0]
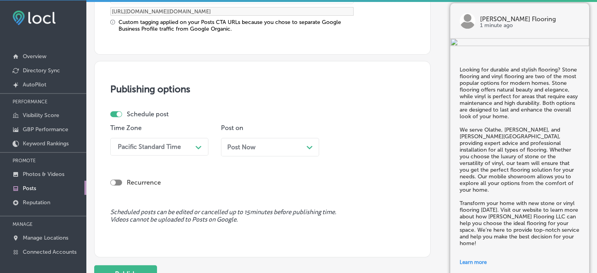
type input "[URL][DOMAIN_NAME]"
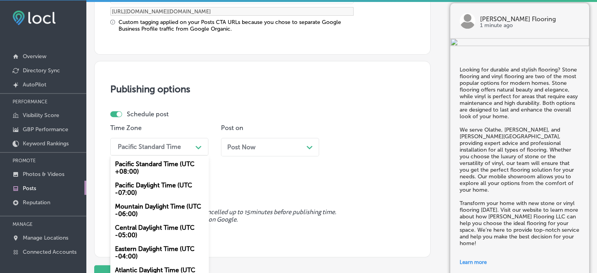
click at [177, 140] on div "Pacific Standard Time" at bounding box center [153, 147] width 78 height 14
click at [158, 206] on div "Mountain Daylight Time (UTC -06:00)" at bounding box center [159, 209] width 98 height 21
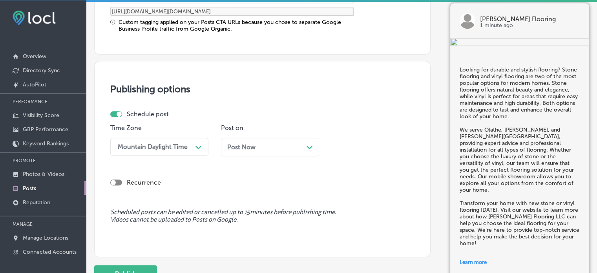
click at [266, 143] on div "Post Now Path Created with Sketch." at bounding box center [270, 146] width 86 height 7
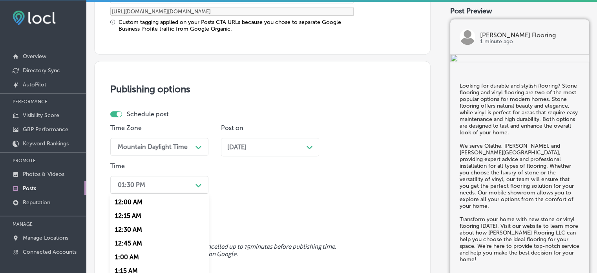
scroll to position [717, 0]
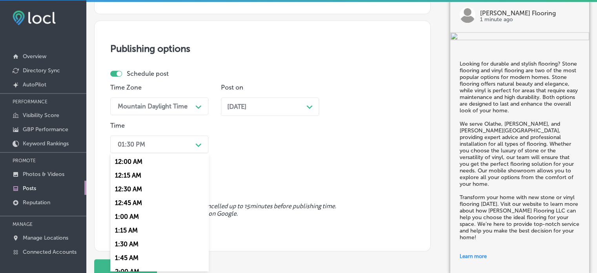
click at [183, 153] on div "option 7:00 AM, selected. option 12:30 AM focused, 3 of 96. 96 results availabl…" at bounding box center [159, 144] width 98 height 18
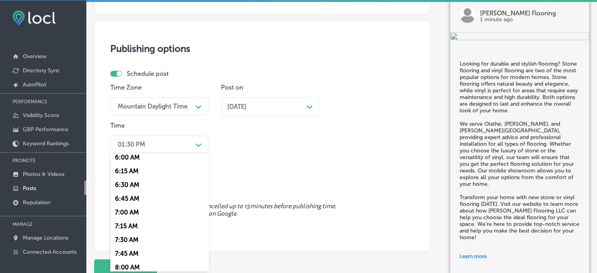
scroll to position [335, 0]
click at [133, 210] on div "7:00 AM" at bounding box center [159, 211] width 98 height 14
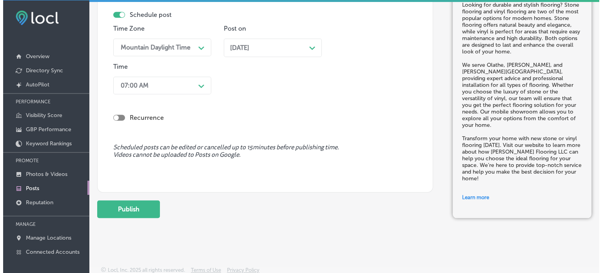
scroll to position [779, 0]
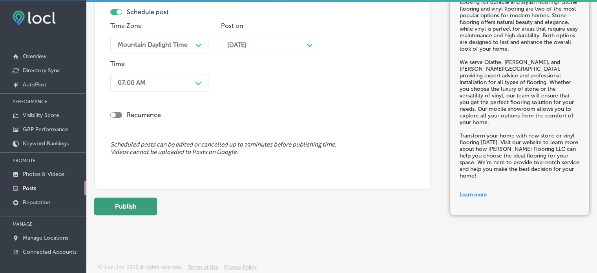
click at [131, 210] on button "Publish" at bounding box center [125, 206] width 63 height 18
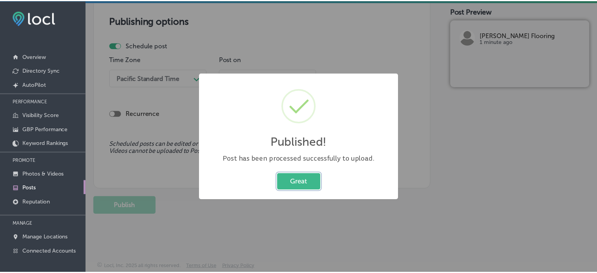
scroll to position [674, 0]
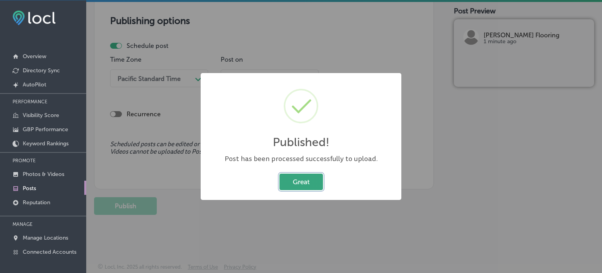
click at [298, 186] on button "Great" at bounding box center [302, 181] width 44 height 16
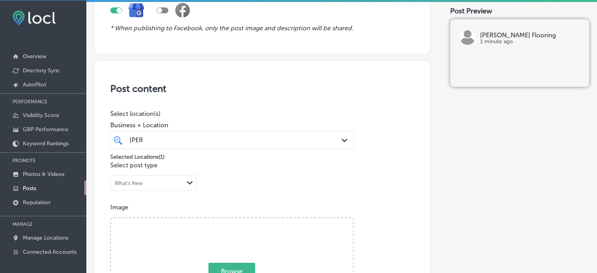
scroll to position [0, 0]
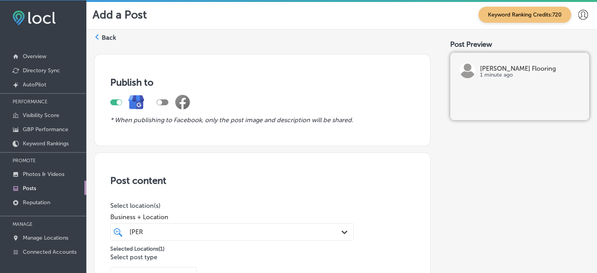
click at [110, 35] on label "Back" at bounding box center [109, 37] width 15 height 9
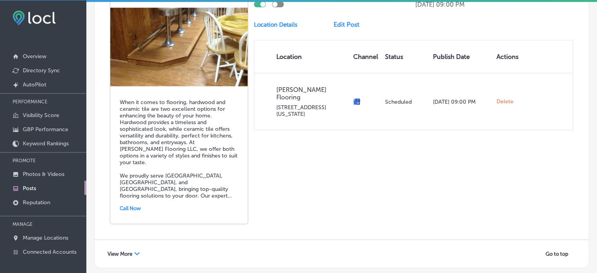
scroll to position [1776, 0]
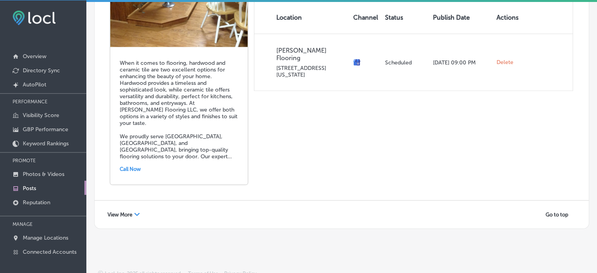
click at [124, 211] on span "View More" at bounding box center [119, 214] width 25 height 6
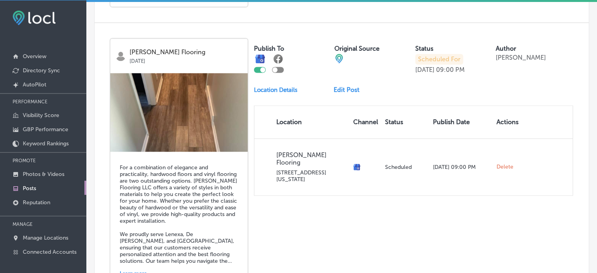
scroll to position [1080, 0]
